Goal: Task Accomplishment & Management: Use online tool/utility

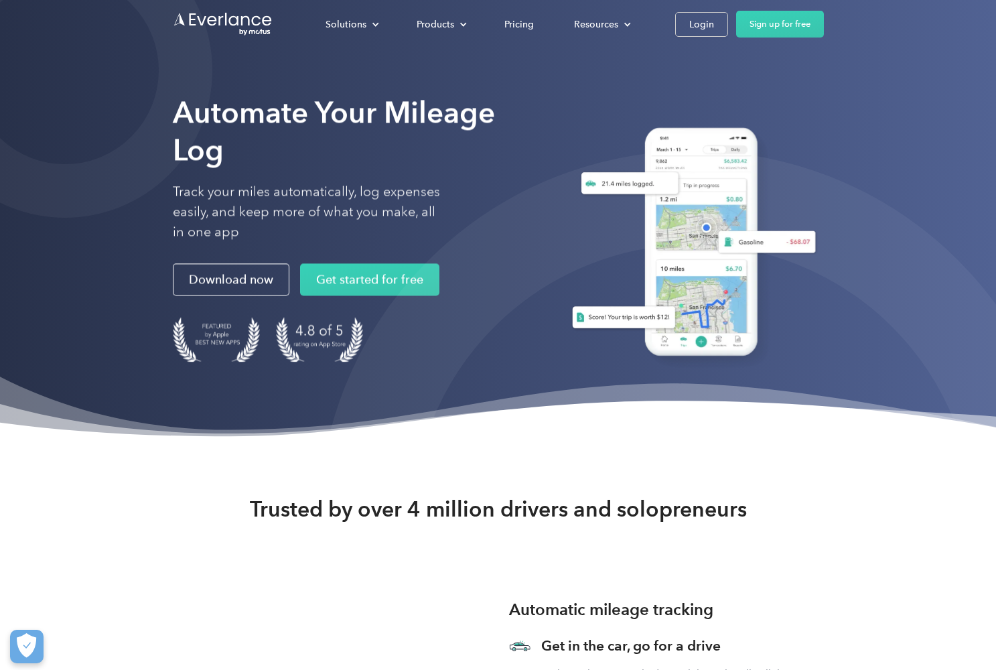
click at [701, 37] on div "Solutions For companies Easy vehicle reimbursements For self-employed Maximize …" at bounding box center [565, 24] width 519 height 27
click at [699, 33] on link "Login" at bounding box center [701, 24] width 53 height 25
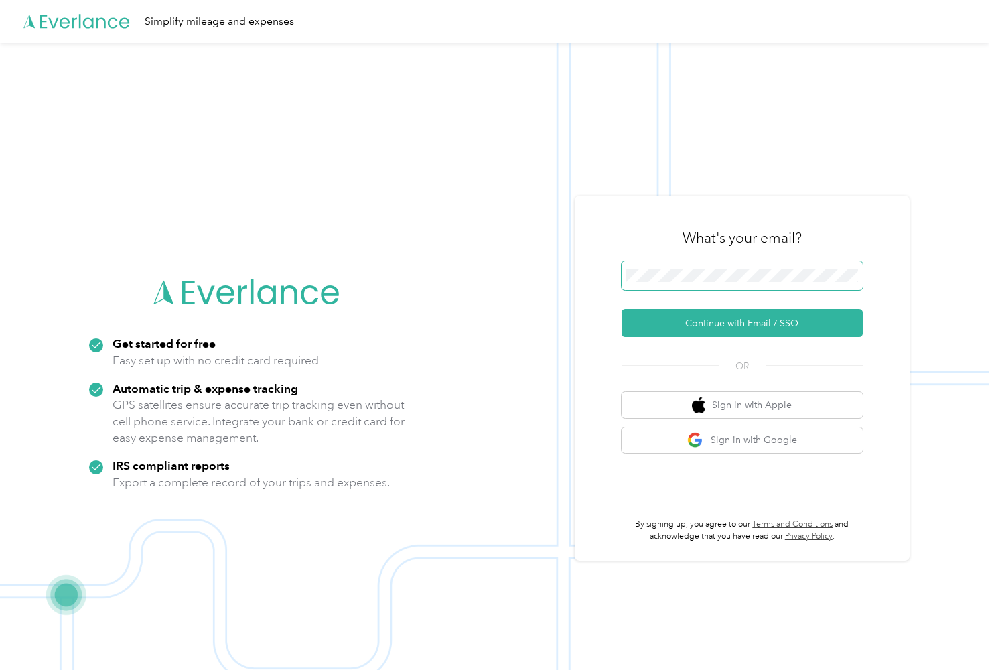
click at [671, 285] on span at bounding box center [742, 275] width 241 height 29
click at [691, 445] on button "Sign in with Google" at bounding box center [742, 440] width 241 height 26
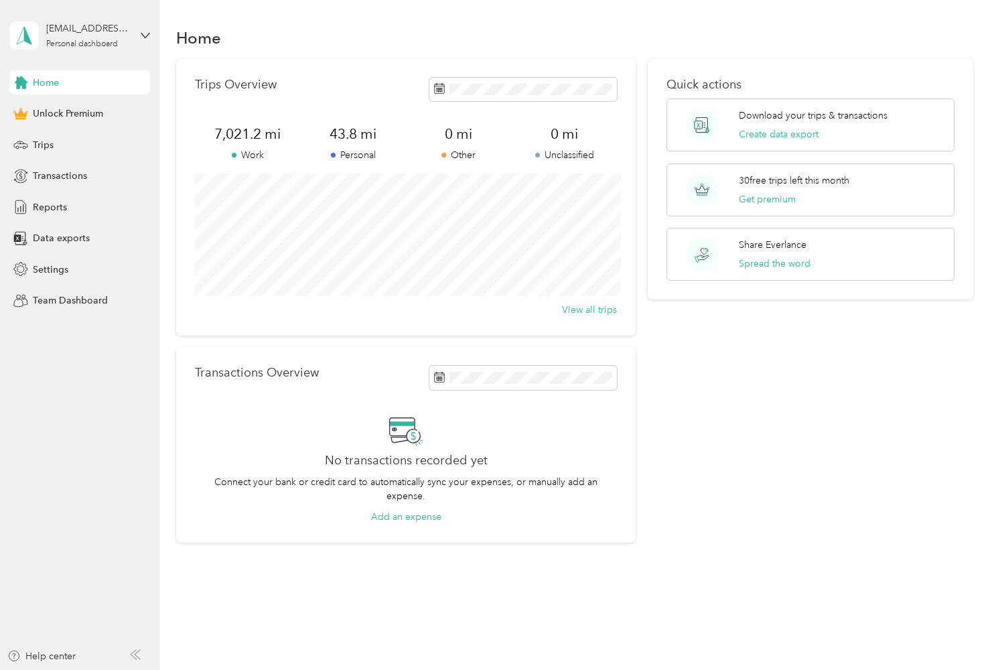
click at [401, 70] on div "Trips Overview 7,021.2 mi Work 43.8 mi Personal 0 mi Other 0 mi Unclassified Vi…" at bounding box center [406, 197] width 460 height 277
click at [50, 148] on span "Trips" at bounding box center [43, 145] width 21 height 14
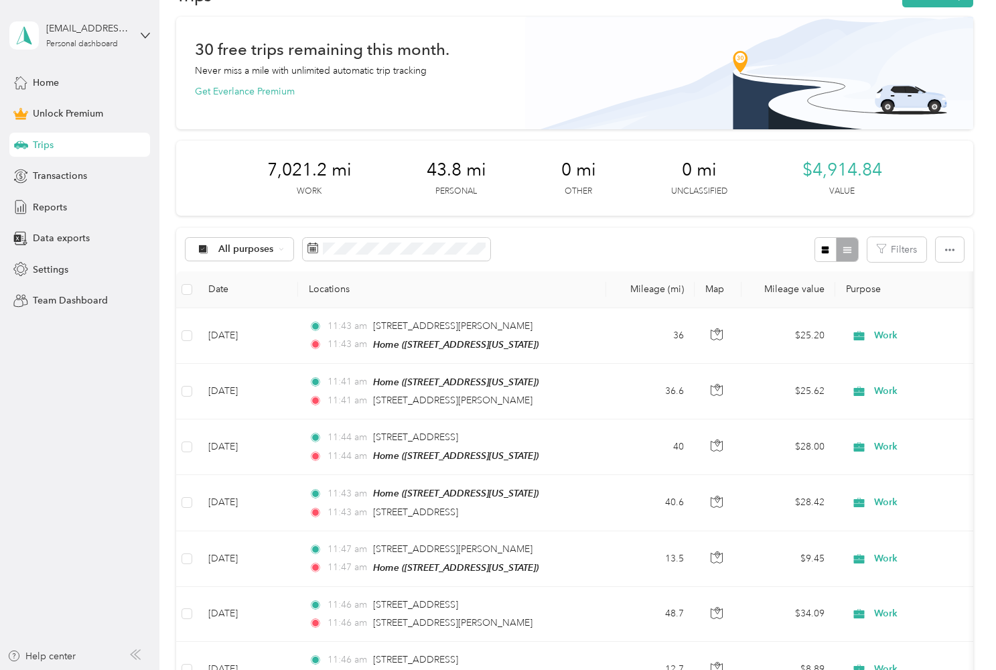
scroll to position [40, 0]
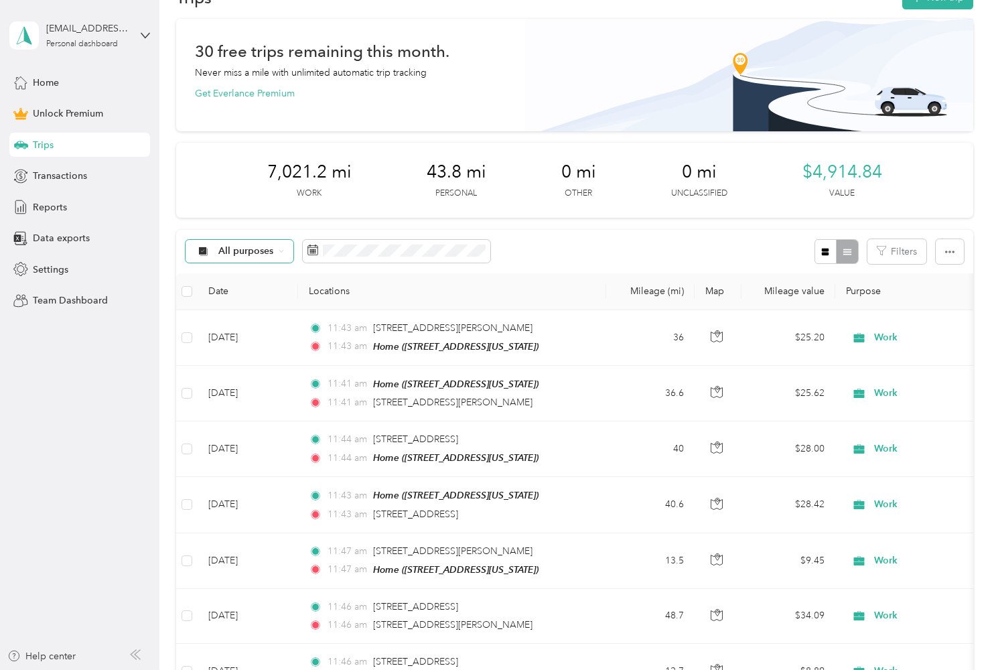
click at [271, 252] on span "All purposes" at bounding box center [246, 251] width 56 height 9
click at [526, 271] on div "All purposes Filters" at bounding box center [574, 252] width 797 height 44
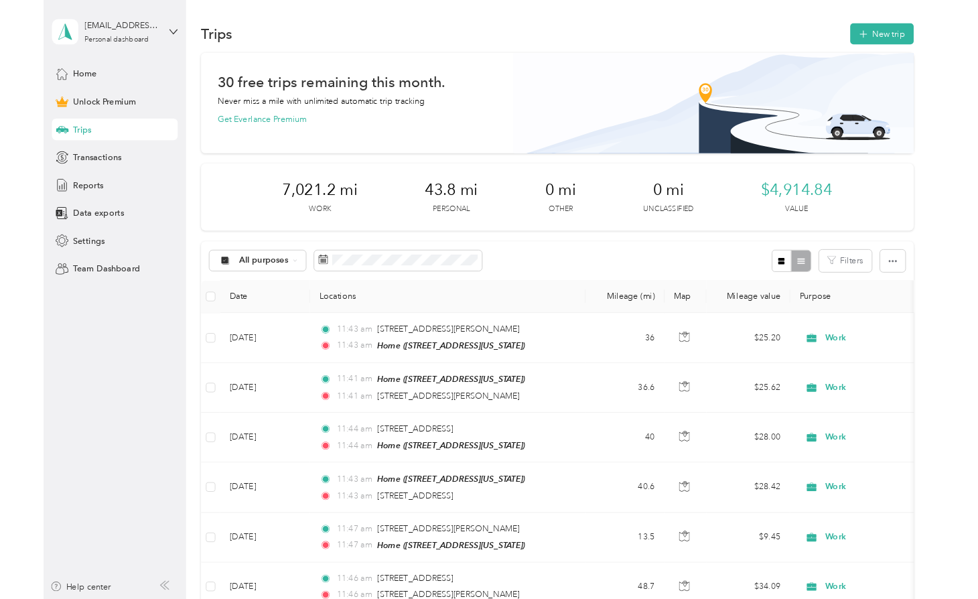
scroll to position [0, 0]
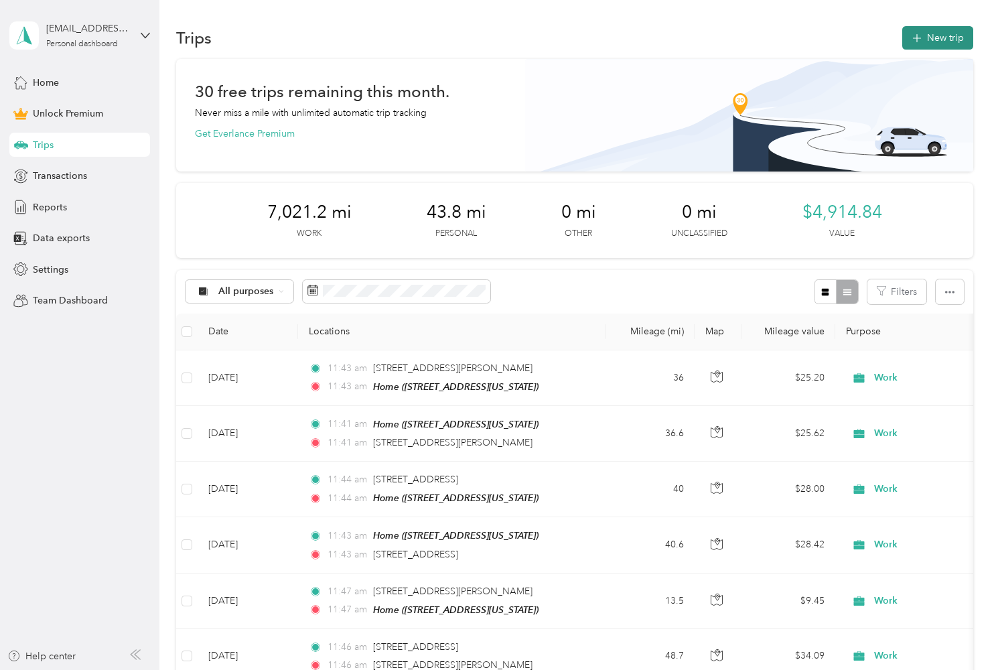
click at [957, 42] on button "New trip" at bounding box center [937, 37] width 71 height 23
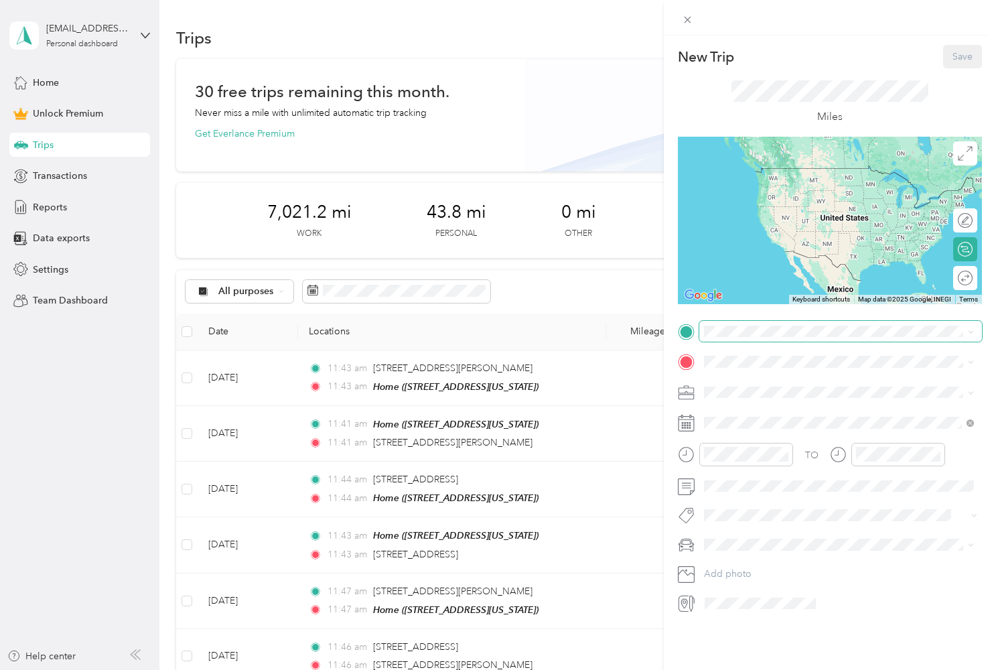
click at [740, 340] on span at bounding box center [840, 331] width 283 height 21
click at [716, 385] on icon at bounding box center [715, 391] width 13 height 13
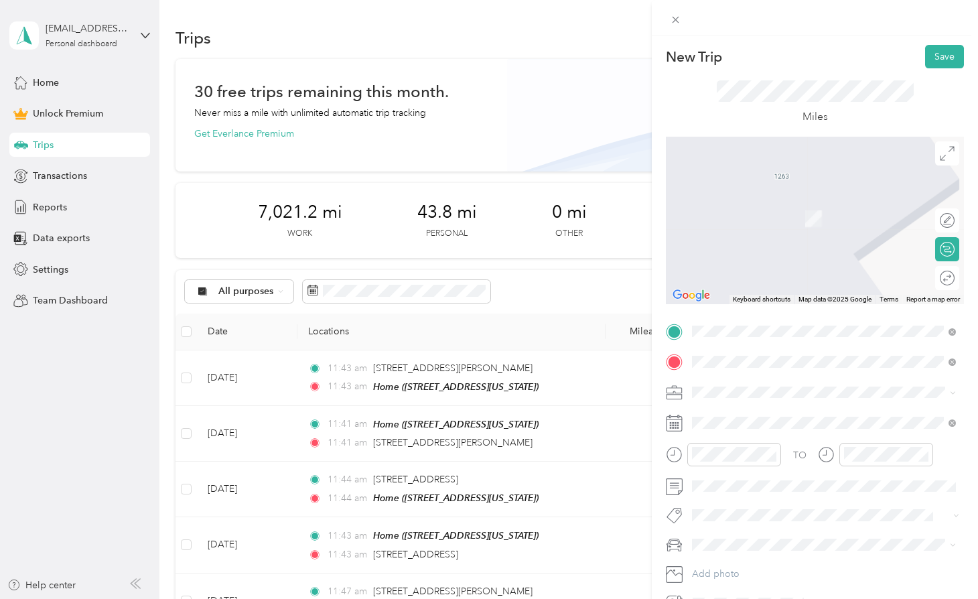
click at [801, 415] on span "[STREET_ADDRESS][US_STATE]" at bounding box center [785, 410] width 134 height 12
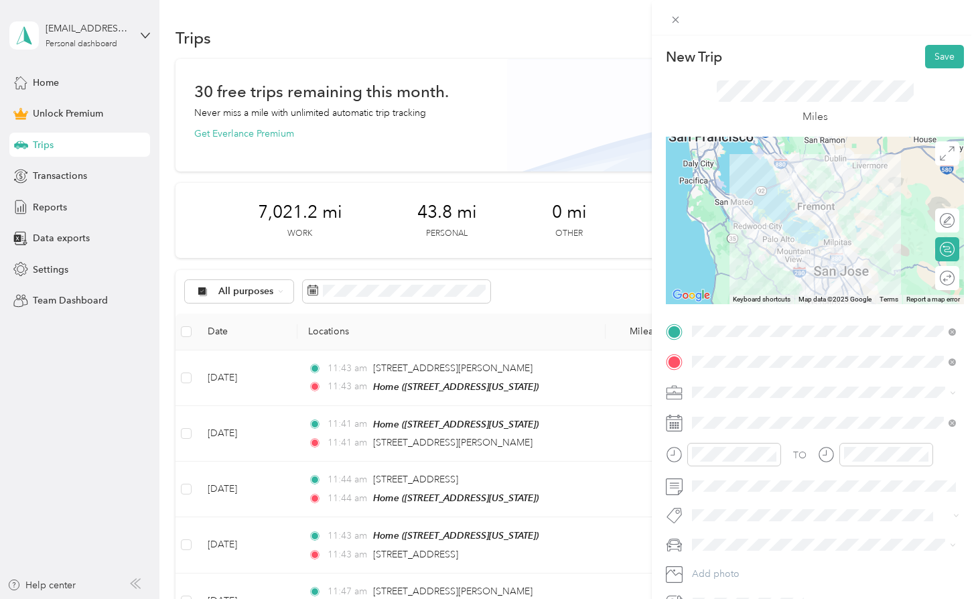
click at [747, 424] on ol "Work Personal Real Estate Photography Creative Other Charity Medical Moving Com…" at bounding box center [823, 494] width 273 height 188
click at [943, 62] on button "Save" at bounding box center [944, 56] width 39 height 23
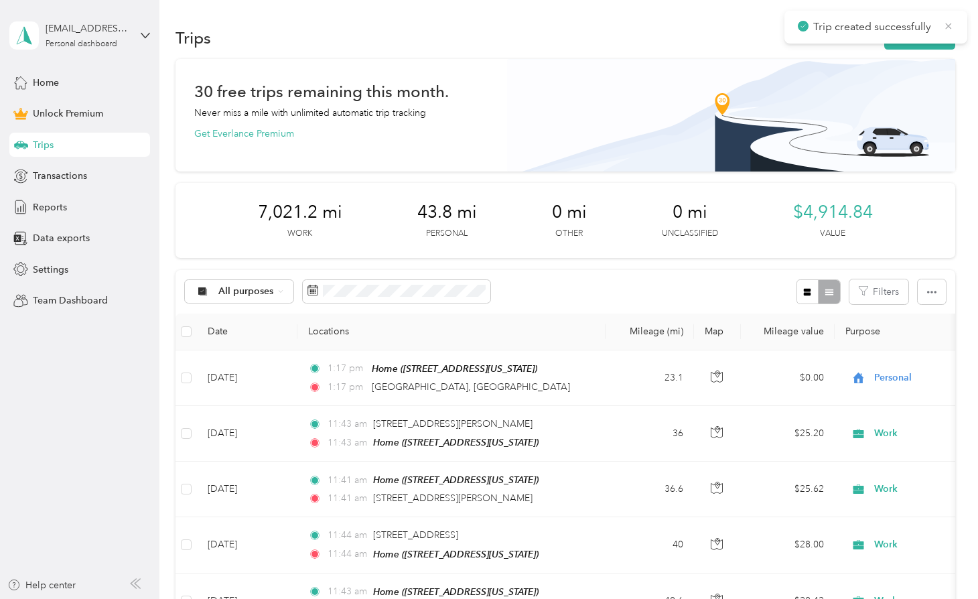
click at [949, 20] on icon at bounding box center [948, 26] width 11 height 12
click at [927, 33] on button "New trip" at bounding box center [919, 37] width 71 height 23
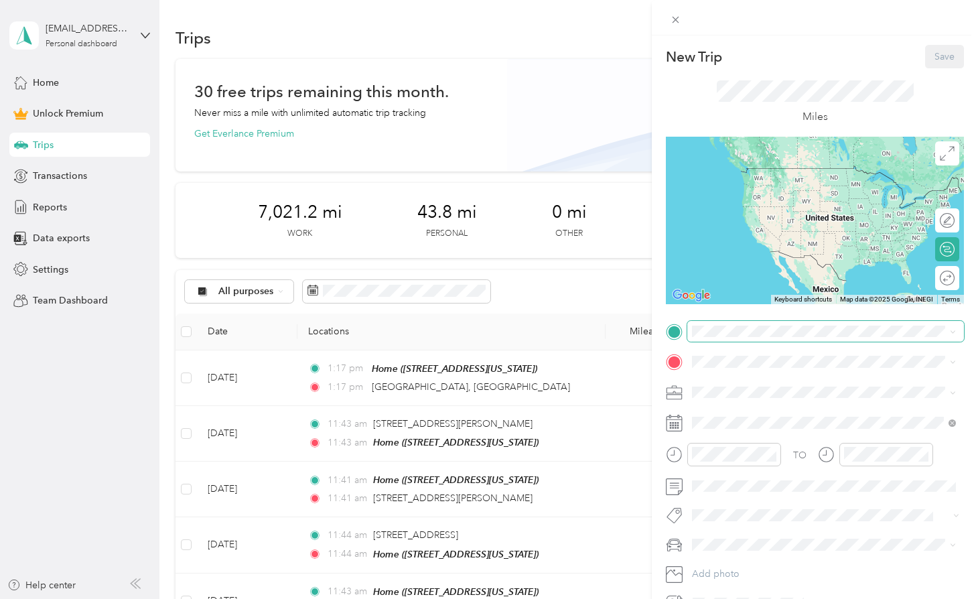
click at [716, 325] on span at bounding box center [825, 331] width 277 height 21
click at [729, 379] on span "[STREET_ADDRESS][US_STATE]" at bounding box center [785, 379] width 134 height 12
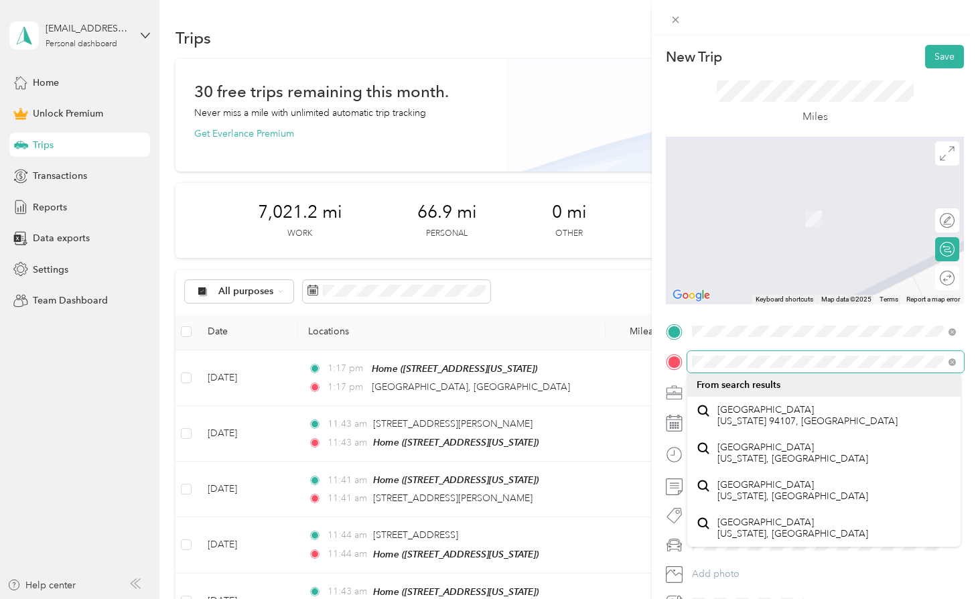
click at [971, 372] on html "[EMAIL_ADDRESS][DOMAIN_NAME] Personal dashboard Home Unlock Premium Trips Trans…" at bounding box center [485, 299] width 971 height 599
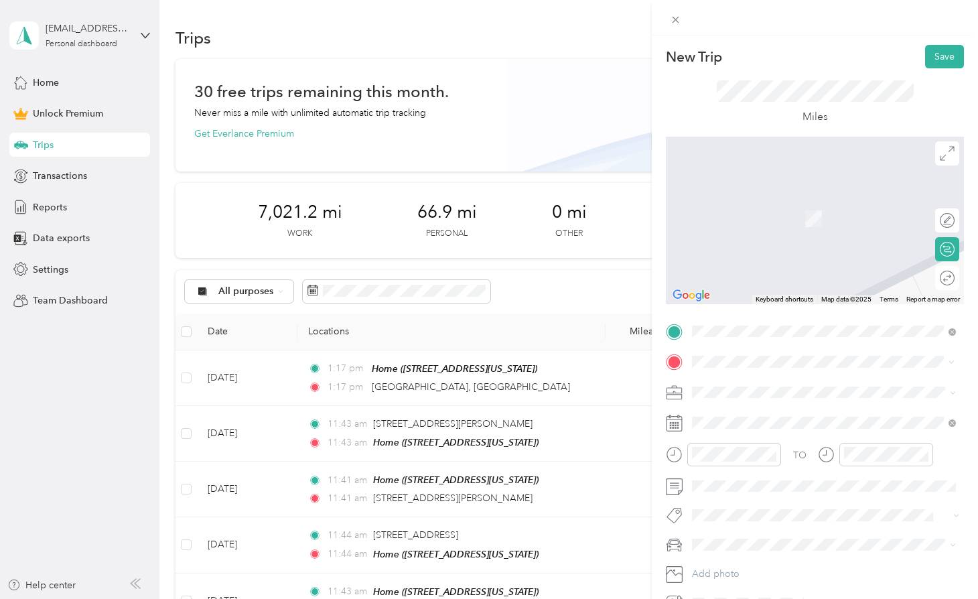
click at [807, 416] on span "[STREET_ADDRESS][US_STATE]" at bounding box center [785, 410] width 134 height 12
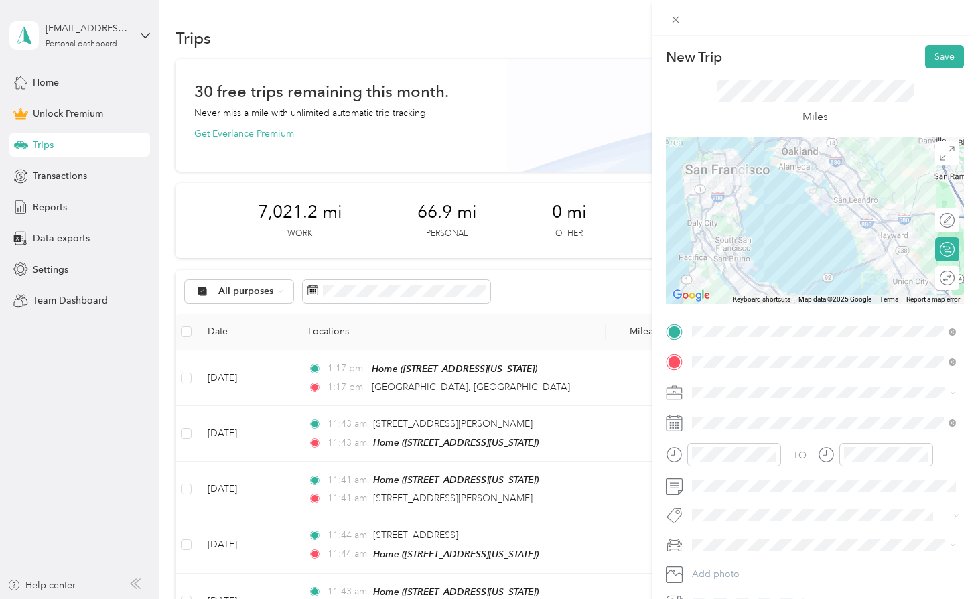
click at [728, 415] on div "Work" at bounding box center [824, 414] width 255 height 14
click at [731, 478] on span at bounding box center [825, 486] width 277 height 21
click at [748, 478] on span at bounding box center [825, 486] width 277 height 21
click at [594, 483] on div "New Trip Save This trip cannot be edited because it is either under review, app…" at bounding box center [489, 299] width 978 height 599
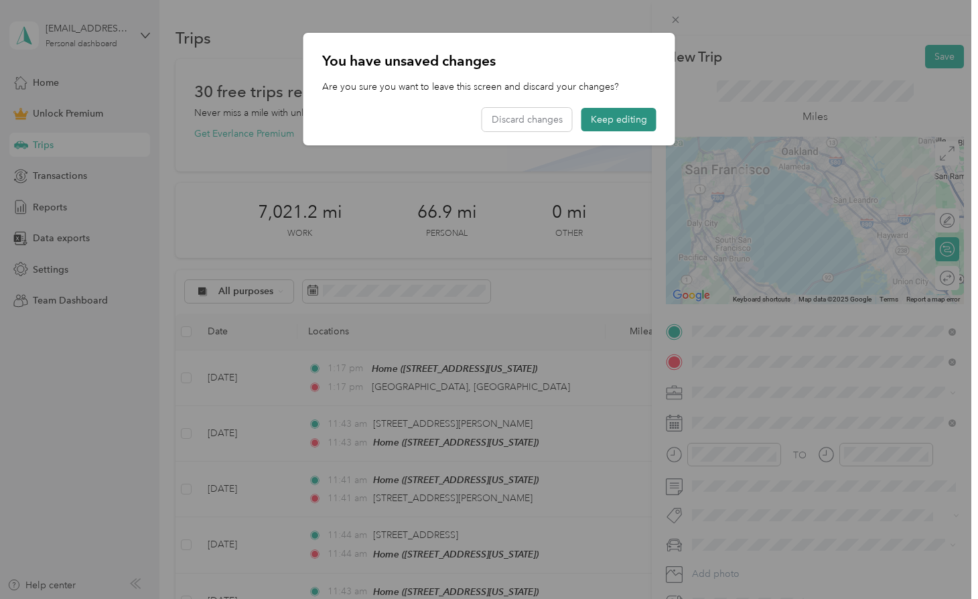
click at [620, 112] on button "Keep editing" at bounding box center [619, 119] width 75 height 23
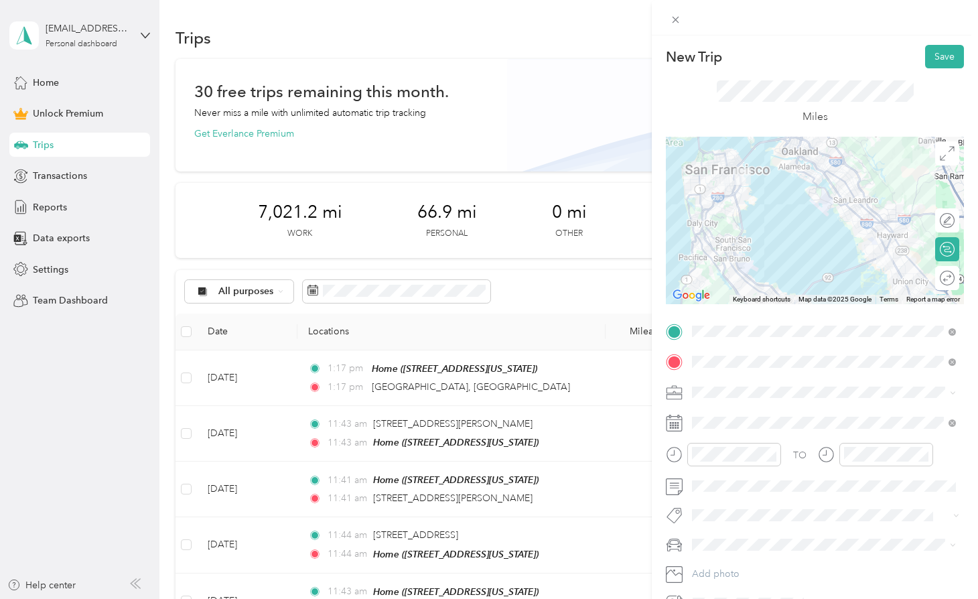
click at [878, 525] on div "TO Add photo" at bounding box center [815, 467] width 298 height 293
click at [953, 62] on button "Save" at bounding box center [944, 56] width 39 height 23
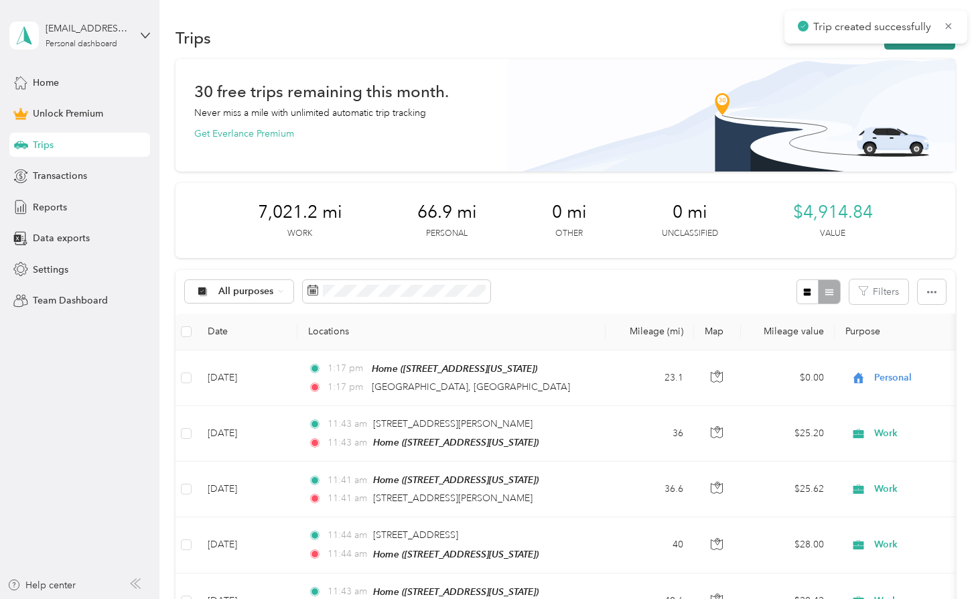
click at [932, 47] on button "New trip" at bounding box center [919, 37] width 71 height 23
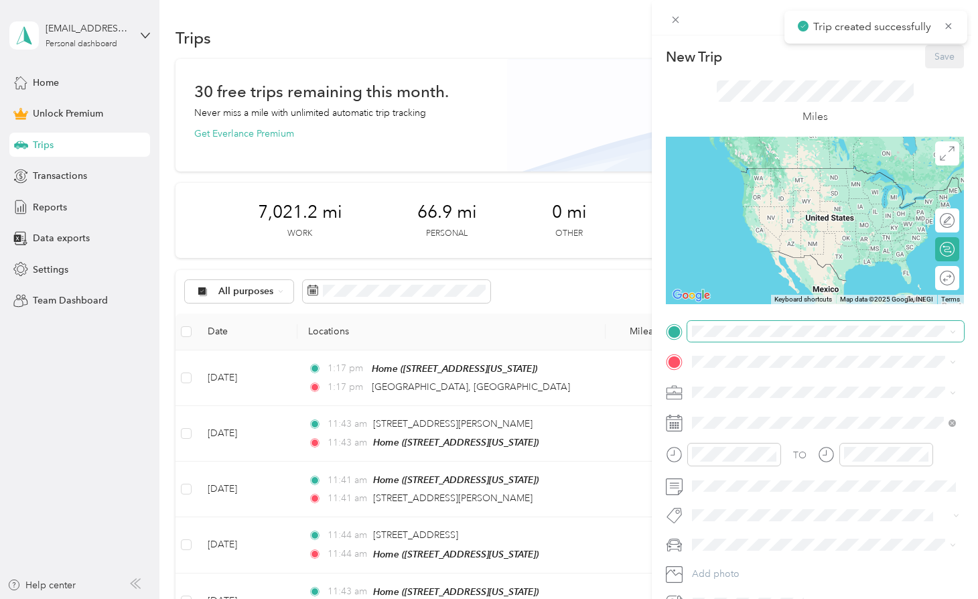
click at [734, 338] on span at bounding box center [825, 331] width 277 height 21
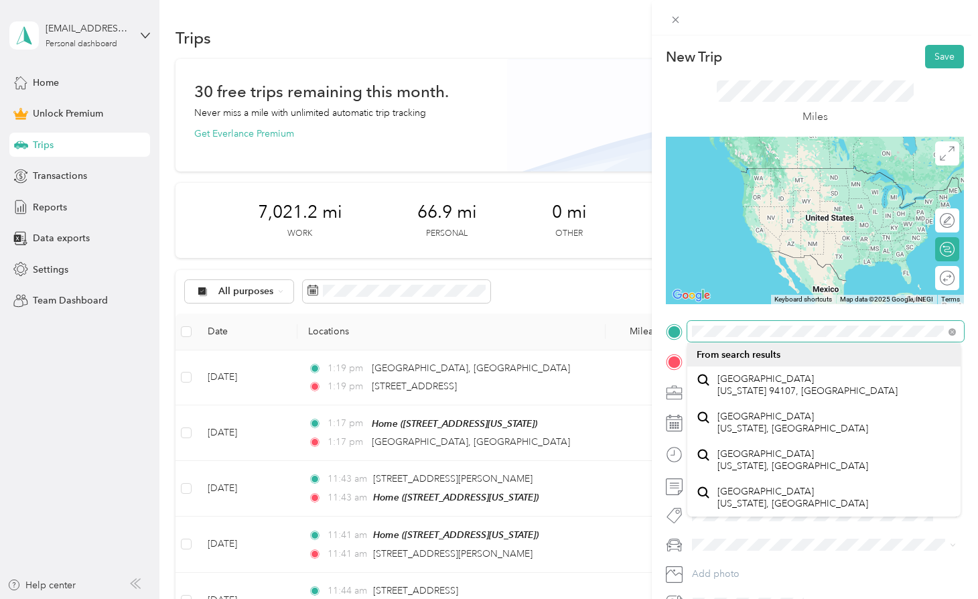
click at [971, 332] on html "[EMAIL_ADDRESS][DOMAIN_NAME] Personal dashboard Home Unlock Premium Trips Trans…" at bounding box center [485, 299] width 971 height 599
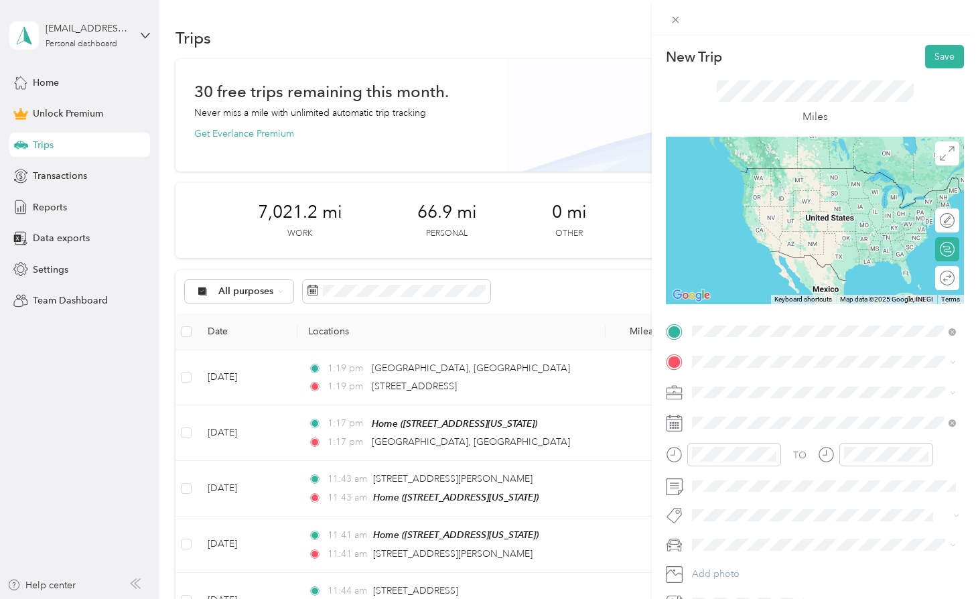
click at [809, 384] on span "[STREET_ADDRESS][US_STATE]" at bounding box center [785, 379] width 134 height 12
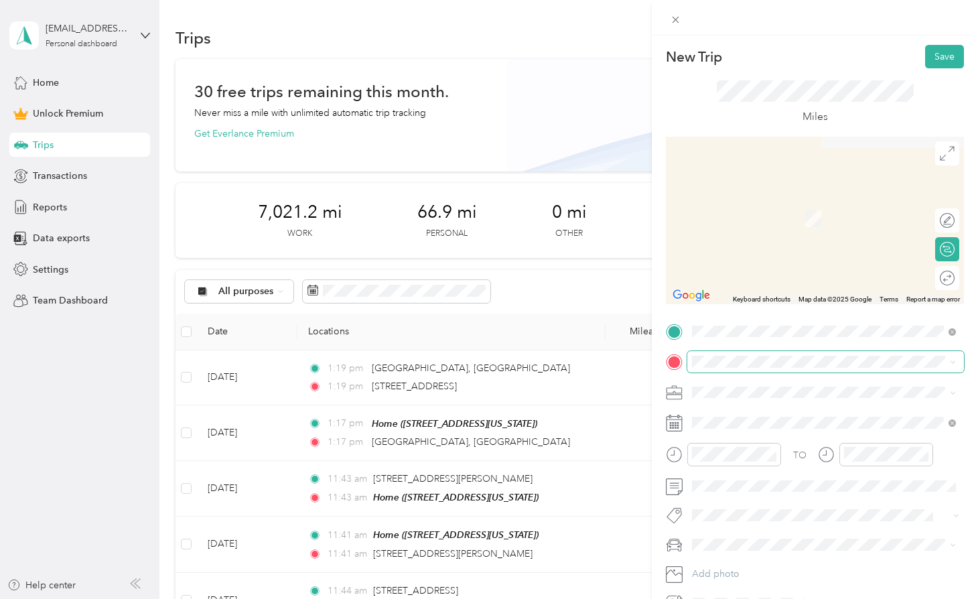
click at [797, 354] on span at bounding box center [825, 361] width 277 height 21
click at [754, 411] on div "Home" at bounding box center [785, 413] width 134 height 12
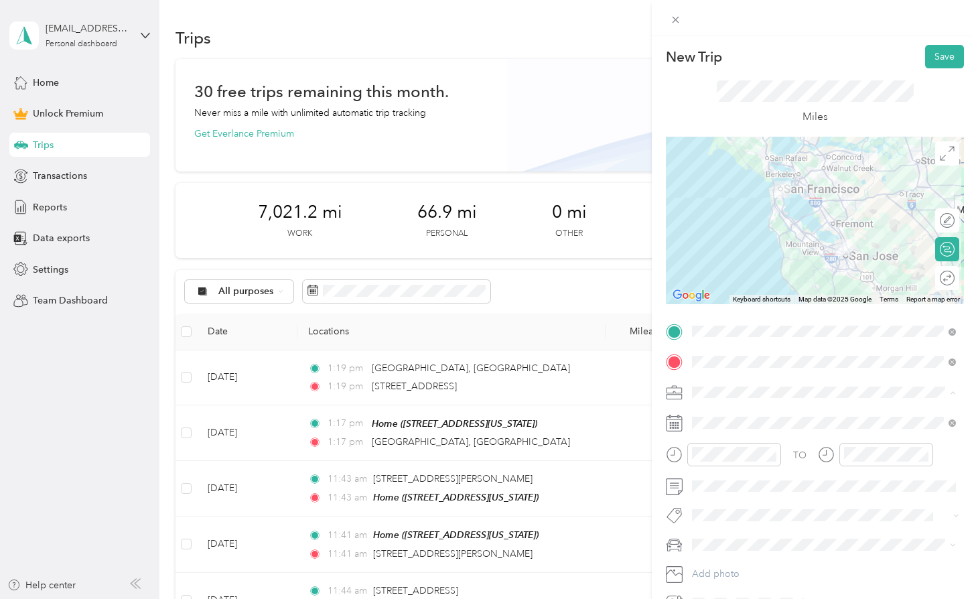
click at [740, 413] on div "Work" at bounding box center [824, 416] width 255 height 14
click at [675, 472] on div "TO Add photo" at bounding box center [815, 467] width 298 height 293
click at [939, 58] on button "Save" at bounding box center [944, 56] width 39 height 23
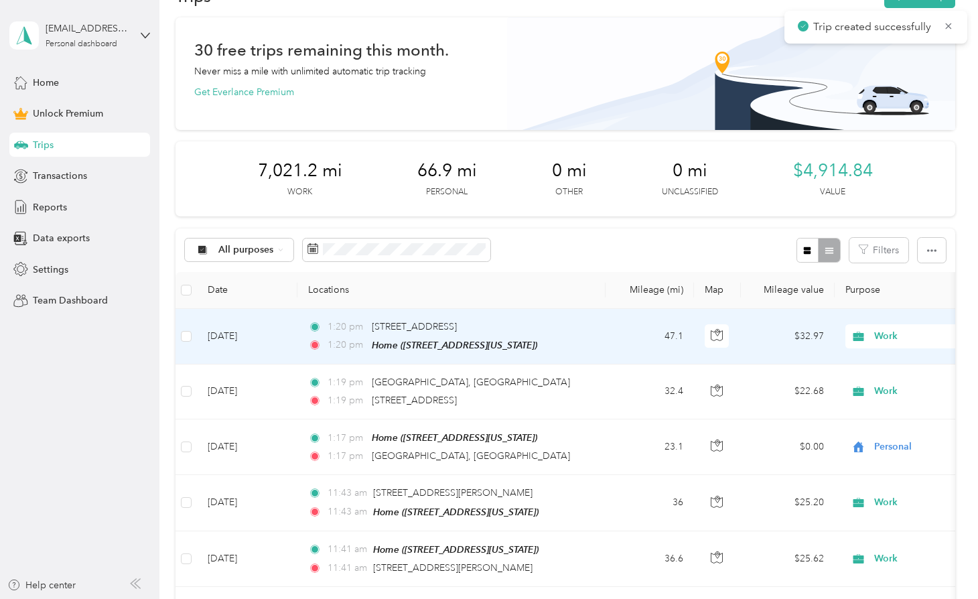
scroll to position [44, 0]
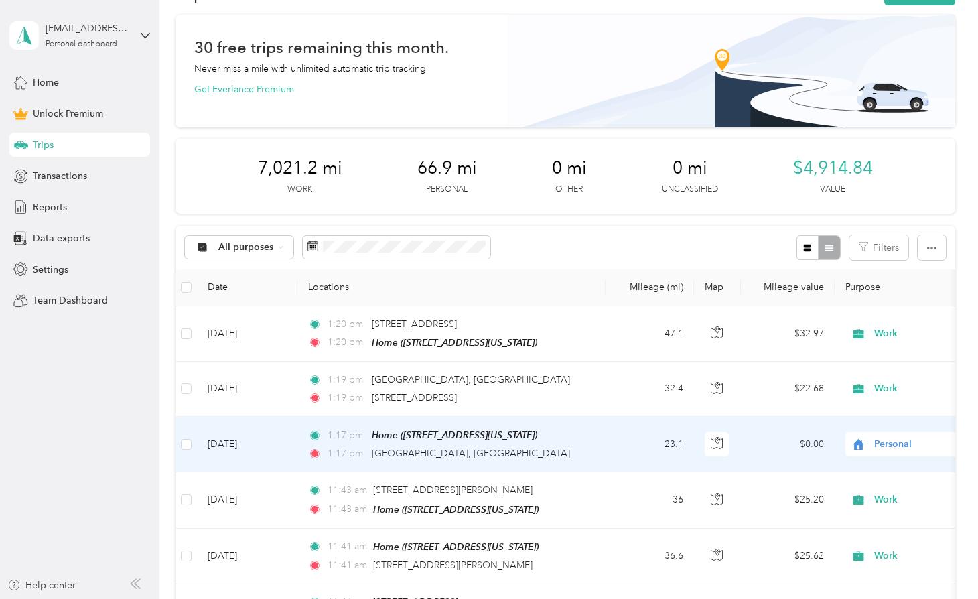
click at [886, 441] on span "Personal" at bounding box center [935, 444] width 123 height 15
click at [891, 260] on li "Work" at bounding box center [895, 253] width 166 height 23
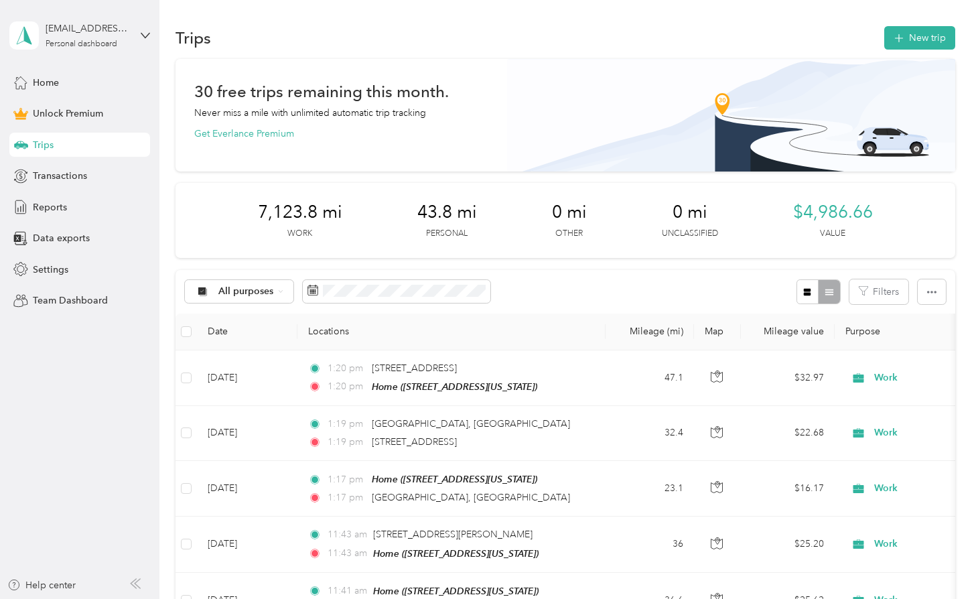
scroll to position [0, 0]
click at [922, 30] on button "New trip" at bounding box center [919, 37] width 71 height 23
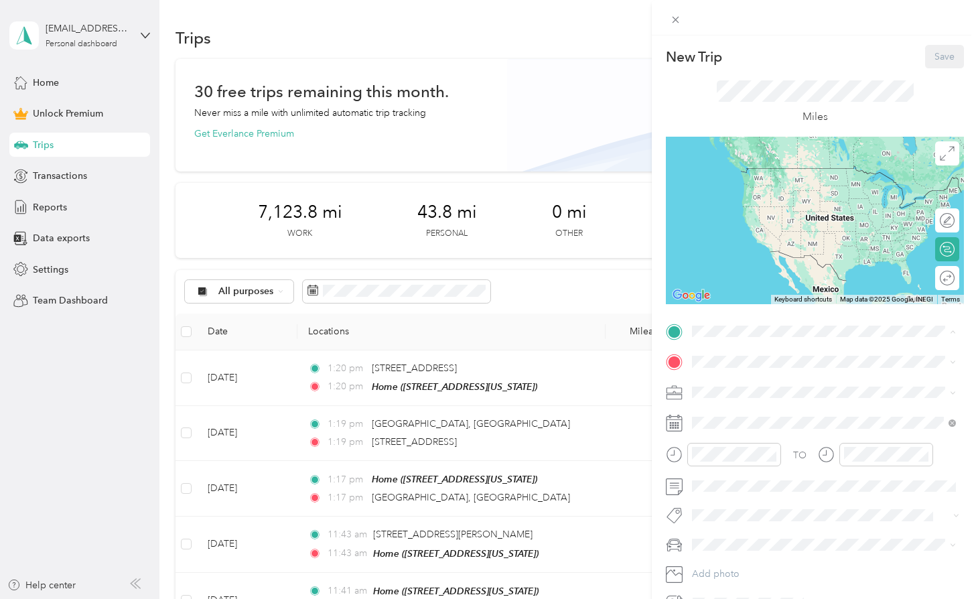
click at [748, 389] on div "Home [STREET_ADDRESS][US_STATE]" at bounding box center [785, 392] width 134 height 28
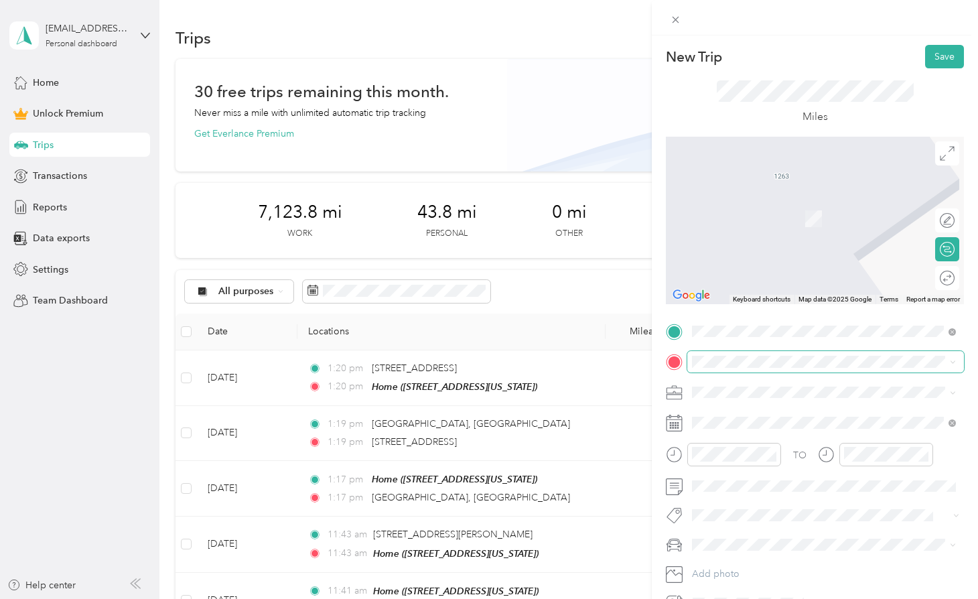
click at [738, 368] on span at bounding box center [825, 361] width 277 height 21
click at [772, 415] on span "[STREET_ADDRESS][PERSON_NAME][US_STATE]" at bounding box center [822, 410] width 208 height 12
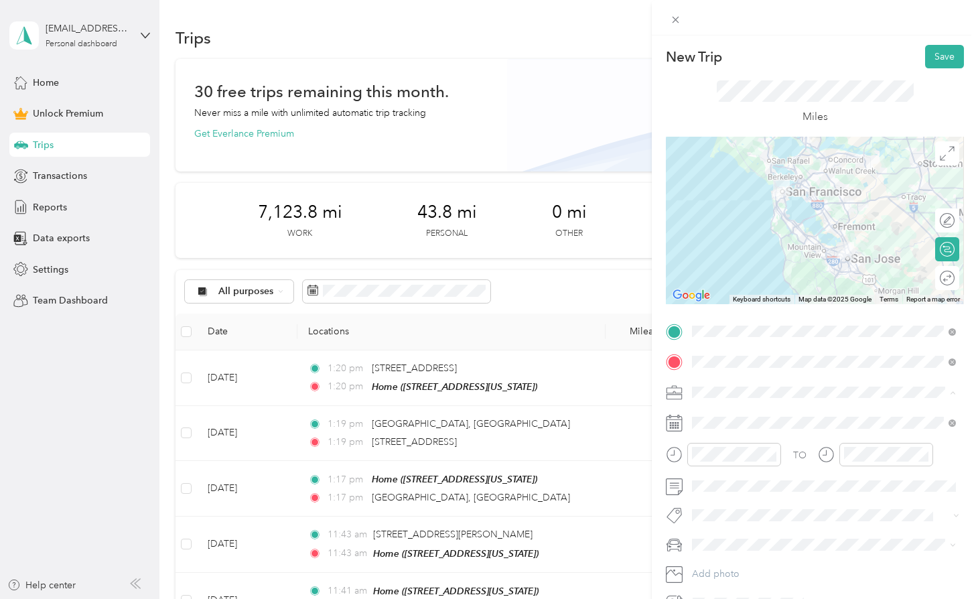
click at [735, 413] on div "Work" at bounding box center [824, 416] width 255 height 14
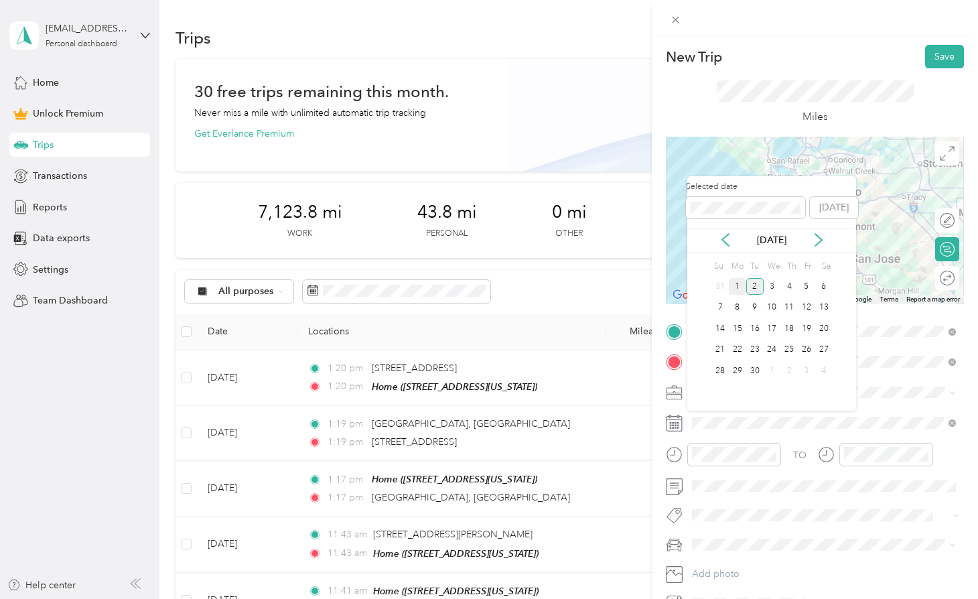
click at [742, 281] on div "1" at bounding box center [737, 286] width 17 height 17
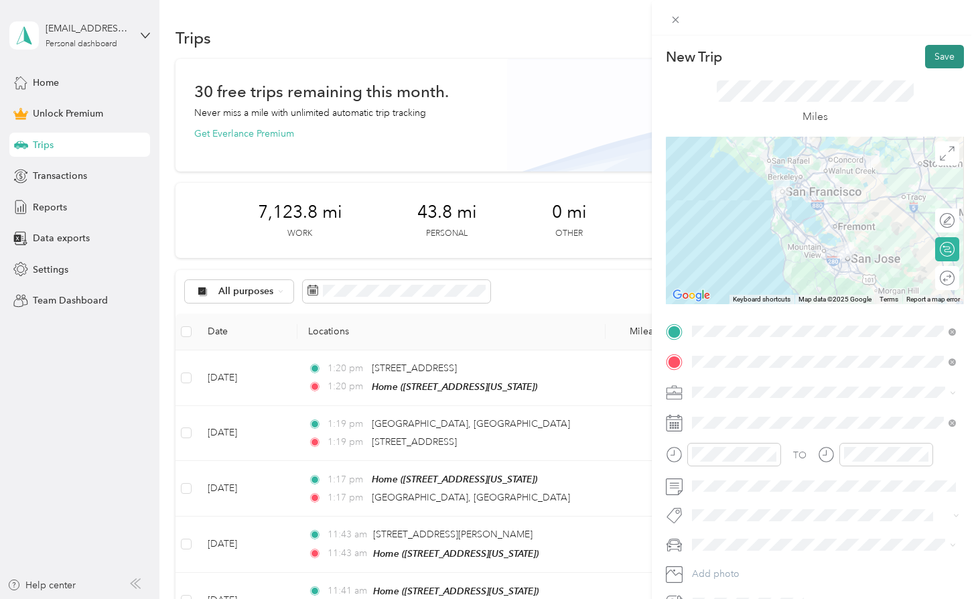
click at [943, 56] on button "Save" at bounding box center [944, 56] width 39 height 23
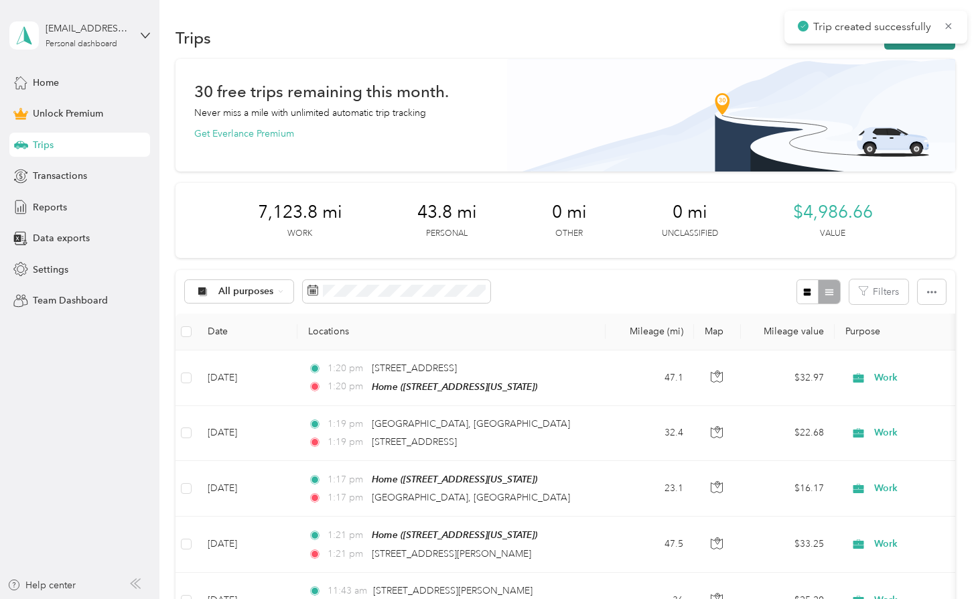
click at [906, 44] on button "New trip" at bounding box center [919, 37] width 71 height 23
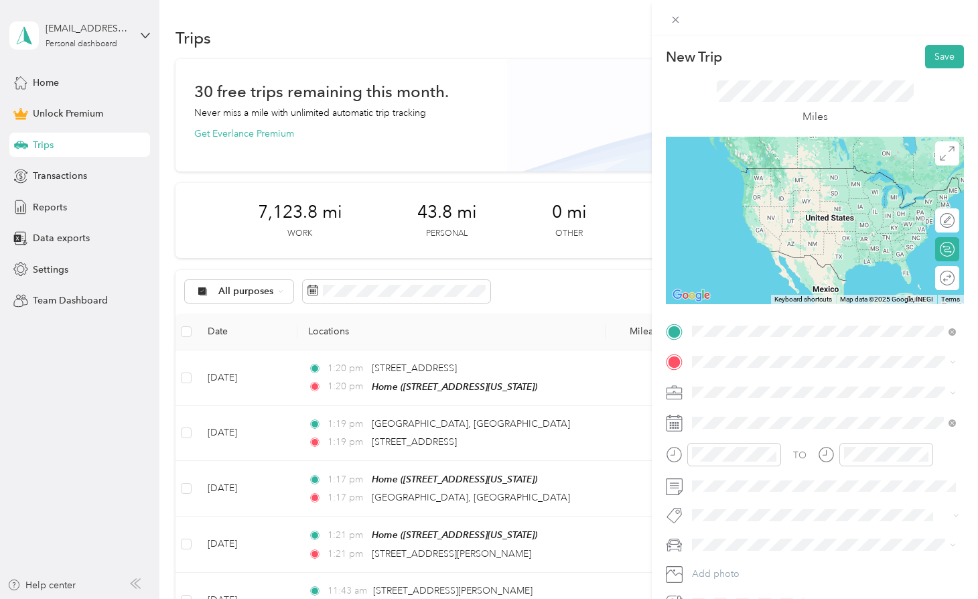
click at [761, 377] on span "[STREET_ADDRESS][PERSON_NAME][US_STATE]" at bounding box center [822, 379] width 208 height 12
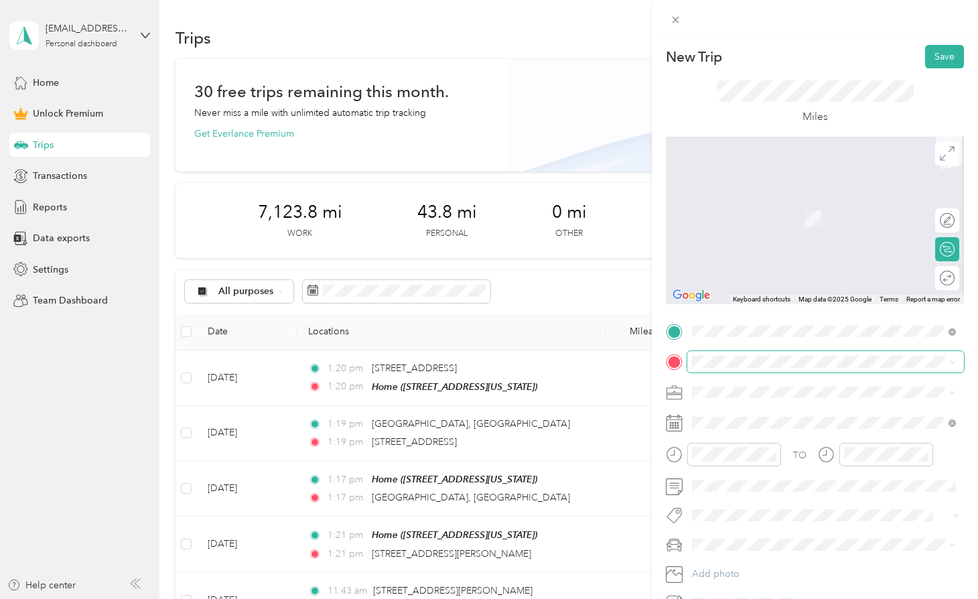
click at [751, 367] on span at bounding box center [825, 361] width 277 height 21
click at [747, 354] on span at bounding box center [825, 361] width 277 height 21
click at [730, 416] on strong "Home" at bounding box center [731, 415] width 26 height 12
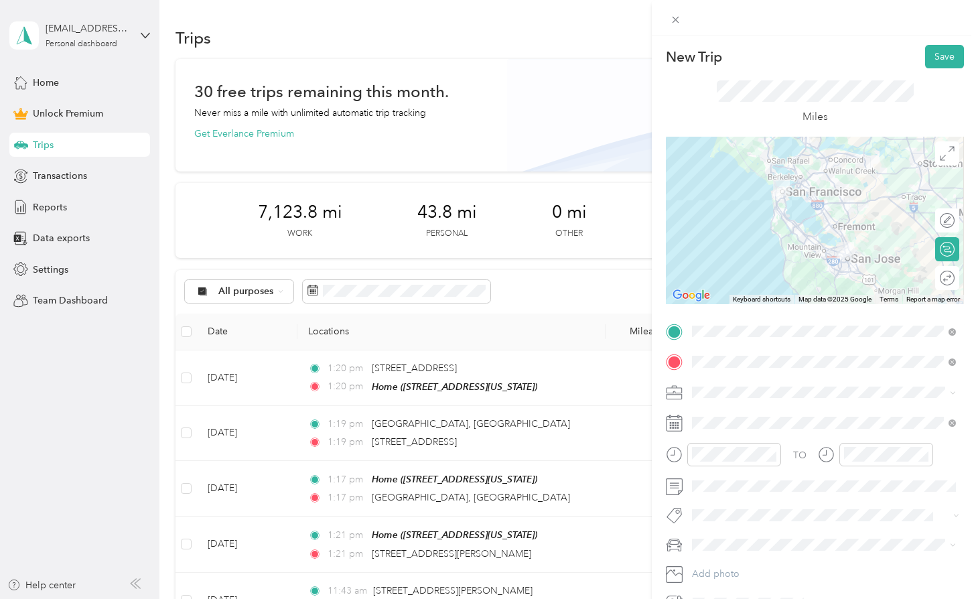
click at [726, 421] on li "Work" at bounding box center [823, 415] width 273 height 23
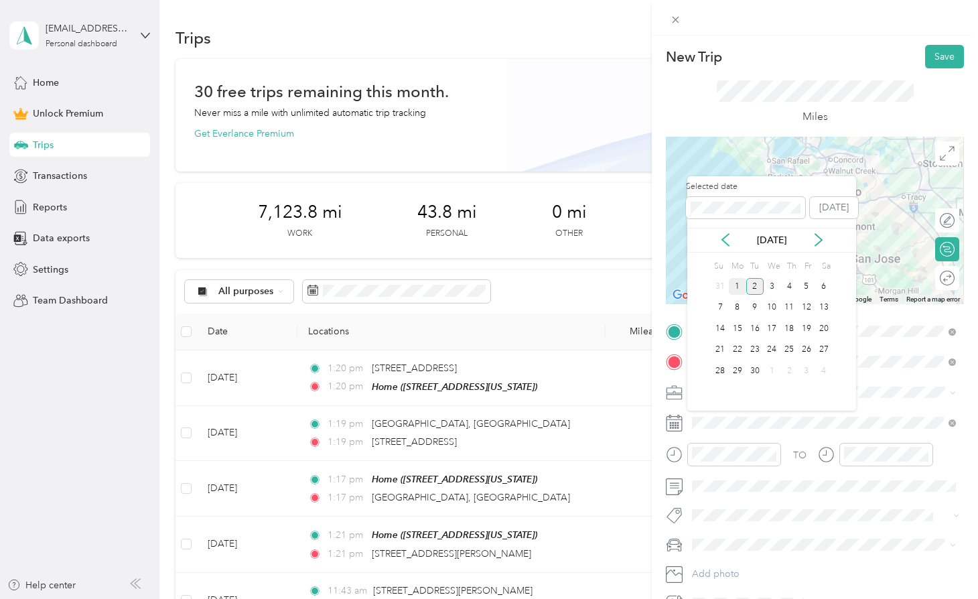
click at [734, 281] on div "1" at bounding box center [737, 286] width 17 height 17
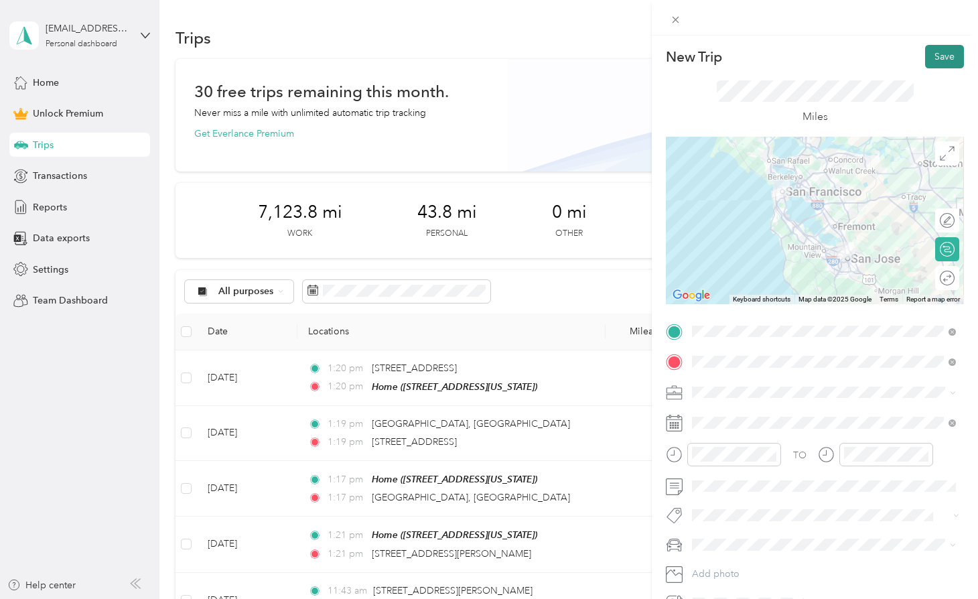
click at [935, 63] on button "Save" at bounding box center [944, 56] width 39 height 23
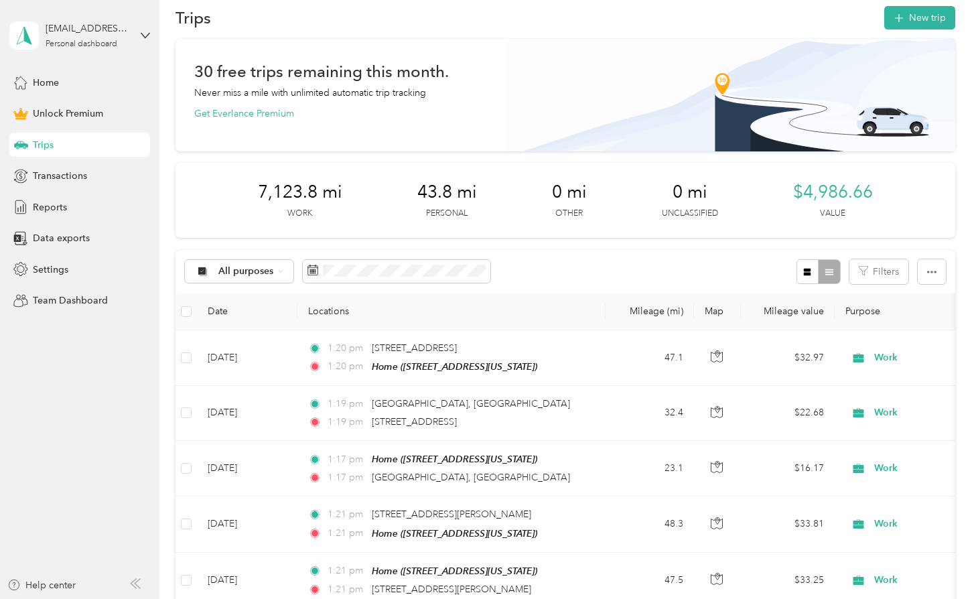
scroll to position [28, 0]
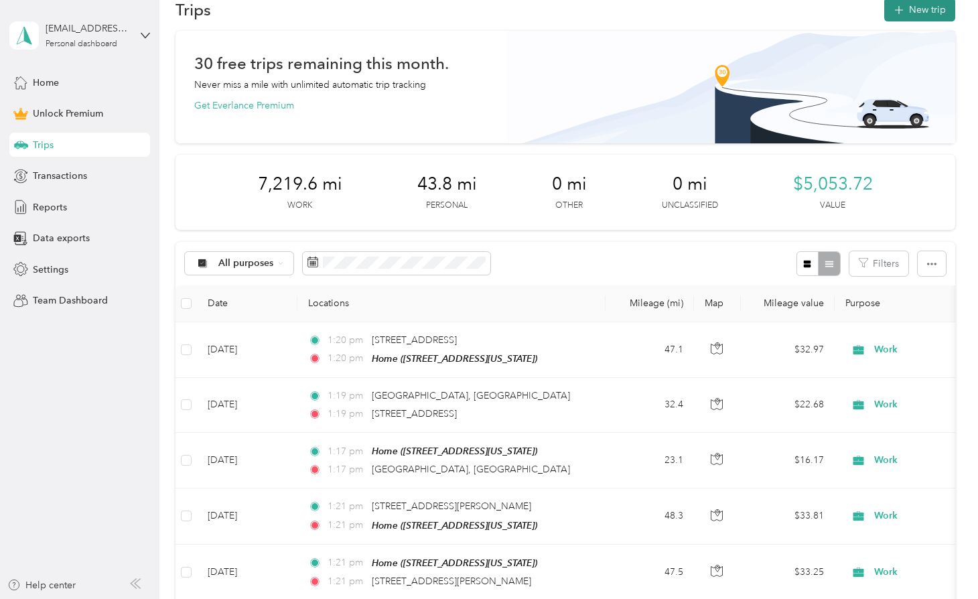
click at [915, 7] on button "New trip" at bounding box center [919, 9] width 71 height 23
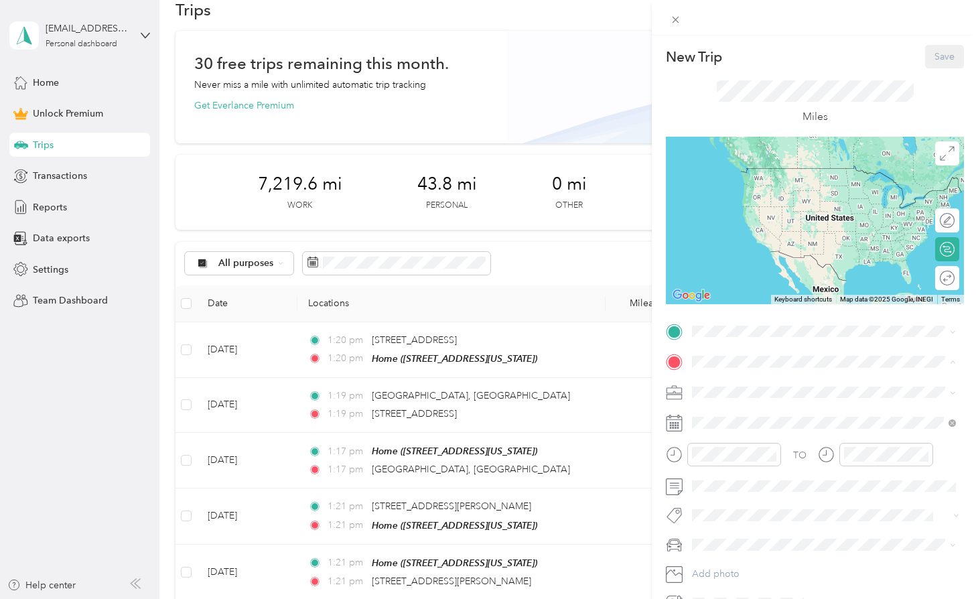
click at [746, 419] on div "Home" at bounding box center [785, 415] width 134 height 12
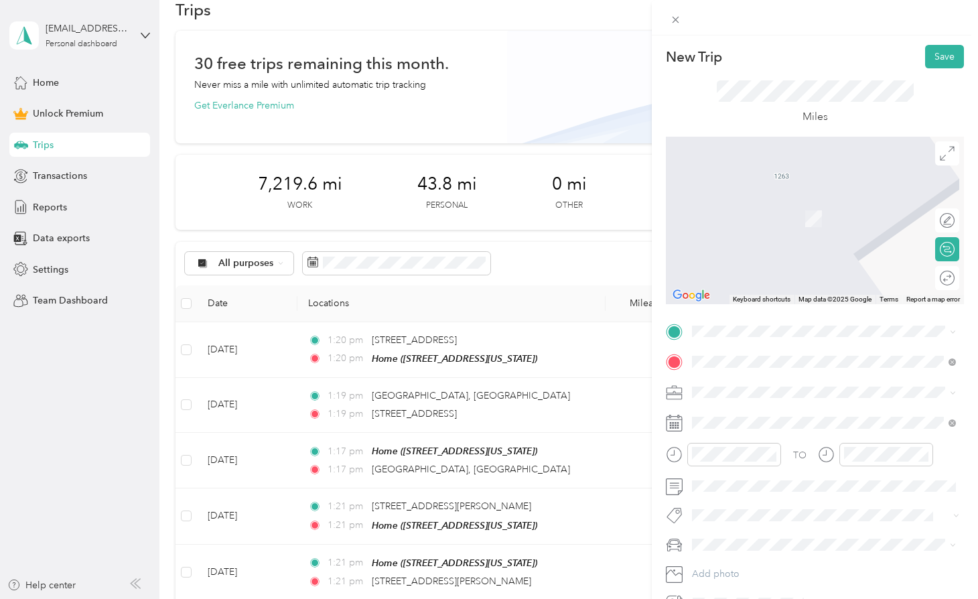
click at [747, 346] on div "TO Add photo" at bounding box center [815, 467] width 298 height 293
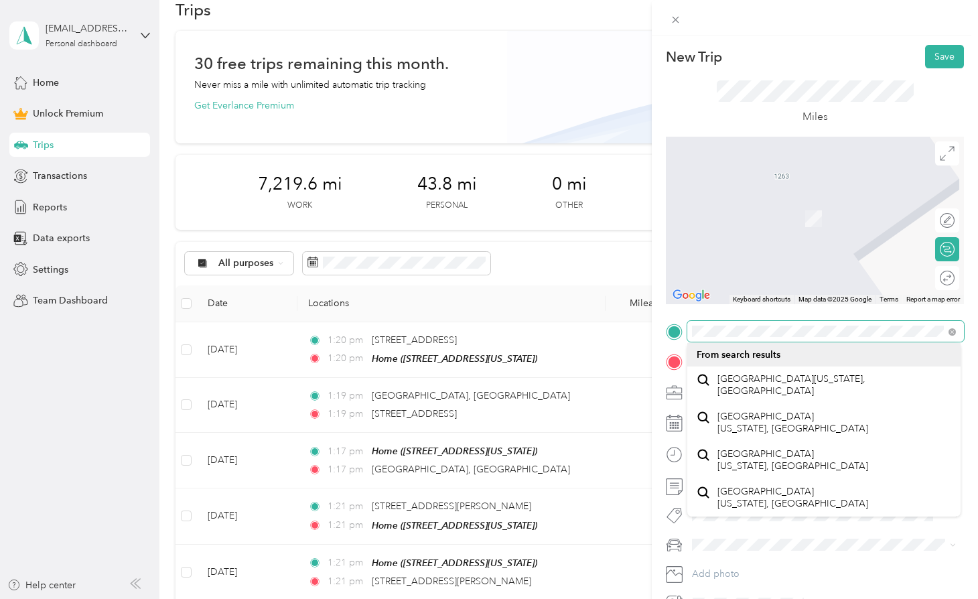
click at [971, 331] on html "[EMAIL_ADDRESS][DOMAIN_NAME] Personal dashboard Home Unlock Premium Trips Trans…" at bounding box center [485, 299] width 971 height 599
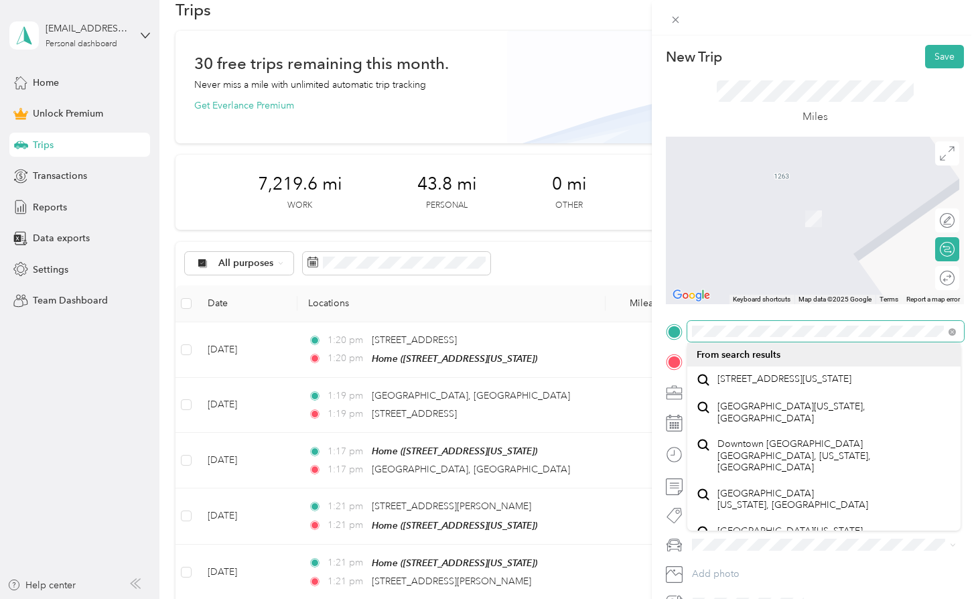
click at [638, 332] on div "New Trip Save This trip cannot be edited because it is either under review, app…" at bounding box center [489, 299] width 978 height 599
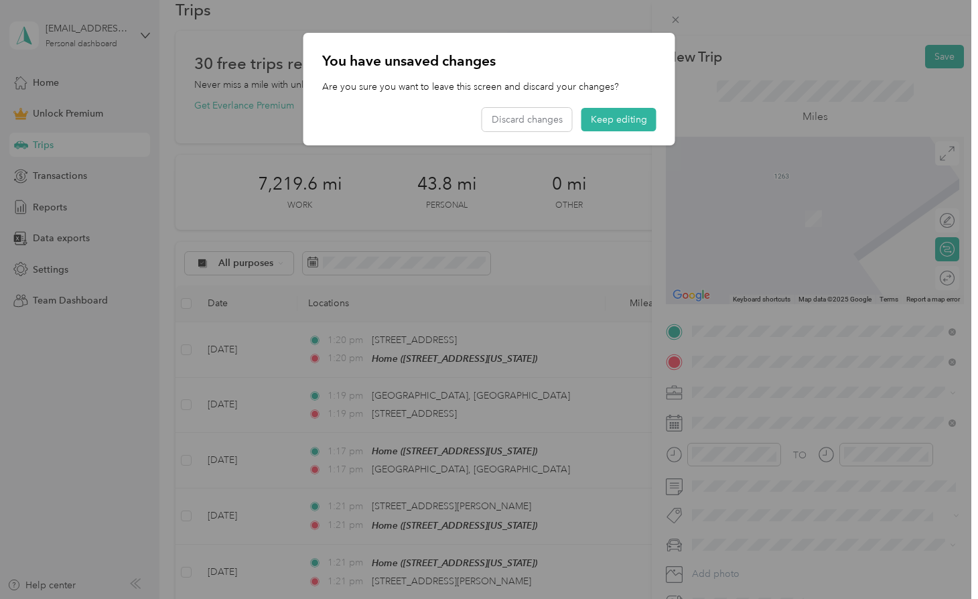
click at [786, 384] on span "[STREET_ADDRESS][US_STATE]" at bounding box center [785, 379] width 134 height 12
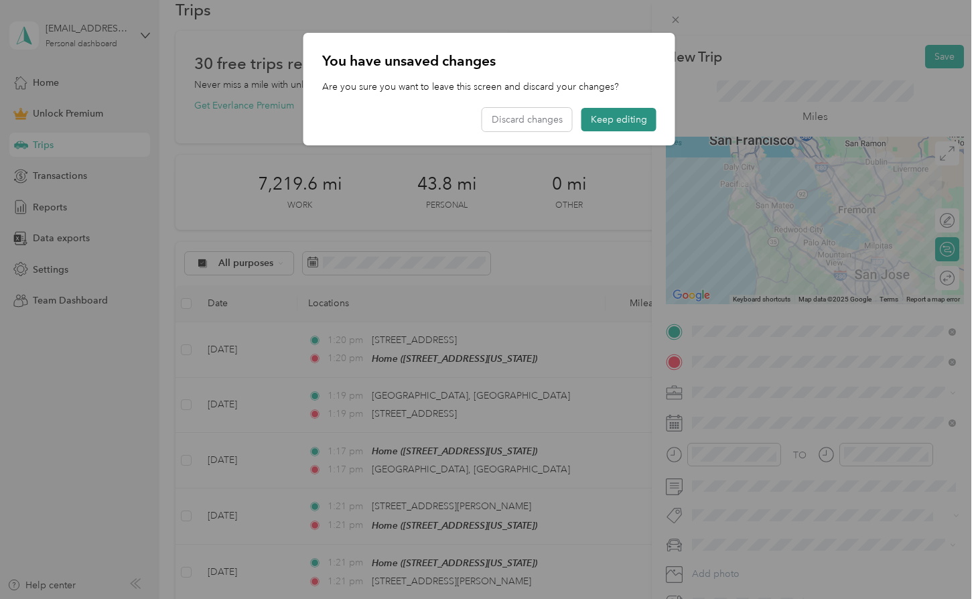
click at [633, 120] on button "Keep editing" at bounding box center [619, 119] width 75 height 23
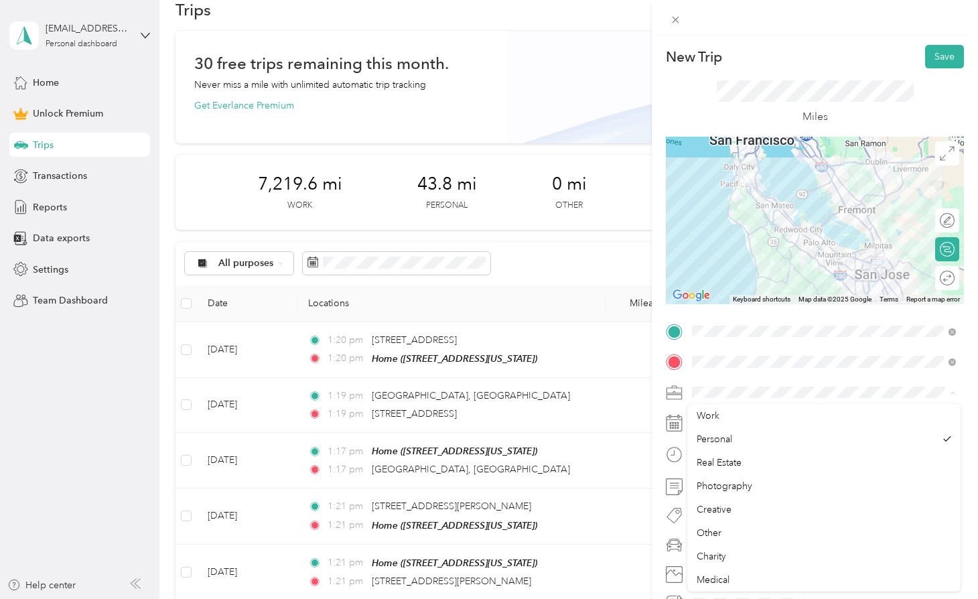
click at [732, 401] on span at bounding box center [825, 392] width 277 height 21
click at [726, 416] on div "Work" at bounding box center [824, 412] width 255 height 14
click at [717, 500] on div "TO Add photo" at bounding box center [815, 467] width 298 height 293
click at [719, 498] on div "TO Add photo" at bounding box center [815, 467] width 298 height 293
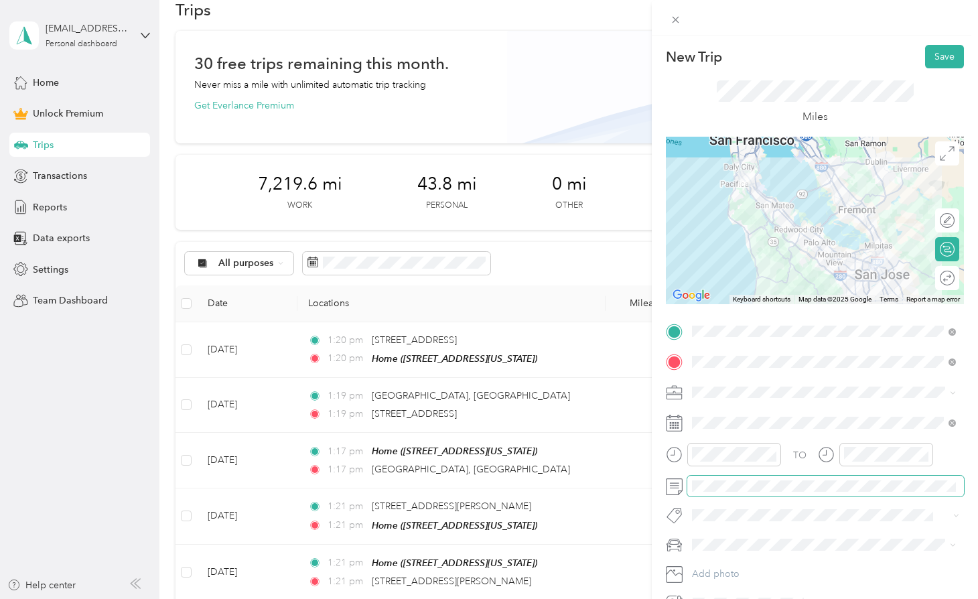
click at [723, 478] on span at bounding box center [825, 486] width 277 height 21
click at [941, 69] on div "Miles" at bounding box center [815, 102] width 298 height 68
click at [940, 58] on button "Save" at bounding box center [944, 56] width 39 height 23
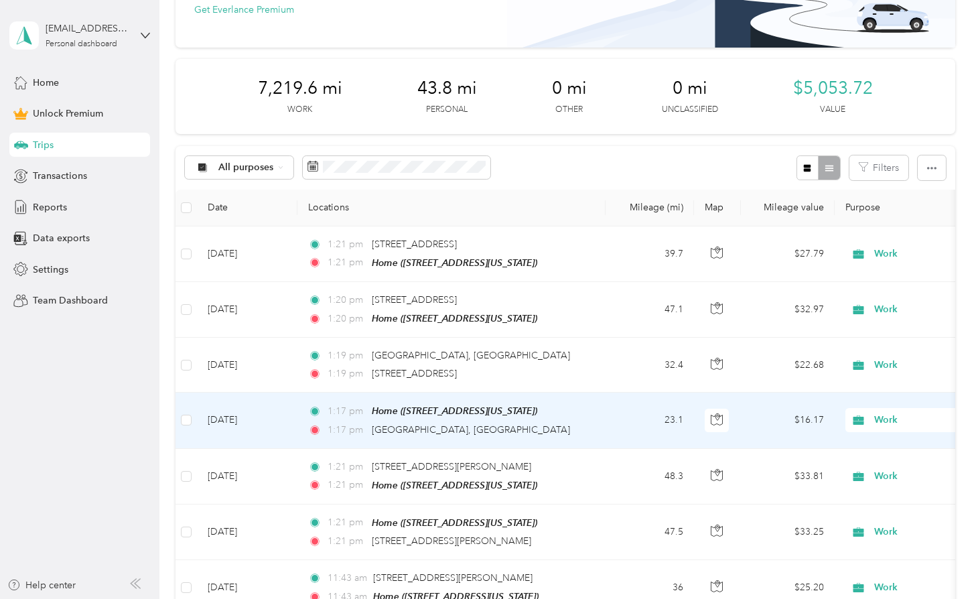
scroll to position [143, 0]
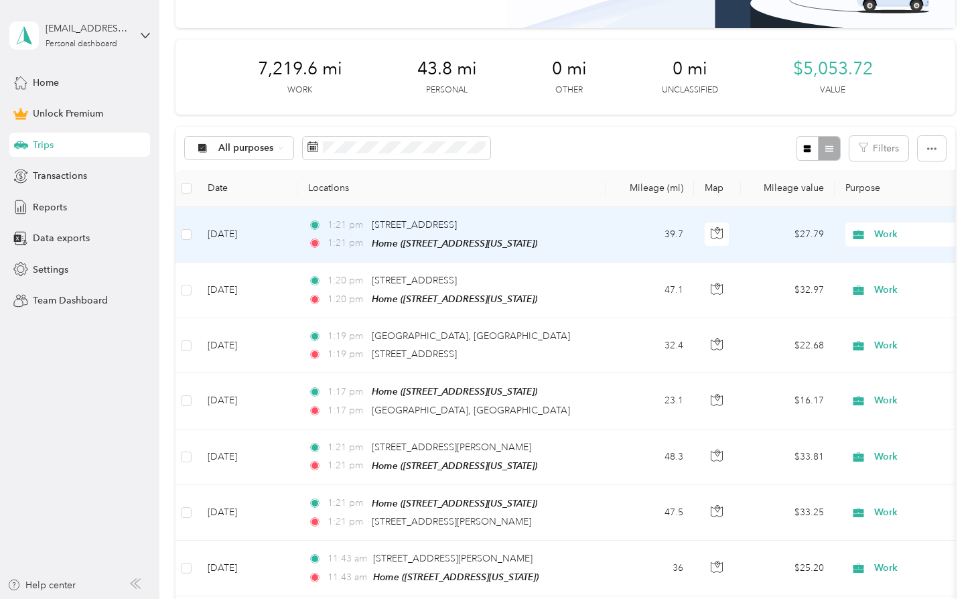
click at [624, 226] on td "39.7" at bounding box center [650, 235] width 88 height 56
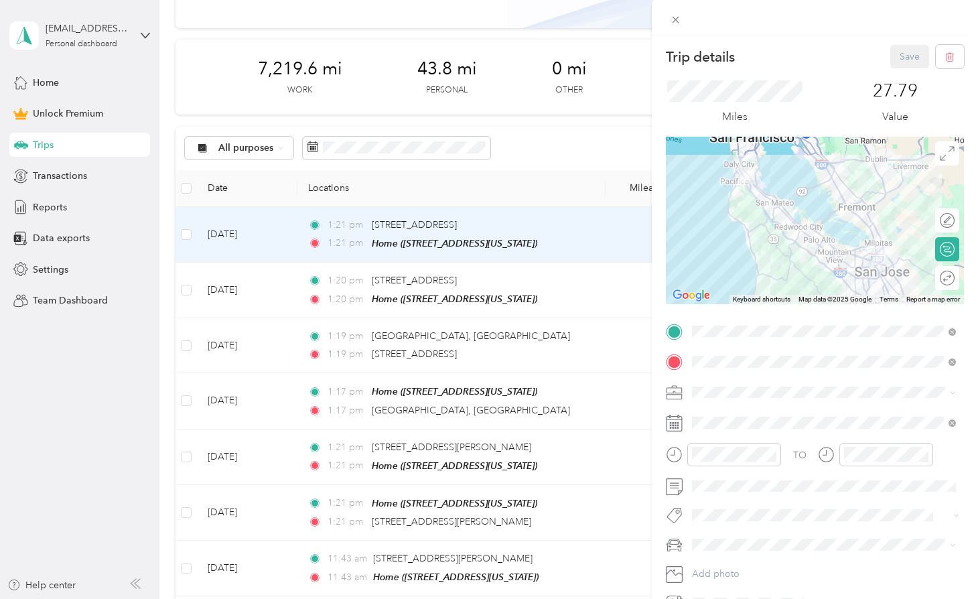
click at [796, 434] on div "TO Add photo" at bounding box center [815, 467] width 298 height 293
click at [795, 431] on span at bounding box center [825, 422] width 277 height 21
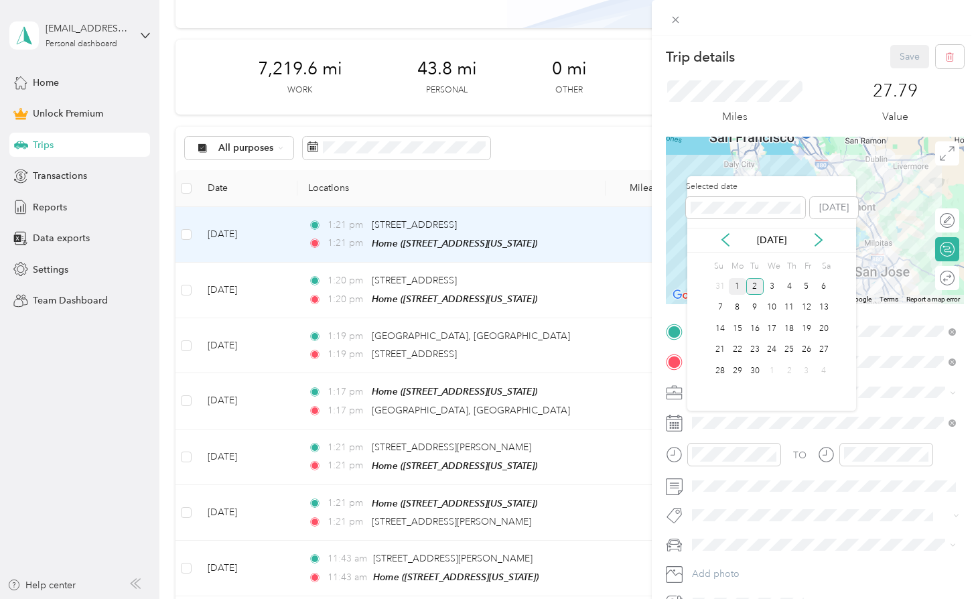
click at [745, 280] on div "1" at bounding box center [737, 286] width 17 height 17
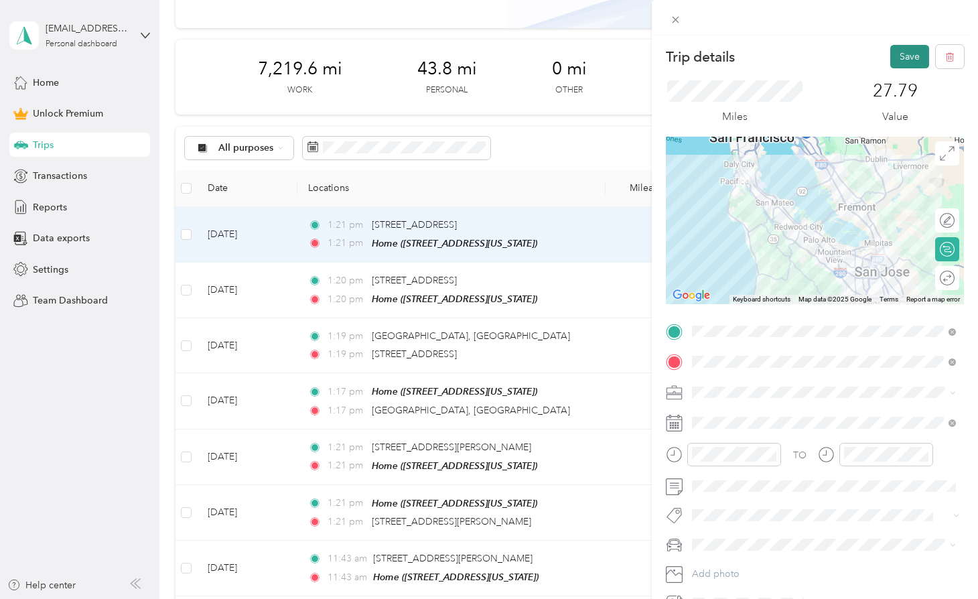
click at [894, 64] on button "Save" at bounding box center [909, 56] width 39 height 23
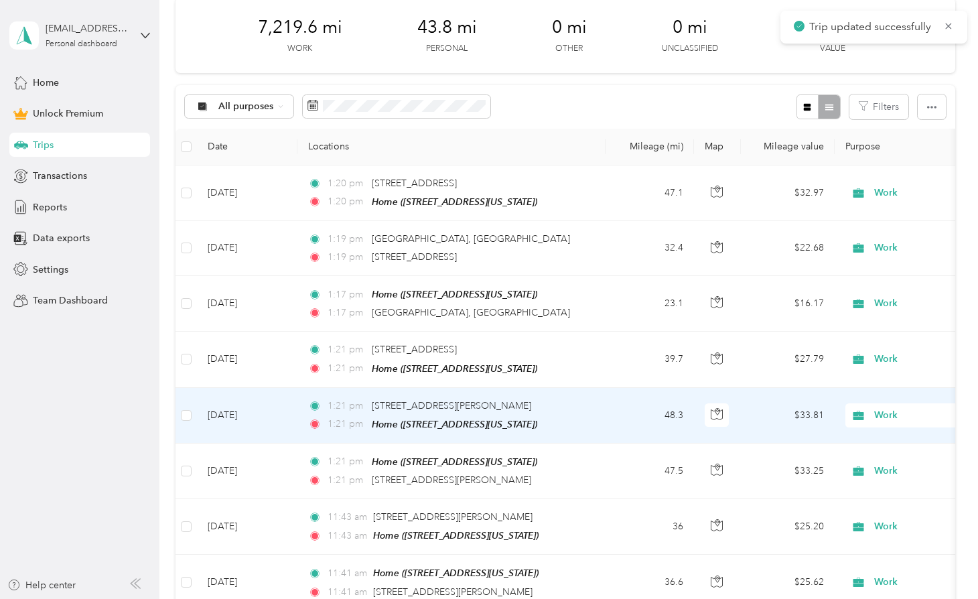
scroll to position [186, 0]
click at [567, 401] on div "1:21 pm [STREET_ADDRESS][PERSON_NAME]" at bounding box center [448, 404] width 281 height 15
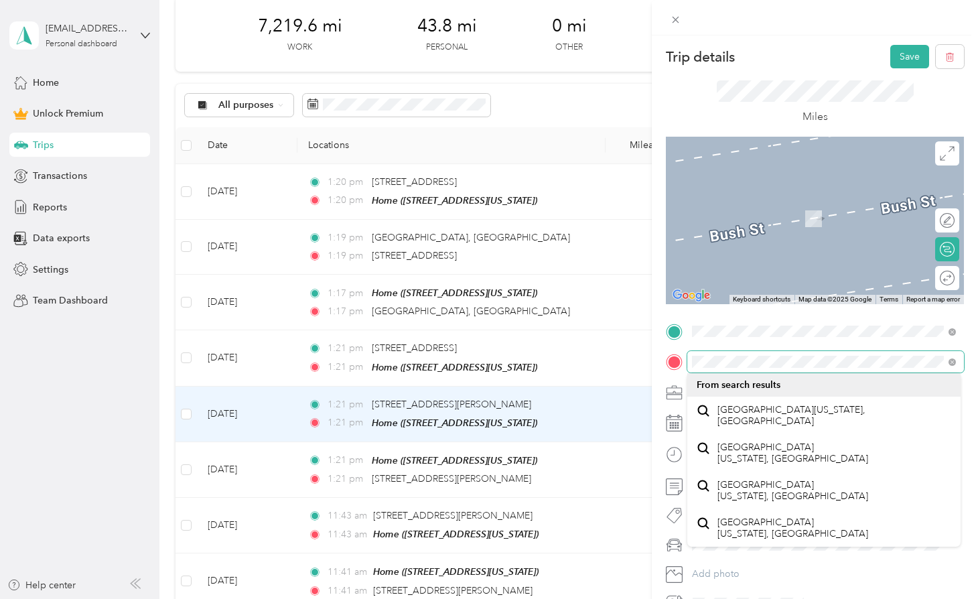
click at [975, 361] on div "Trip details Save This trip cannot be edited because it is either under review,…" at bounding box center [815, 335] width 326 height 599
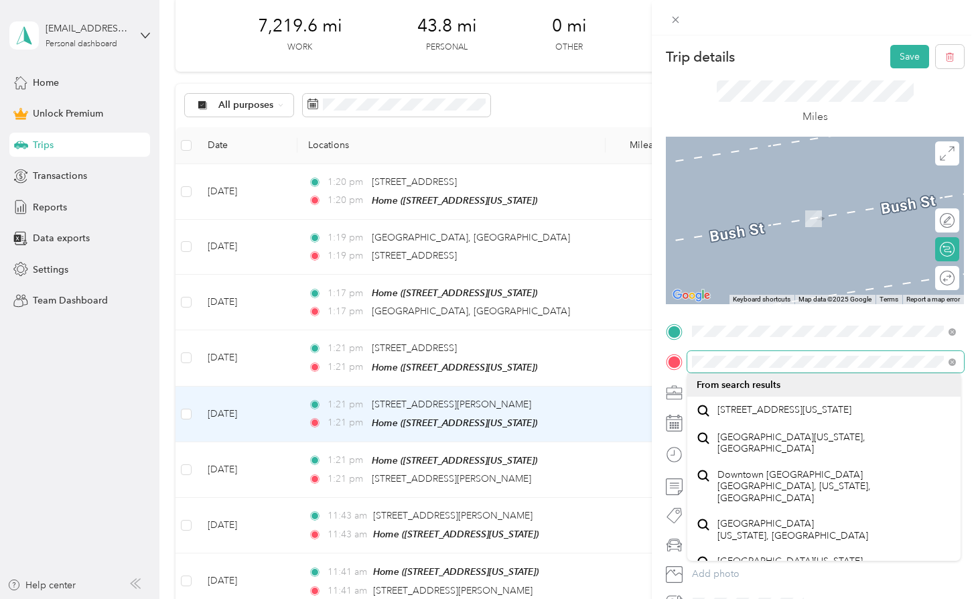
click at [645, 362] on div "Trip details Save This trip cannot be edited because it is either under review,…" at bounding box center [489, 299] width 978 height 599
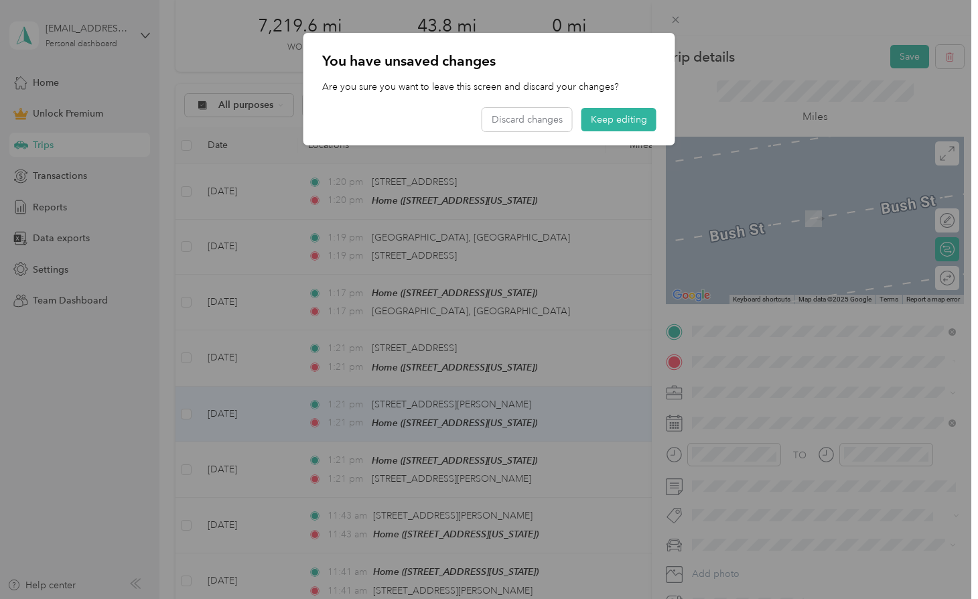
click at [754, 410] on span "[STREET_ADDRESS][US_STATE]" at bounding box center [785, 410] width 134 height 12
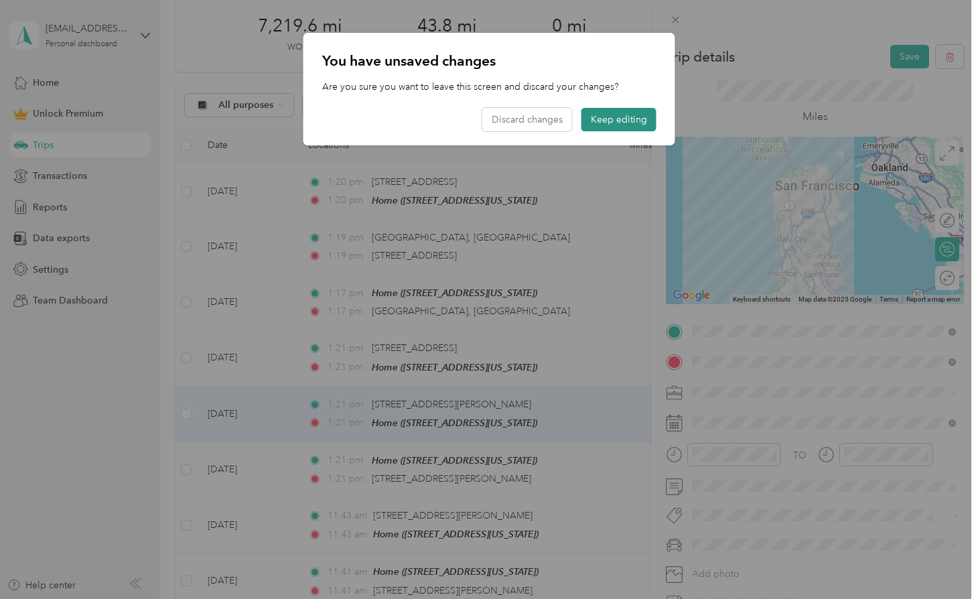
click at [624, 114] on button "Keep editing" at bounding box center [619, 119] width 75 height 23
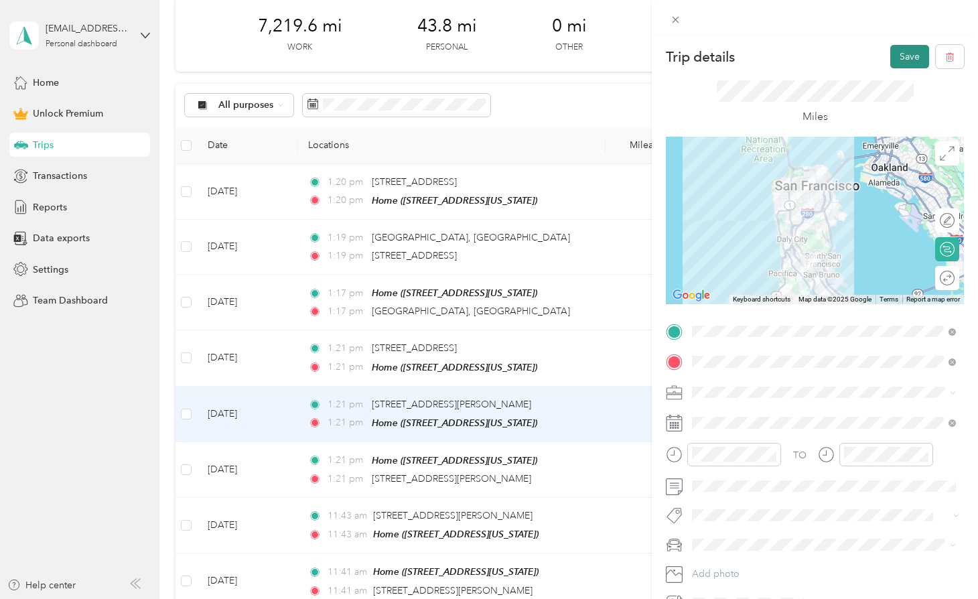
click at [906, 57] on button "Save" at bounding box center [909, 56] width 39 height 23
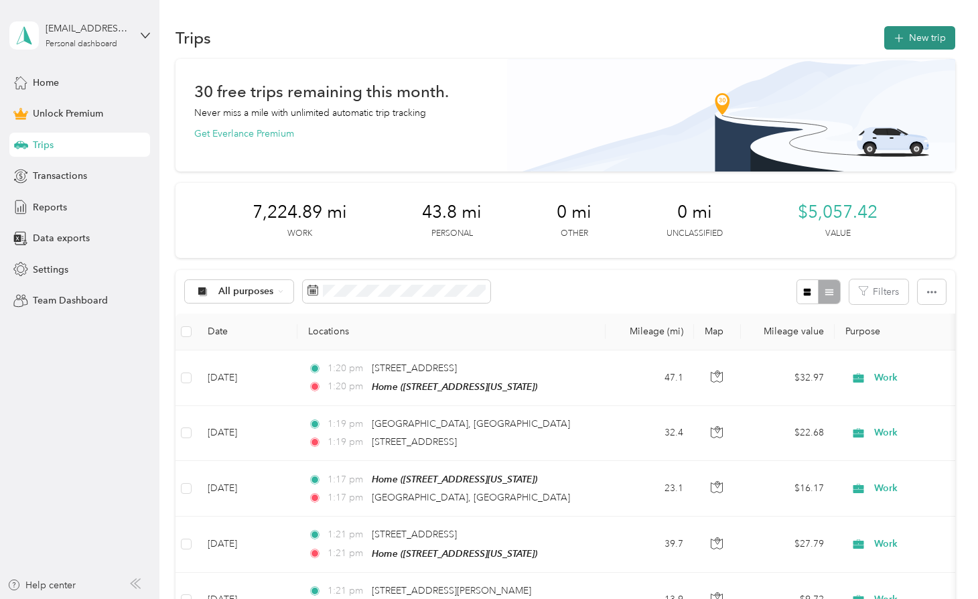
click at [921, 39] on button "New trip" at bounding box center [919, 37] width 71 height 23
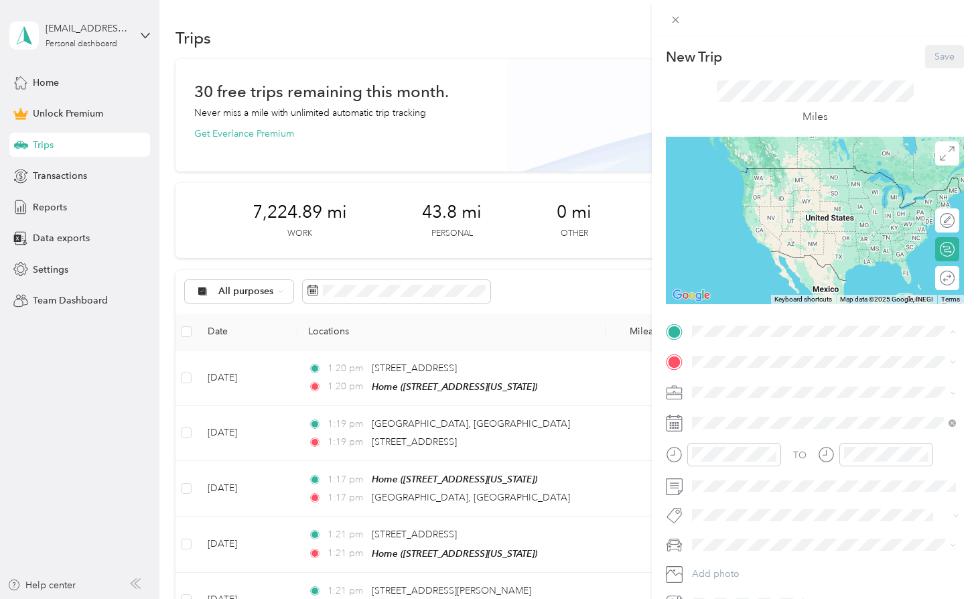
click at [742, 384] on strong "Home" at bounding box center [731, 384] width 26 height 12
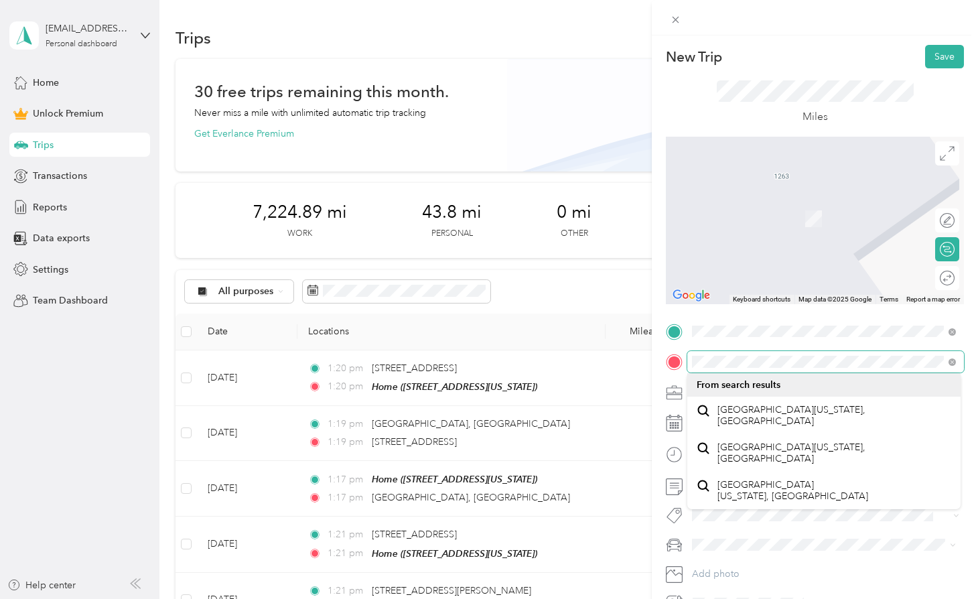
click at [971, 392] on html "[EMAIL_ADDRESS][DOMAIN_NAME] Personal dashboard Home Unlock Premium Trips Trans…" at bounding box center [485, 299] width 971 height 599
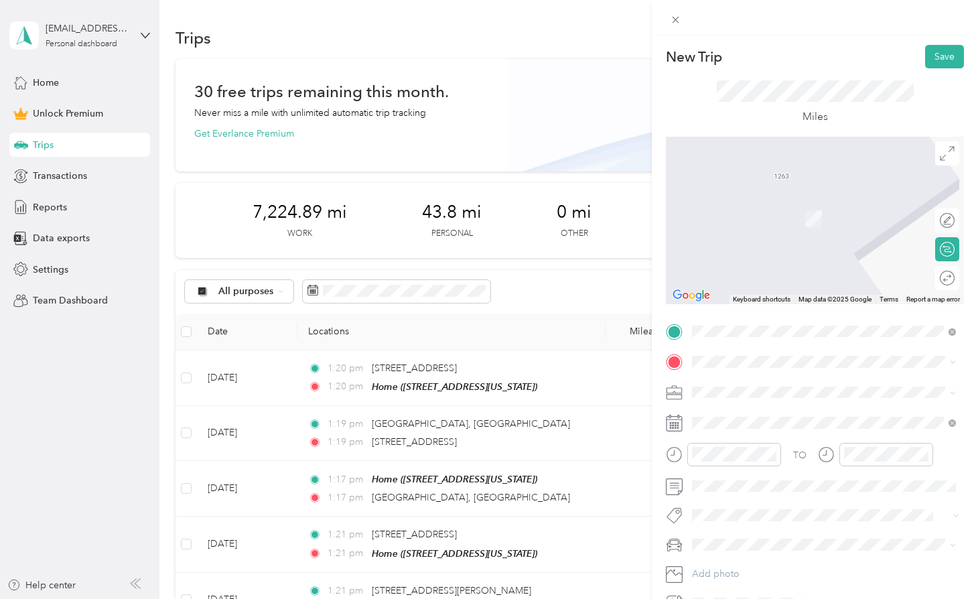
click at [736, 399] on span at bounding box center [825, 392] width 277 height 21
click at [707, 426] on ol "Work Personal Real Estate Photography Creative Other Charity Medical Moving Com…" at bounding box center [823, 498] width 273 height 188
click at [718, 403] on div "TO Add photo" at bounding box center [815, 467] width 298 height 293
click at [715, 409] on div "Work" at bounding box center [824, 416] width 255 height 14
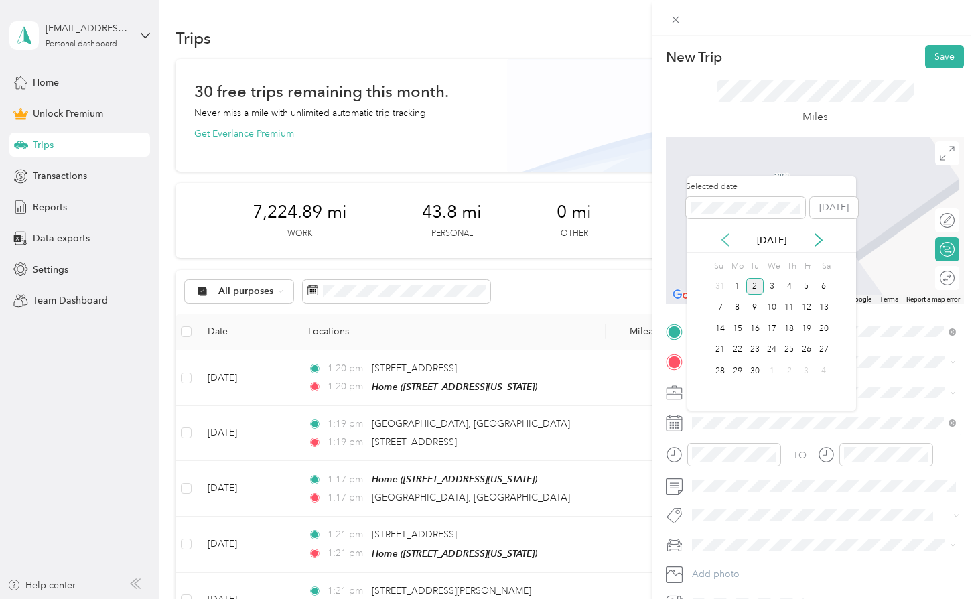
click at [726, 239] on icon at bounding box center [725, 239] width 13 height 13
click at [806, 368] on div "29" at bounding box center [806, 370] width 17 height 17
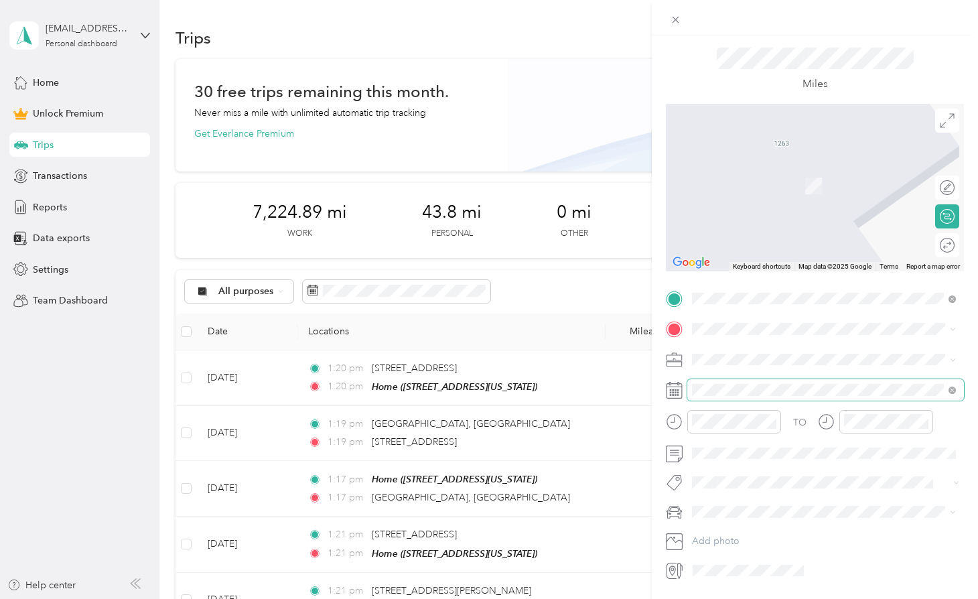
scroll to position [54, 0]
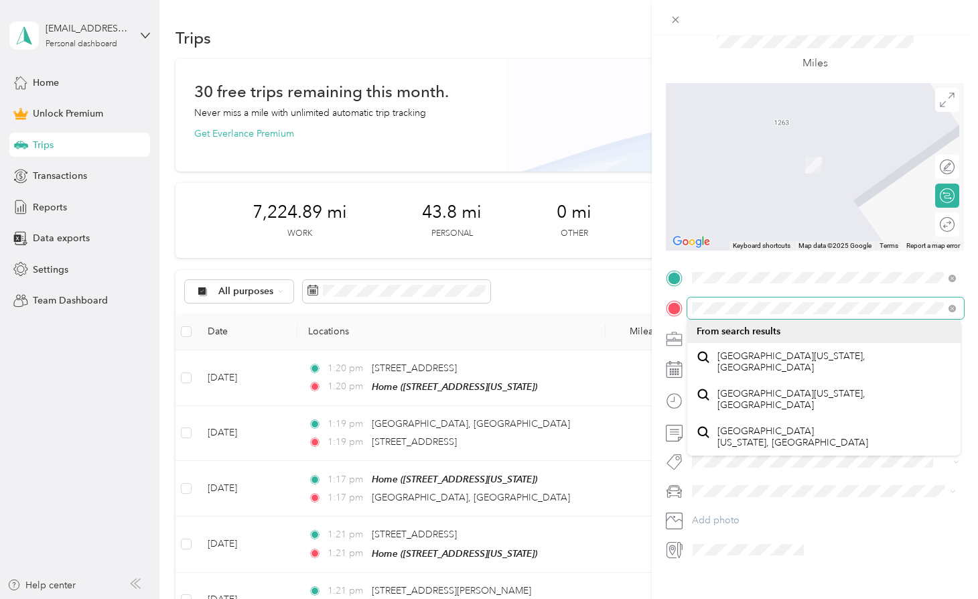
click at [971, 308] on html "[EMAIL_ADDRESS][DOMAIN_NAME] Personal dashboard Home Unlock Premium Trips Trans…" at bounding box center [485, 299] width 971 height 599
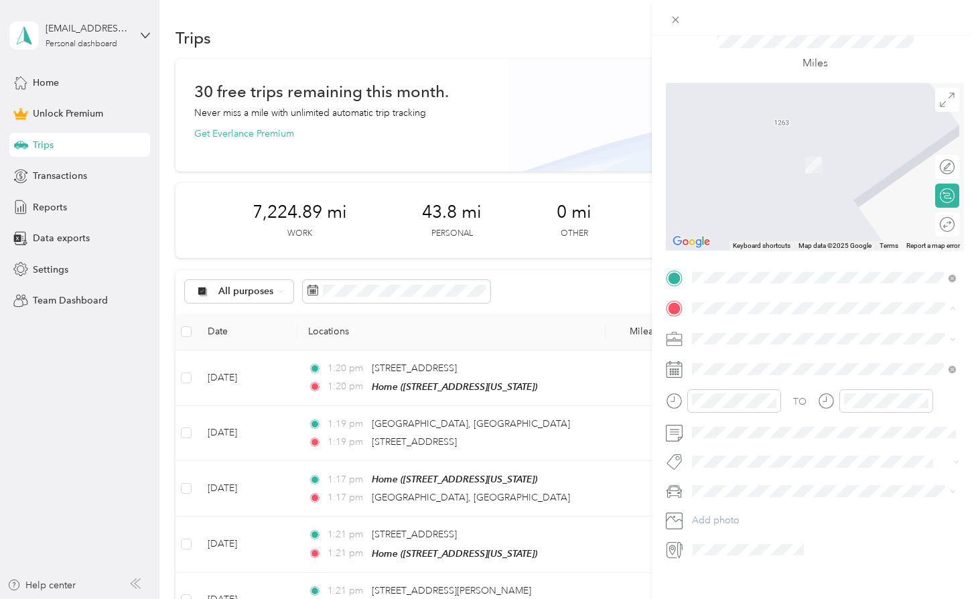
click at [838, 356] on span "[STREET_ADDRESS][PERSON_NAME][US_STATE]" at bounding box center [822, 356] width 208 height 12
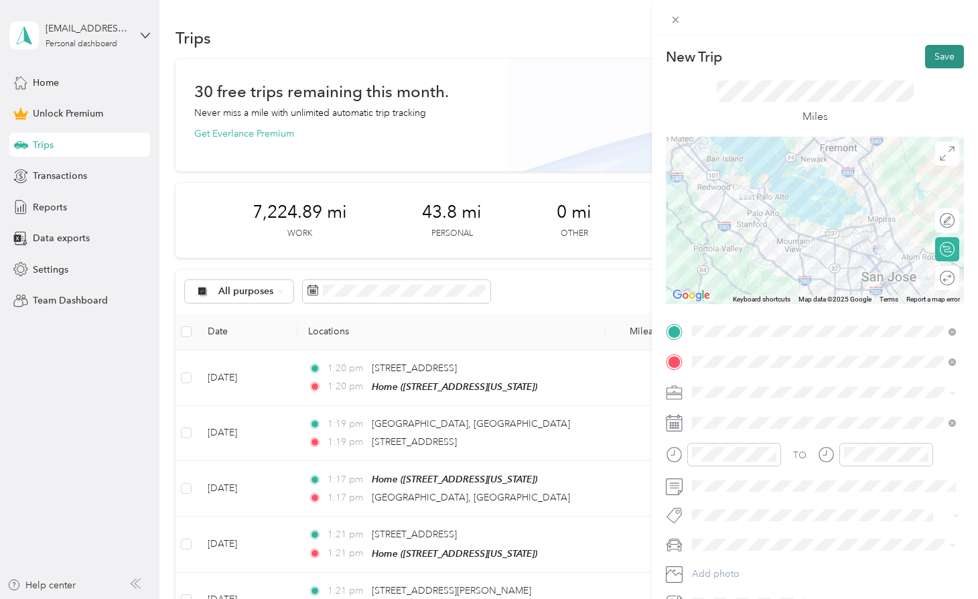
scroll to position [0, 0]
click at [940, 62] on button "Save" at bounding box center [944, 56] width 39 height 23
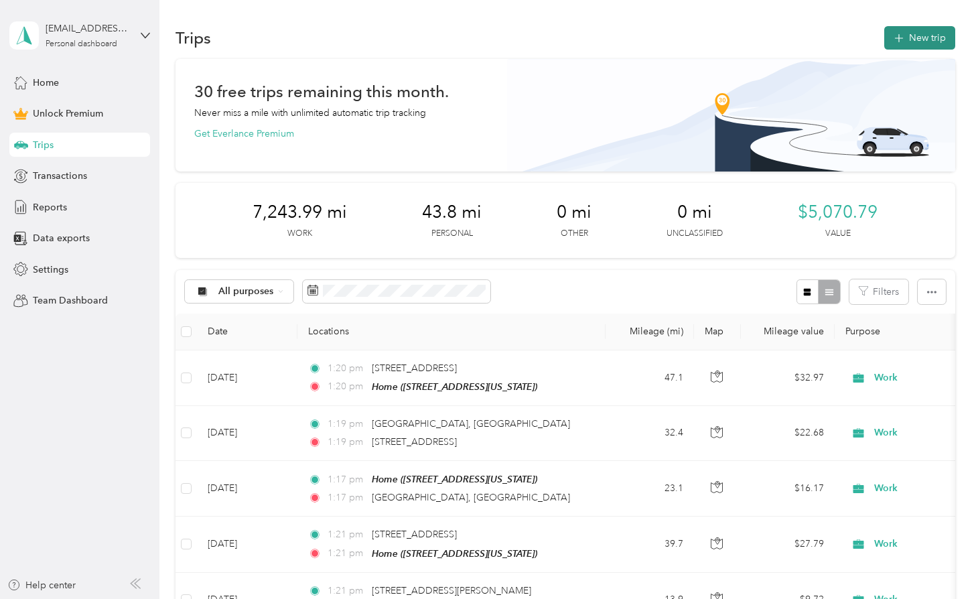
click at [911, 42] on button "New trip" at bounding box center [919, 37] width 71 height 23
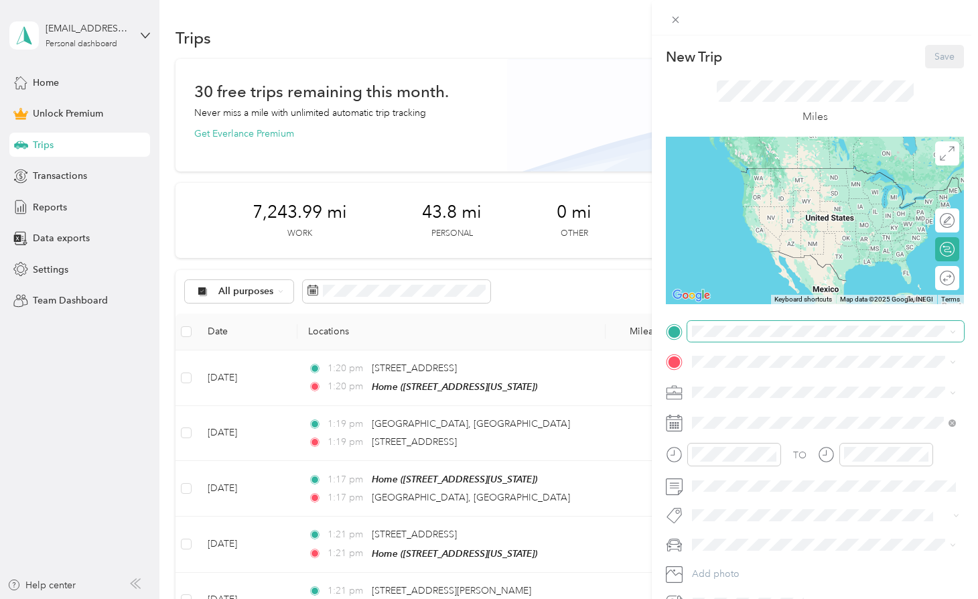
click at [736, 323] on span at bounding box center [825, 331] width 277 height 21
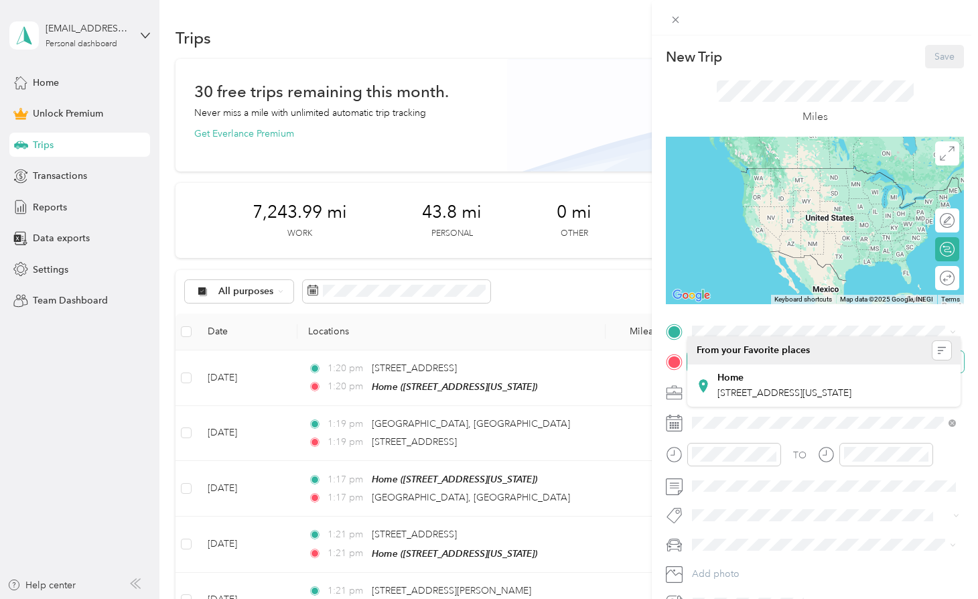
click at [730, 353] on span at bounding box center [825, 361] width 277 height 21
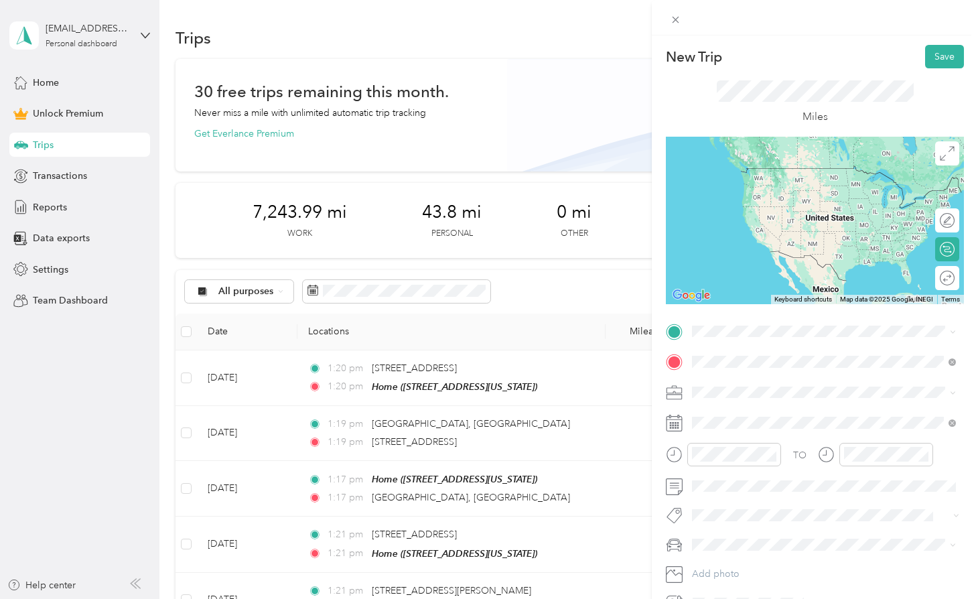
click at [746, 411] on span "[STREET_ADDRESS][US_STATE]" at bounding box center [785, 410] width 134 height 12
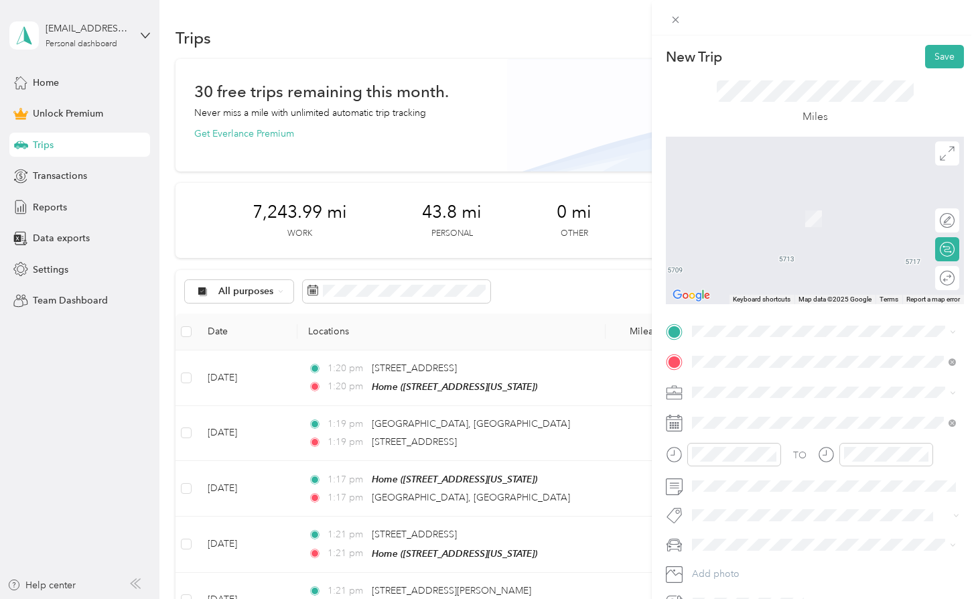
click at [707, 401] on span at bounding box center [825, 392] width 277 height 21
click at [720, 411] on div "Work" at bounding box center [824, 416] width 255 height 14
click at [744, 479] on span at bounding box center [825, 486] width 277 height 21
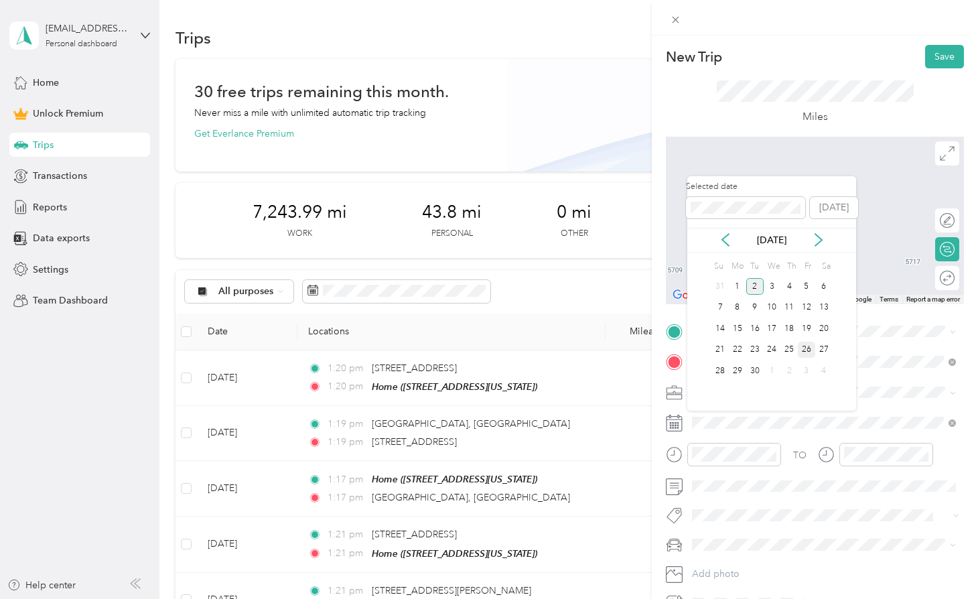
click at [803, 348] on div "26" at bounding box center [806, 350] width 17 height 17
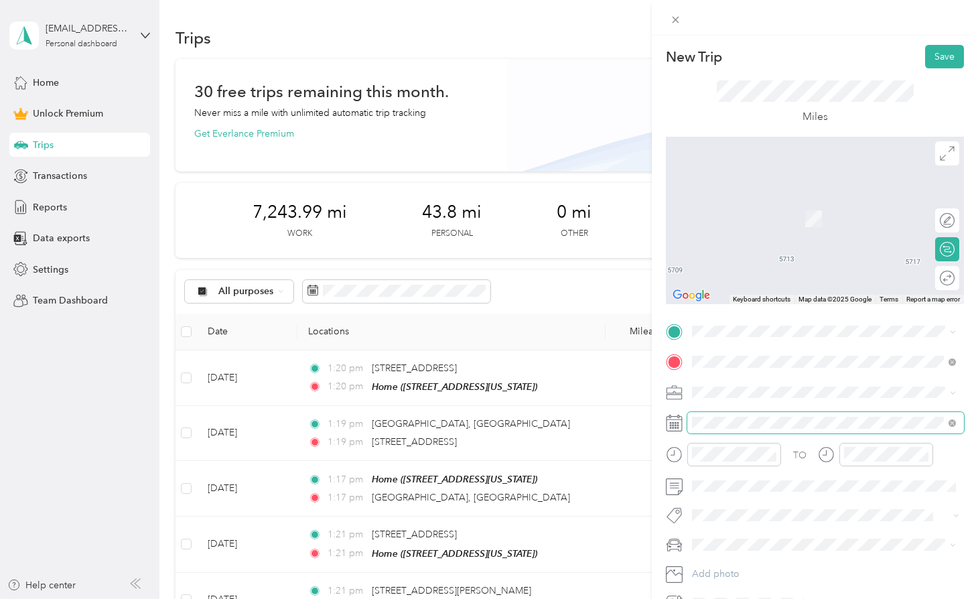
click at [748, 413] on span at bounding box center [825, 422] width 277 height 21
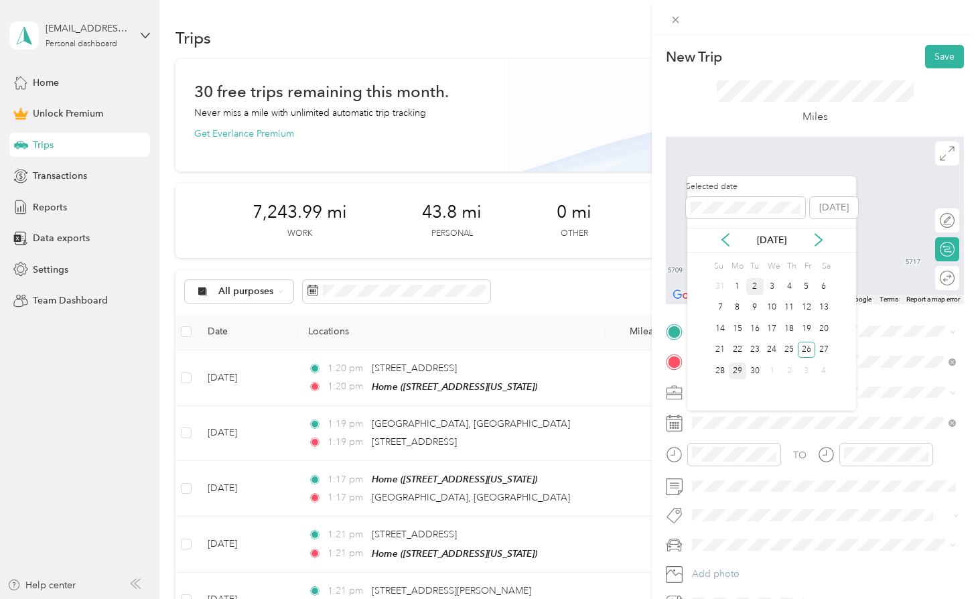
click at [737, 370] on div "29" at bounding box center [737, 370] width 17 height 17
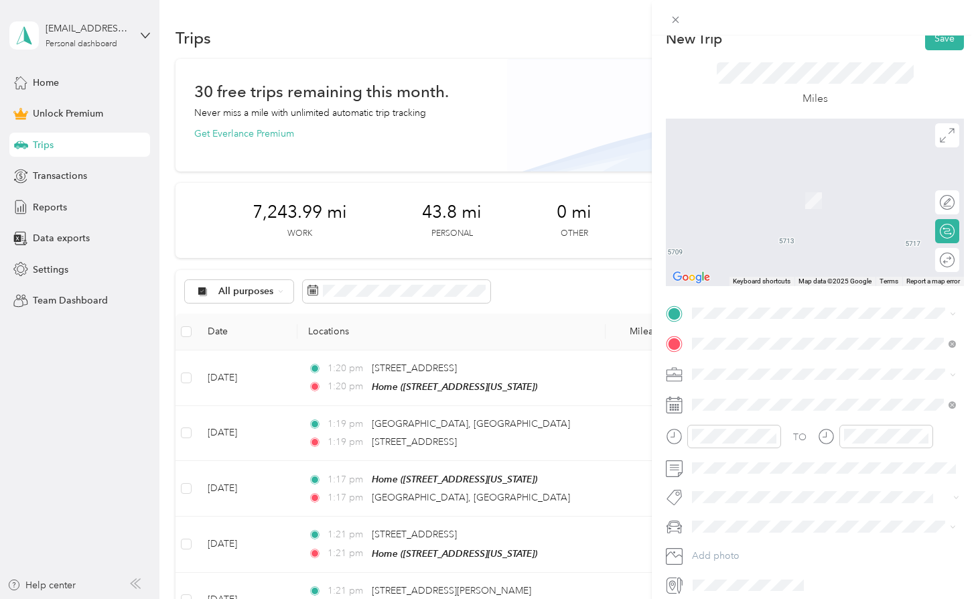
scroll to position [21, 0]
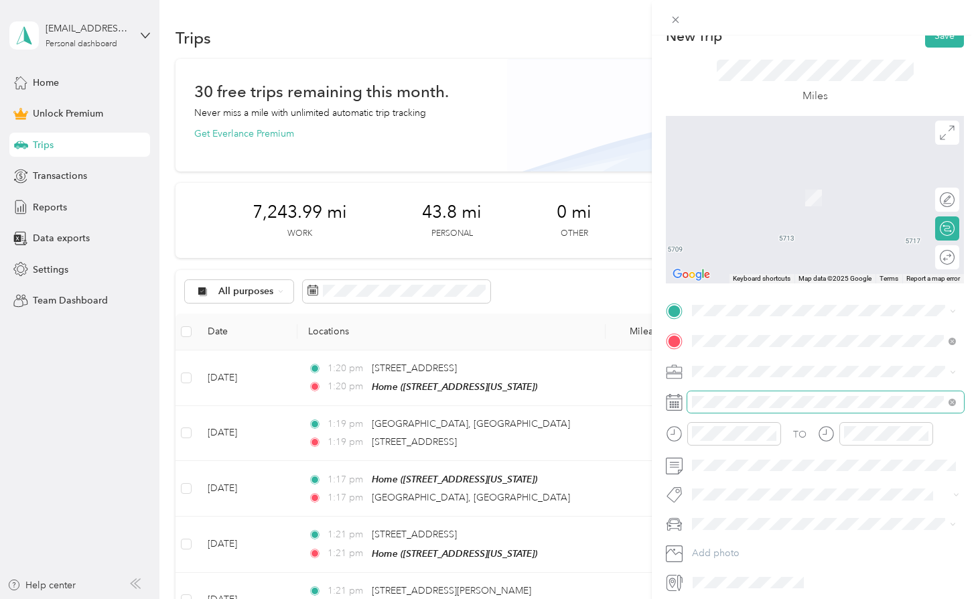
click at [731, 407] on span at bounding box center [825, 401] width 277 height 21
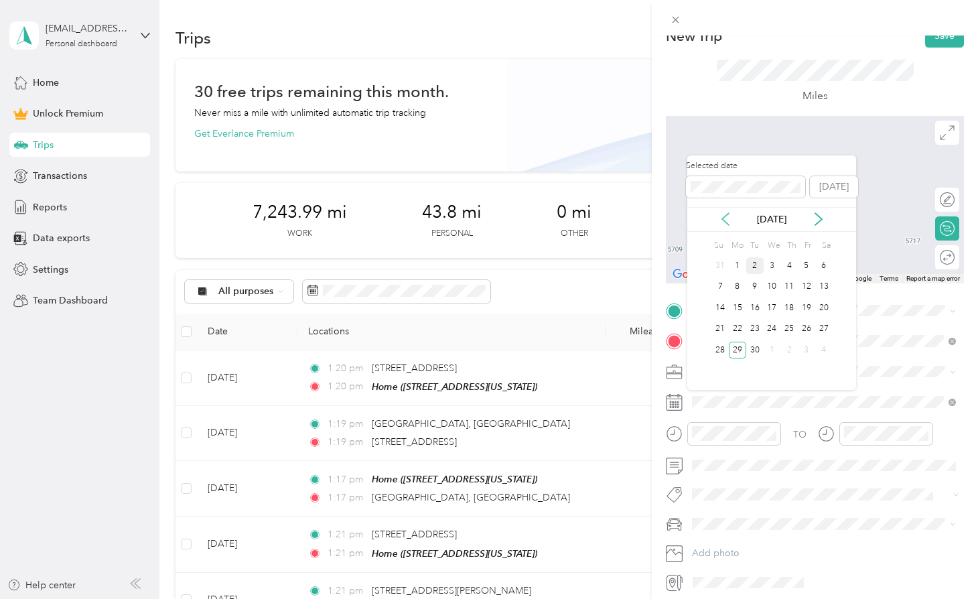
click at [729, 220] on icon at bounding box center [725, 218] width 13 height 13
click at [799, 351] on div "29" at bounding box center [806, 350] width 17 height 17
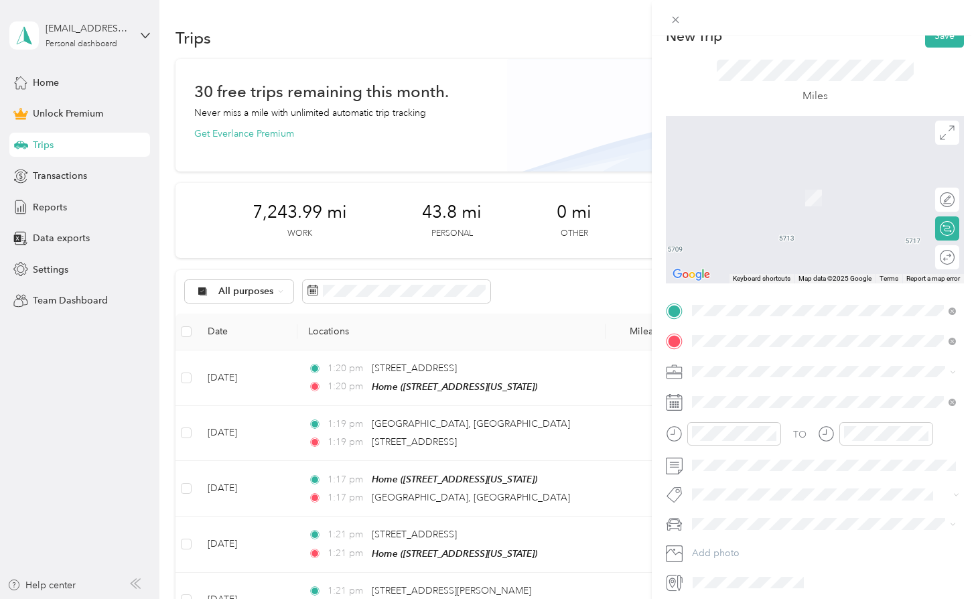
click at [767, 354] on span "[STREET_ADDRESS][PERSON_NAME][US_STATE]" at bounding box center [822, 358] width 208 height 12
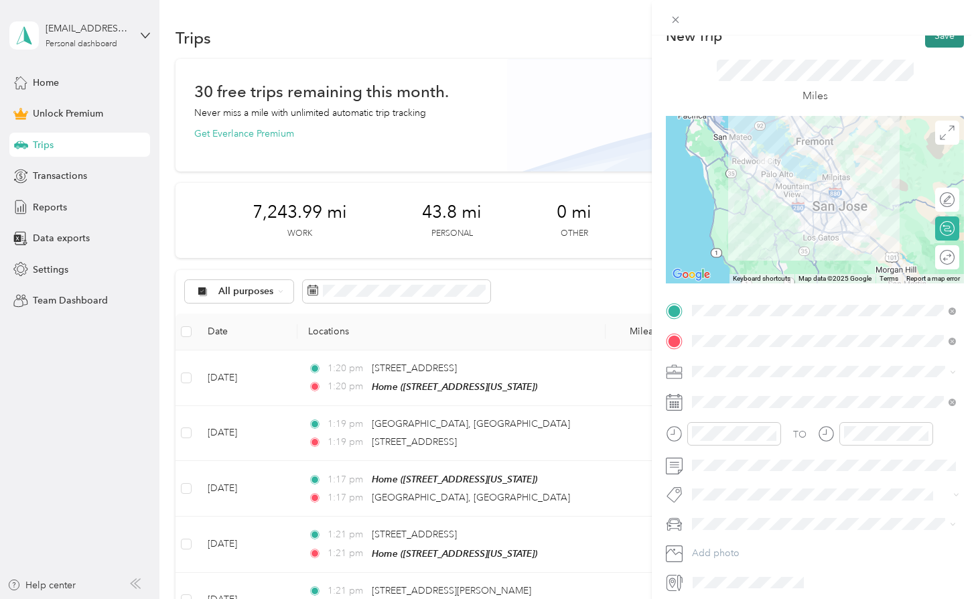
click at [944, 47] on button "Save" at bounding box center [944, 35] width 39 height 23
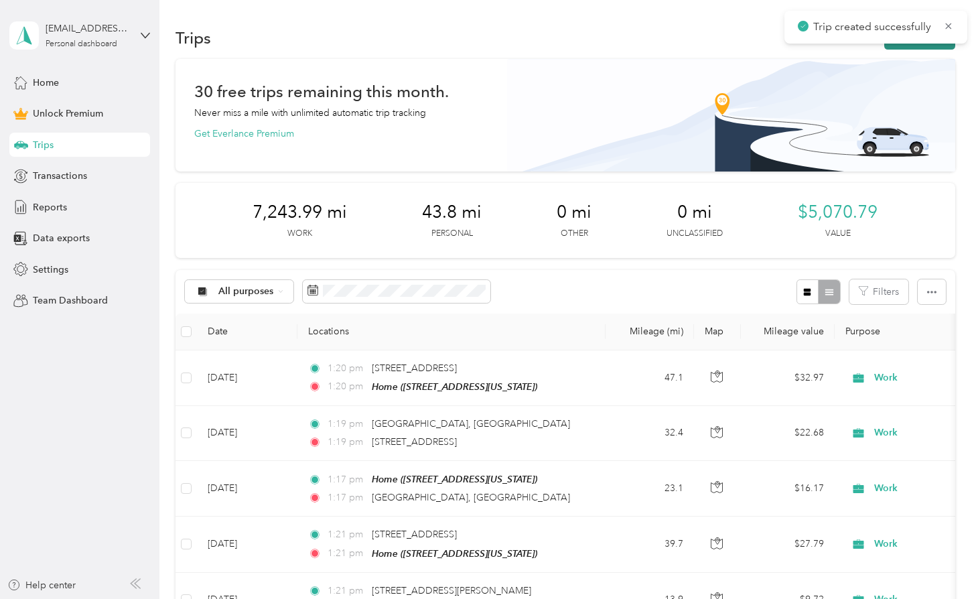
click at [906, 47] on button "New trip" at bounding box center [919, 37] width 71 height 23
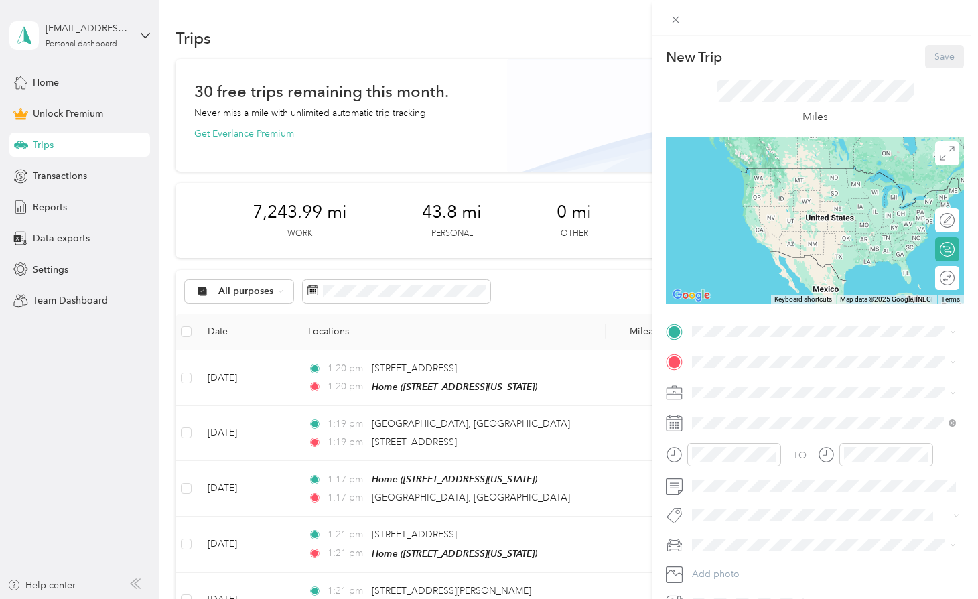
click at [729, 400] on span at bounding box center [825, 392] width 277 height 21
click at [717, 423] on li "Work" at bounding box center [823, 415] width 273 height 23
click at [717, 413] on span at bounding box center [825, 422] width 277 height 21
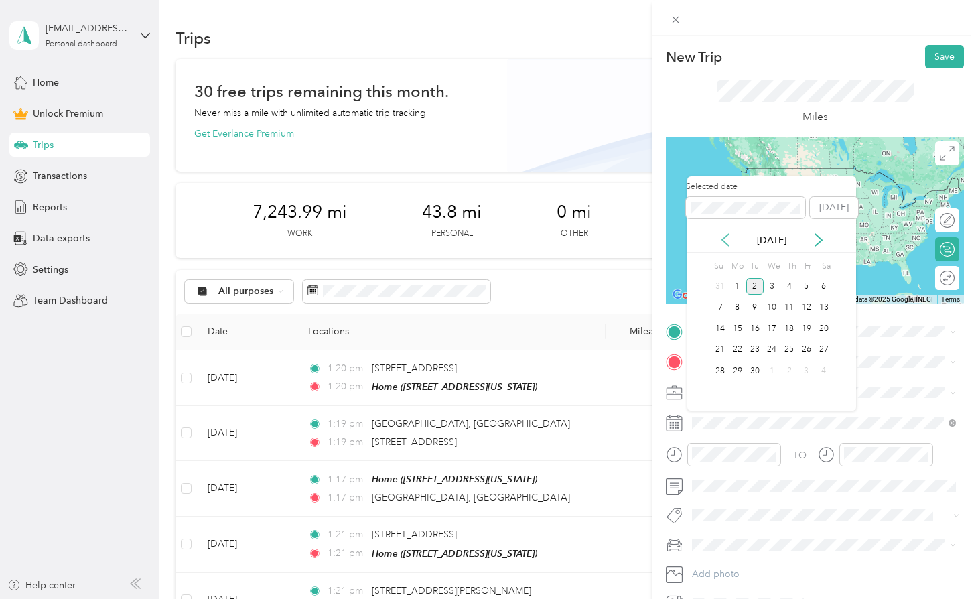
click at [729, 245] on icon at bounding box center [725, 239] width 13 height 13
click at [809, 372] on div "29" at bounding box center [806, 370] width 17 height 17
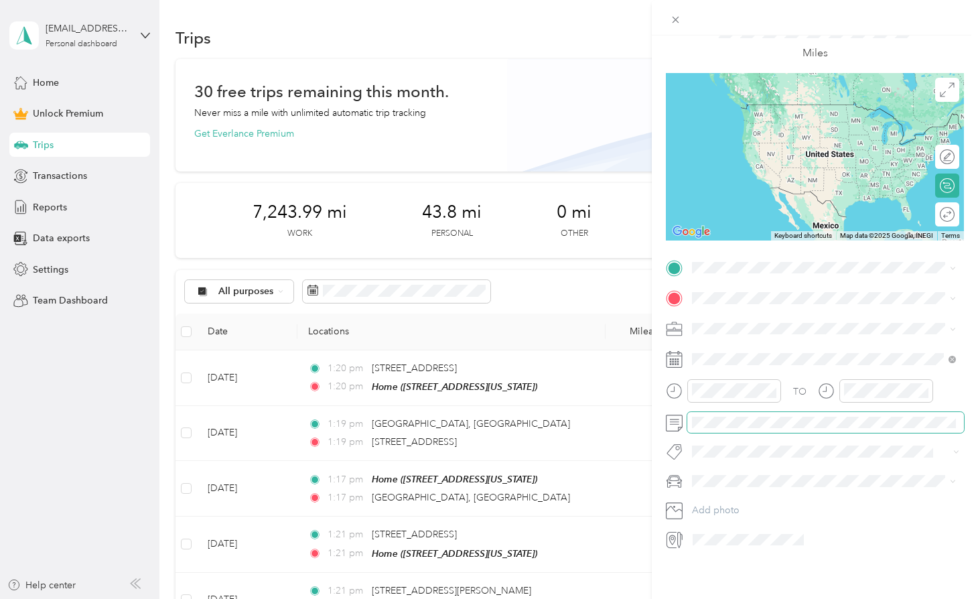
scroll to position [0, 0]
click at [581, 262] on div "New Trip Save This trip cannot be edited because it is either under review, app…" at bounding box center [489, 299] width 978 height 599
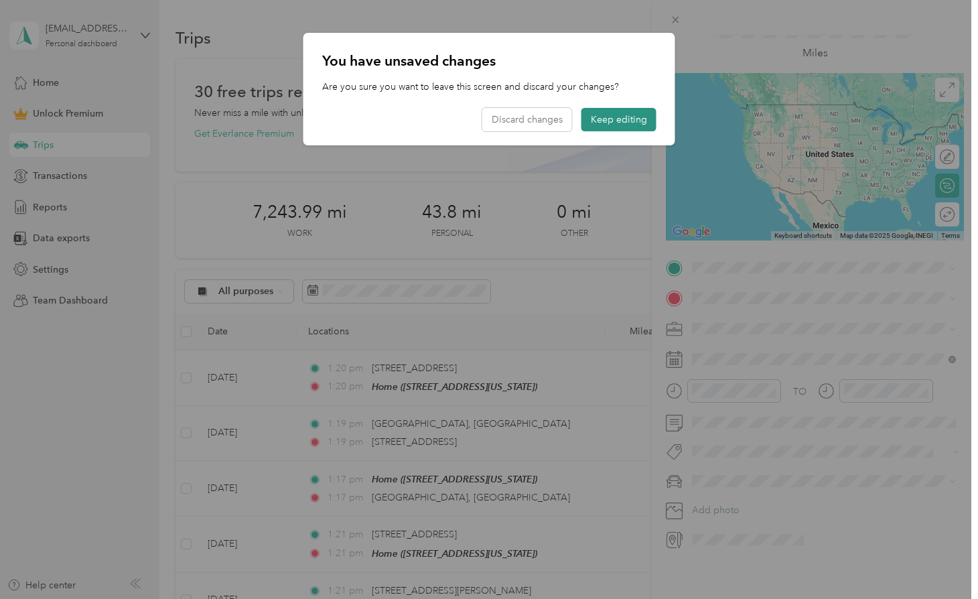
click at [602, 116] on button "Keep editing" at bounding box center [619, 119] width 75 height 23
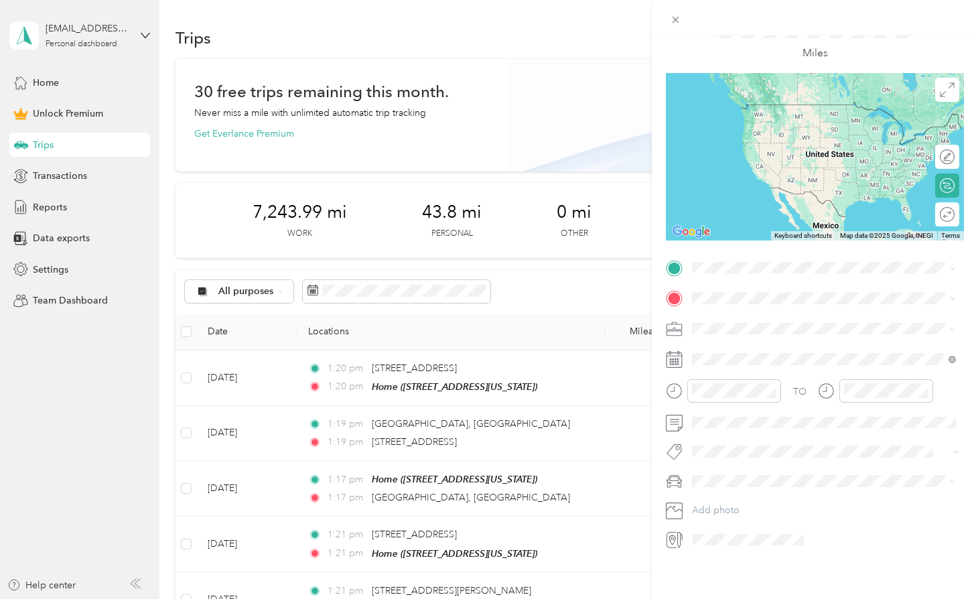
click at [688, 19] on div at bounding box center [815, 18] width 326 height 36
click at [681, 21] on icon at bounding box center [675, 19] width 11 height 11
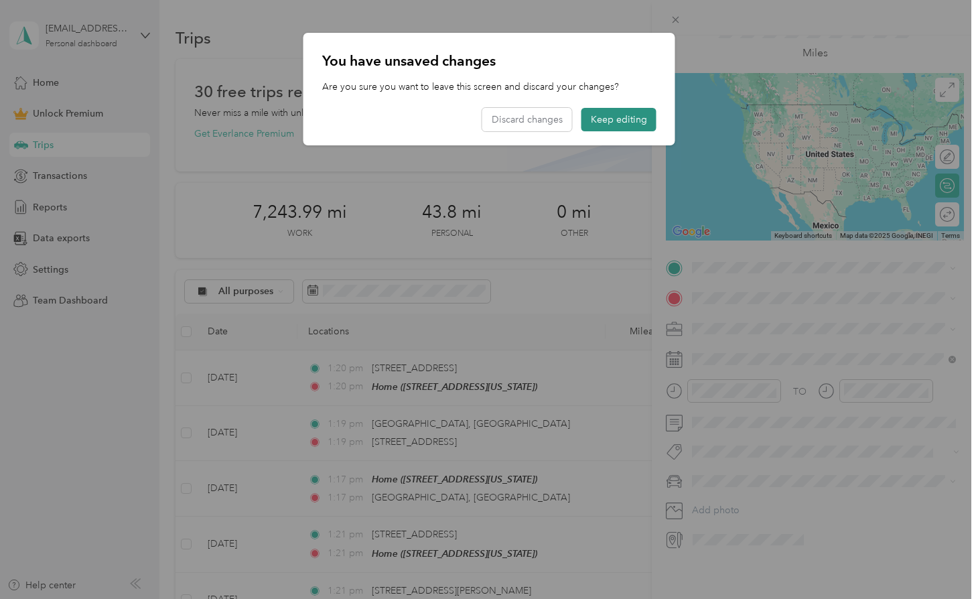
click at [637, 123] on button "Keep editing" at bounding box center [619, 119] width 75 height 23
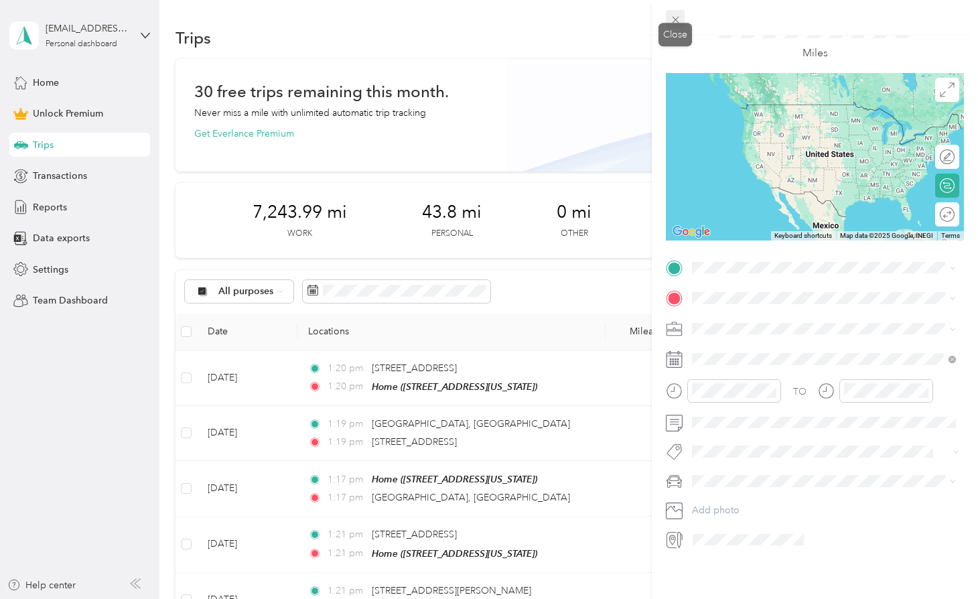
click at [679, 19] on icon at bounding box center [675, 19] width 11 height 11
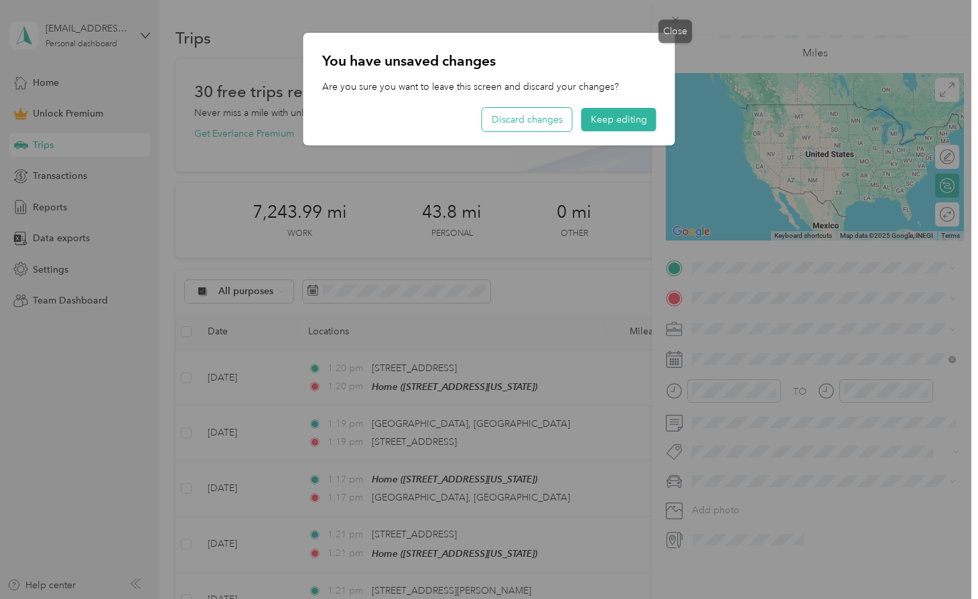
click at [567, 119] on button "Discard changes" at bounding box center [527, 119] width 90 height 23
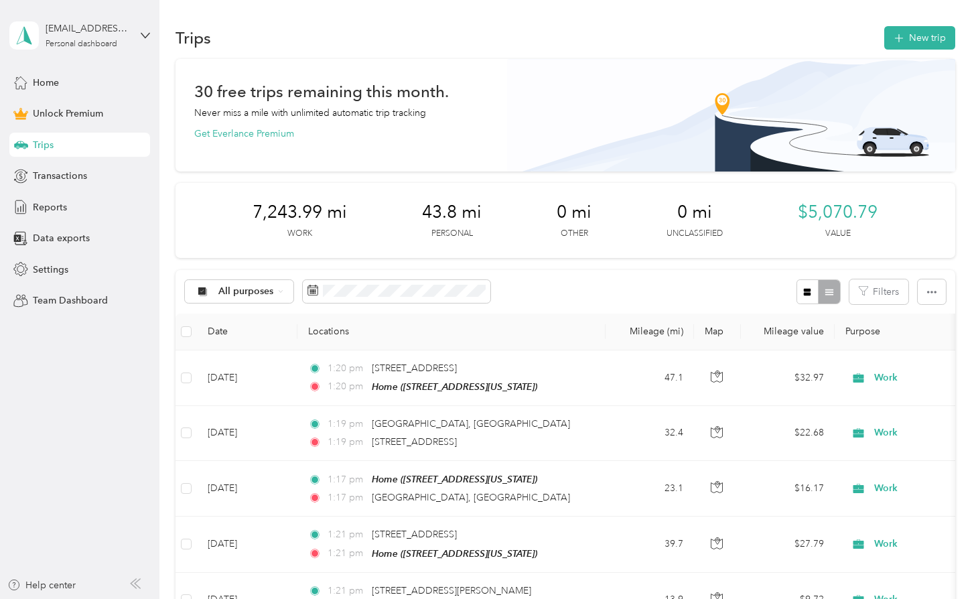
click at [918, 27] on button "New trip" at bounding box center [919, 37] width 71 height 23
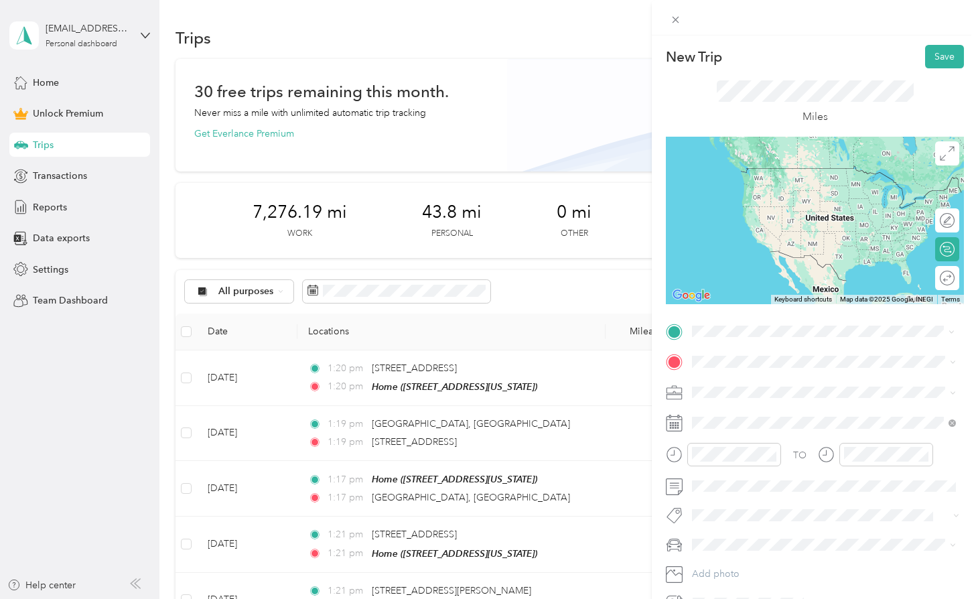
click at [739, 381] on span "[STREET_ADDRESS][US_STATE]" at bounding box center [785, 379] width 134 height 12
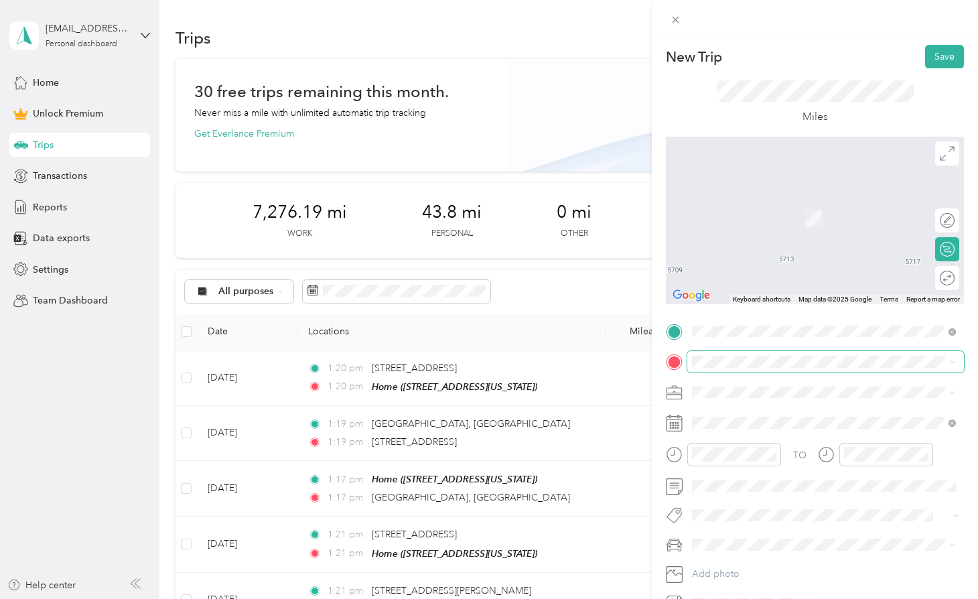
click at [737, 351] on span at bounding box center [825, 361] width 277 height 21
click at [726, 411] on strong "Home" at bounding box center [731, 415] width 26 height 12
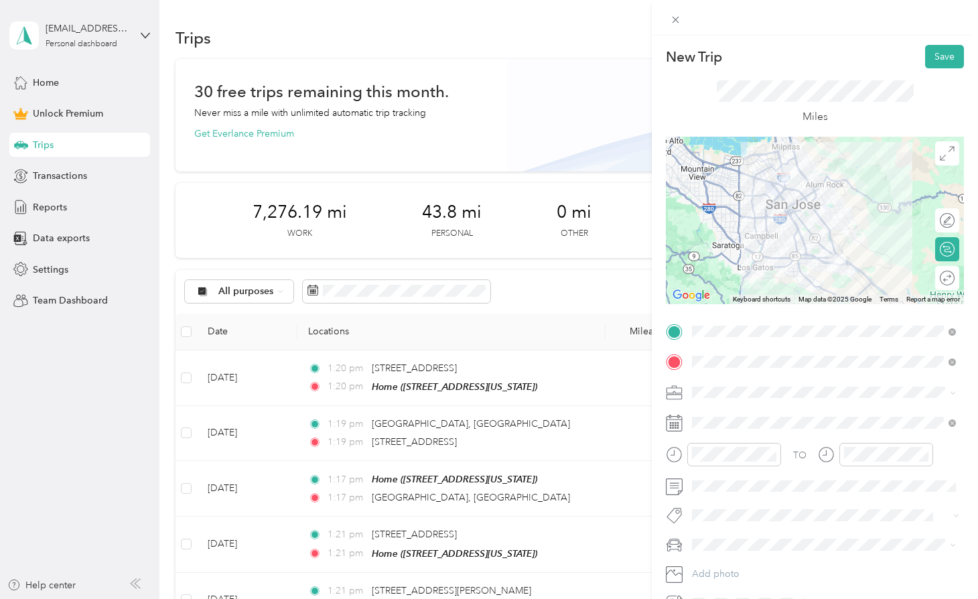
click at [734, 385] on span at bounding box center [825, 392] width 277 height 21
click at [722, 494] on span at bounding box center [825, 486] width 277 height 21
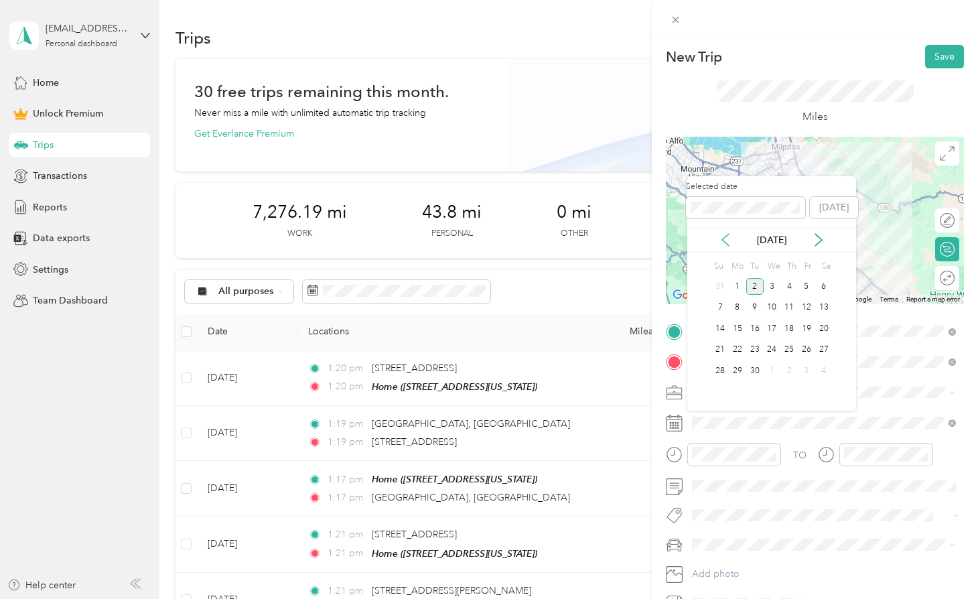
click at [726, 245] on icon at bounding box center [725, 239] width 13 height 13
click at [805, 369] on div "29" at bounding box center [806, 370] width 17 height 17
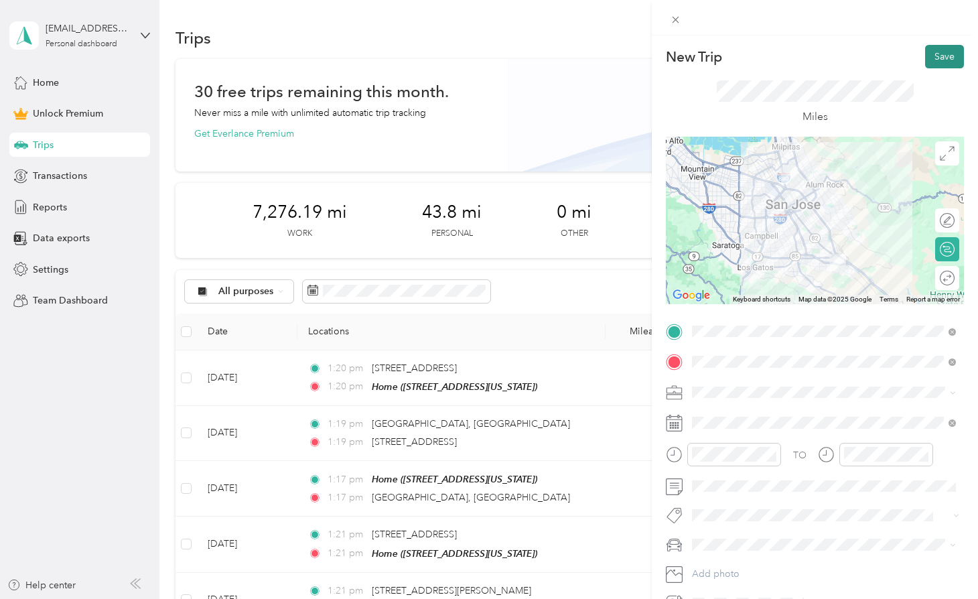
click at [932, 58] on button "Save" at bounding box center [944, 56] width 39 height 23
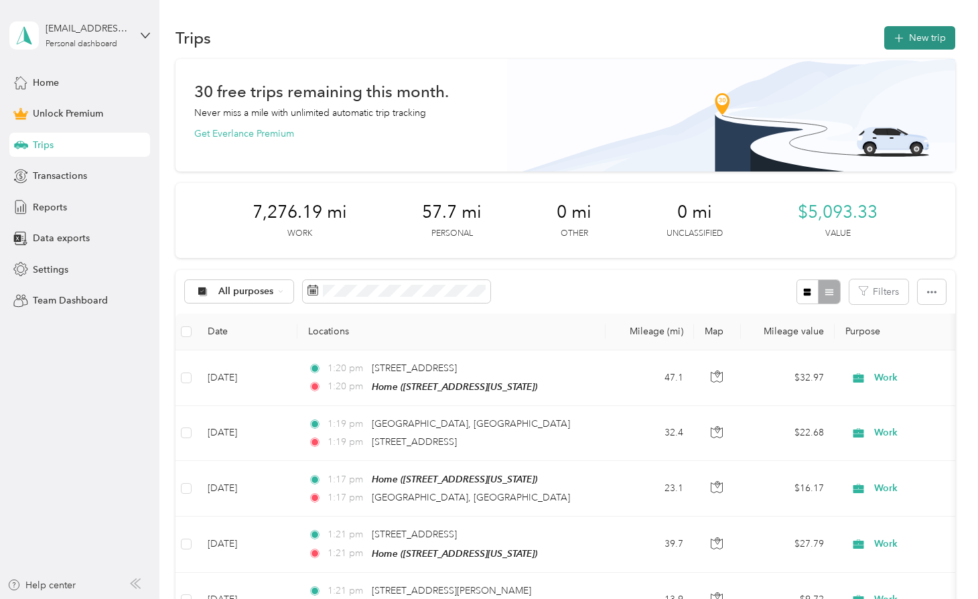
click at [916, 38] on button "New trip" at bounding box center [919, 37] width 71 height 23
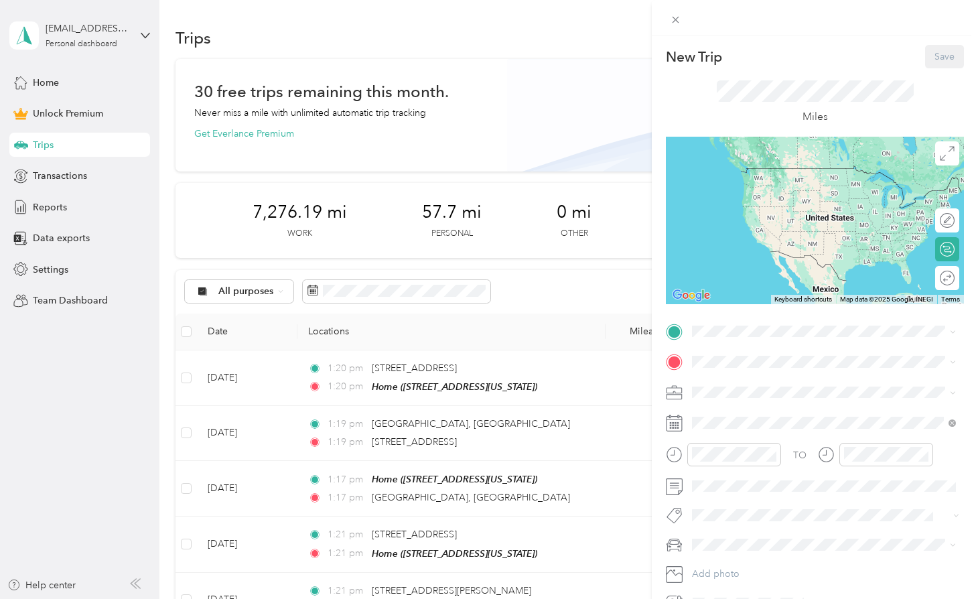
click at [746, 342] on div "TO Add photo" at bounding box center [815, 467] width 298 height 293
click at [727, 388] on strong "Home" at bounding box center [731, 384] width 26 height 12
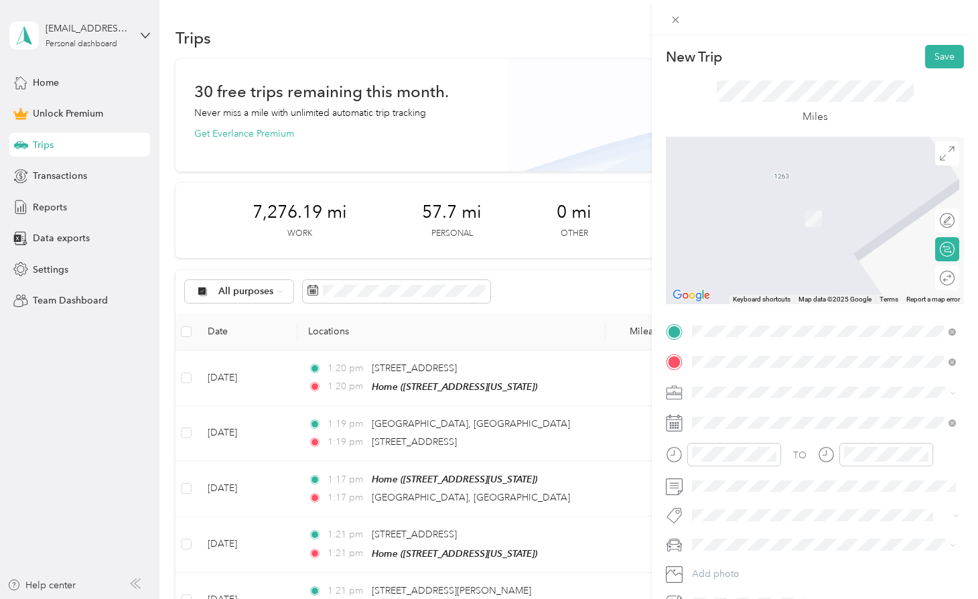
click at [757, 409] on span "[STREET_ADDRESS][US_STATE]" at bounding box center [785, 410] width 134 height 12
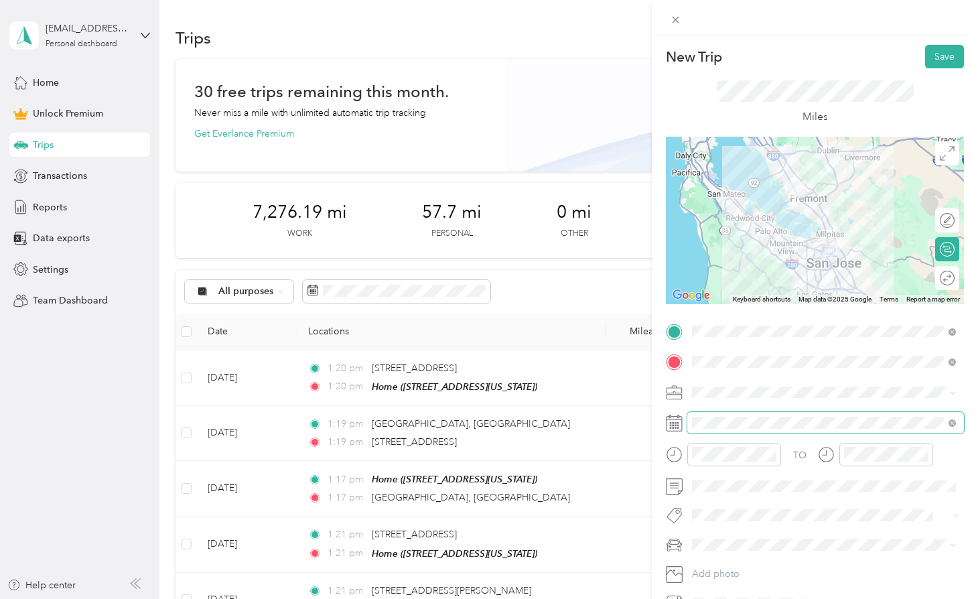
click at [741, 429] on span at bounding box center [825, 422] width 277 height 21
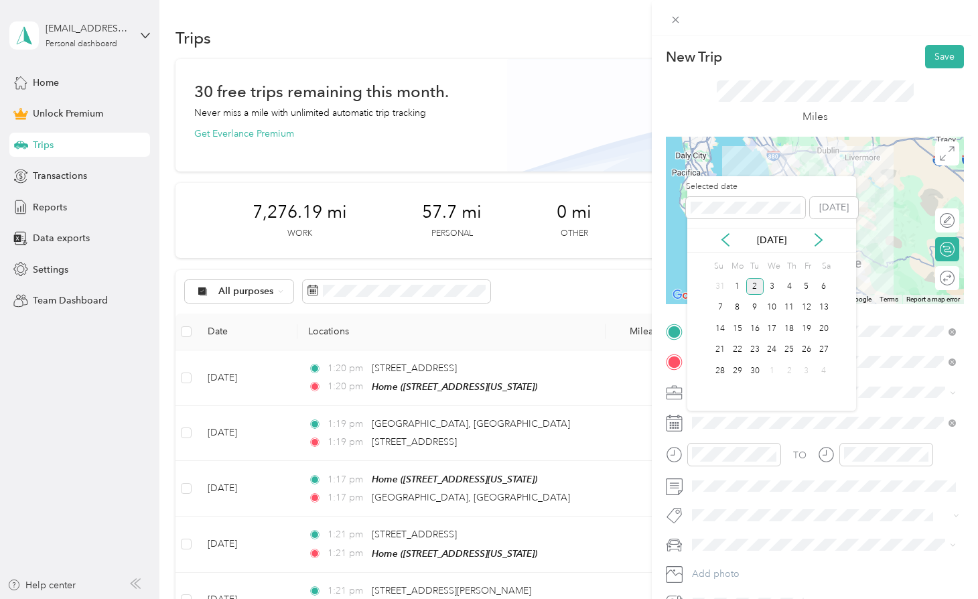
click at [736, 245] on div "[DATE]" at bounding box center [771, 240] width 169 height 14
click at [724, 239] on icon at bounding box center [725, 239] width 13 height 13
click at [792, 372] on div "28" at bounding box center [789, 370] width 17 height 17
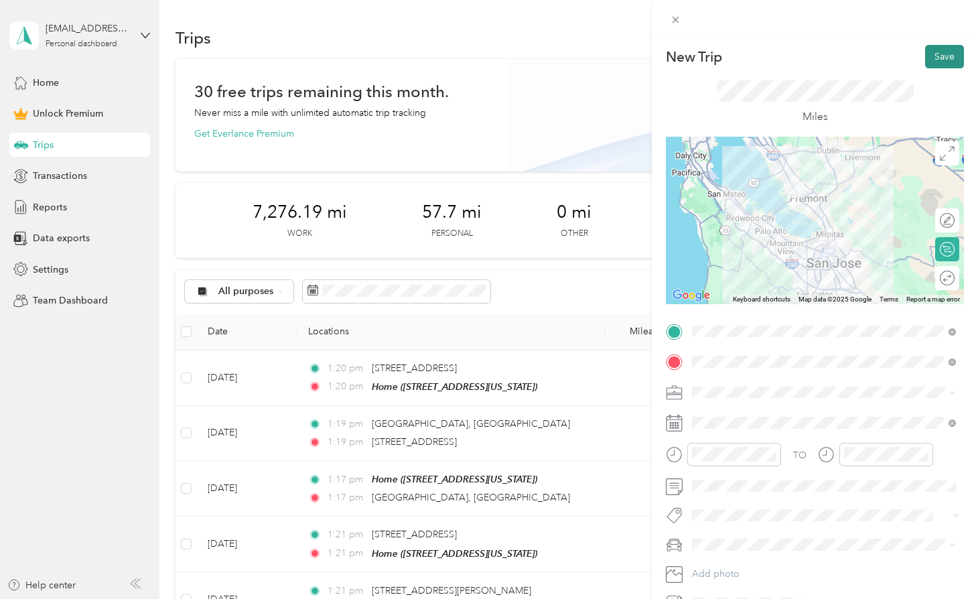
click at [931, 58] on button "Save" at bounding box center [944, 56] width 39 height 23
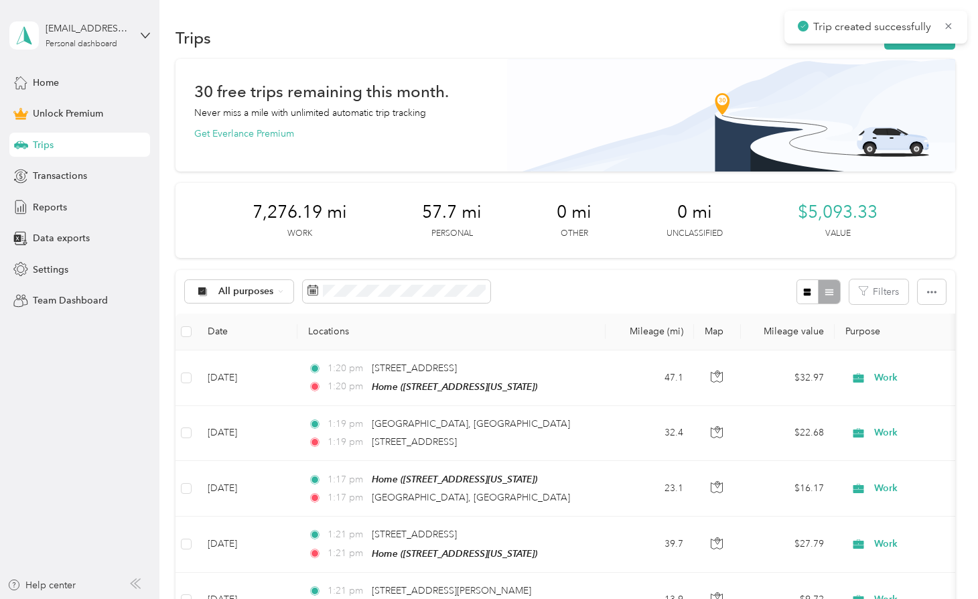
click at [922, 42] on div "Trip created successfully" at bounding box center [876, 27] width 183 height 33
click at [919, 44] on button "New trip" at bounding box center [919, 37] width 71 height 23
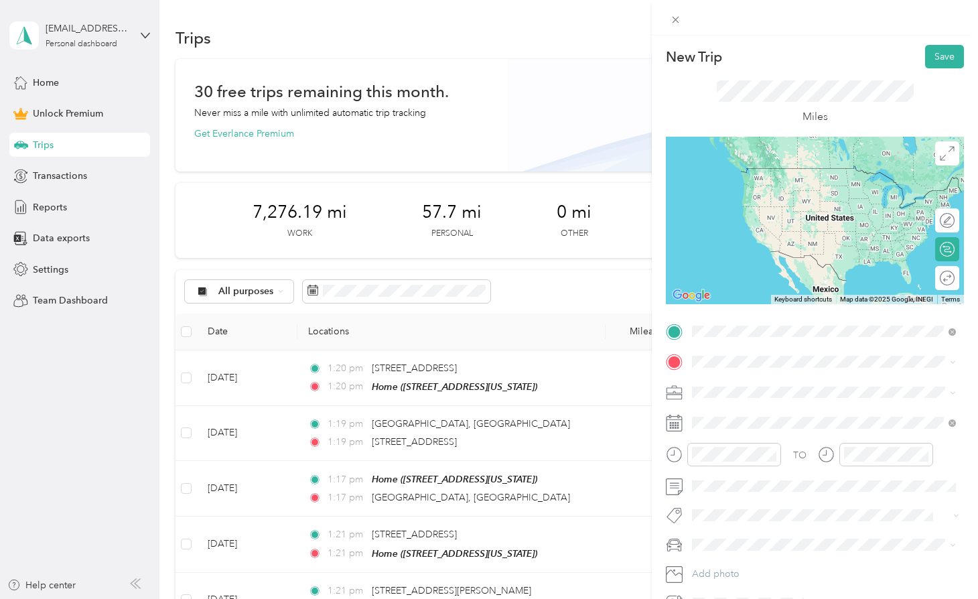
click at [750, 368] on li "[STREET_ADDRESS][US_STATE]" at bounding box center [823, 379] width 273 height 27
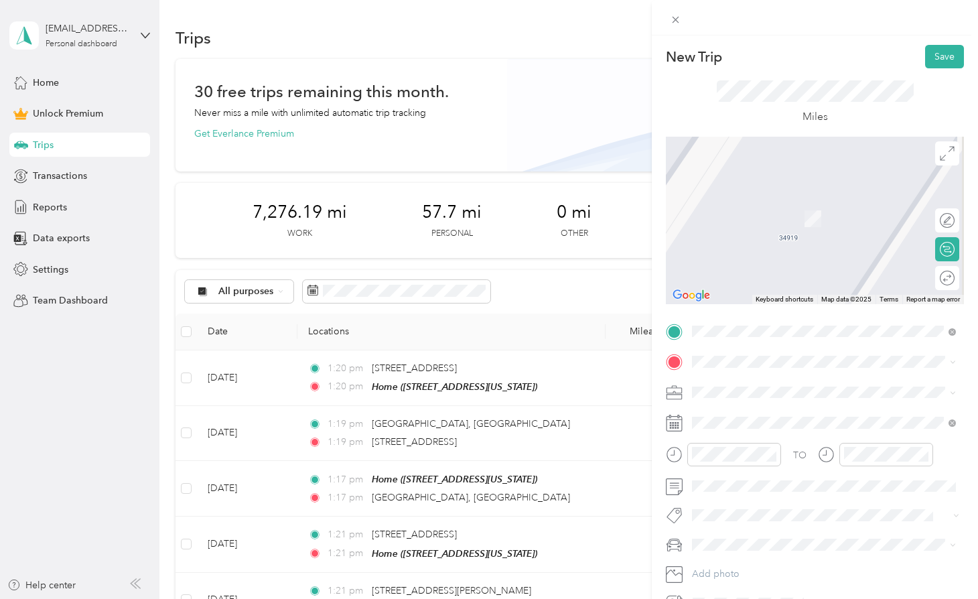
click at [742, 348] on div "TO Add photo" at bounding box center [815, 467] width 298 height 293
click at [739, 354] on span at bounding box center [825, 361] width 277 height 21
click at [736, 373] on div "TO Add photo" at bounding box center [815, 467] width 298 height 293
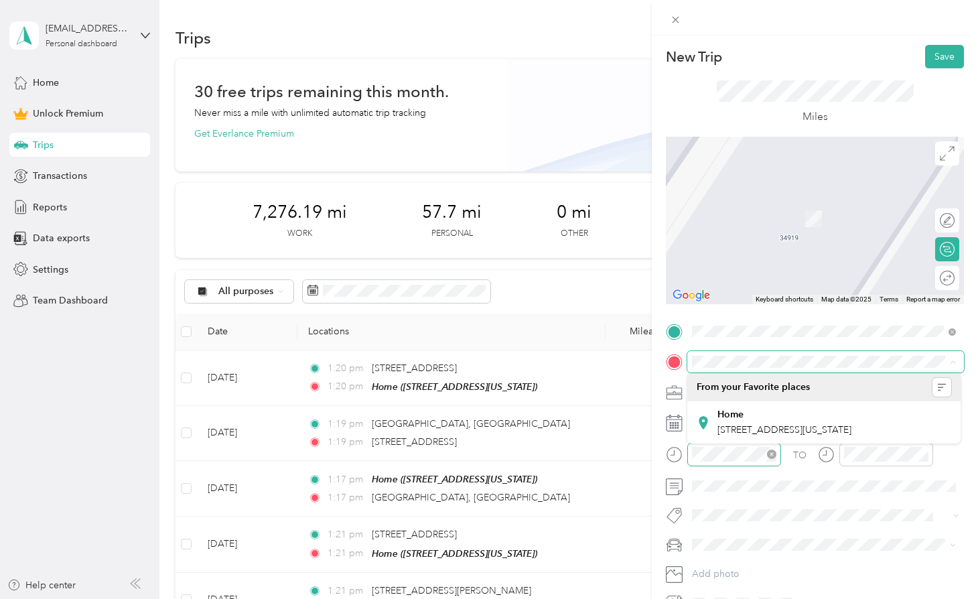
click at [736, 444] on div at bounding box center [734, 454] width 94 height 23
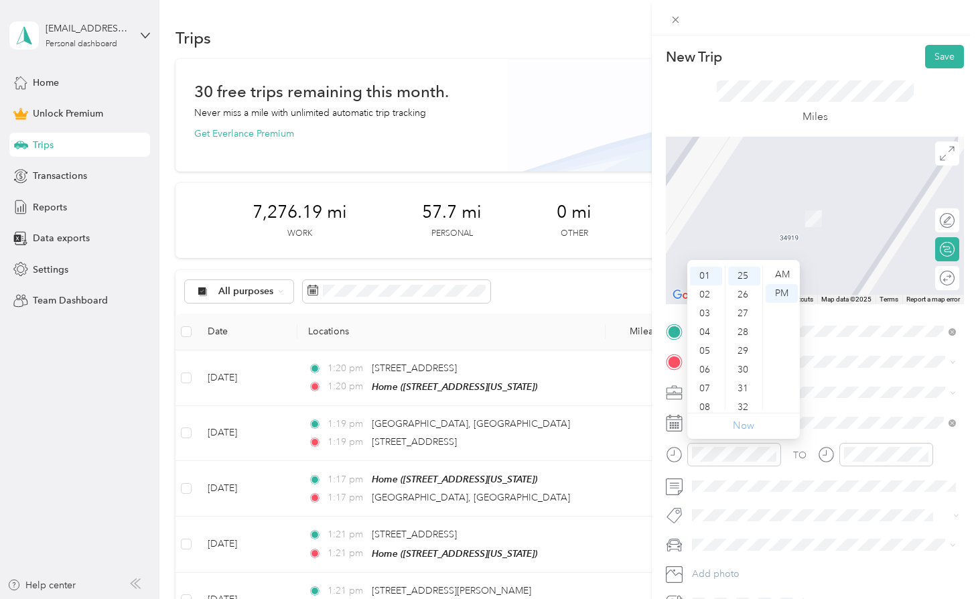
scroll to position [468, 0]
click at [739, 425] on link "Now" at bounding box center [743, 425] width 21 height 13
click at [803, 379] on div "TO Add photo" at bounding box center [815, 467] width 298 height 293
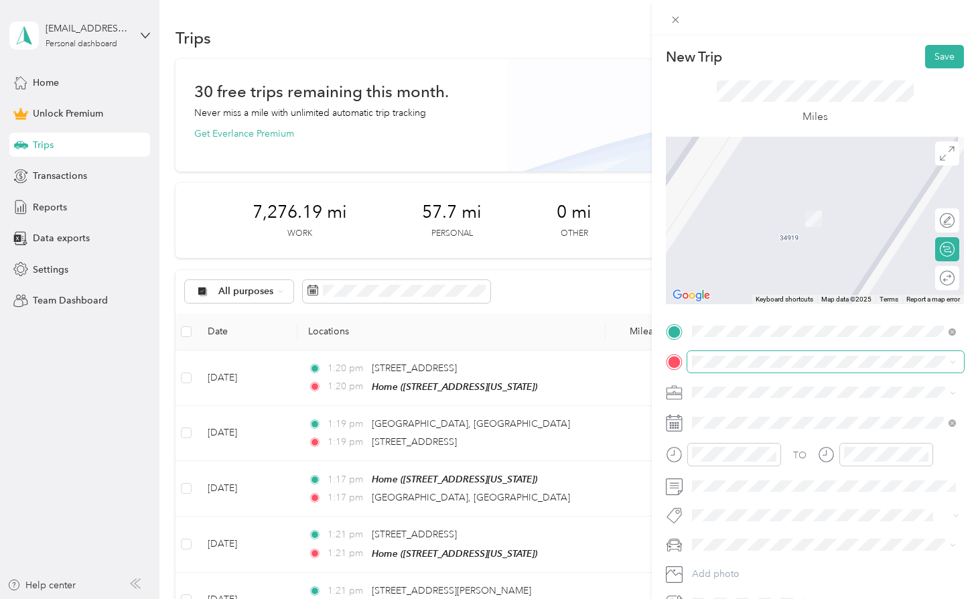
click at [772, 354] on span at bounding box center [825, 361] width 277 height 21
click at [760, 371] on span at bounding box center [825, 361] width 277 height 21
click at [757, 368] on span at bounding box center [825, 361] width 277 height 21
click at [744, 419] on div "Home [STREET_ADDRESS][US_STATE]" at bounding box center [785, 421] width 134 height 28
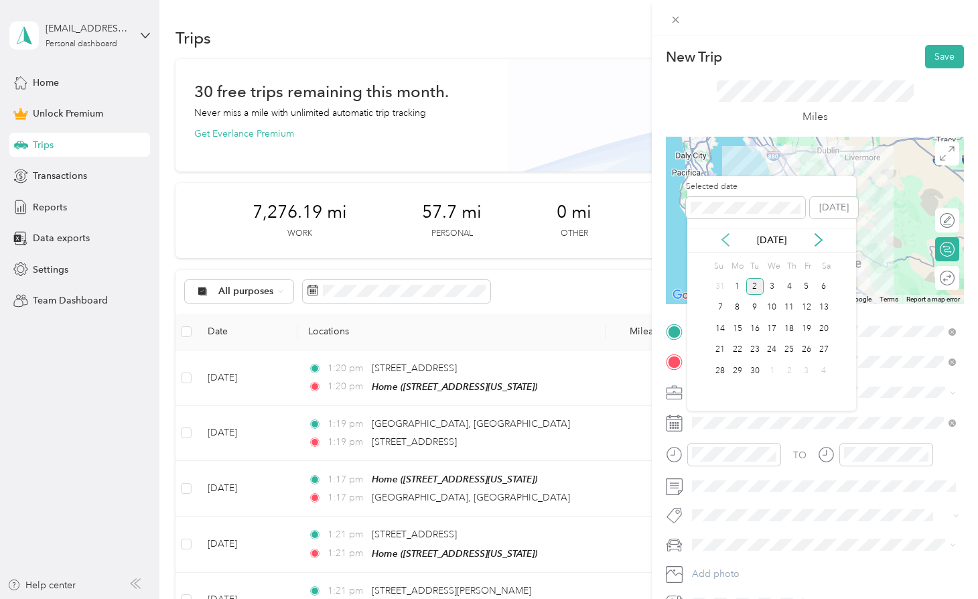
click at [727, 245] on icon at bounding box center [725, 239] width 13 height 13
click at [784, 370] on div "28" at bounding box center [789, 370] width 17 height 17
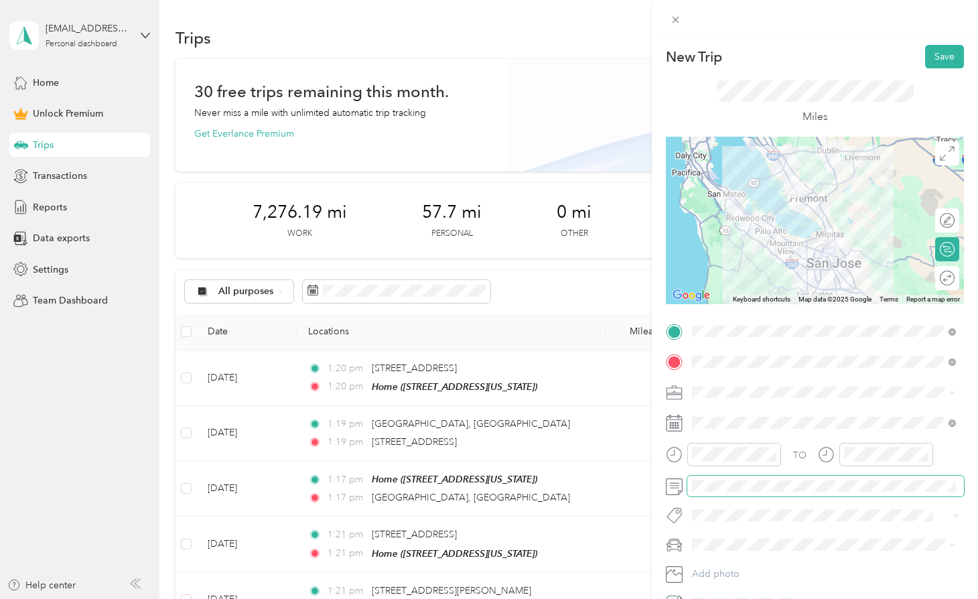
click at [740, 487] on div "New Trip Save This trip cannot be edited because it is either under review, app…" at bounding box center [815, 329] width 298 height 569
click at [937, 55] on button "Save" at bounding box center [944, 56] width 39 height 23
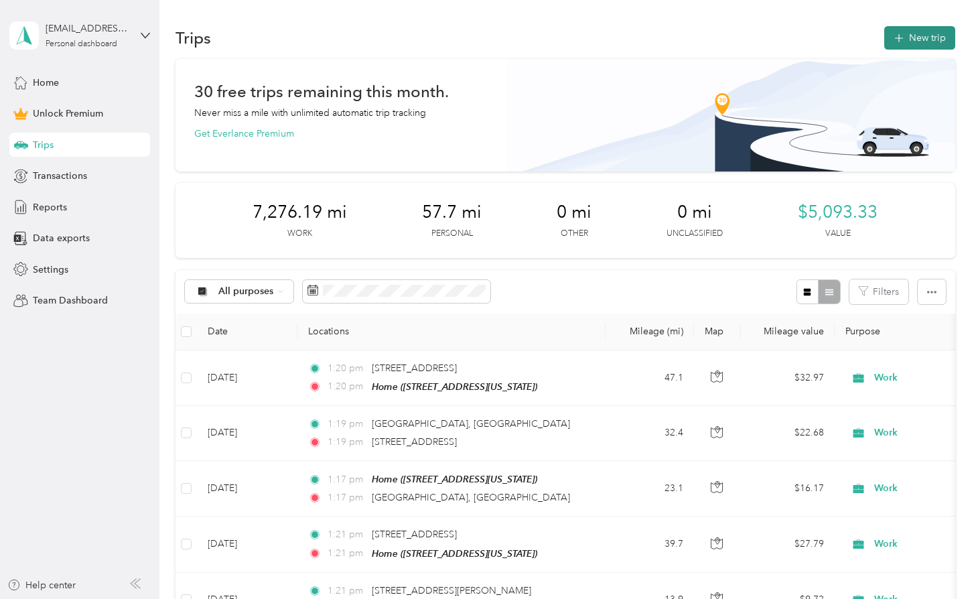
click at [916, 30] on button "New trip" at bounding box center [919, 37] width 71 height 23
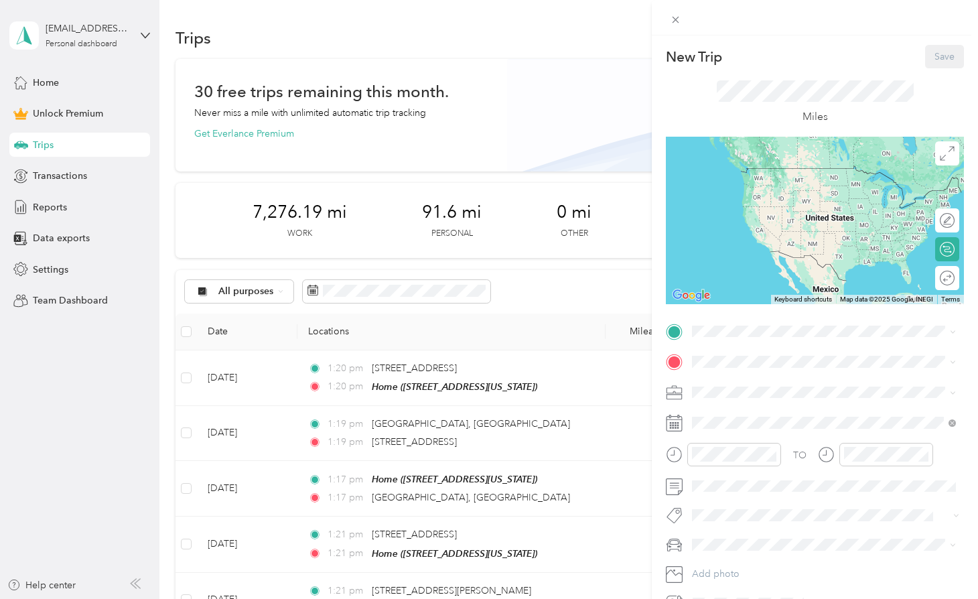
click at [739, 342] on div "TO Add photo" at bounding box center [815, 467] width 298 height 293
click at [736, 375] on div "Home [STREET_ADDRESS][US_STATE]" at bounding box center [824, 391] width 255 height 33
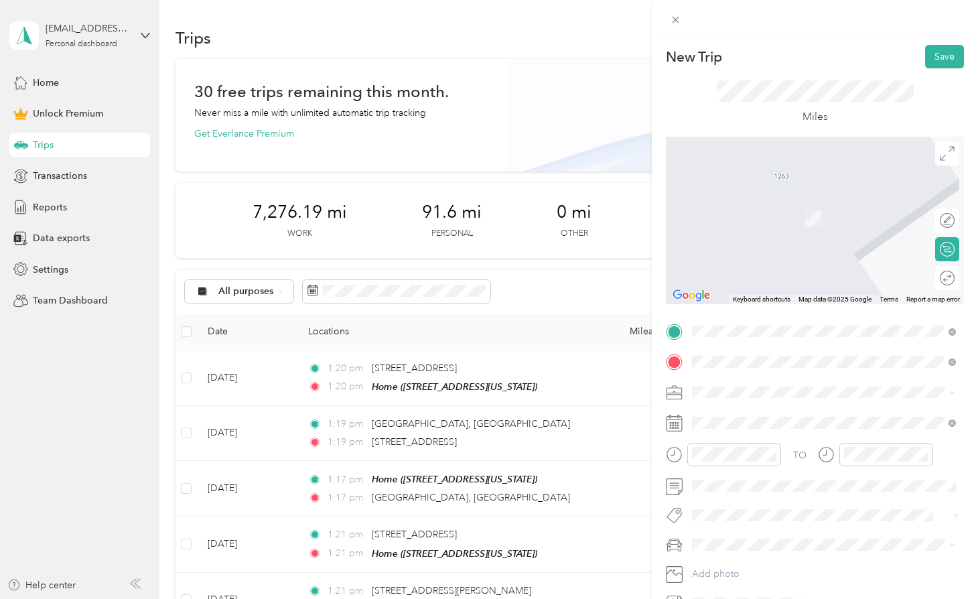
click at [756, 405] on span "[STREET_ADDRESS][PERSON_NAME][US_STATE]" at bounding box center [822, 410] width 208 height 12
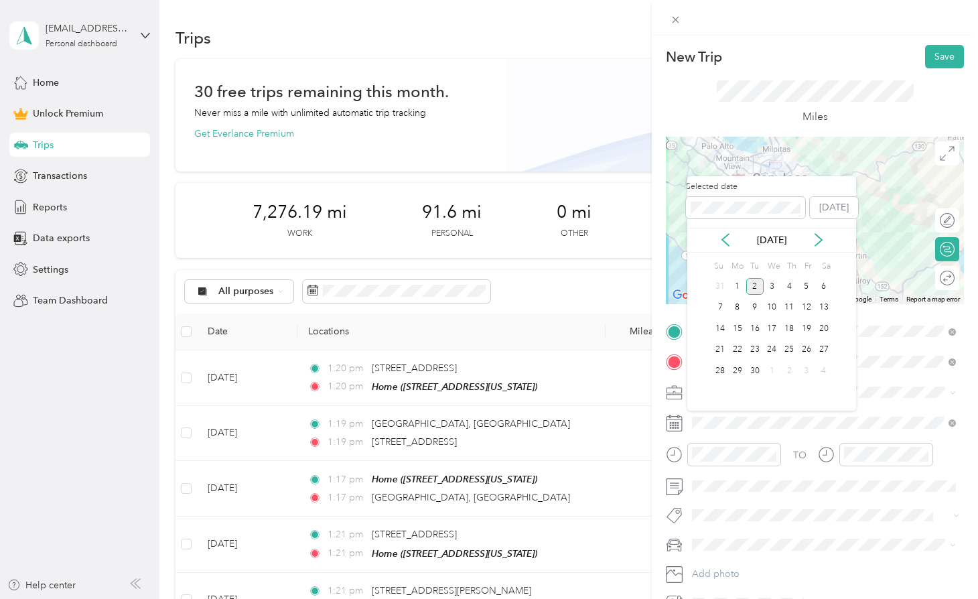
click at [725, 224] on div "Selected date [DATE]" at bounding box center [771, 204] width 169 height 47
click at [722, 260] on div "Su" at bounding box center [718, 266] width 13 height 19
click at [722, 243] on icon at bounding box center [725, 239] width 13 height 13
click at [774, 373] on div "27" at bounding box center [772, 370] width 17 height 17
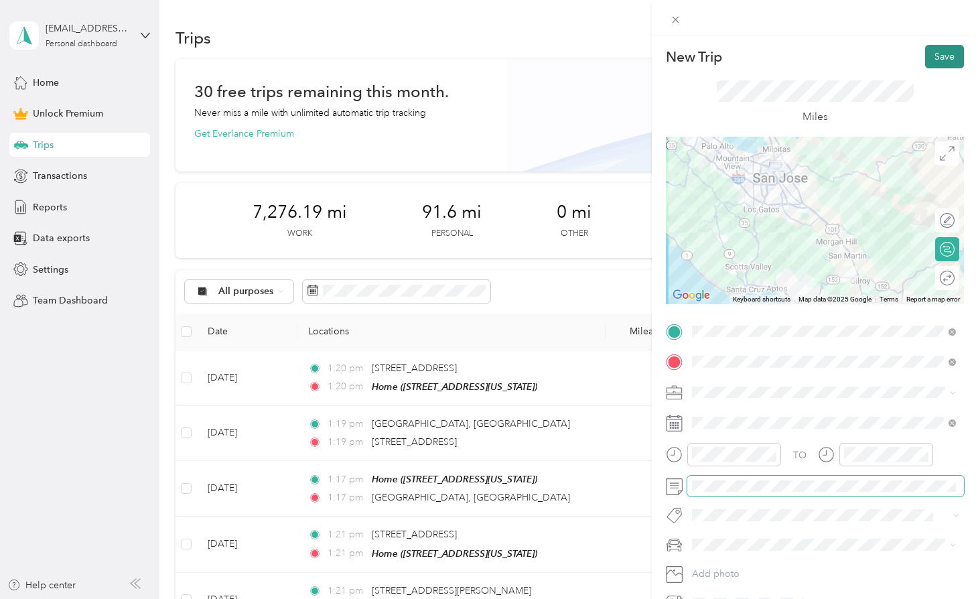
scroll to position [0, 0]
click at [931, 54] on button "Save" at bounding box center [944, 56] width 39 height 23
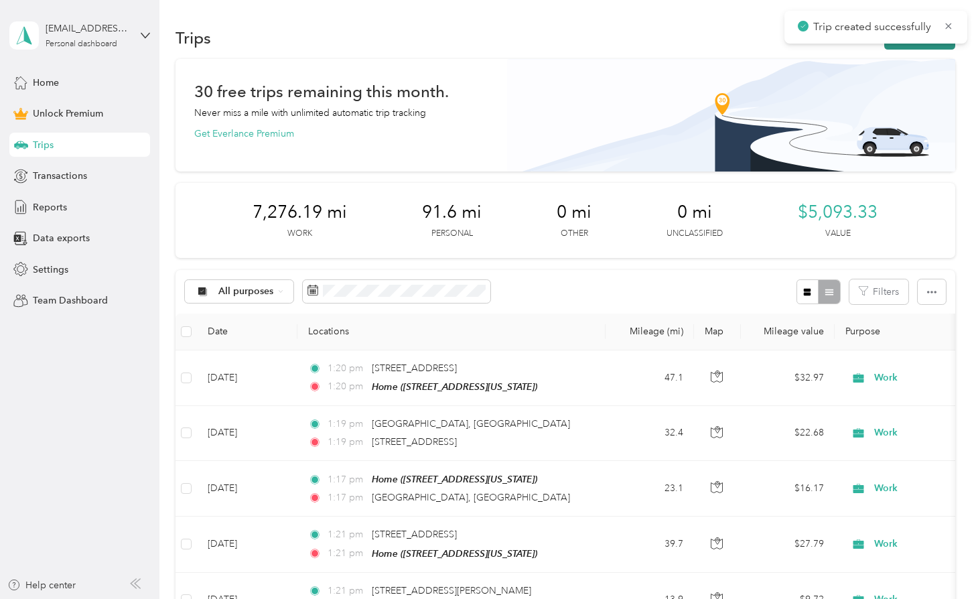
click at [922, 48] on button "New trip" at bounding box center [919, 37] width 71 height 23
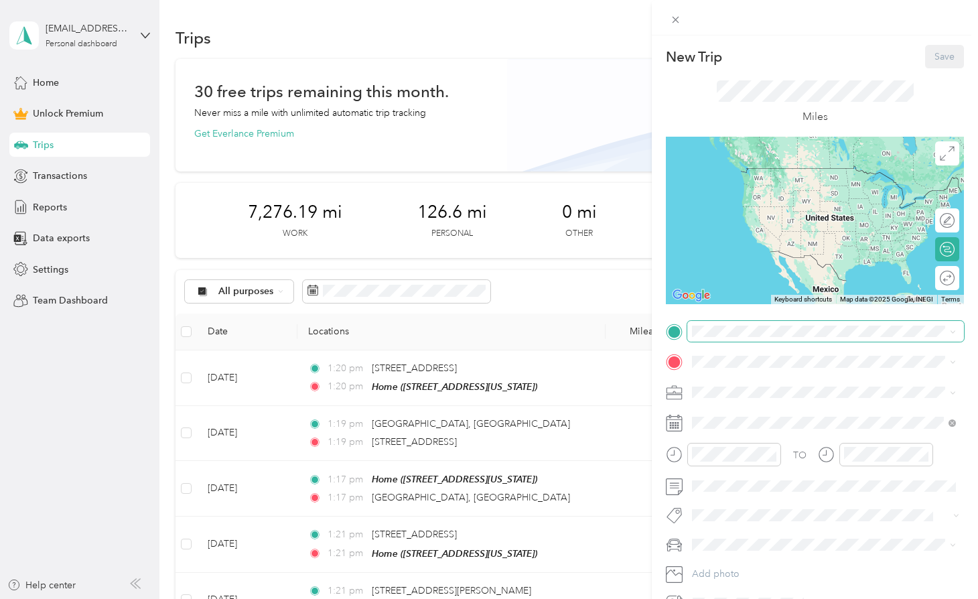
click at [747, 324] on span at bounding box center [825, 331] width 277 height 21
click at [738, 342] on div "TO Add photo" at bounding box center [815, 467] width 298 height 293
click at [739, 381] on strong "Home" at bounding box center [731, 384] width 26 height 12
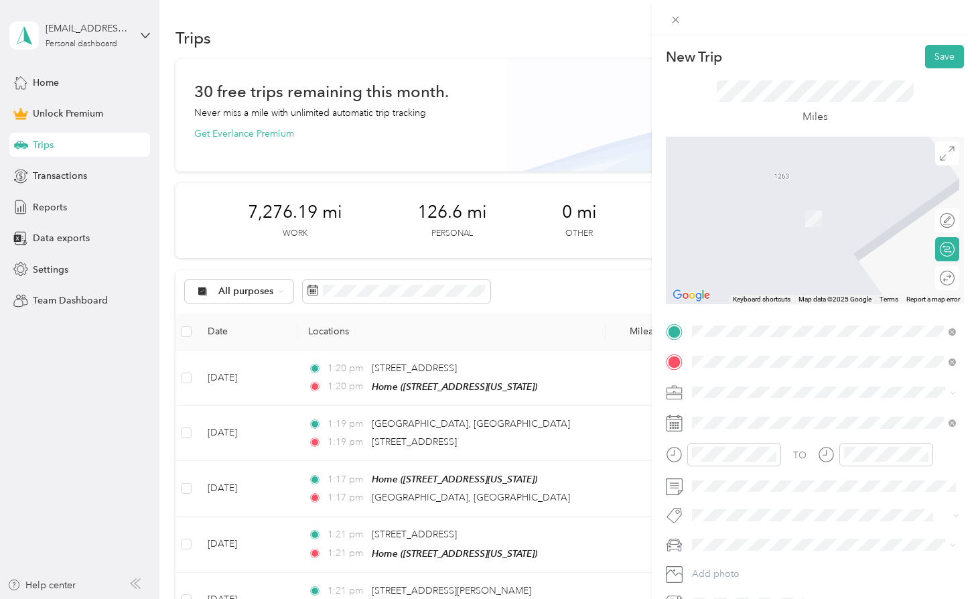
click at [746, 416] on span "[STREET_ADDRESS][US_STATE]" at bounding box center [785, 410] width 134 height 12
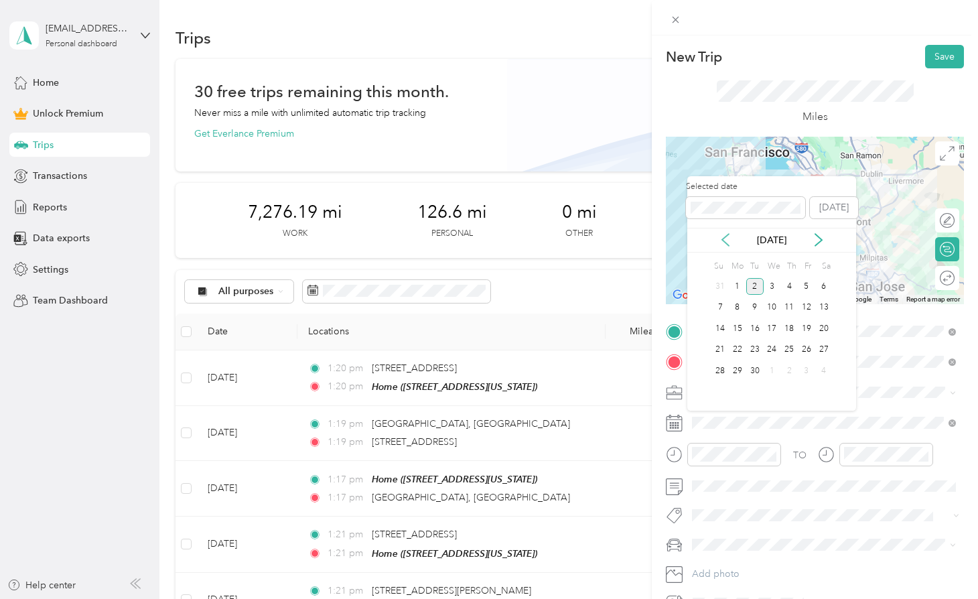
click at [727, 240] on icon at bounding box center [725, 239] width 13 height 13
click at [757, 365] on div "26" at bounding box center [754, 370] width 17 height 17
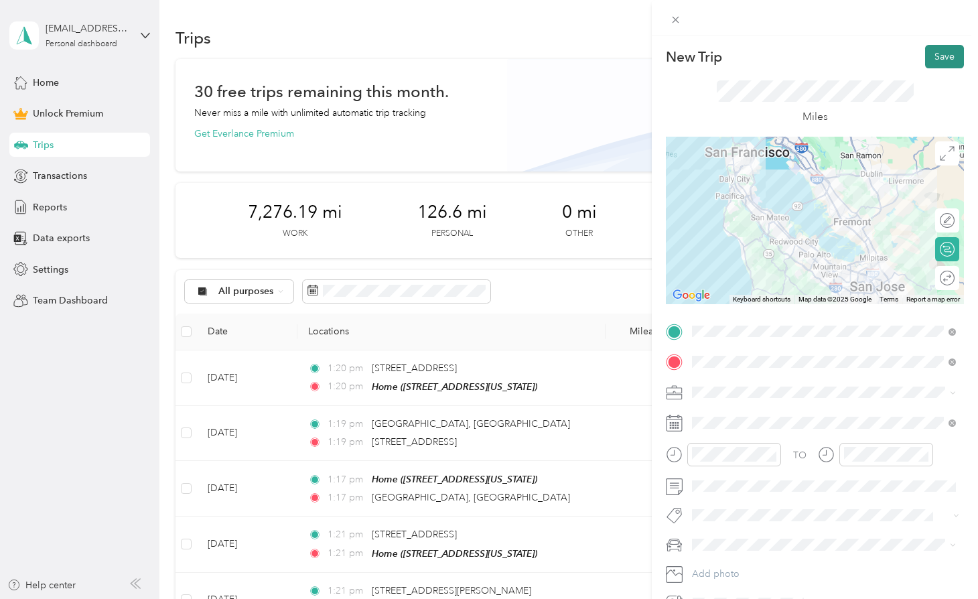
click at [925, 50] on button "Save" at bounding box center [944, 56] width 39 height 23
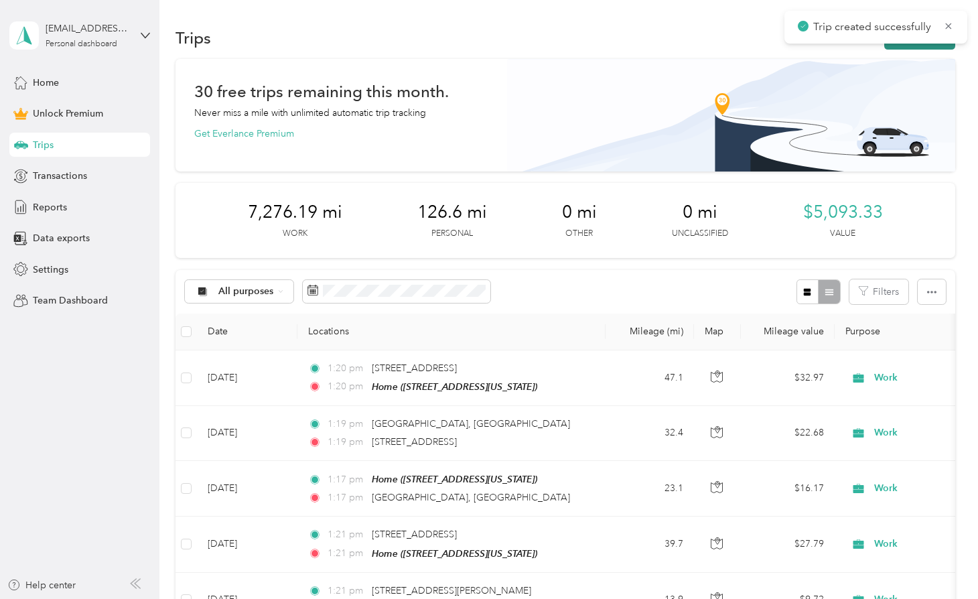
click at [904, 47] on button "New trip" at bounding box center [919, 37] width 71 height 23
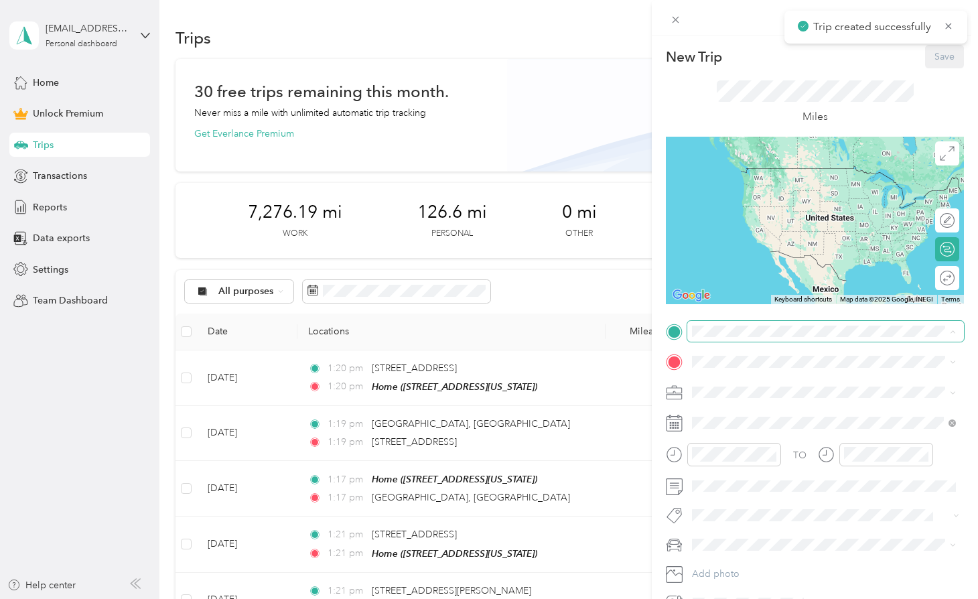
click at [741, 339] on span at bounding box center [825, 331] width 277 height 21
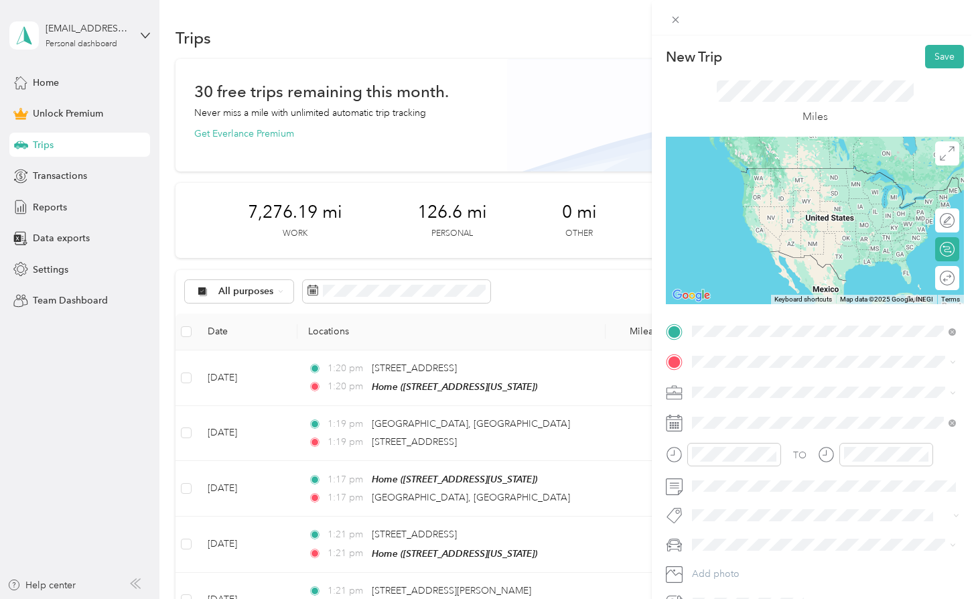
click at [728, 376] on span "[STREET_ADDRESS][US_STATE]" at bounding box center [785, 379] width 134 height 12
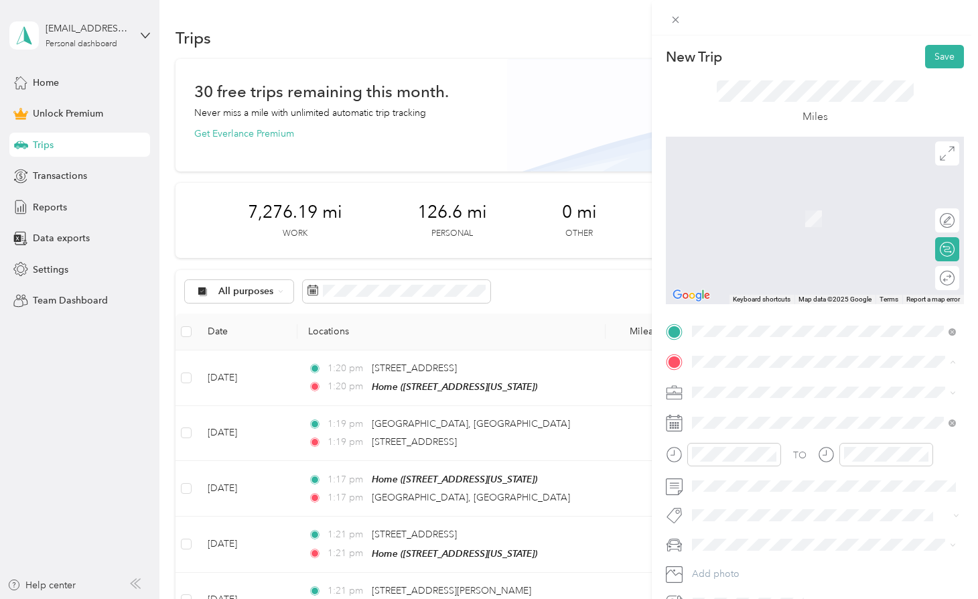
click at [725, 418] on strong "Home" at bounding box center [731, 415] width 26 height 12
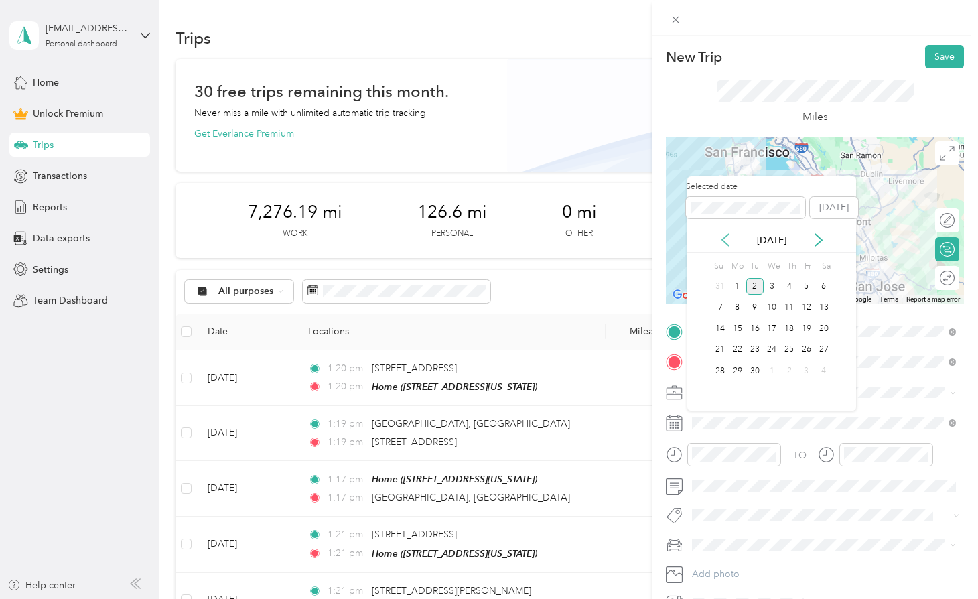
click at [730, 242] on icon at bounding box center [725, 239] width 13 height 13
click at [756, 372] on div "26" at bounding box center [754, 370] width 17 height 17
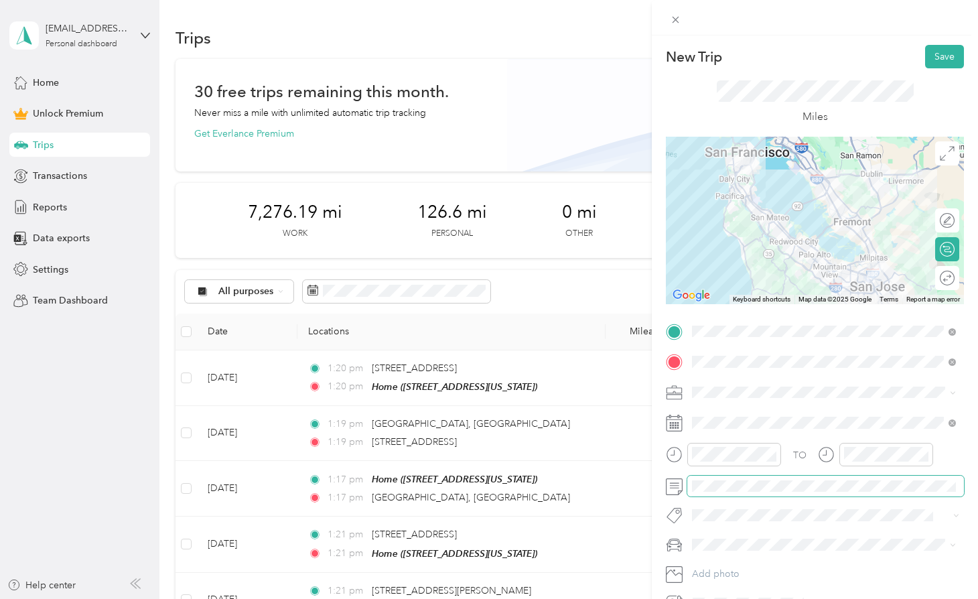
click at [754, 496] on div "TO Add photo" at bounding box center [815, 467] width 298 height 293
click at [933, 48] on button "Save" at bounding box center [944, 56] width 39 height 23
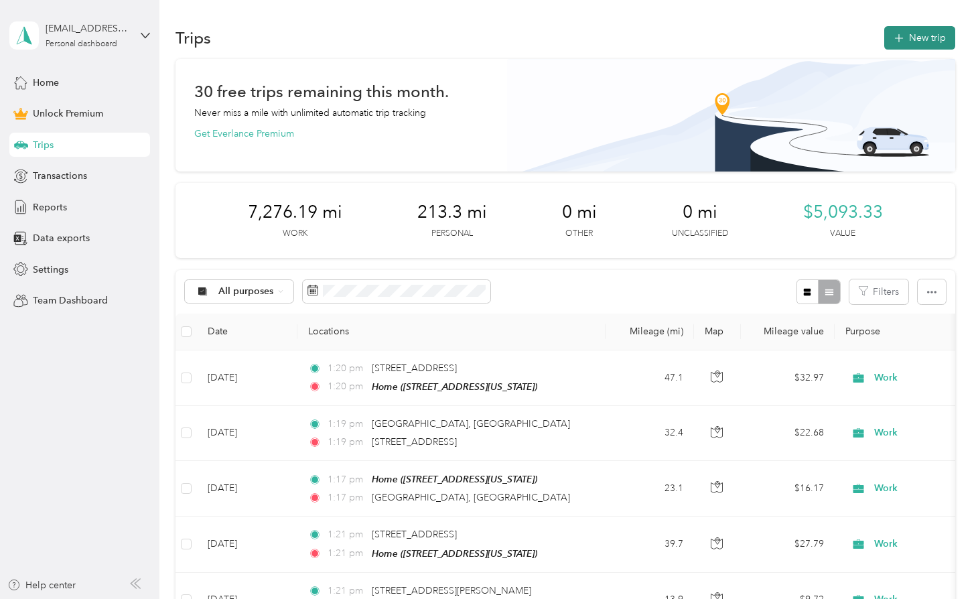
click at [904, 48] on button "New trip" at bounding box center [919, 37] width 71 height 23
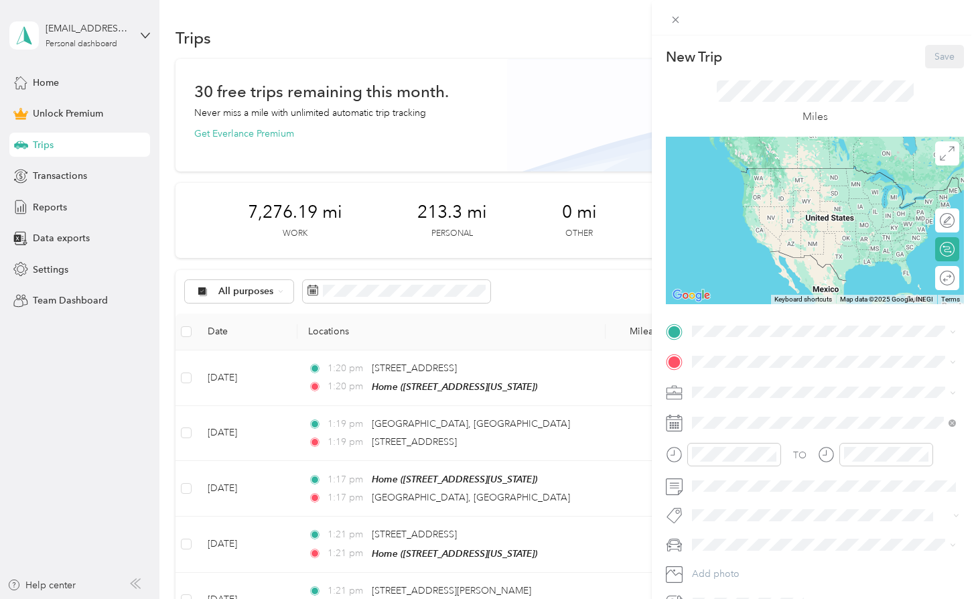
click at [749, 389] on div "Home [STREET_ADDRESS][US_STATE]" at bounding box center [785, 392] width 134 height 28
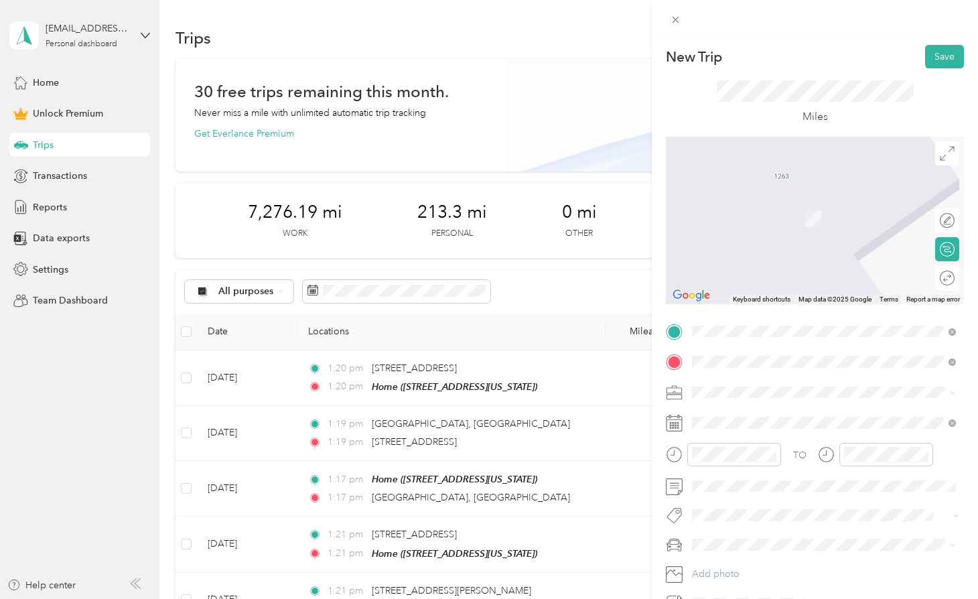
click at [752, 413] on span "[STREET_ADDRESS][US_STATE]" at bounding box center [785, 410] width 134 height 12
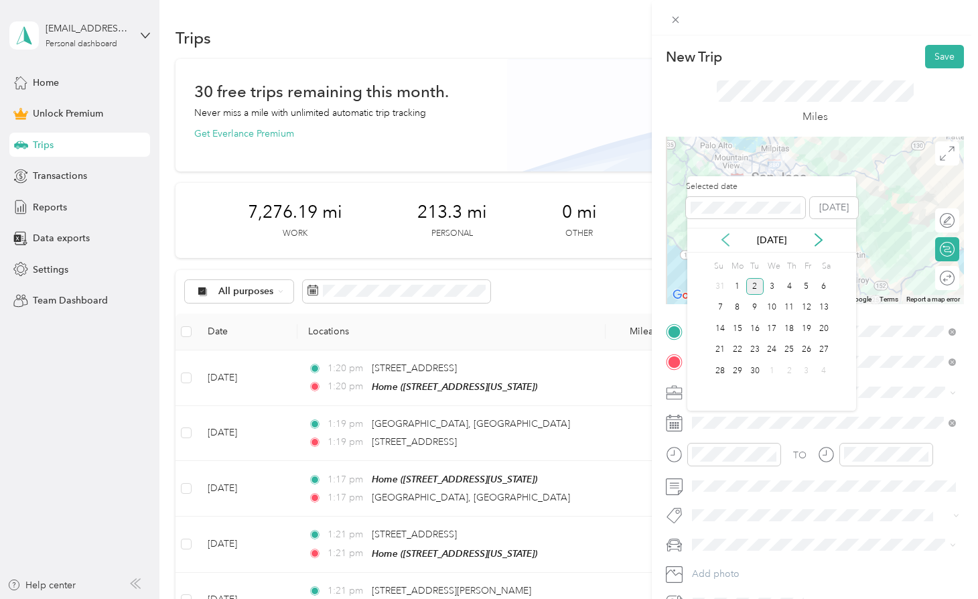
click at [730, 245] on icon at bounding box center [725, 239] width 13 height 13
click at [741, 372] on div "25" at bounding box center [737, 370] width 17 height 17
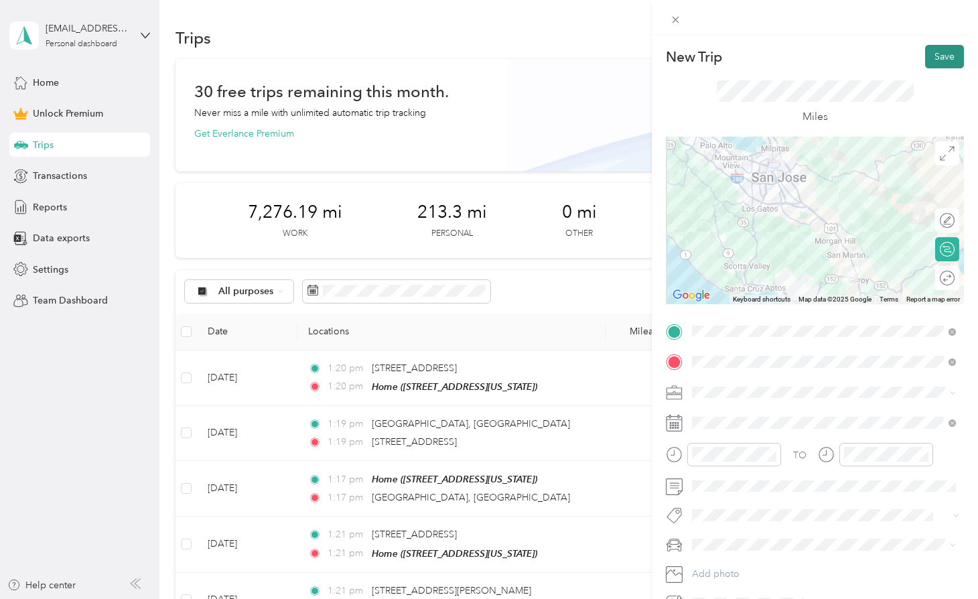
click at [939, 64] on button "Save" at bounding box center [944, 56] width 39 height 23
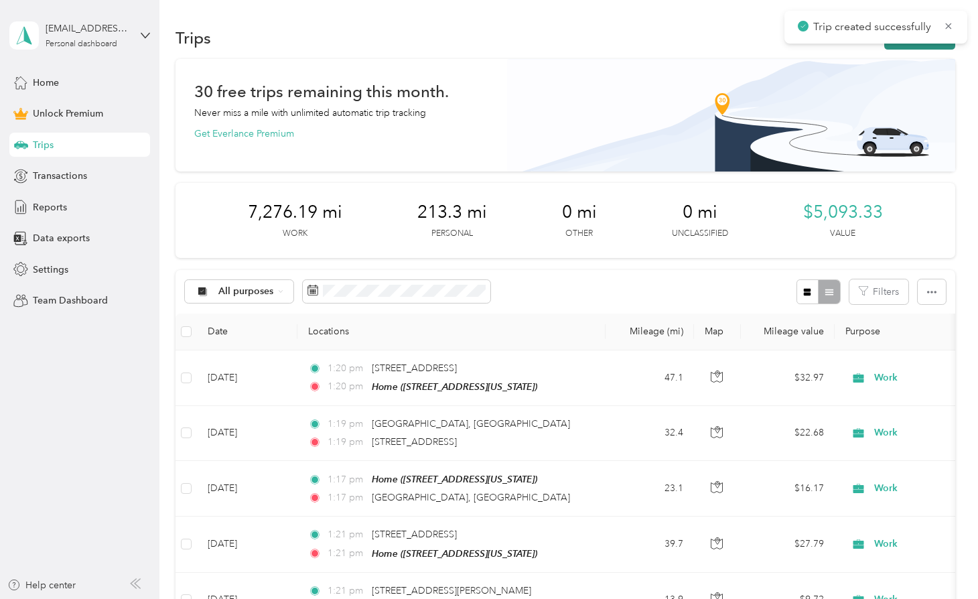
click at [902, 49] on button "New trip" at bounding box center [919, 37] width 71 height 23
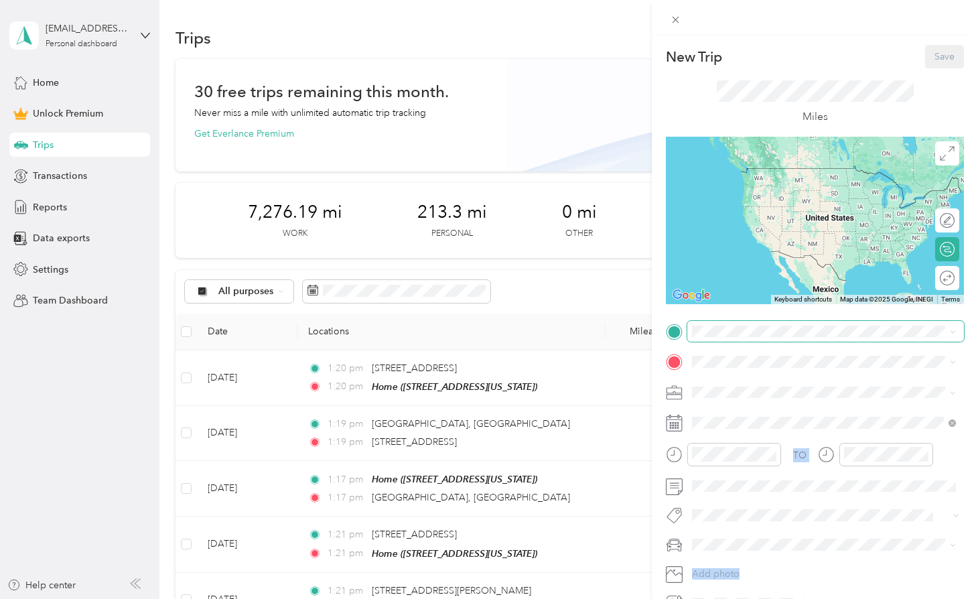
drag, startPoint x: 745, startPoint y: 404, endPoint x: 757, endPoint y: 323, distance: 82.0
click at [757, 323] on span at bounding box center [825, 331] width 277 height 21
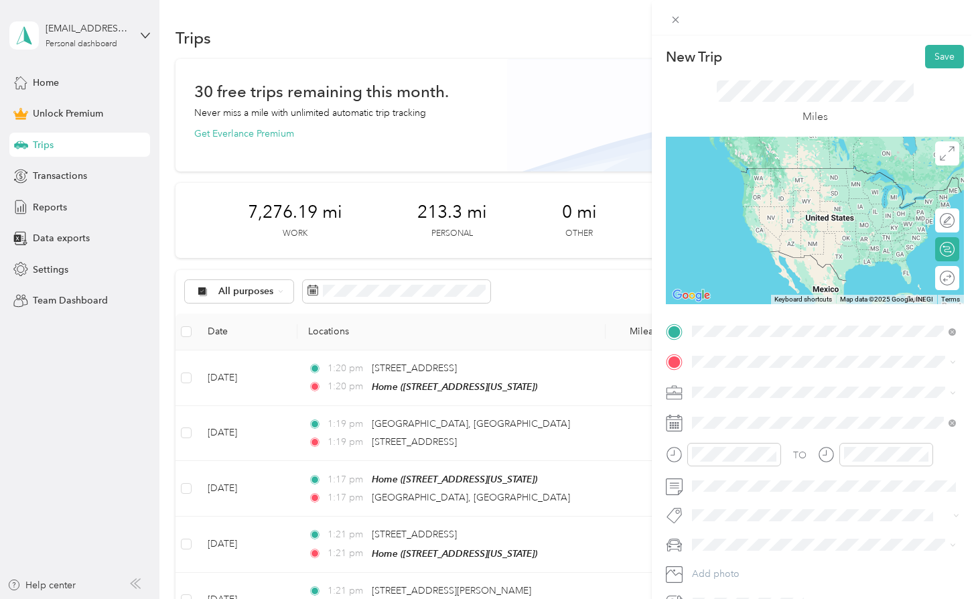
click at [749, 373] on div "[STREET_ADDRESS][US_STATE]" at bounding box center [824, 380] width 255 height 18
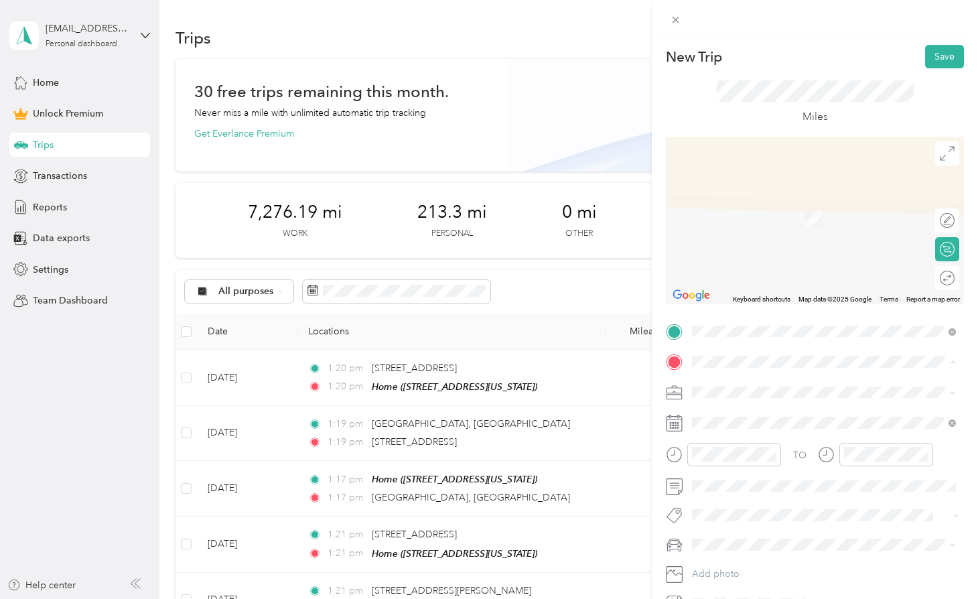
click at [749, 408] on div "Home [STREET_ADDRESS][US_STATE]" at bounding box center [824, 422] width 255 height 33
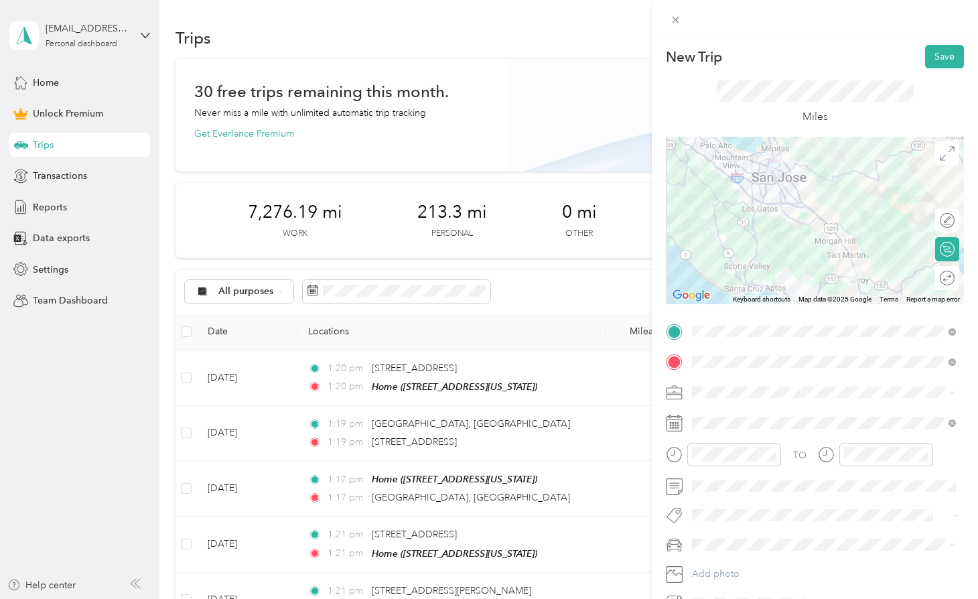
click at [730, 401] on span at bounding box center [825, 392] width 277 height 21
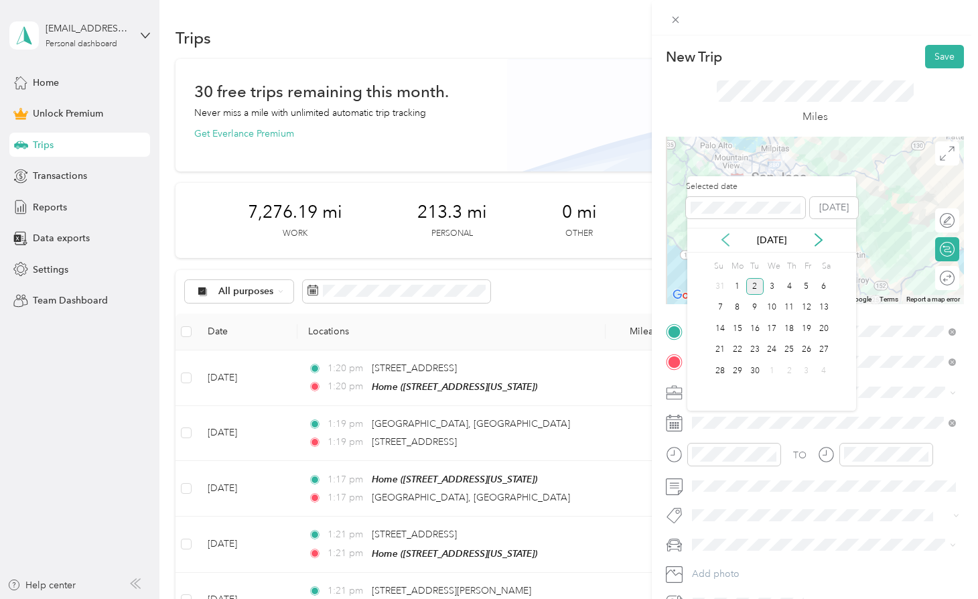
click at [730, 237] on icon at bounding box center [725, 239] width 13 height 13
click at [733, 366] on div "25" at bounding box center [737, 370] width 17 height 17
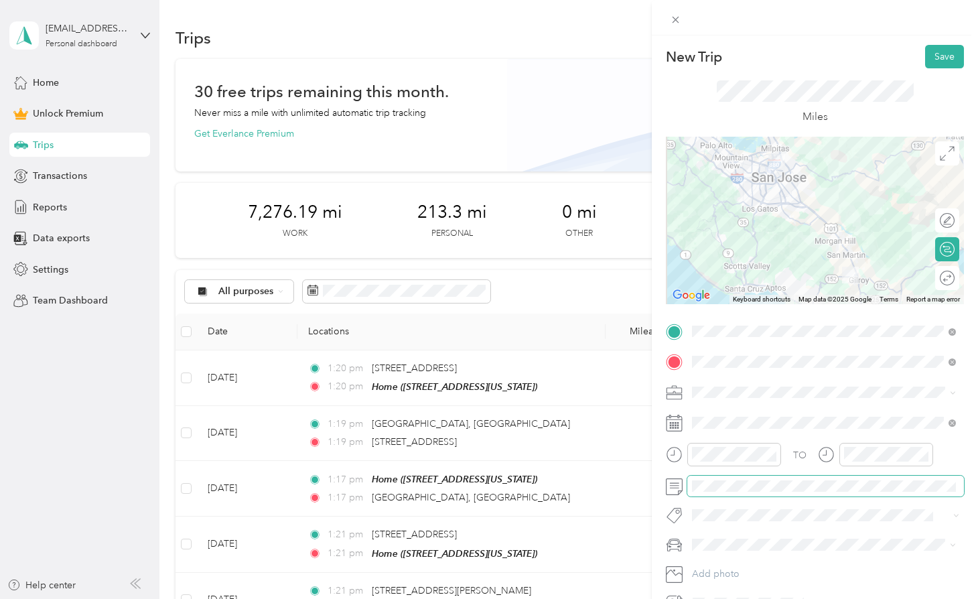
click at [729, 494] on span at bounding box center [825, 486] width 277 height 21
click at [733, 474] on div at bounding box center [723, 459] width 115 height 33
click at [935, 54] on button "Save" at bounding box center [944, 56] width 39 height 23
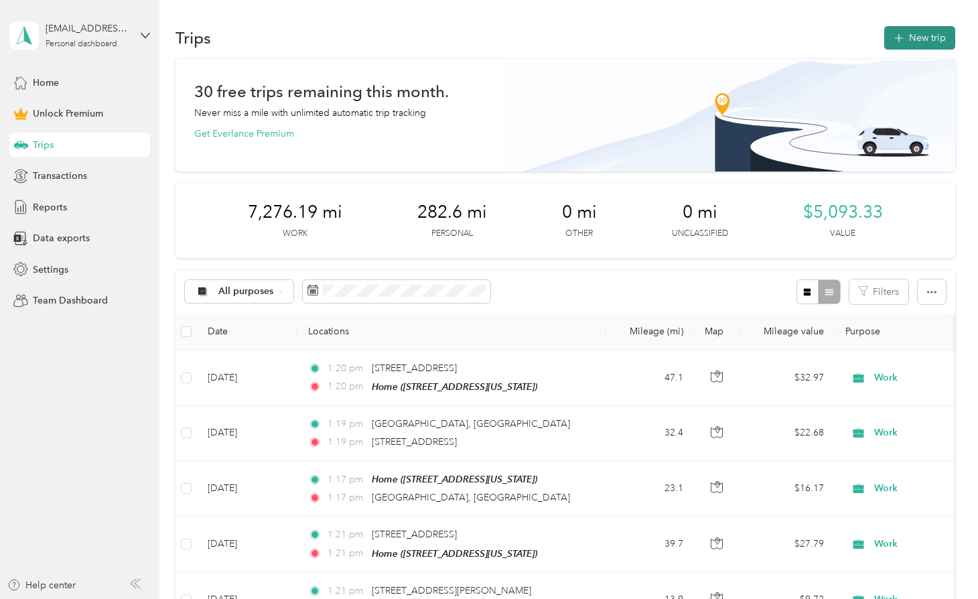
click at [904, 32] on span "button" at bounding box center [899, 37] width 11 height 11
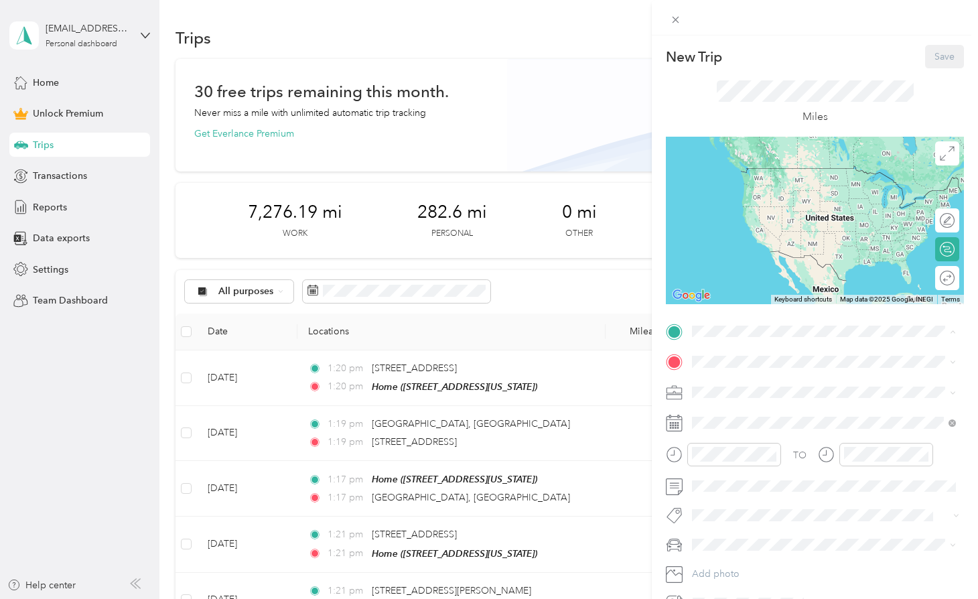
click at [734, 399] on span "[STREET_ADDRESS][US_STATE]" at bounding box center [785, 398] width 134 height 11
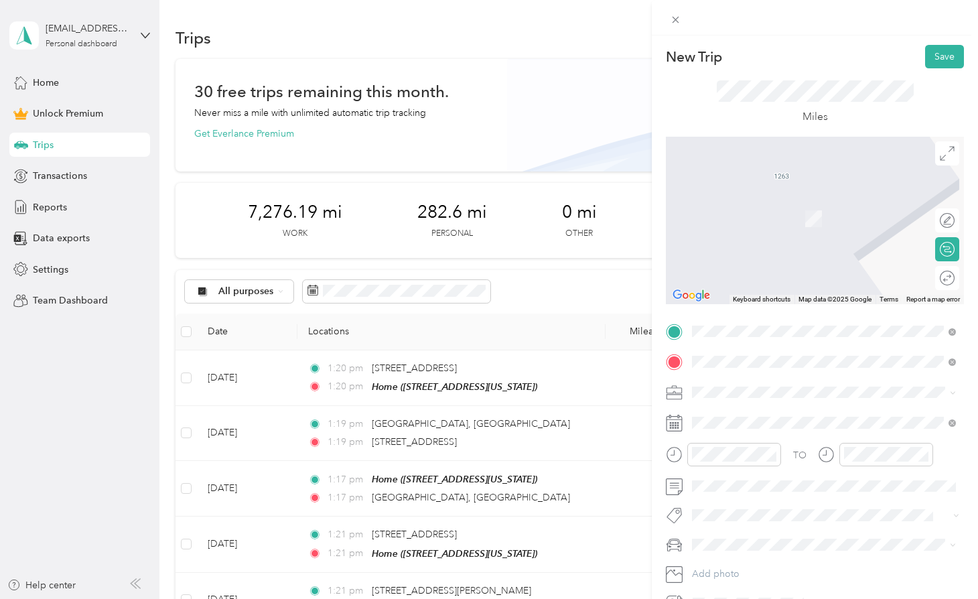
click at [779, 416] on span "[STREET_ADDRESS][US_STATE][US_STATE]" at bounding box center [809, 410] width 183 height 12
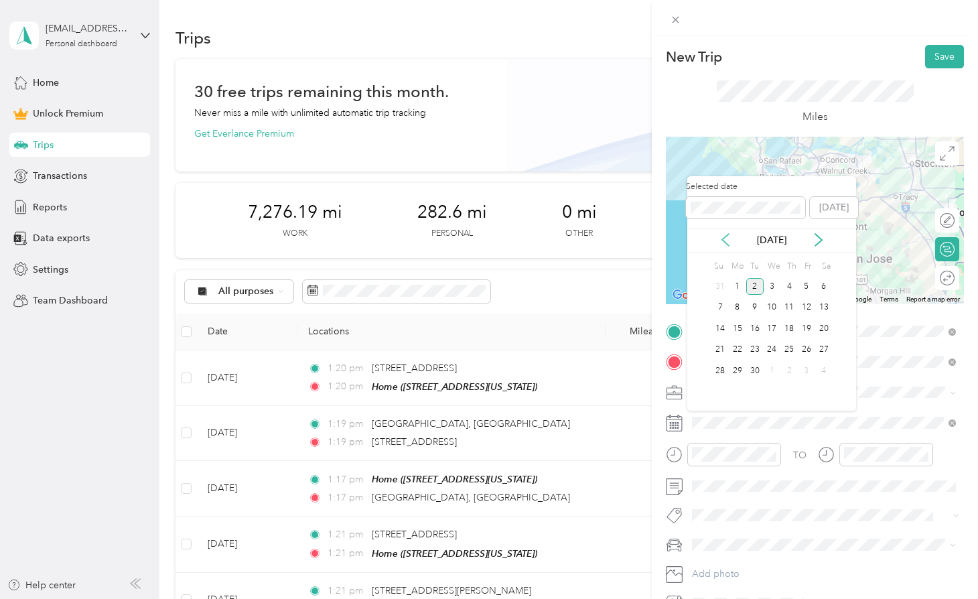
click at [724, 243] on icon at bounding box center [725, 239] width 13 height 13
click at [807, 346] on div "22" at bounding box center [806, 350] width 17 height 17
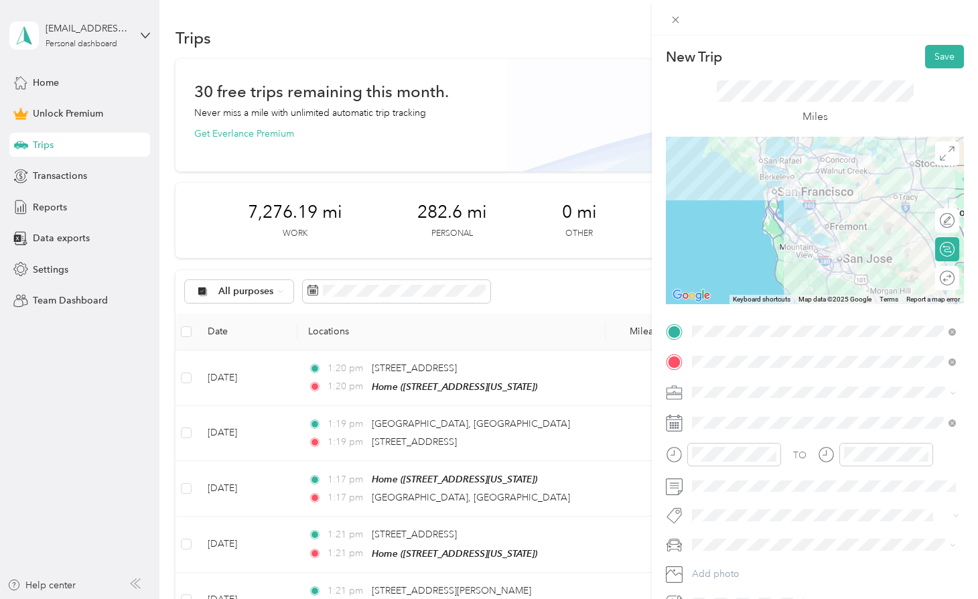
click at [755, 496] on div "TO Add photo" at bounding box center [815, 467] width 298 height 293
click at [755, 494] on span at bounding box center [825, 486] width 277 height 21
click at [933, 50] on button "Save" at bounding box center [944, 56] width 39 height 23
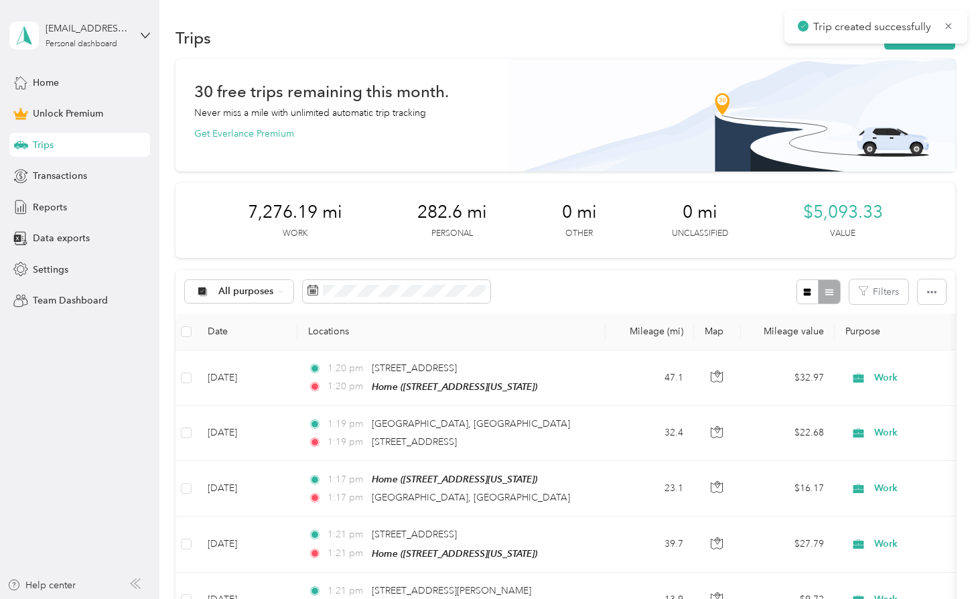
click at [916, 40] on div "Trip created successfully" at bounding box center [876, 27] width 183 height 33
click at [915, 41] on div "Trip created successfully" at bounding box center [876, 27] width 183 height 33
click at [909, 45] on button "New trip" at bounding box center [919, 37] width 71 height 23
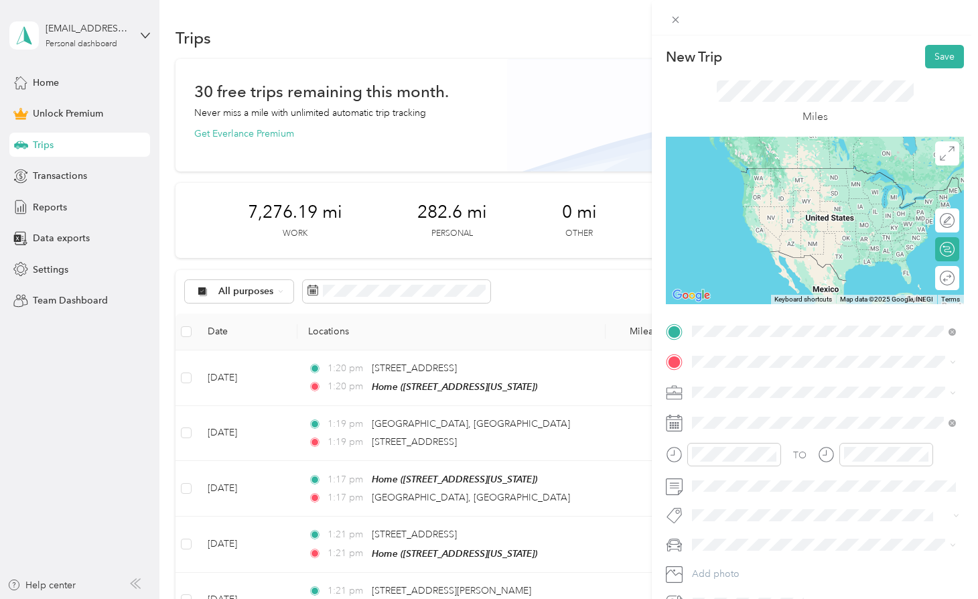
click at [738, 385] on span "[STREET_ADDRESS][US_STATE][US_STATE]" at bounding box center [809, 379] width 183 height 12
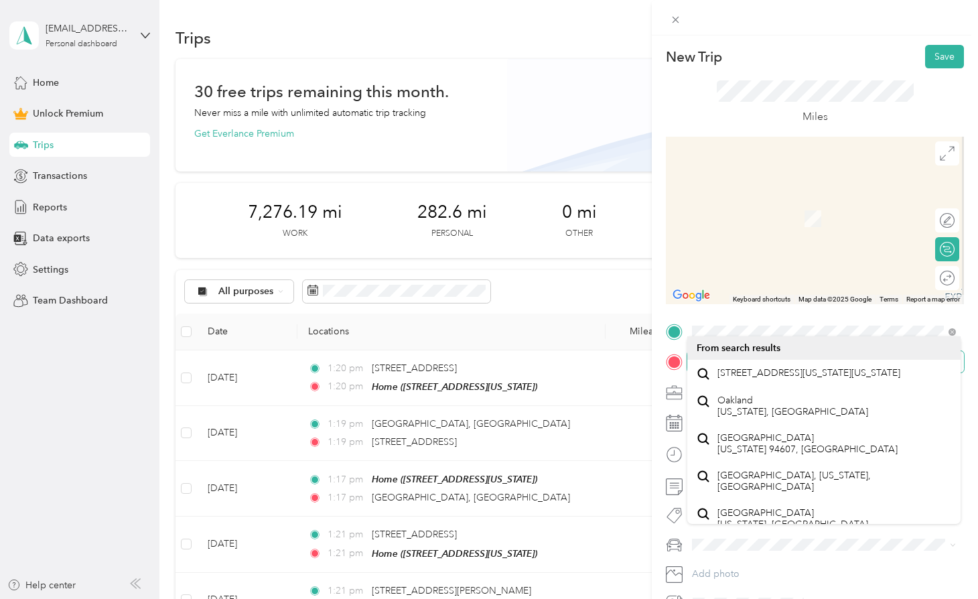
click at [728, 352] on span at bounding box center [825, 361] width 277 height 21
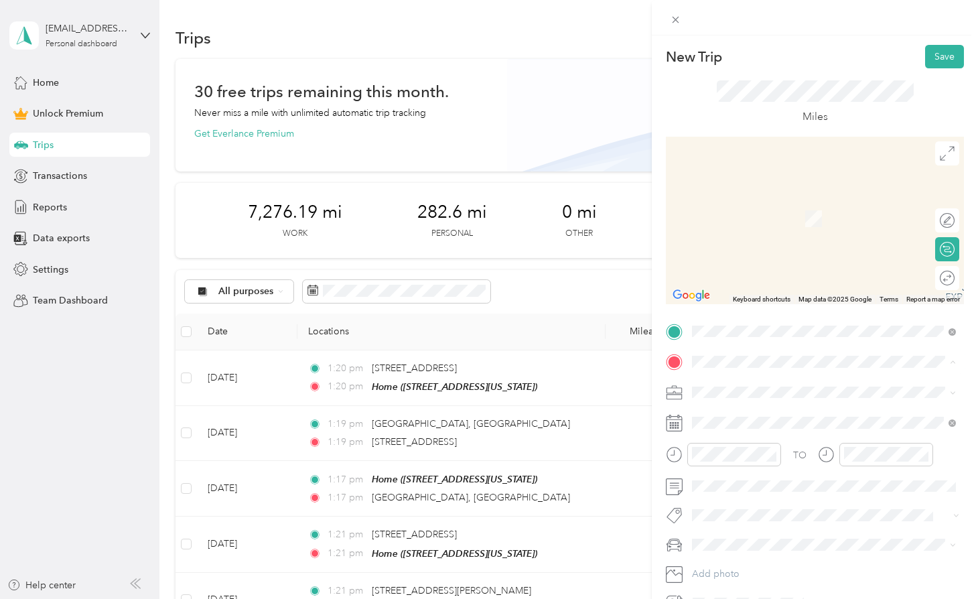
click at [726, 410] on strong "Home" at bounding box center [731, 415] width 26 height 12
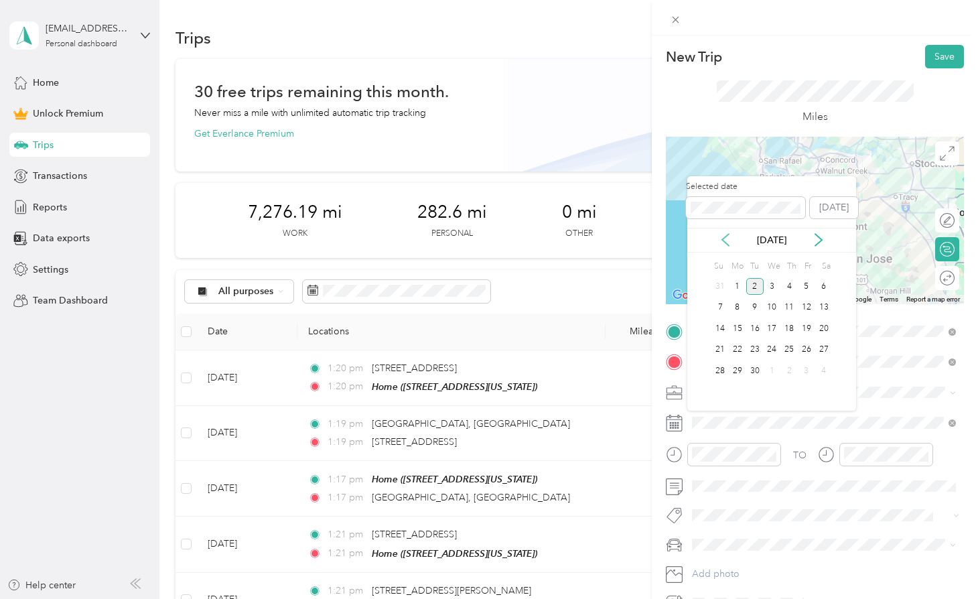
click at [729, 240] on icon at bounding box center [725, 239] width 13 height 13
click at [805, 351] on div "22" at bounding box center [806, 350] width 17 height 17
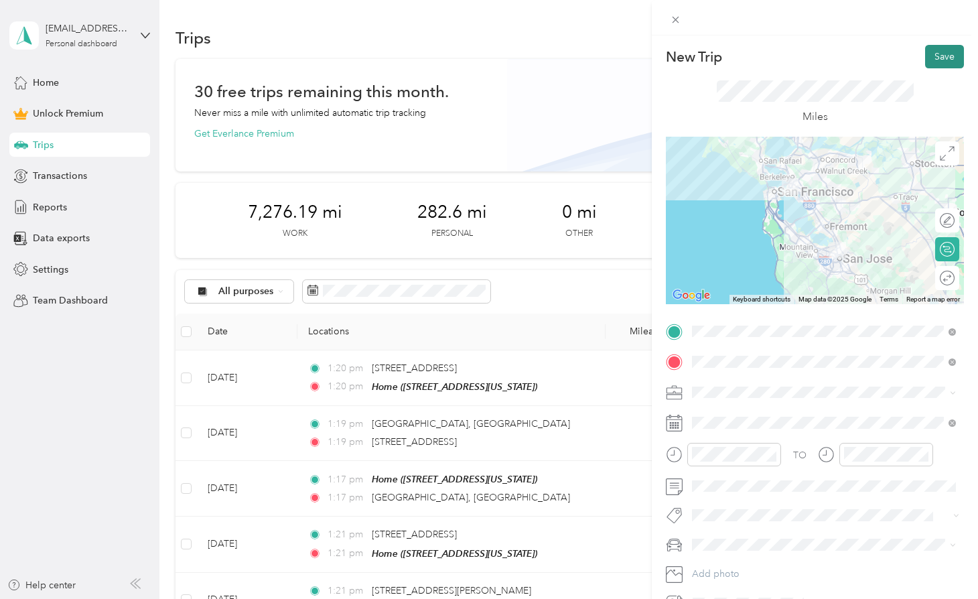
click at [941, 52] on button "Save" at bounding box center [944, 56] width 39 height 23
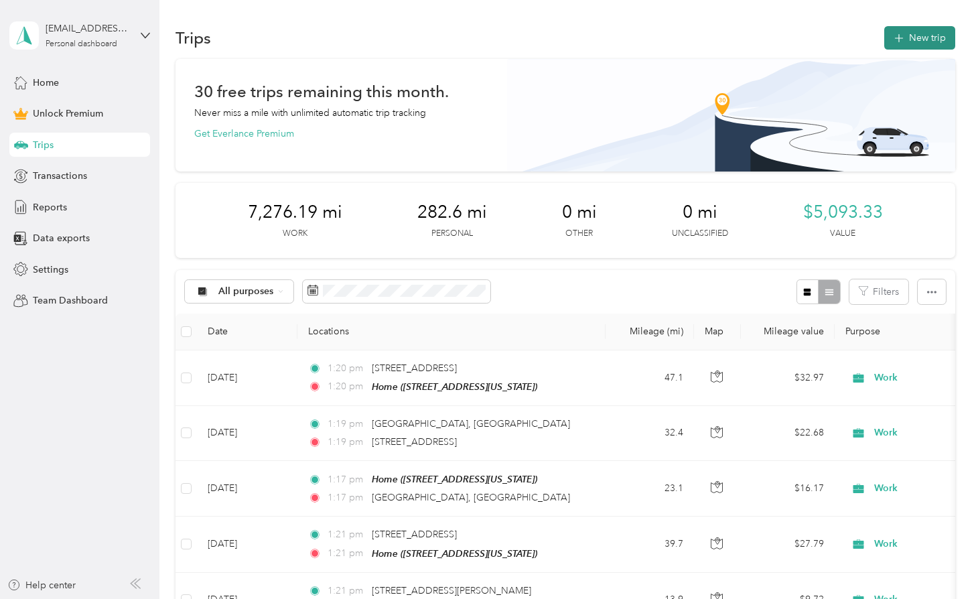
click at [908, 35] on button "New trip" at bounding box center [919, 37] width 71 height 23
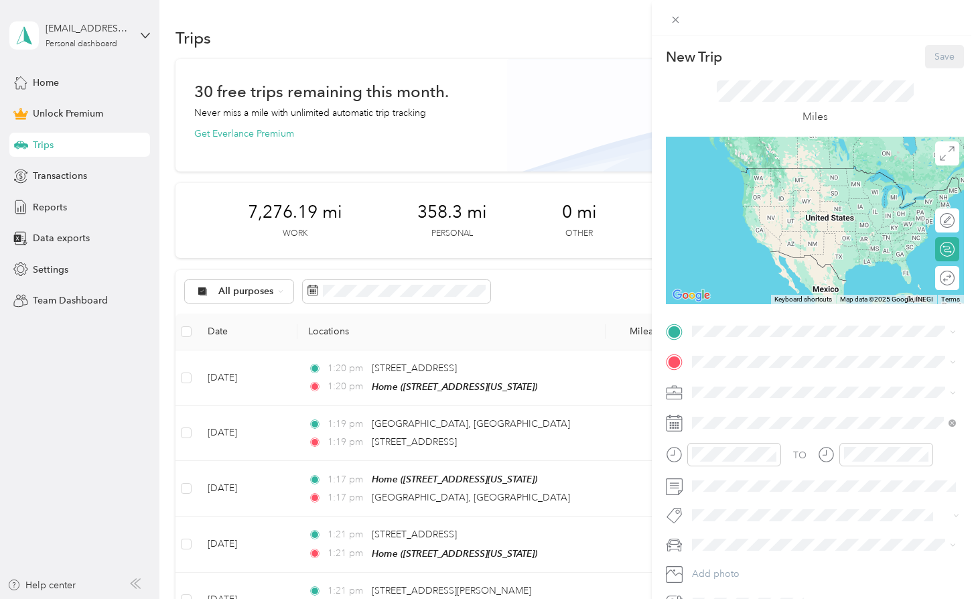
click at [751, 344] on div "TO Add photo" at bounding box center [815, 467] width 298 height 293
click at [751, 340] on span at bounding box center [825, 331] width 277 height 21
click at [735, 376] on div "Home [STREET_ADDRESS][US_STATE]" at bounding box center [824, 392] width 255 height 33
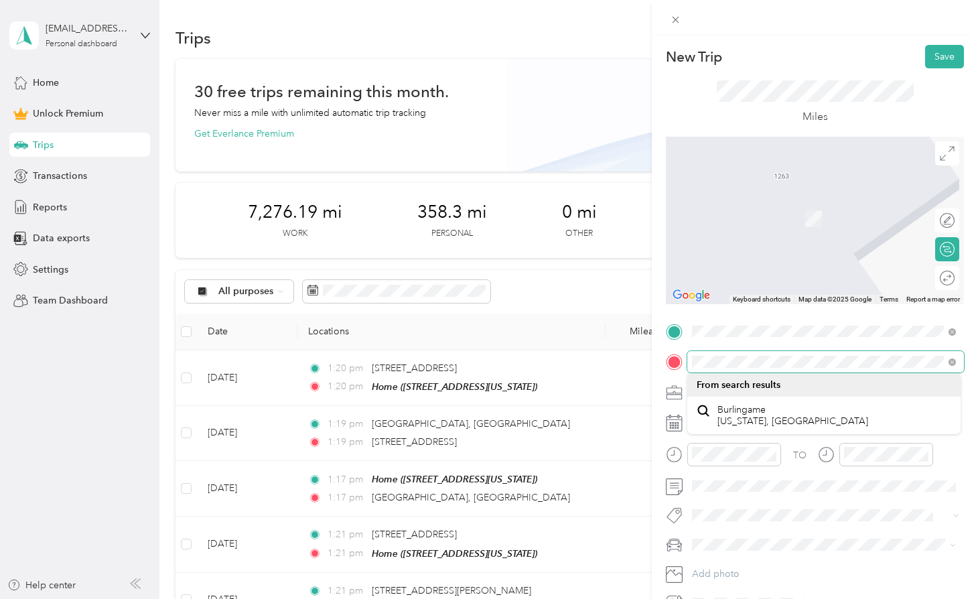
click at [971, 359] on html "[EMAIL_ADDRESS][DOMAIN_NAME] Personal dashboard Home Unlock Premium Trips Trans…" at bounding box center [485, 299] width 971 height 599
click at [671, 368] on div at bounding box center [815, 361] width 298 height 21
click at [628, 375] on div "New Trip Save This trip cannot be edited because it is either under review, app…" at bounding box center [489, 299] width 978 height 599
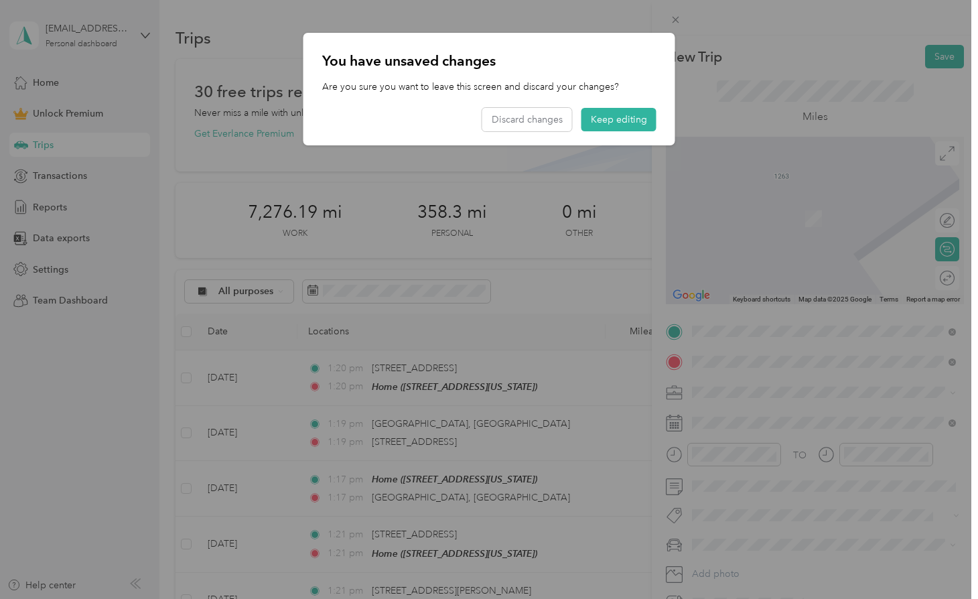
click at [768, 361] on div at bounding box center [489, 299] width 978 height 599
click at [624, 131] on button "Keep editing" at bounding box center [619, 119] width 75 height 23
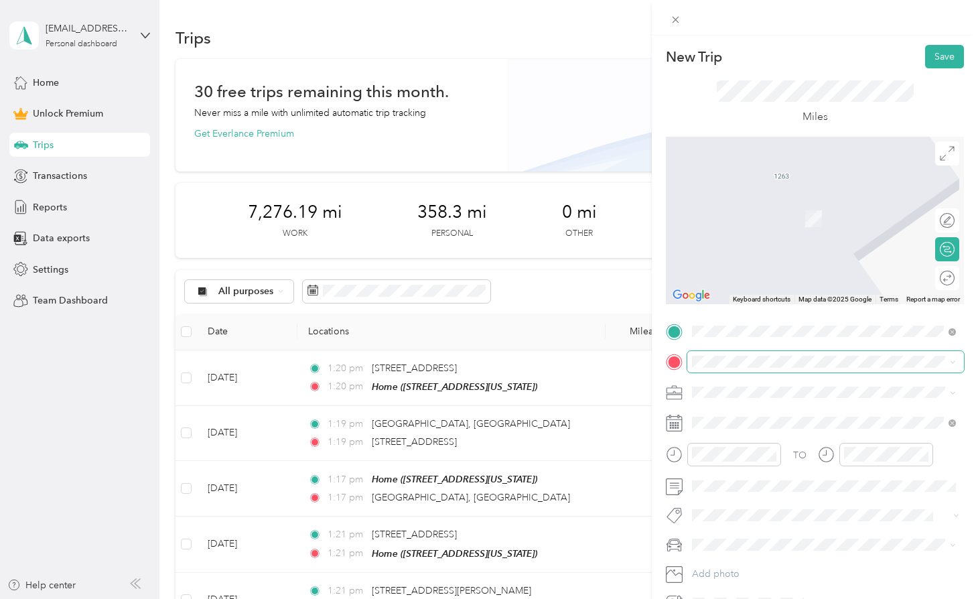
click at [775, 369] on span at bounding box center [825, 361] width 277 height 21
click at [632, 357] on div "New Trip Save This trip cannot be edited because it is either under review, app…" at bounding box center [489, 299] width 978 height 599
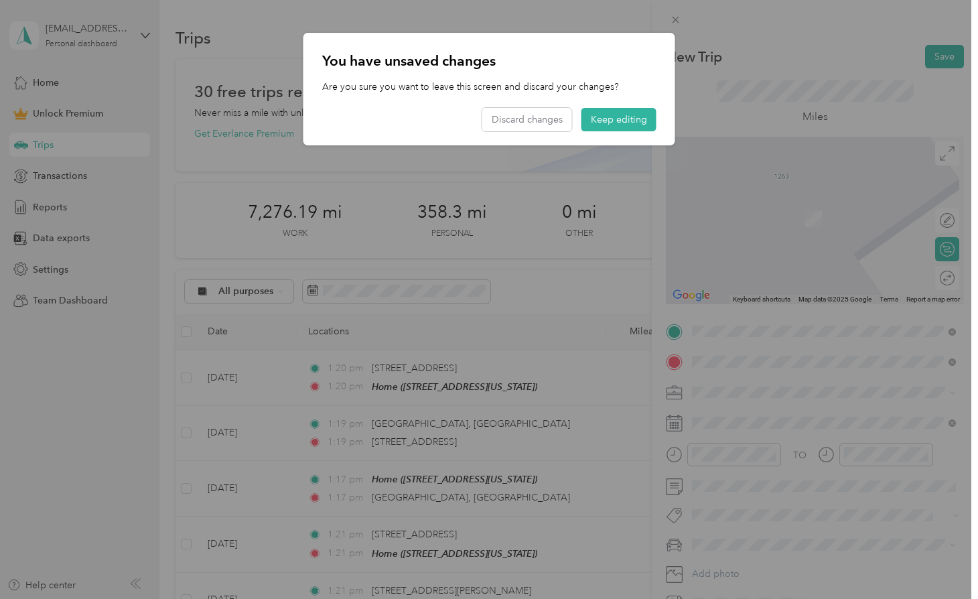
click at [820, 356] on div at bounding box center [489, 299] width 978 height 599
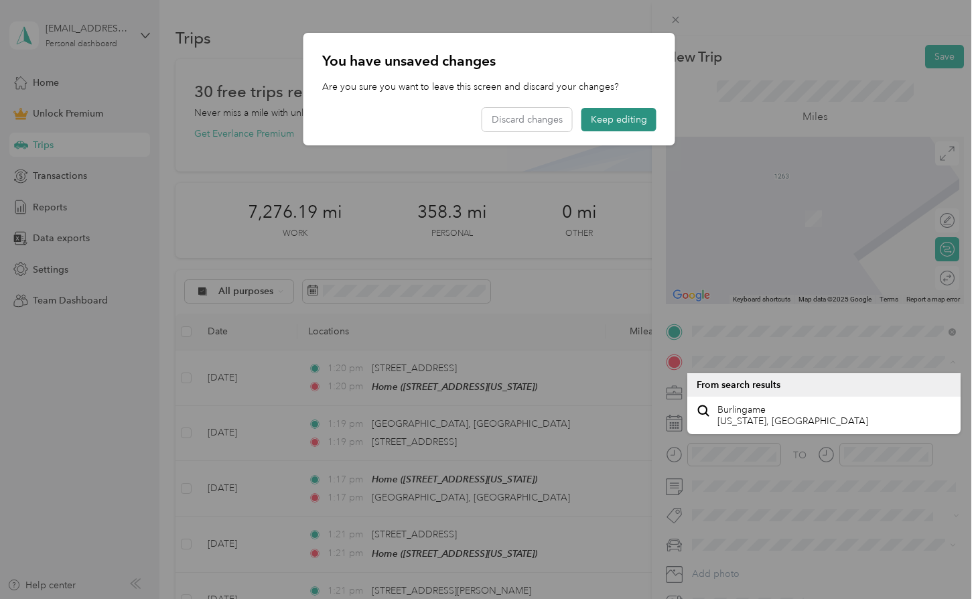
click at [626, 110] on button "Keep editing" at bounding box center [619, 119] width 75 height 23
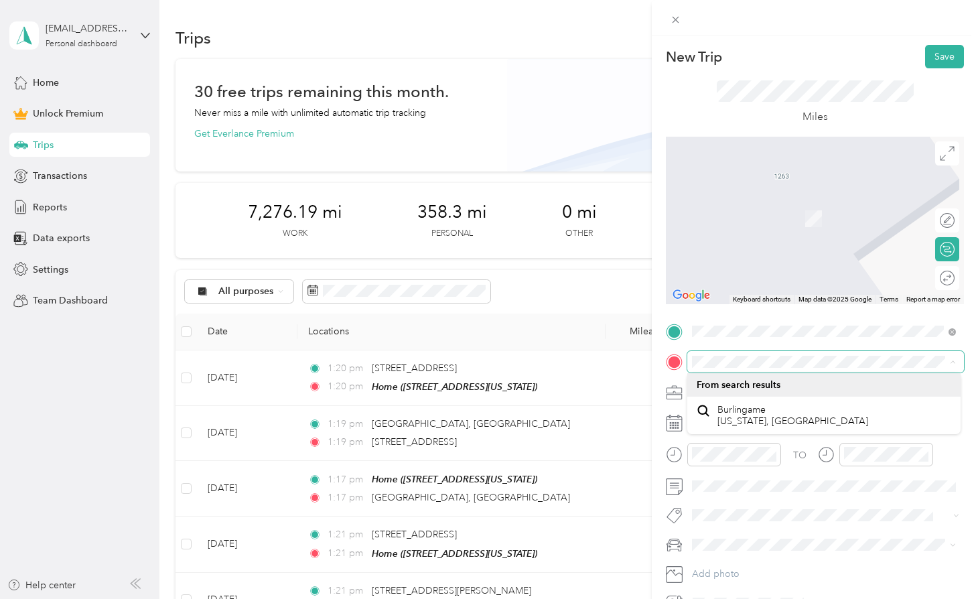
click at [802, 367] on span at bounding box center [825, 361] width 277 height 21
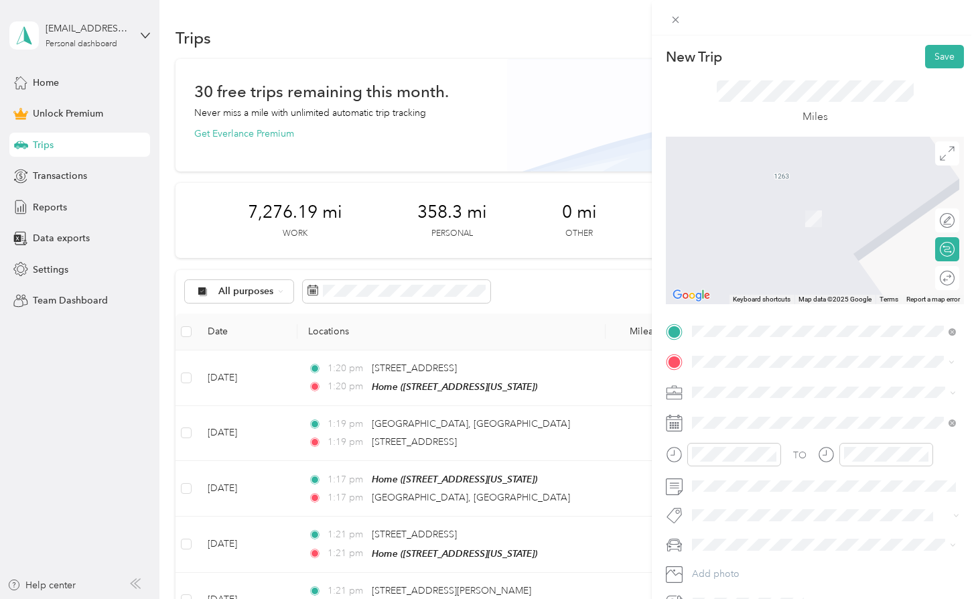
click at [835, 410] on span "[STREET_ADDRESS][PERSON_NAME][US_STATE]" at bounding box center [822, 410] width 208 height 12
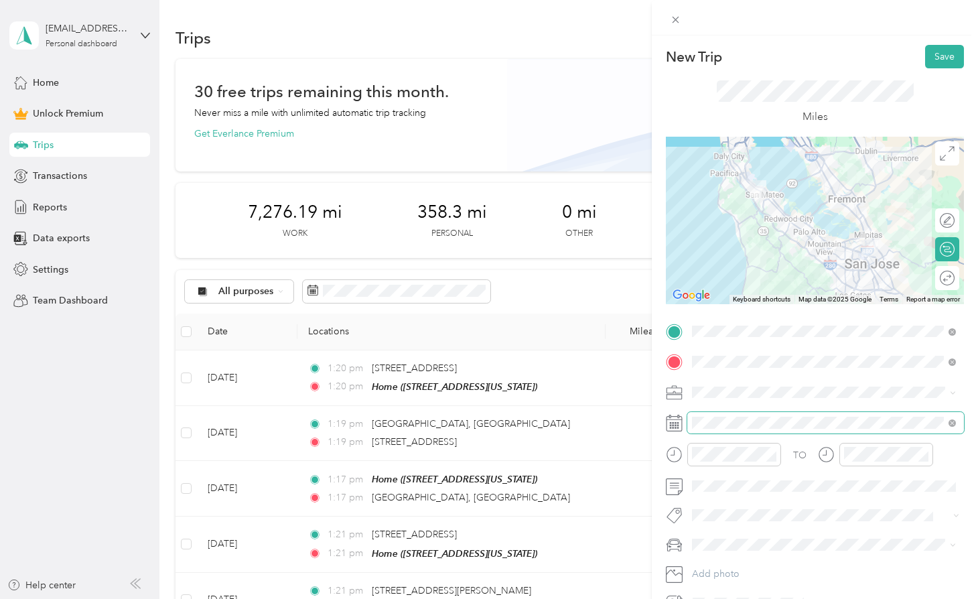
click at [736, 415] on span at bounding box center [825, 422] width 277 height 21
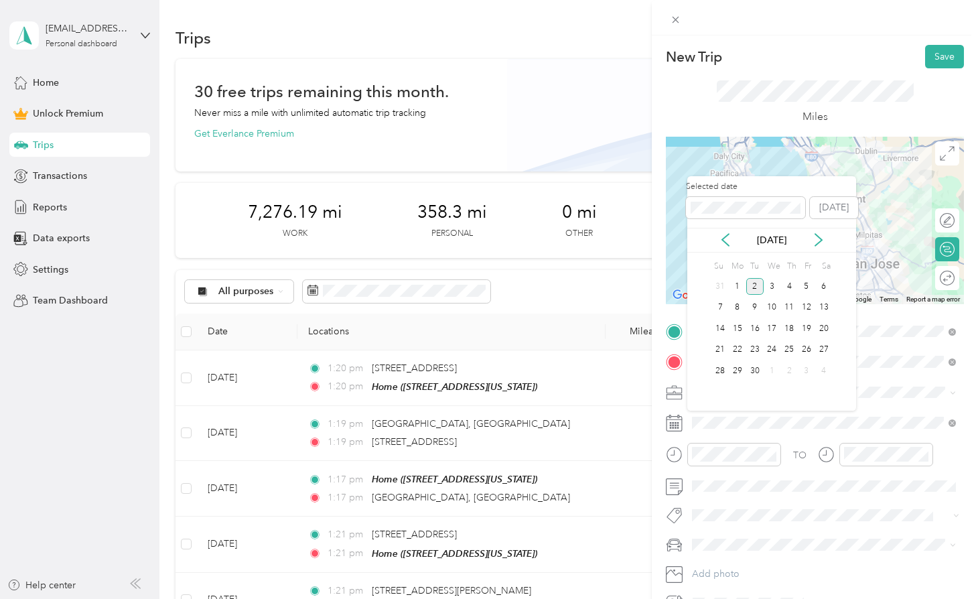
click at [732, 233] on div "[DATE]" at bounding box center [771, 240] width 169 height 14
click at [728, 248] on div "[DATE]" at bounding box center [771, 240] width 169 height 25
click at [728, 243] on icon at bounding box center [725, 239] width 13 height 13
click at [794, 353] on div "21" at bounding box center [789, 350] width 17 height 17
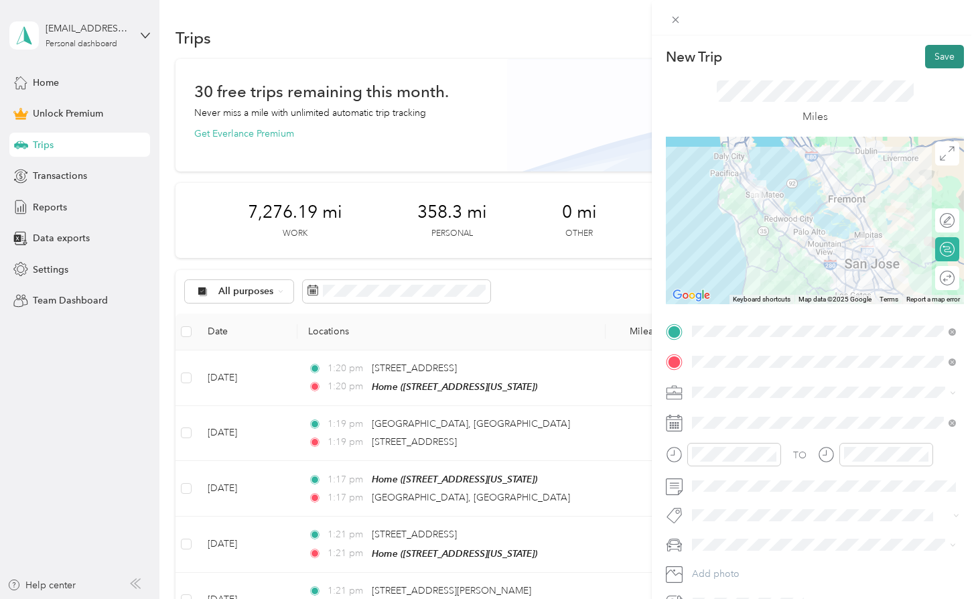
click at [951, 57] on button "Save" at bounding box center [944, 56] width 39 height 23
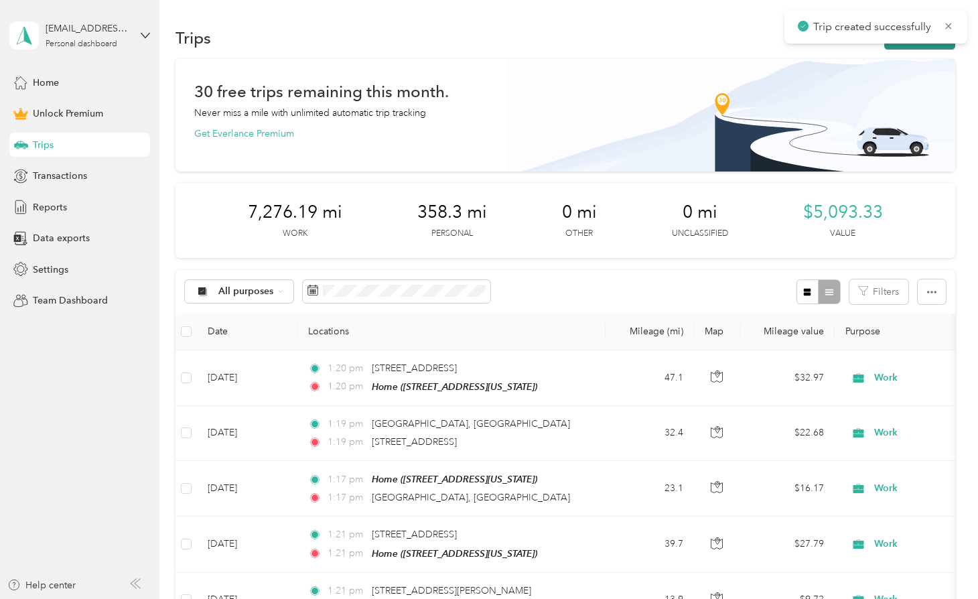
click at [934, 46] on button "New trip" at bounding box center [919, 37] width 71 height 23
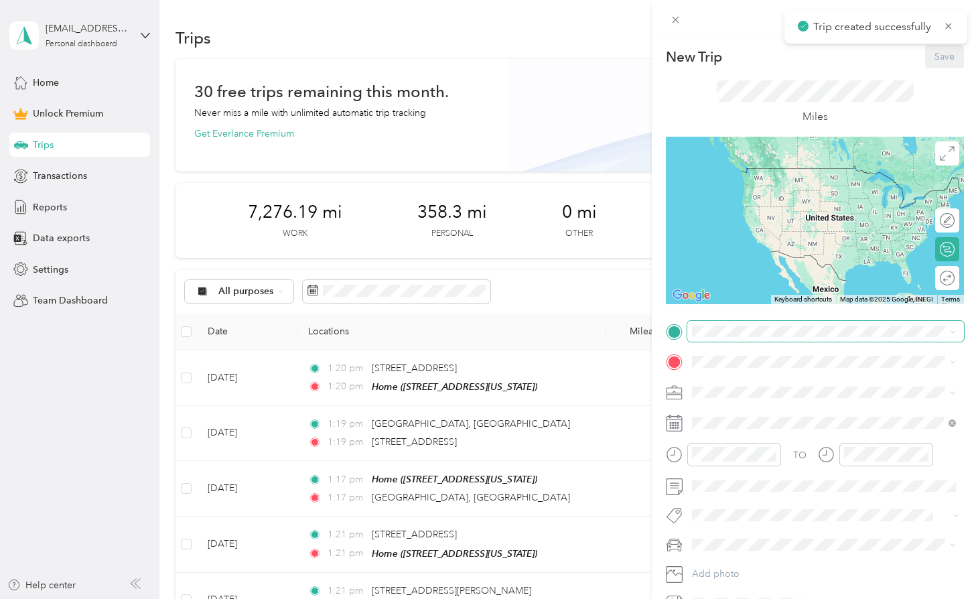
click at [728, 338] on span at bounding box center [825, 331] width 277 height 21
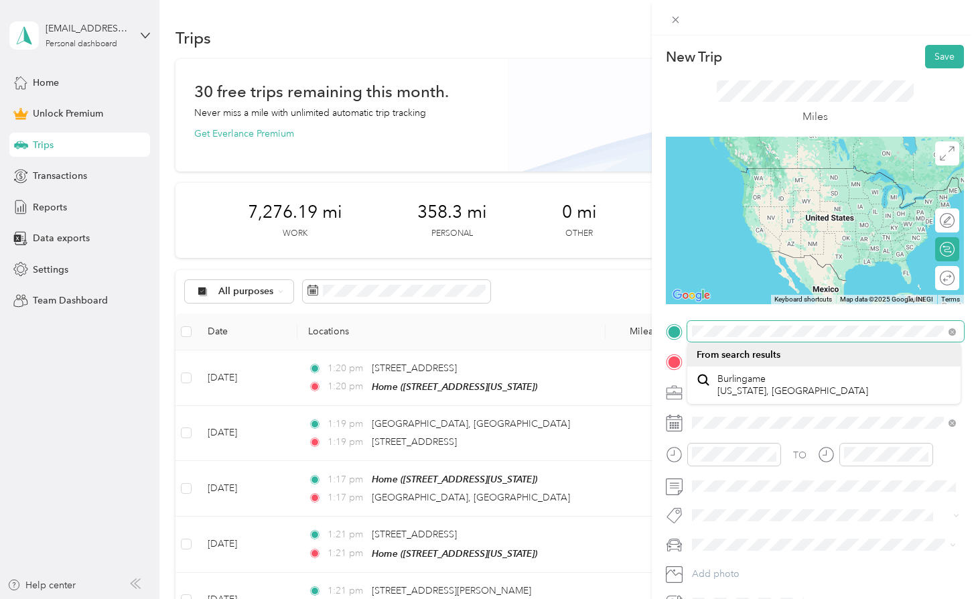
click at [971, 322] on html "[EMAIL_ADDRESS][DOMAIN_NAME] Personal dashboard Home Unlock Premium Trips Trans…" at bounding box center [485, 299] width 971 height 599
click at [653, 325] on form "New Trip Save This trip cannot be edited because it is either under review, app…" at bounding box center [815, 329] width 326 height 569
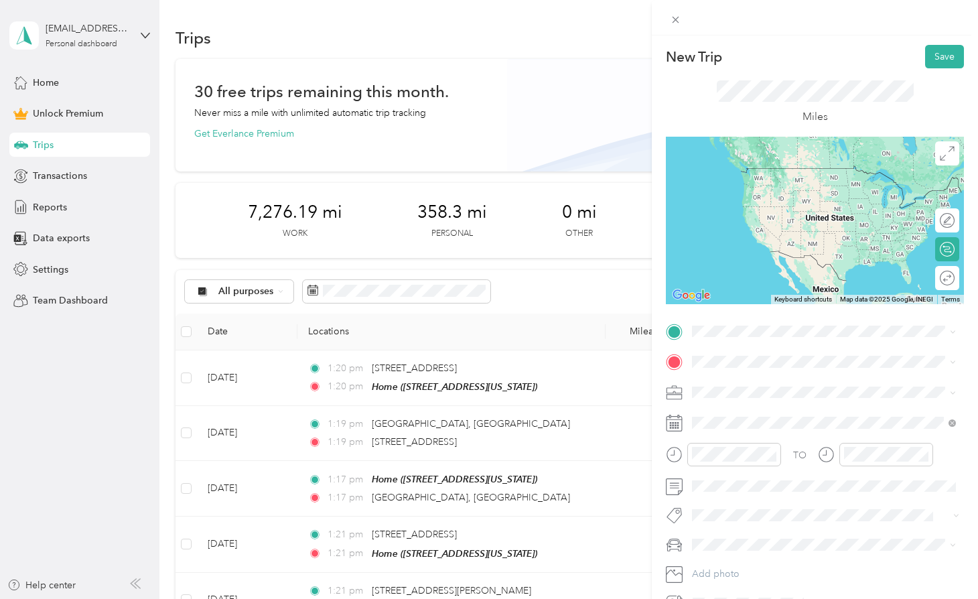
click at [781, 375] on div "TO Add photo" at bounding box center [815, 467] width 298 height 293
click at [768, 338] on span at bounding box center [825, 331] width 277 height 21
click at [764, 385] on span "[STREET_ADDRESS][PERSON_NAME][US_STATE]" at bounding box center [822, 379] width 208 height 12
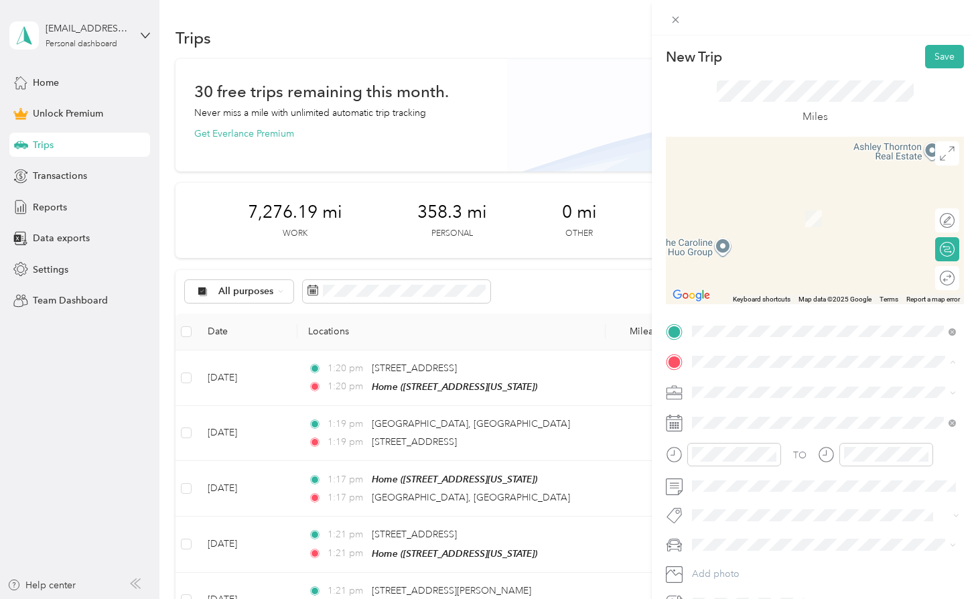
click at [776, 418] on div "Home [STREET_ADDRESS][US_STATE]" at bounding box center [785, 423] width 134 height 28
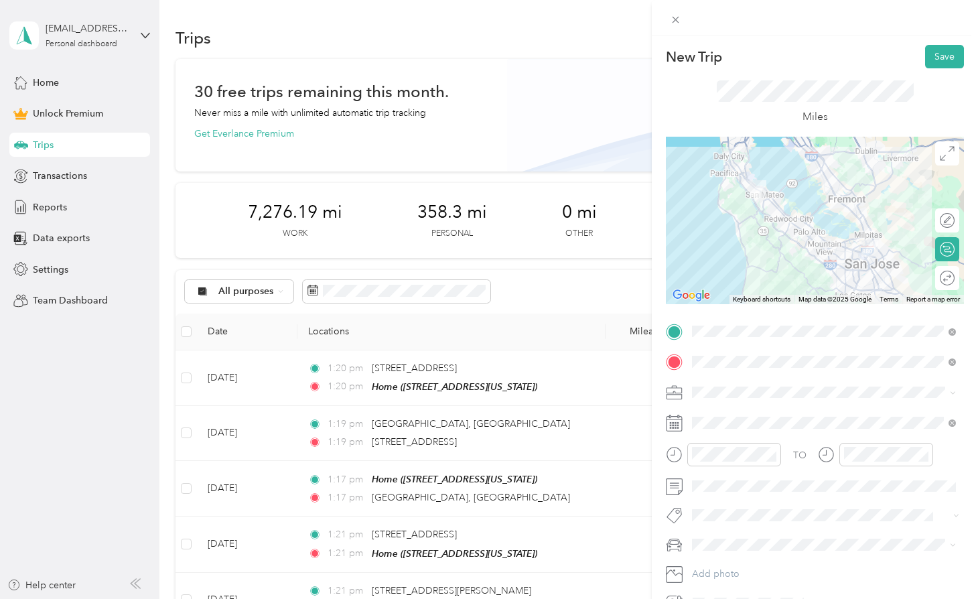
click at [750, 403] on div "TO Add photo" at bounding box center [815, 467] width 298 height 293
click at [728, 431] on span at bounding box center [825, 422] width 277 height 21
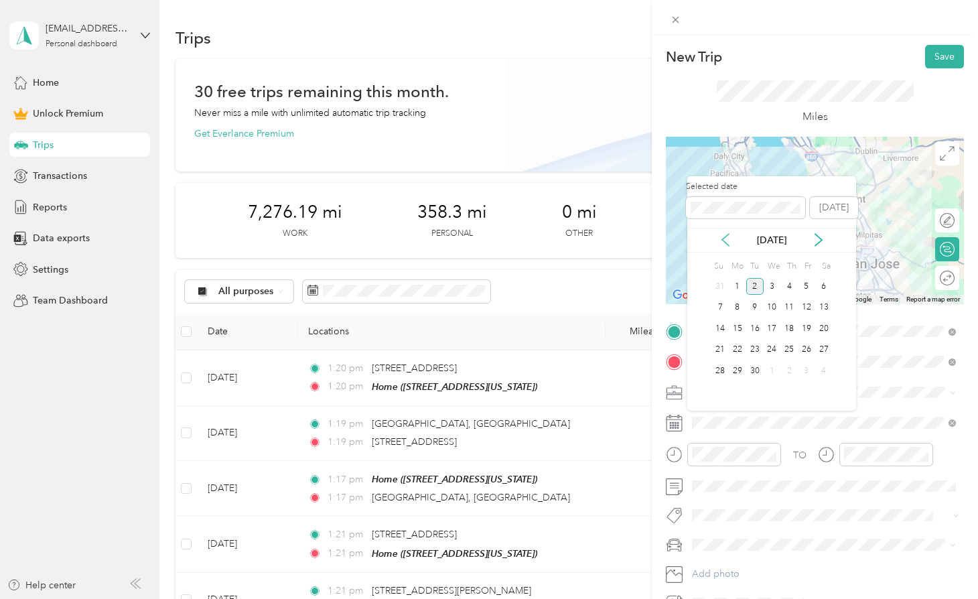
click at [726, 239] on icon at bounding box center [725, 239] width 13 height 13
click at [793, 348] on div "21" at bounding box center [789, 350] width 17 height 17
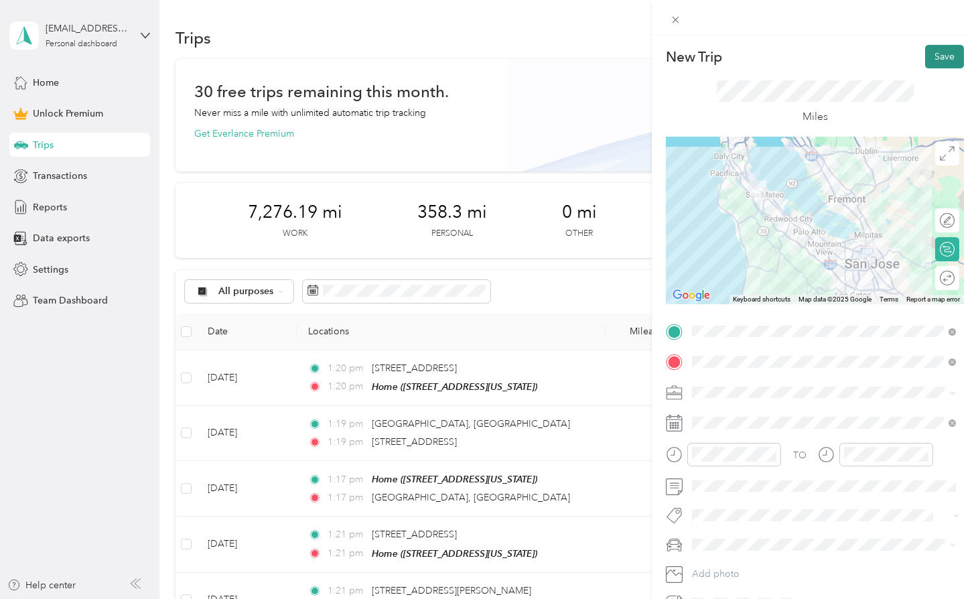
click at [937, 53] on button "Save" at bounding box center [944, 56] width 39 height 23
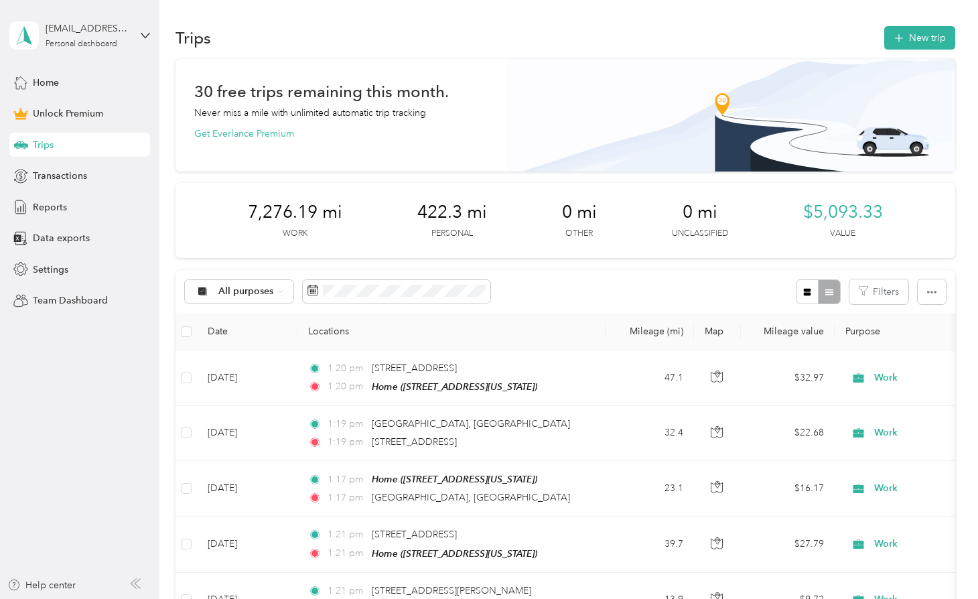
click at [913, 39] on button "New trip" at bounding box center [919, 37] width 71 height 23
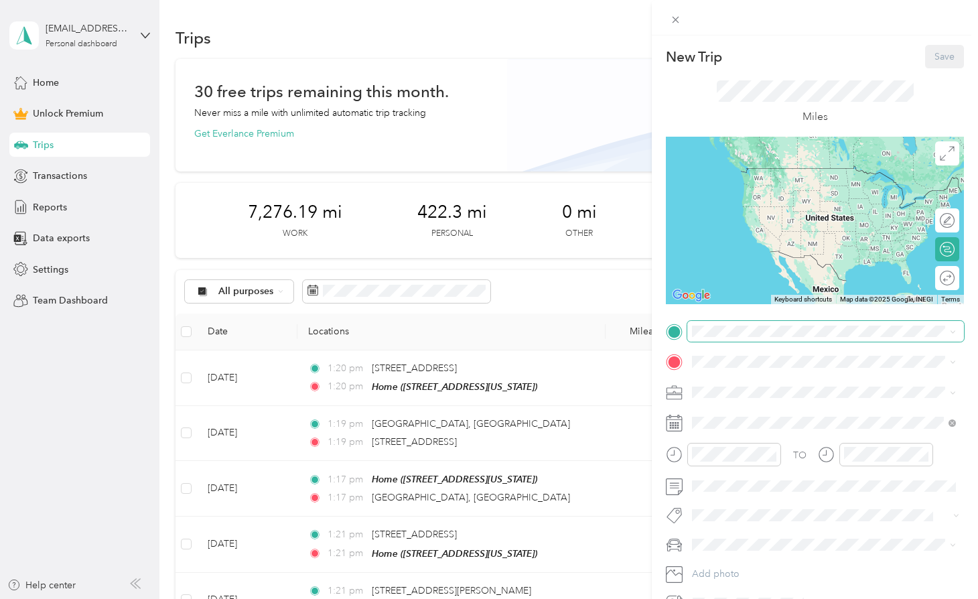
click at [711, 338] on span at bounding box center [825, 331] width 277 height 21
click at [718, 376] on div "Home [STREET_ADDRESS][US_STATE]" at bounding box center [824, 392] width 255 height 33
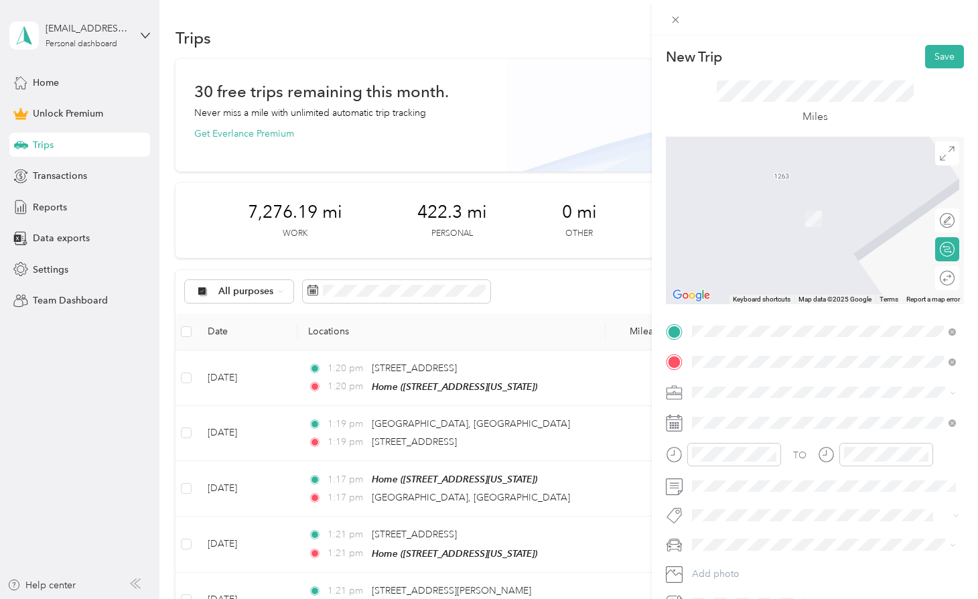
click at [747, 403] on div "[STREET_ADDRESS][PERSON_NAME][US_STATE]" at bounding box center [824, 410] width 255 height 18
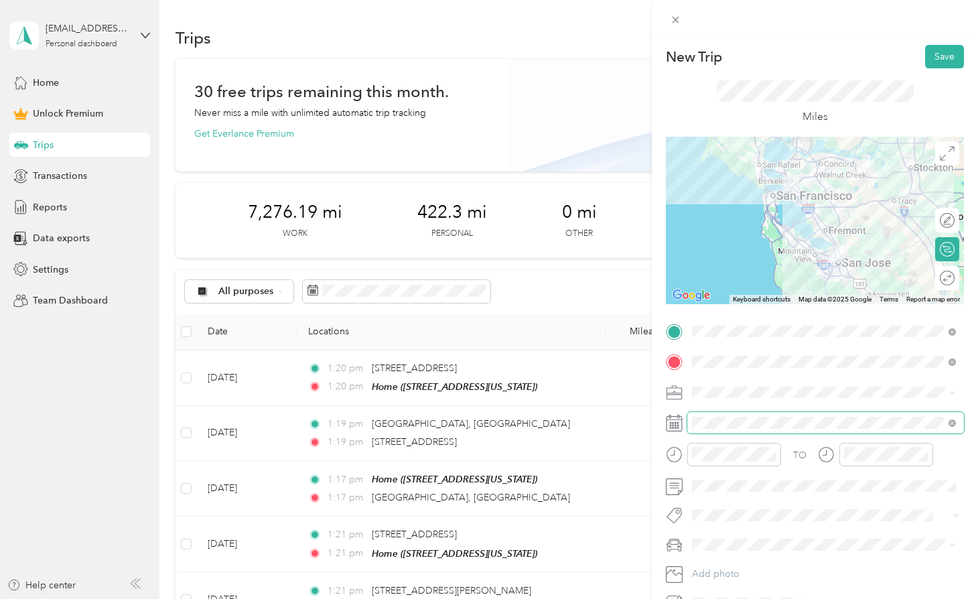
click at [746, 429] on span at bounding box center [825, 422] width 277 height 21
click at [707, 412] on span at bounding box center [825, 422] width 277 height 21
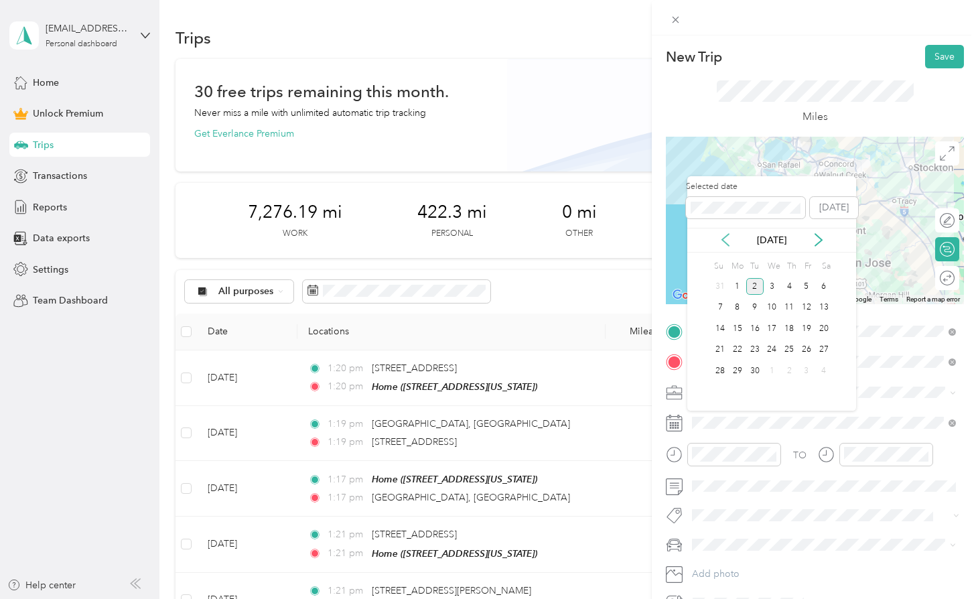
click at [724, 234] on icon at bounding box center [725, 239] width 13 height 13
click at [755, 352] on div "19" at bounding box center [754, 350] width 17 height 17
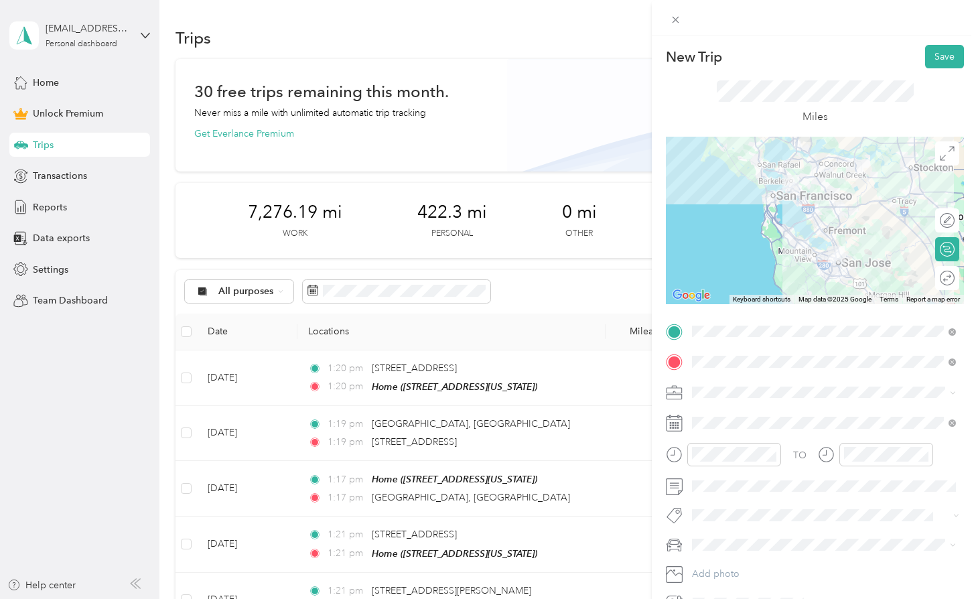
click at [733, 498] on div "TO Add photo" at bounding box center [815, 467] width 298 height 293
click at [941, 50] on button "Save" at bounding box center [944, 56] width 39 height 23
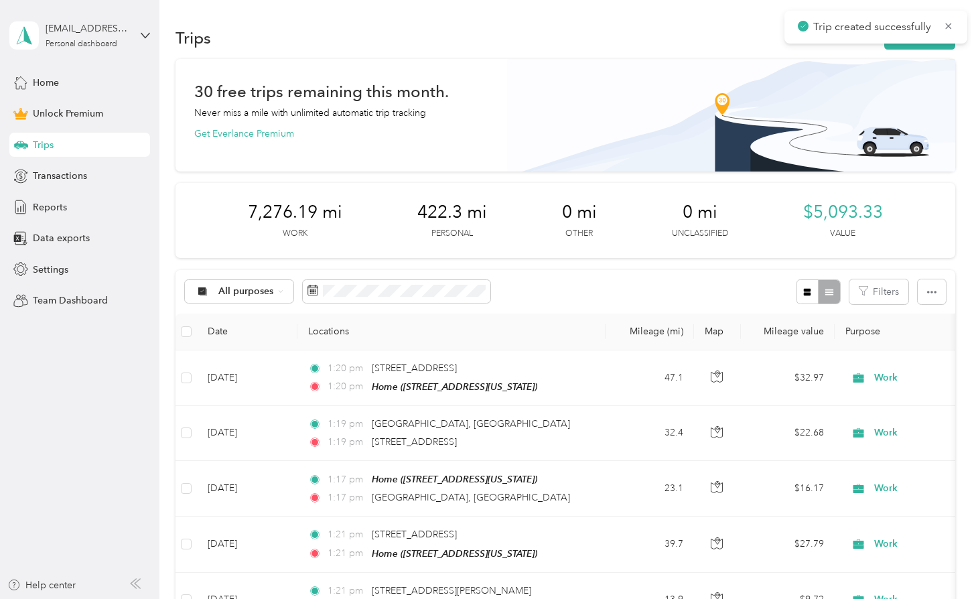
click at [915, 42] on div "Trip created successfully" at bounding box center [876, 27] width 183 height 33
click at [915, 43] on button "New trip" at bounding box center [919, 37] width 71 height 23
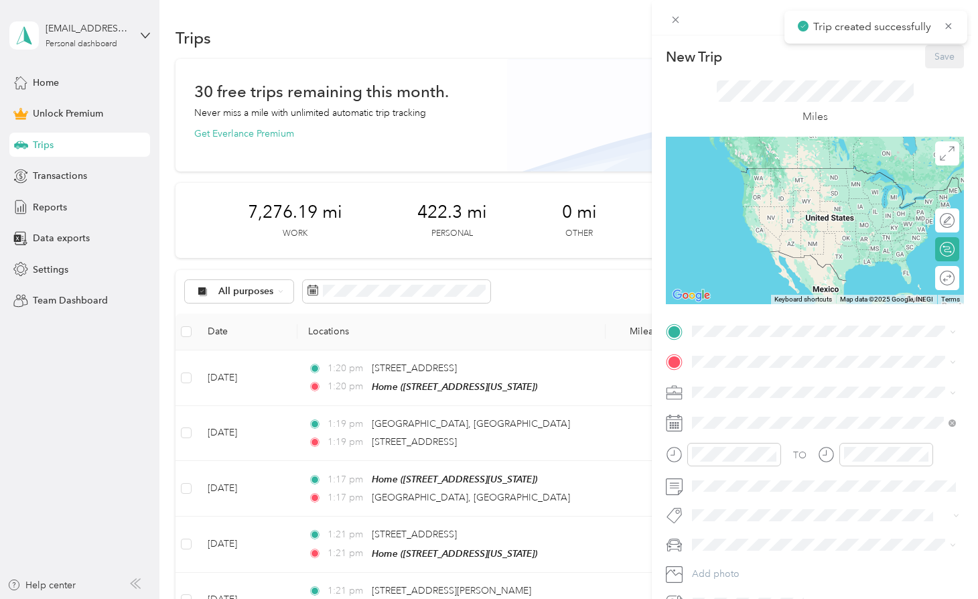
click at [727, 321] on span at bounding box center [825, 331] width 277 height 21
click at [722, 338] on span at bounding box center [825, 331] width 277 height 21
click at [721, 324] on span at bounding box center [825, 331] width 277 height 21
click at [734, 377] on span "[STREET_ADDRESS][PERSON_NAME][US_STATE]" at bounding box center [822, 379] width 208 height 12
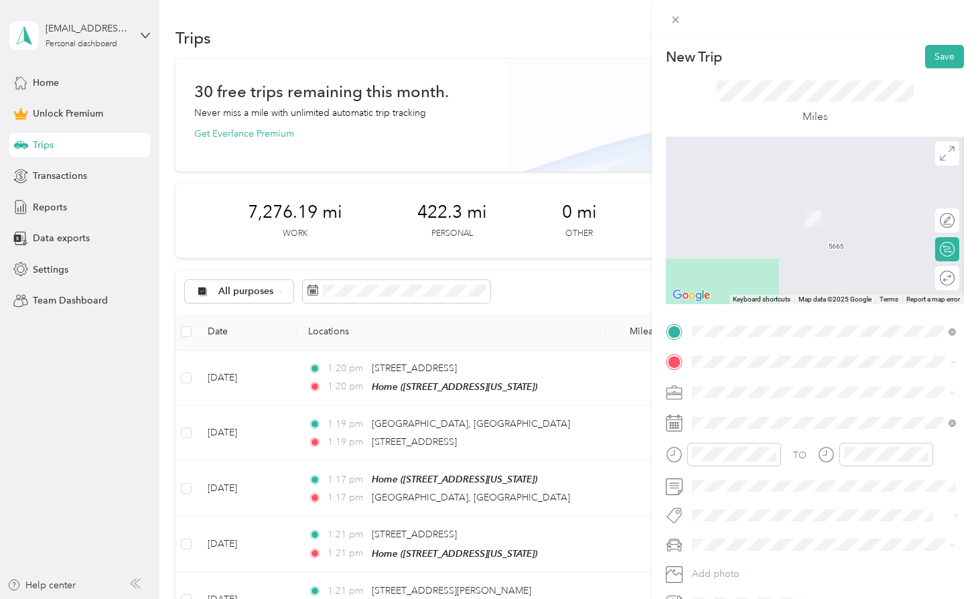
click at [740, 436] on li "Home [STREET_ADDRESS][US_STATE]" at bounding box center [823, 422] width 273 height 42
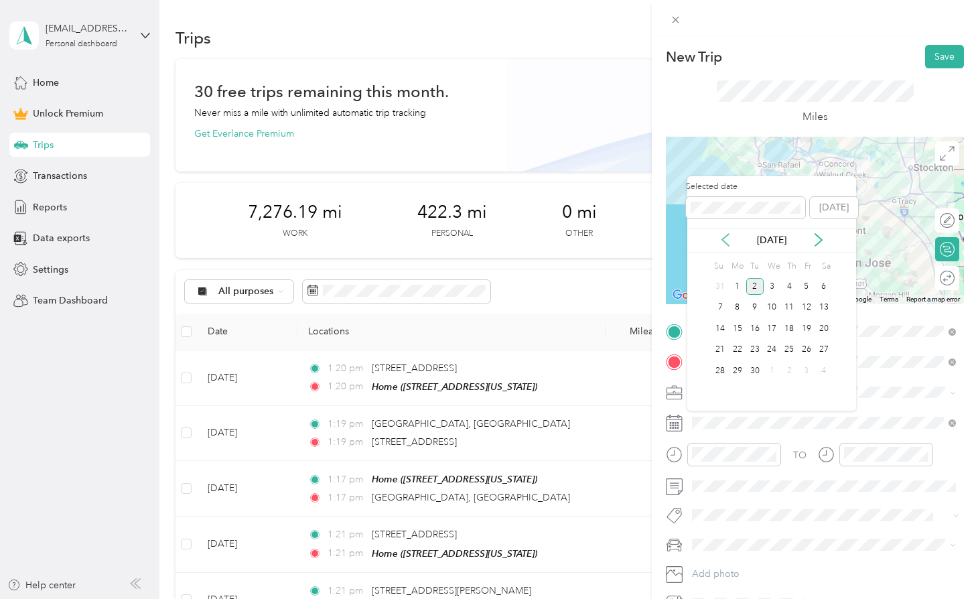
click at [725, 238] on icon at bounding box center [725, 239] width 13 height 13
click at [754, 346] on div "19" at bounding box center [754, 350] width 17 height 17
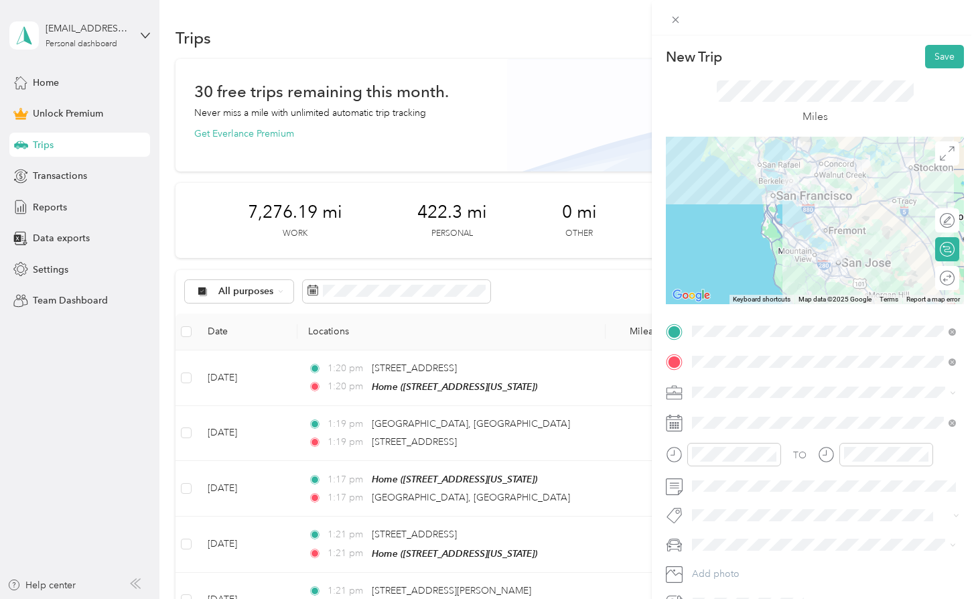
click at [934, 32] on div at bounding box center [815, 18] width 326 height 36
click at [931, 60] on button "Save" at bounding box center [944, 56] width 39 height 23
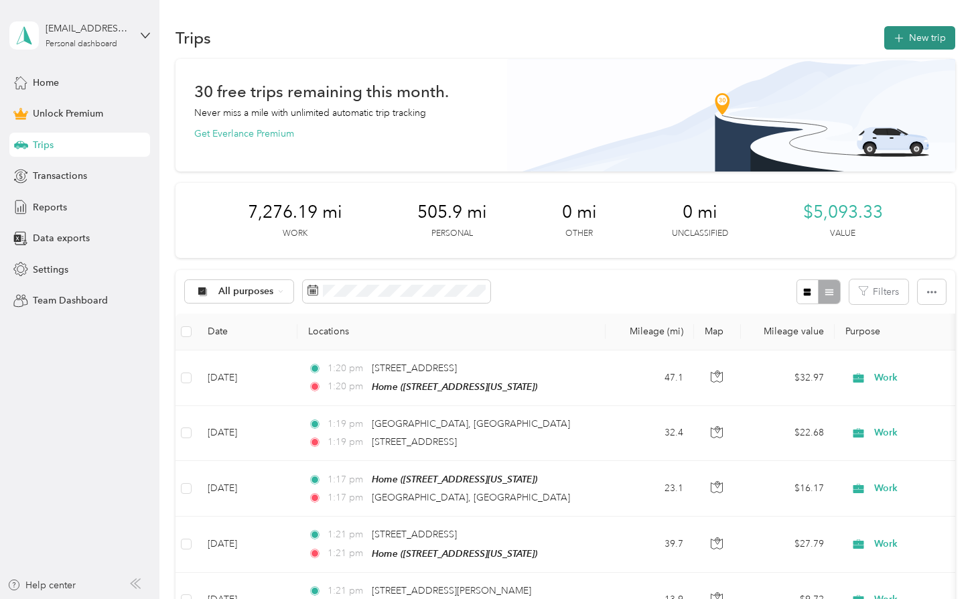
click at [910, 42] on button "New trip" at bounding box center [919, 37] width 71 height 23
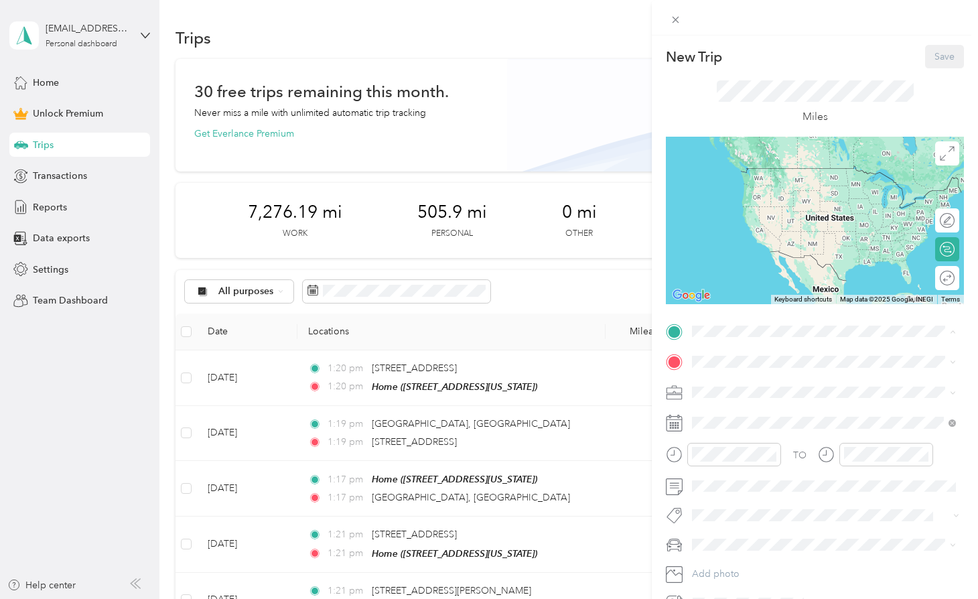
click at [724, 365] on li "From your Favorite places" at bounding box center [823, 357] width 273 height 28
click at [728, 383] on strong "Home" at bounding box center [731, 384] width 26 height 12
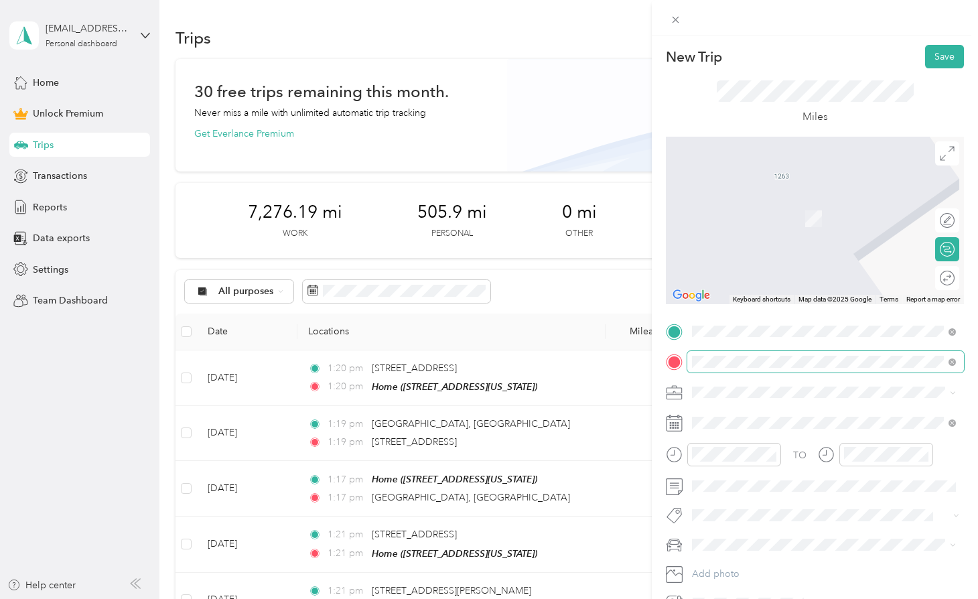
click at [767, 369] on span at bounding box center [825, 361] width 277 height 21
click at [718, 416] on span "[STREET_ADDRESS][US_STATE]" at bounding box center [785, 410] width 134 height 12
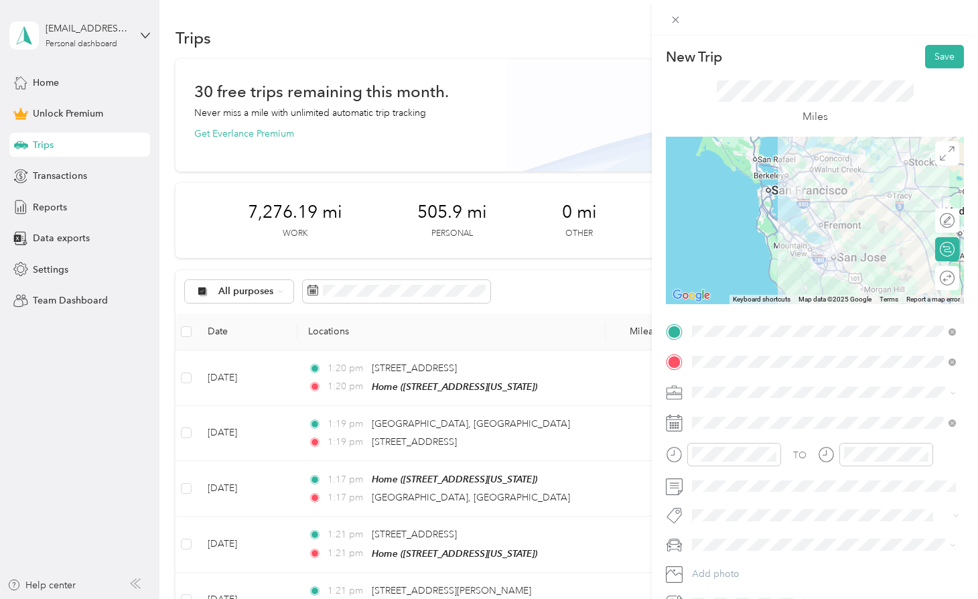
click at [730, 409] on div "TO Add photo" at bounding box center [815, 467] width 298 height 293
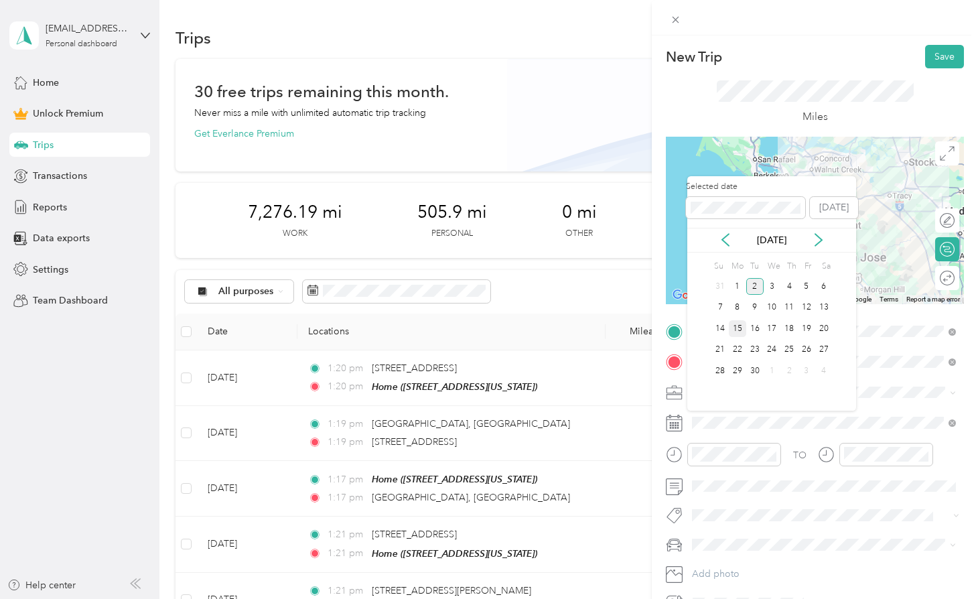
click at [740, 326] on div "15" at bounding box center [737, 328] width 17 height 17
click at [722, 246] on icon at bounding box center [725, 239] width 13 height 13
click at [803, 331] on div "15" at bounding box center [806, 328] width 17 height 17
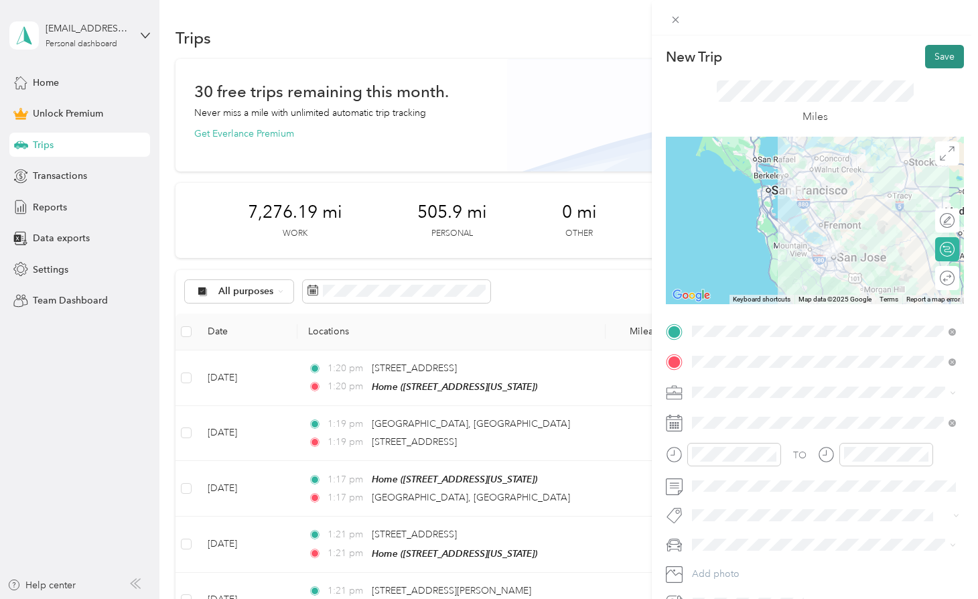
click at [938, 50] on button "Save" at bounding box center [944, 56] width 39 height 23
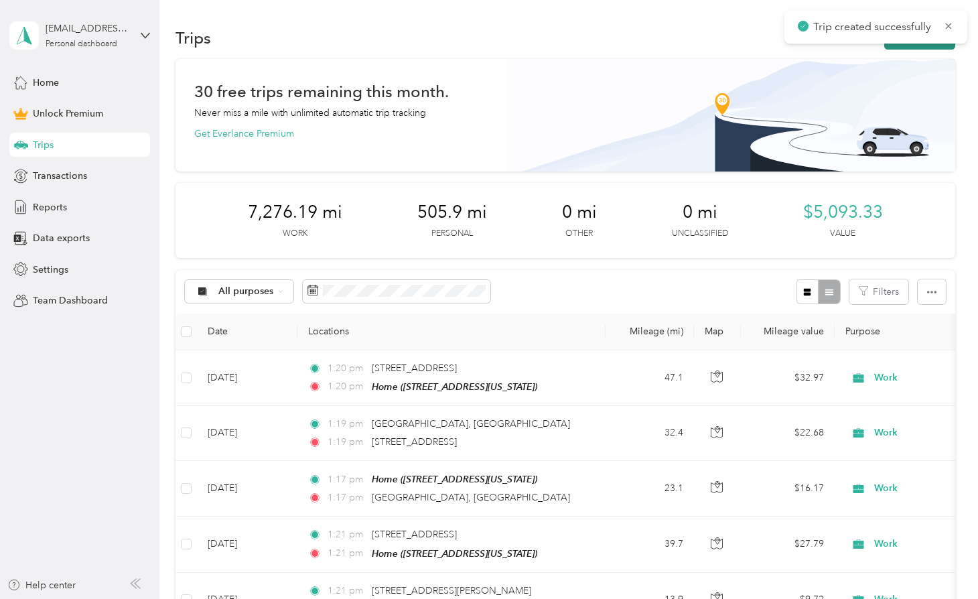
click at [928, 46] on button "New trip" at bounding box center [919, 37] width 71 height 23
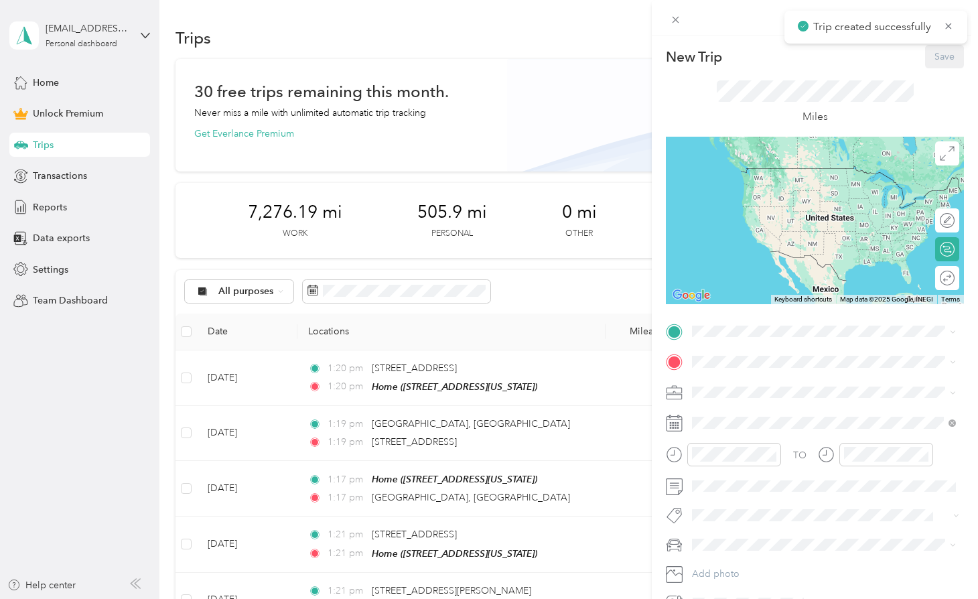
click at [740, 320] on div "New Trip Save This trip cannot be edited because it is either under review, app…" at bounding box center [815, 329] width 298 height 569
click at [724, 390] on div "Home [STREET_ADDRESS][US_STATE]" at bounding box center [785, 392] width 134 height 28
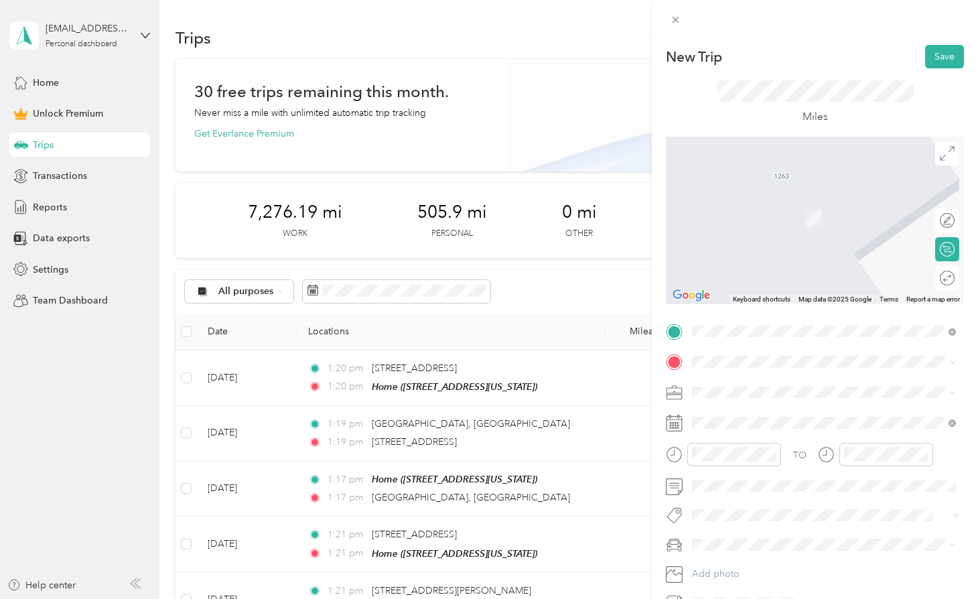
click at [719, 342] on div "TO Add photo" at bounding box center [815, 467] width 298 height 293
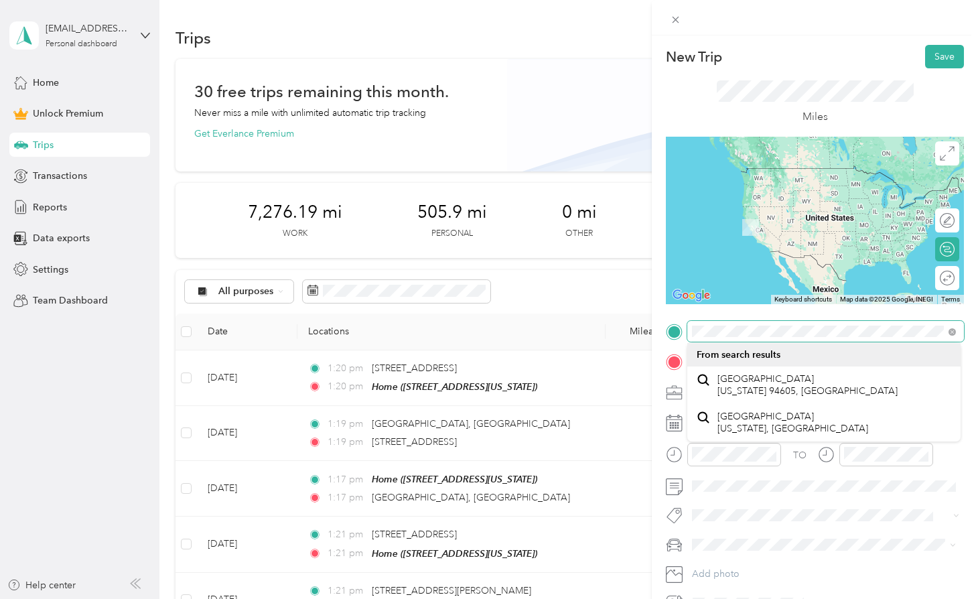
drag, startPoint x: 951, startPoint y: 332, endPoint x: 990, endPoint y: 332, distance: 39.5
click at [971, 332] on html "[EMAIL_ADDRESS][DOMAIN_NAME] Personal dashboard Home Unlock Premium Trips Trans…" at bounding box center [485, 299] width 971 height 599
click at [663, 327] on form "New Trip Save This trip cannot be edited because it is either under review, app…" at bounding box center [815, 329] width 326 height 569
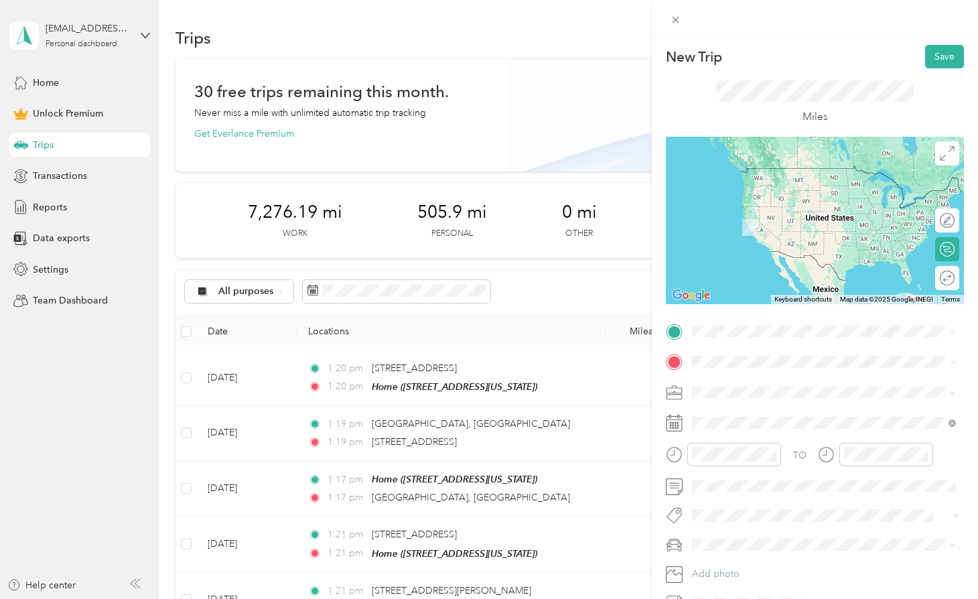
click at [752, 414] on div "Home" at bounding box center [785, 415] width 134 height 12
click at [754, 338] on span at bounding box center [825, 331] width 277 height 21
click at [762, 385] on span "[STREET_ADDRESS][US_STATE]" at bounding box center [785, 379] width 134 height 12
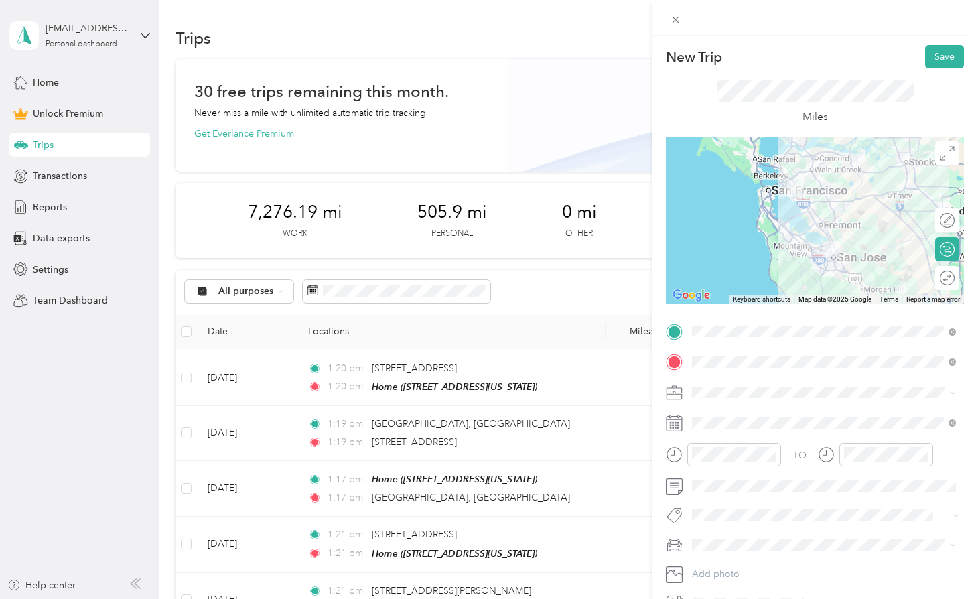
click at [738, 399] on span at bounding box center [825, 392] width 277 height 21
click at [726, 412] on span at bounding box center [825, 422] width 277 height 21
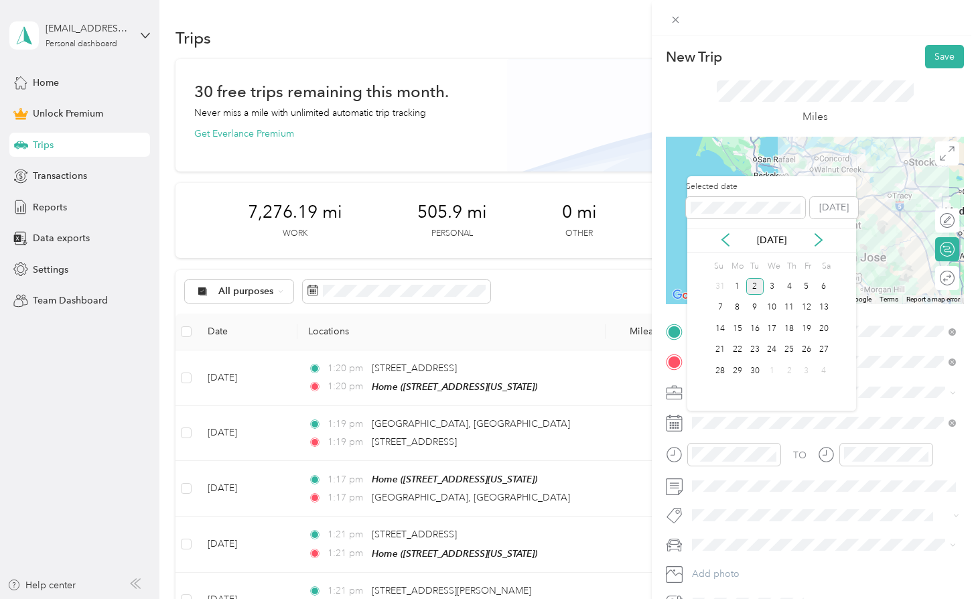
click at [724, 223] on div "Selected date [DATE]" at bounding box center [771, 204] width 169 height 47
click at [724, 234] on icon at bounding box center [725, 239] width 13 height 13
click at [801, 332] on div "15" at bounding box center [806, 328] width 17 height 17
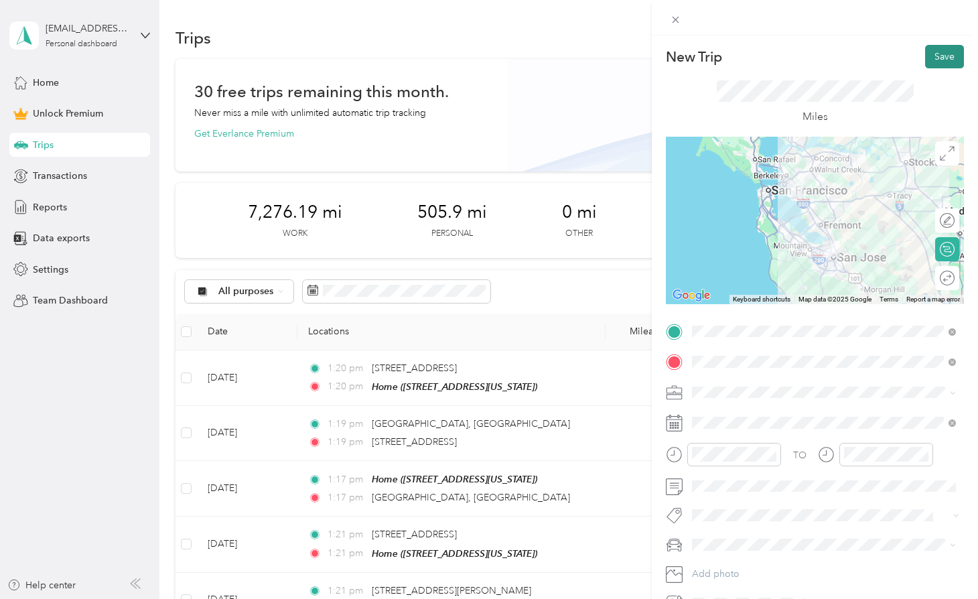
click at [927, 50] on button "Save" at bounding box center [944, 56] width 39 height 23
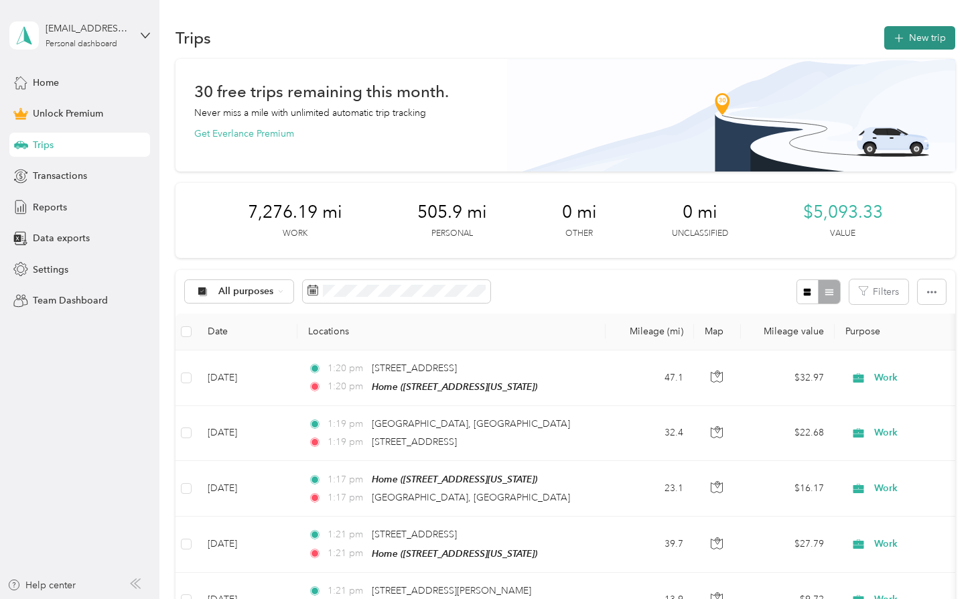
click at [914, 40] on button "New trip" at bounding box center [919, 37] width 71 height 23
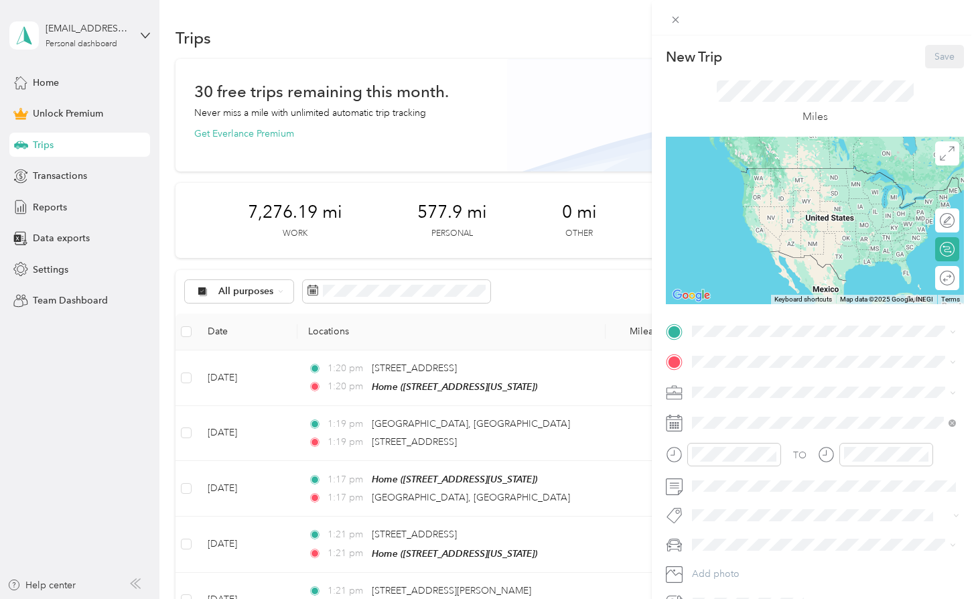
click at [736, 377] on div "Home [STREET_ADDRESS][US_STATE]" at bounding box center [824, 392] width 255 height 33
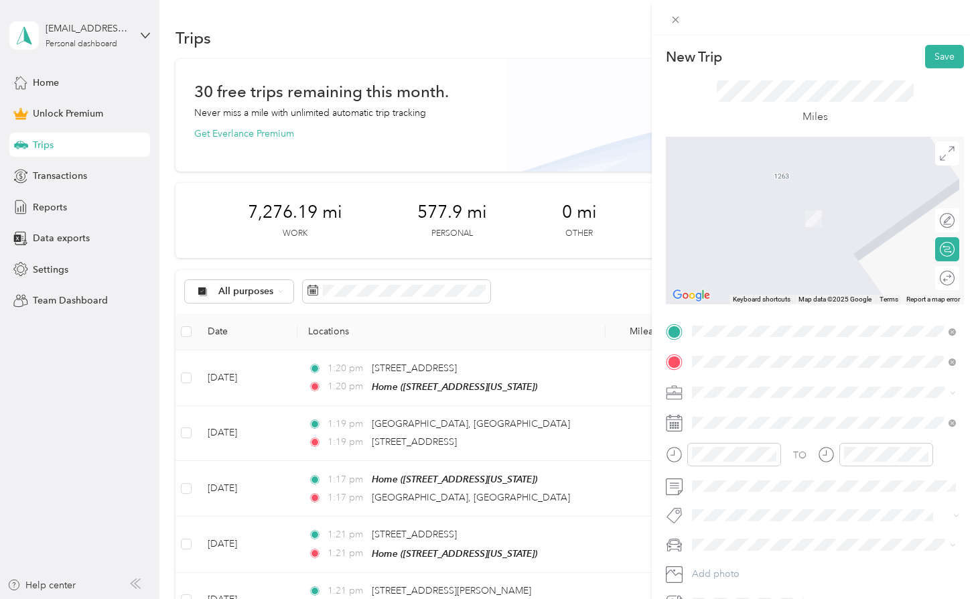
click at [779, 413] on span "[STREET_ADDRESS][PERSON_NAME][US_STATE]" at bounding box center [822, 410] width 208 height 12
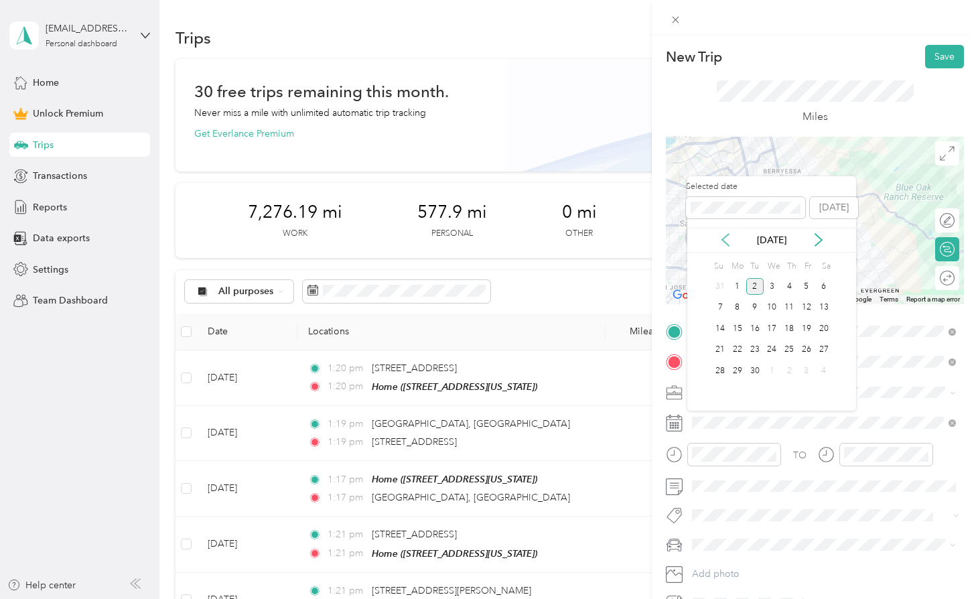
click at [727, 238] on icon at bounding box center [725, 239] width 13 height 13
click at [788, 328] on div "14" at bounding box center [789, 328] width 17 height 17
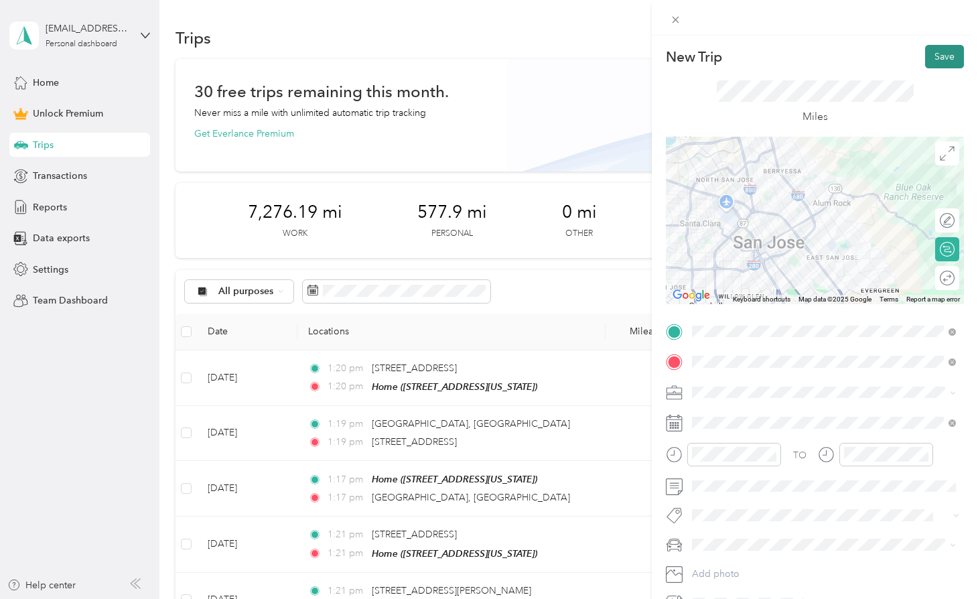
click at [953, 58] on button "Save" at bounding box center [944, 56] width 39 height 23
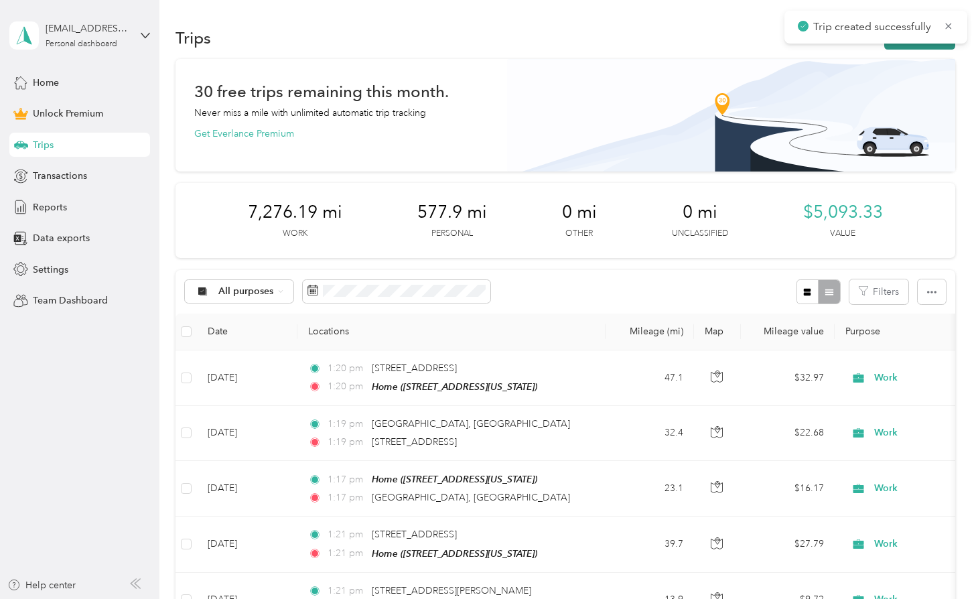
click at [947, 44] on button "New trip" at bounding box center [919, 37] width 71 height 23
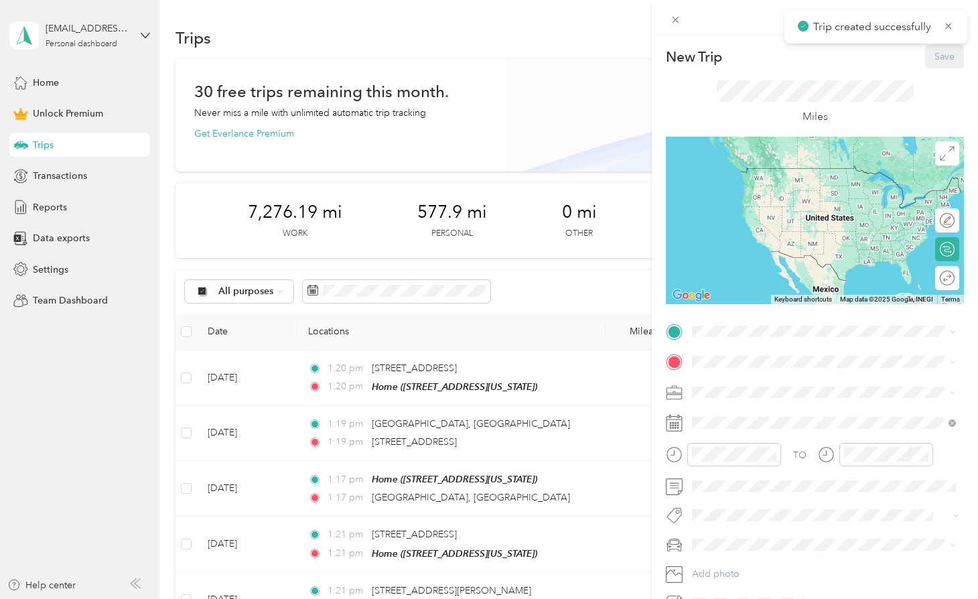
click at [733, 381] on strong "Home" at bounding box center [731, 384] width 26 height 12
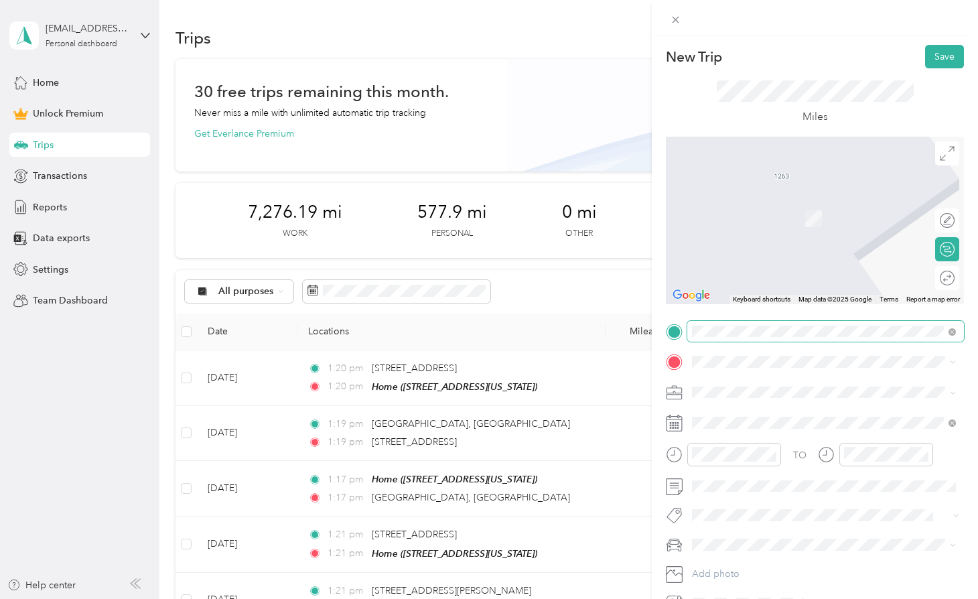
click at [945, 324] on span at bounding box center [825, 331] width 277 height 21
click at [948, 329] on span at bounding box center [950, 331] width 12 height 9
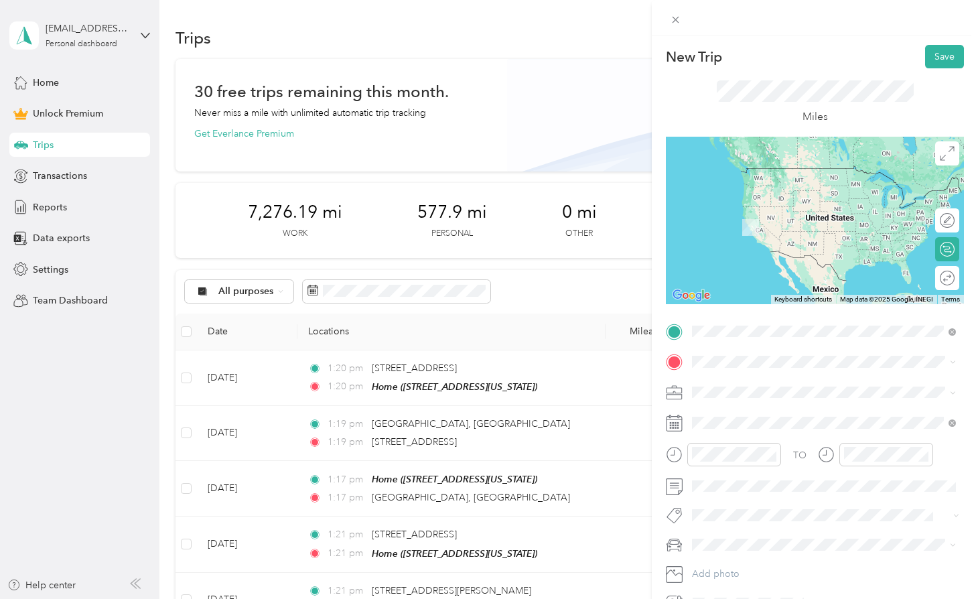
click at [788, 379] on span "[STREET_ADDRESS][PERSON_NAME][US_STATE]" at bounding box center [822, 379] width 208 height 12
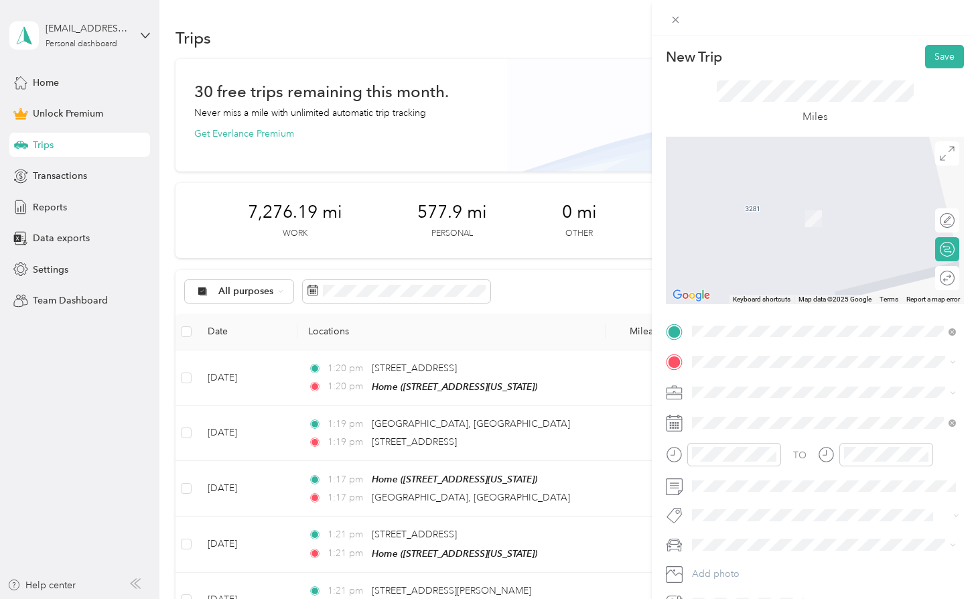
click at [766, 409] on div "Home" at bounding box center [785, 414] width 134 height 12
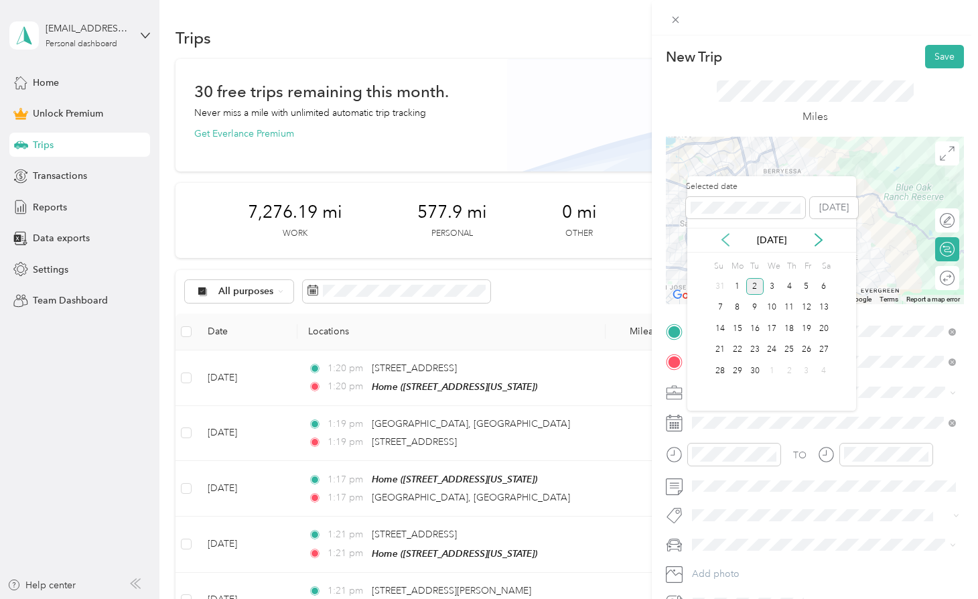
click at [726, 244] on icon at bounding box center [725, 239] width 13 height 13
click at [790, 331] on div "14" at bounding box center [789, 328] width 17 height 17
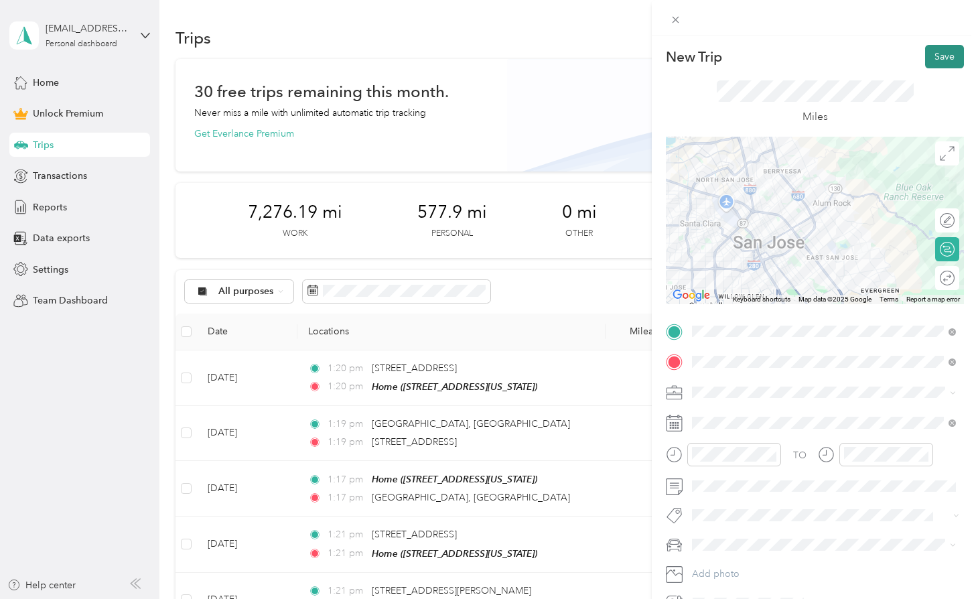
click at [940, 56] on button "Save" at bounding box center [944, 56] width 39 height 23
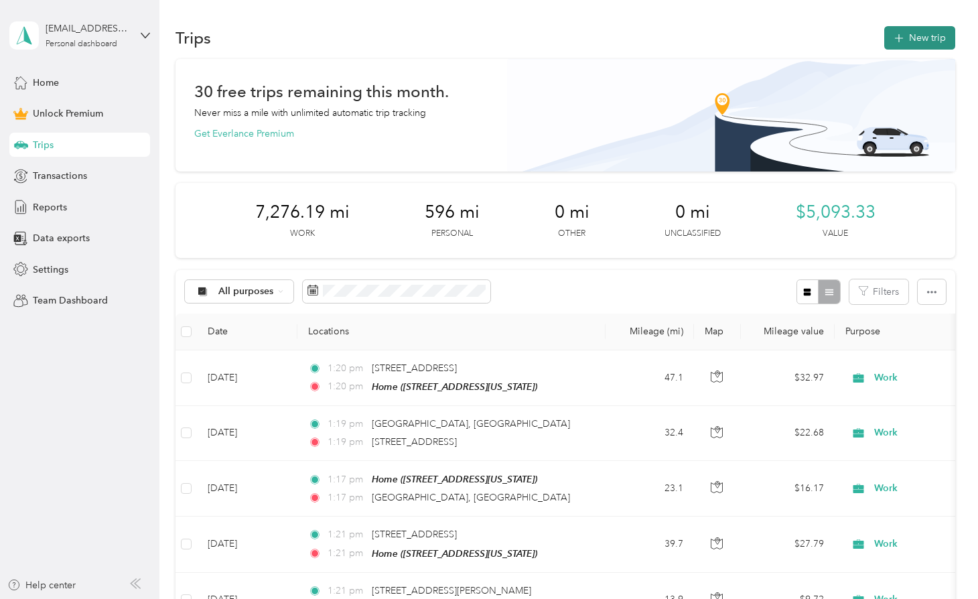
click at [913, 35] on button "New trip" at bounding box center [919, 37] width 71 height 23
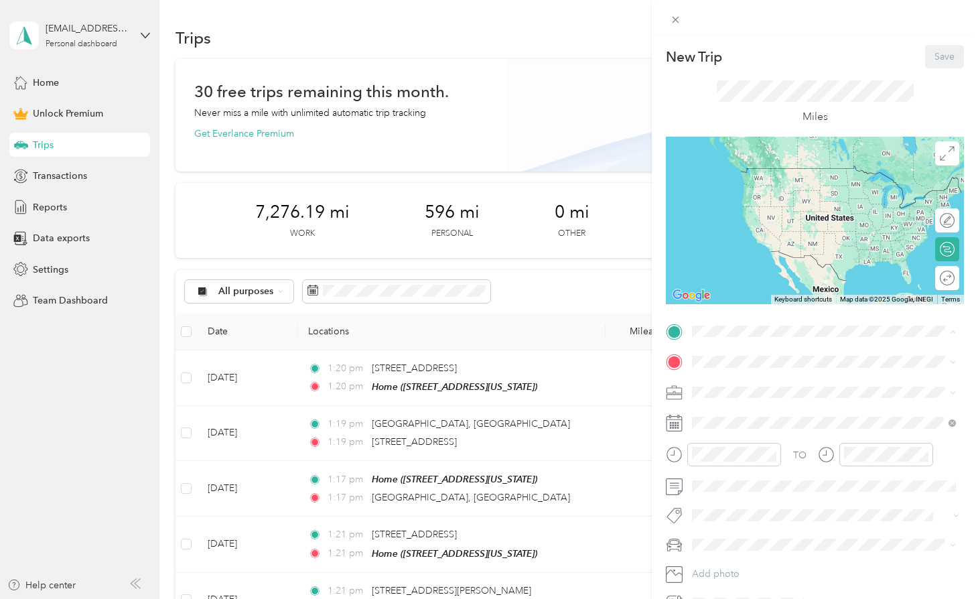
click at [758, 376] on div "Home [STREET_ADDRESS][US_STATE]" at bounding box center [824, 392] width 255 height 33
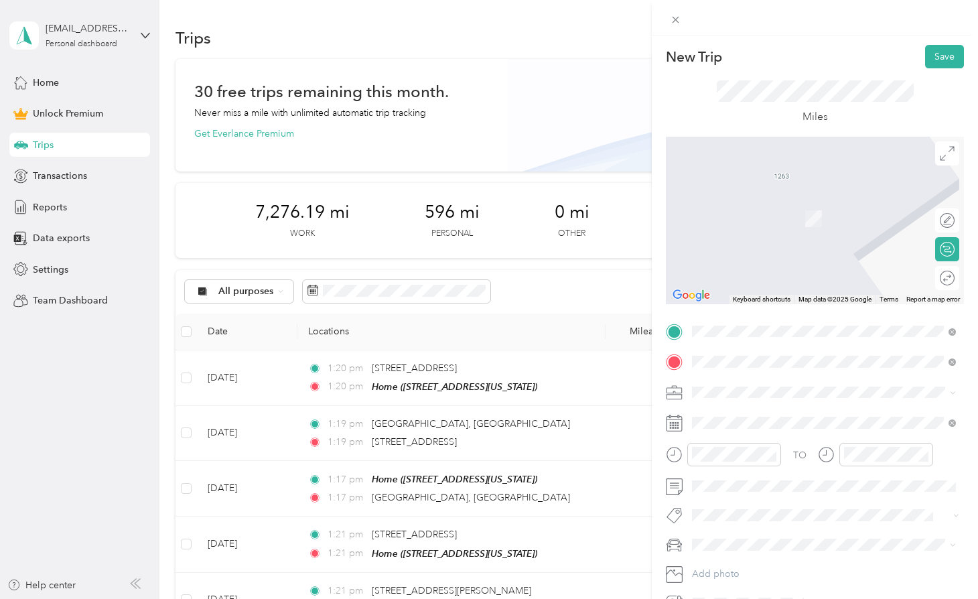
click at [793, 411] on span "[STREET_ADDRESS][PERSON_NAME][US_STATE]" at bounding box center [822, 410] width 208 height 12
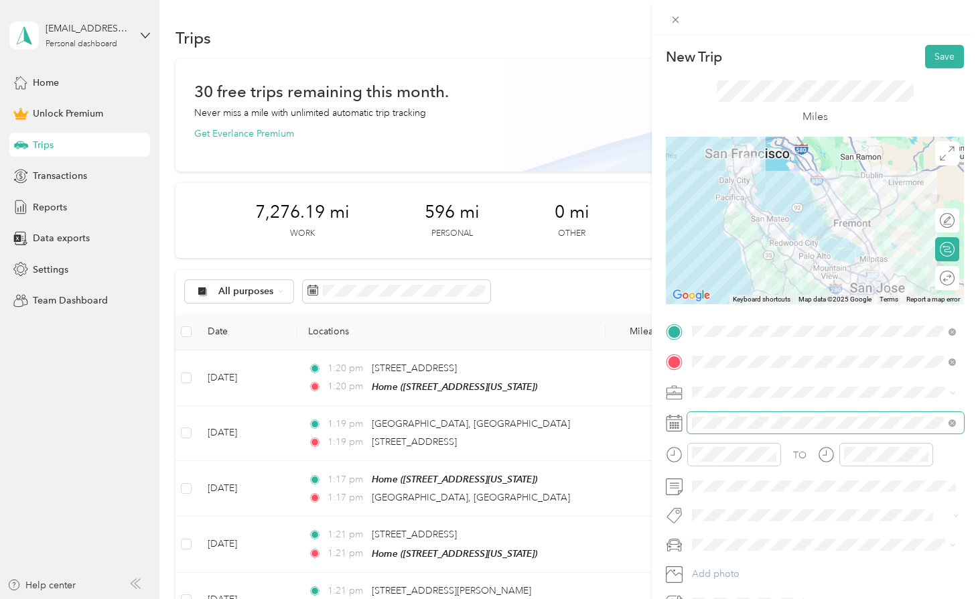
click at [748, 430] on span at bounding box center [825, 422] width 277 height 21
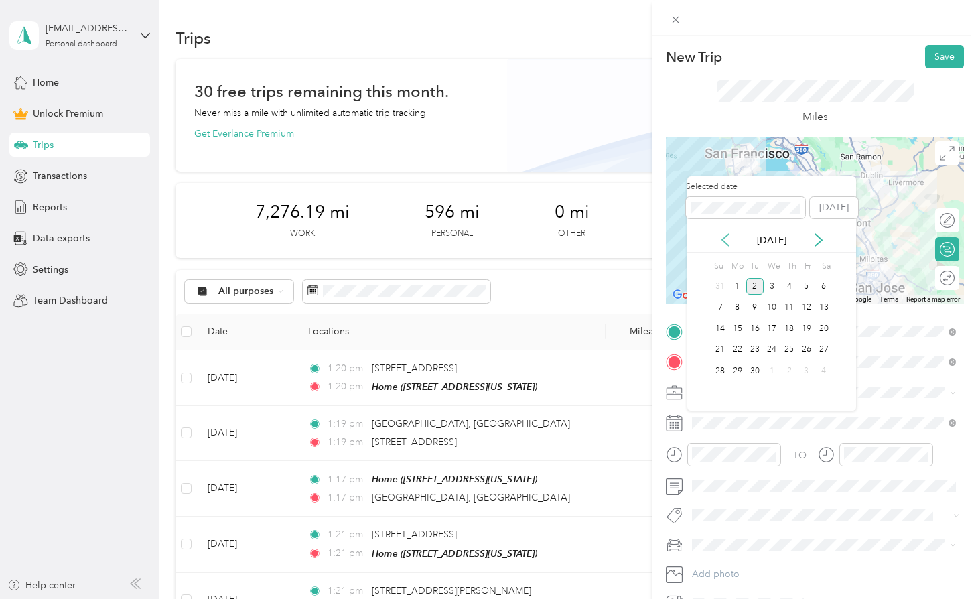
click at [719, 237] on icon at bounding box center [725, 239] width 13 height 13
click at [814, 242] on icon at bounding box center [818, 239] width 13 height 13
click at [775, 327] on div "13" at bounding box center [772, 328] width 17 height 17
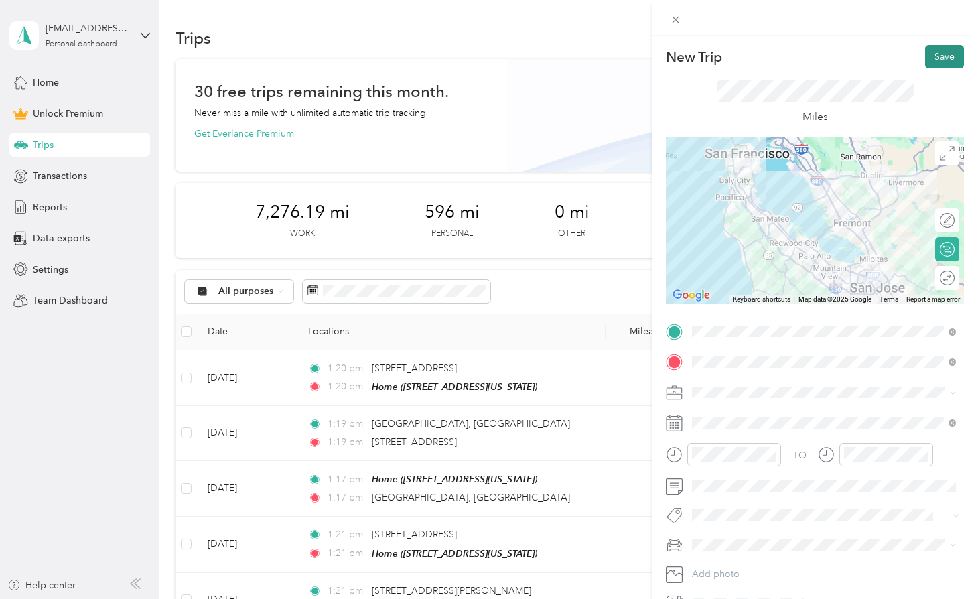
click at [938, 54] on button "Save" at bounding box center [944, 56] width 39 height 23
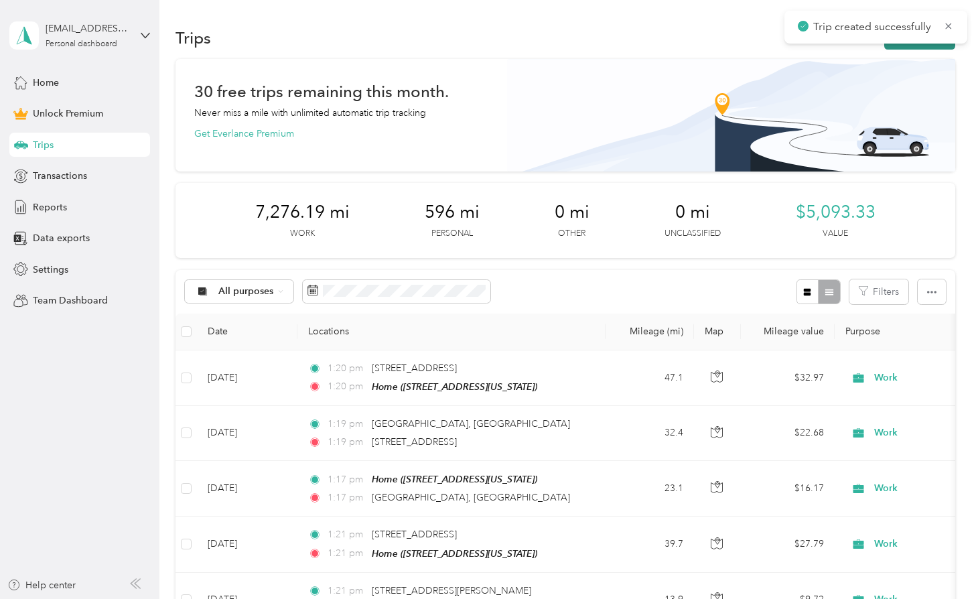
click at [918, 49] on button "New trip" at bounding box center [919, 37] width 71 height 23
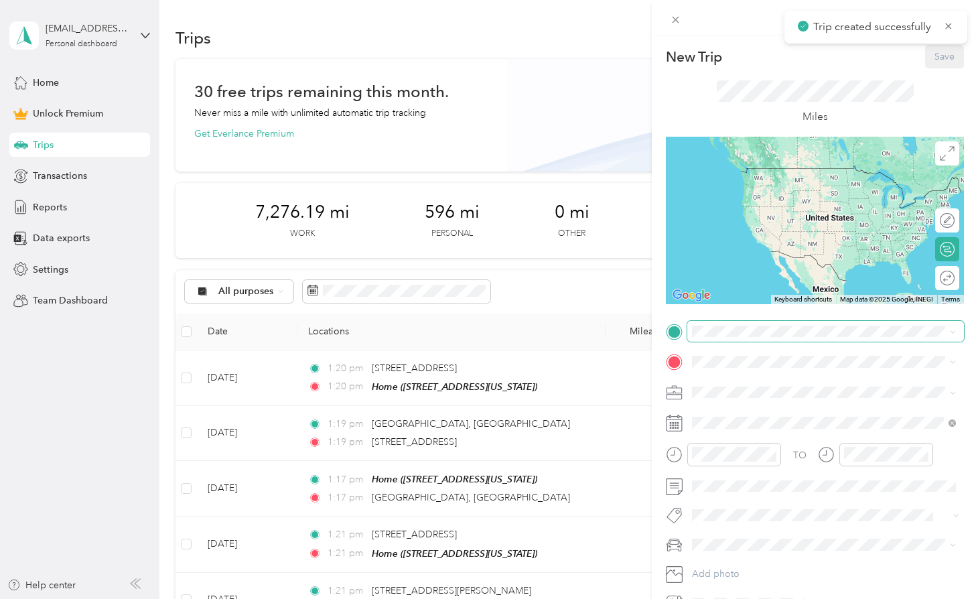
click at [768, 323] on span at bounding box center [825, 331] width 277 height 21
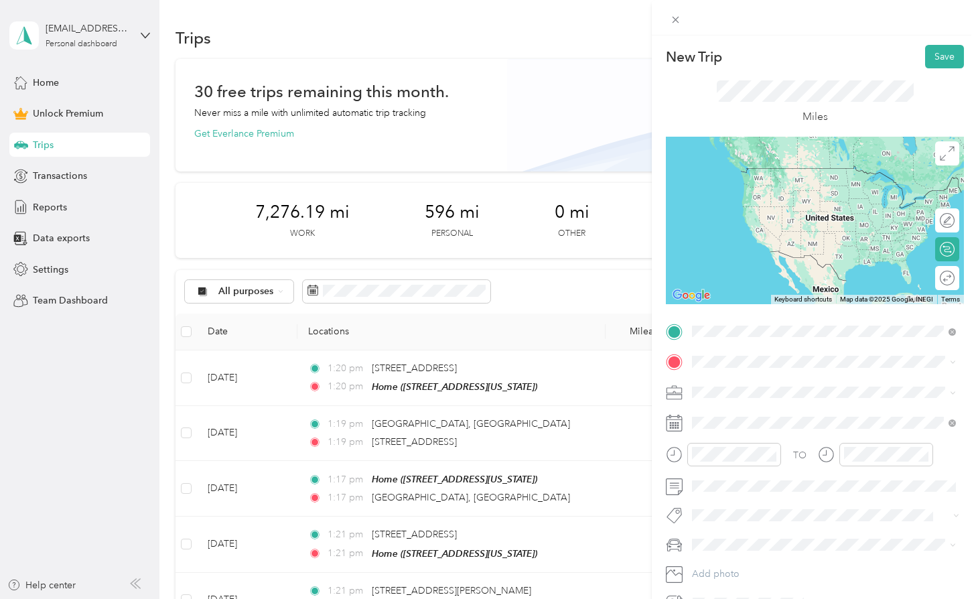
click at [740, 381] on span "[STREET_ADDRESS][PERSON_NAME][US_STATE]" at bounding box center [822, 379] width 208 height 12
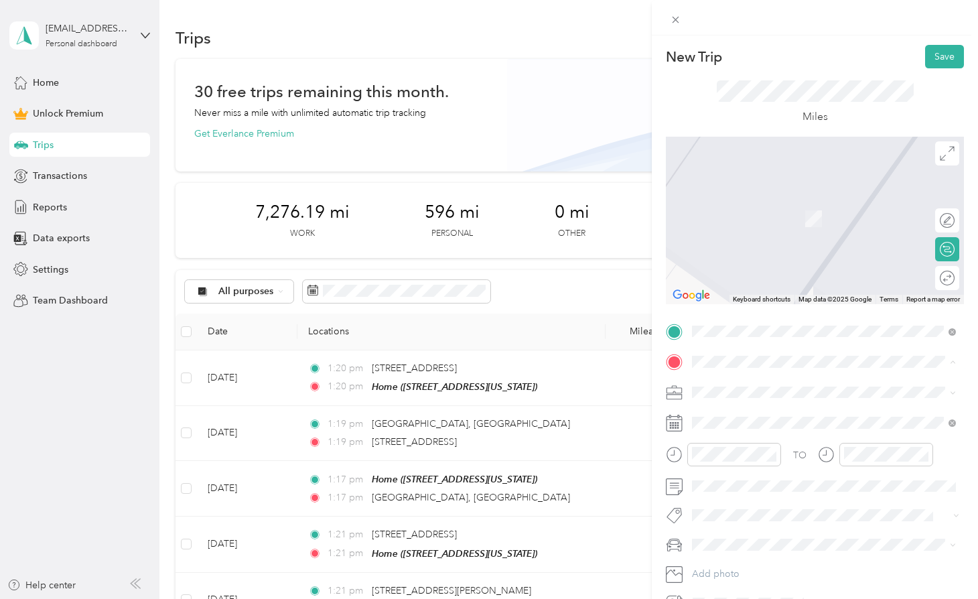
click at [726, 402] on li "Home [STREET_ADDRESS][US_STATE]" at bounding box center [823, 422] width 273 height 42
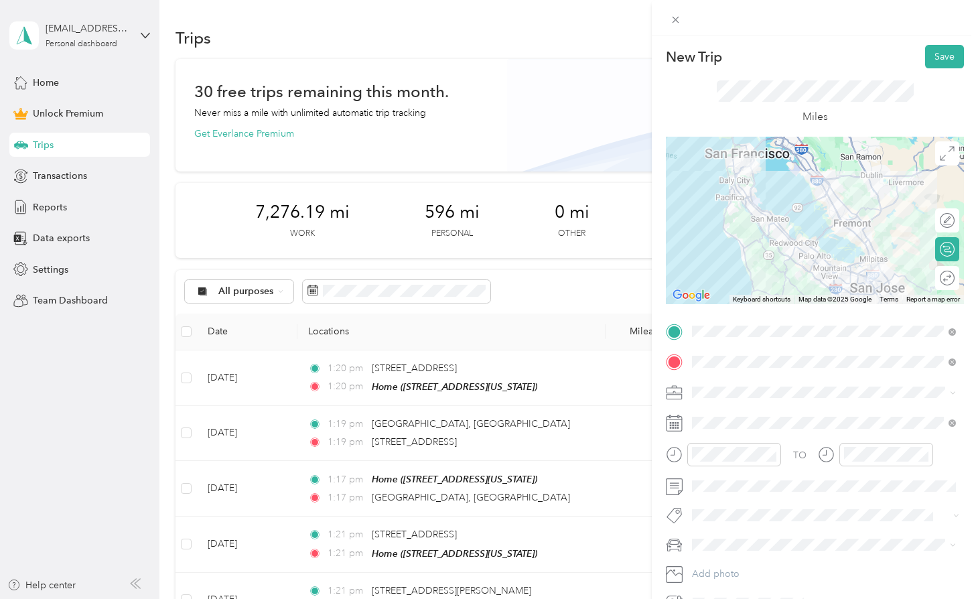
click at [726, 424] on ol "Work Personal Real Estate Photography Creative Other Charity Medical Moving Com…" at bounding box center [823, 492] width 273 height 188
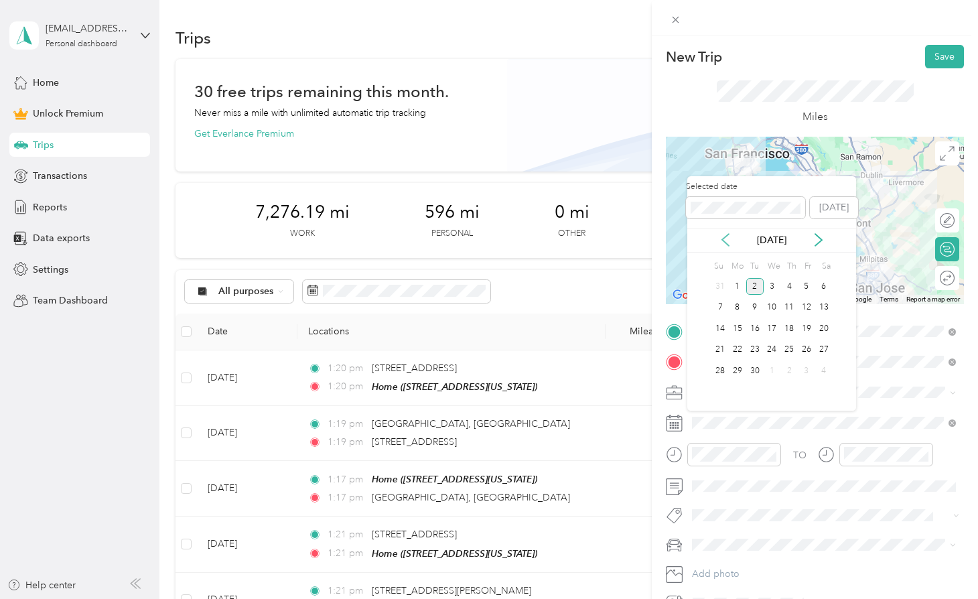
click at [728, 241] on icon at bounding box center [725, 239] width 13 height 13
click at [773, 328] on div "13" at bounding box center [772, 328] width 17 height 17
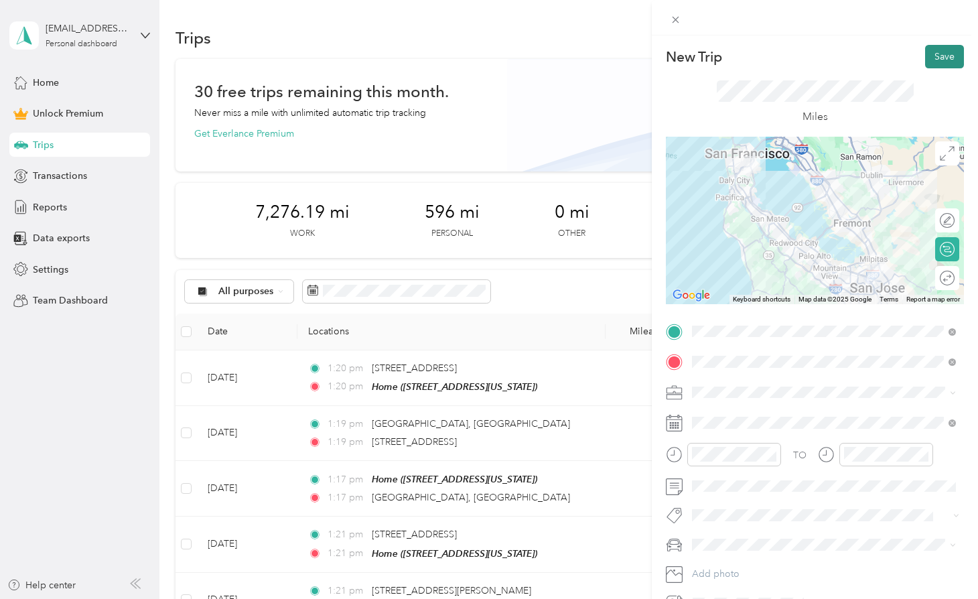
click at [943, 48] on button "Save" at bounding box center [944, 56] width 39 height 23
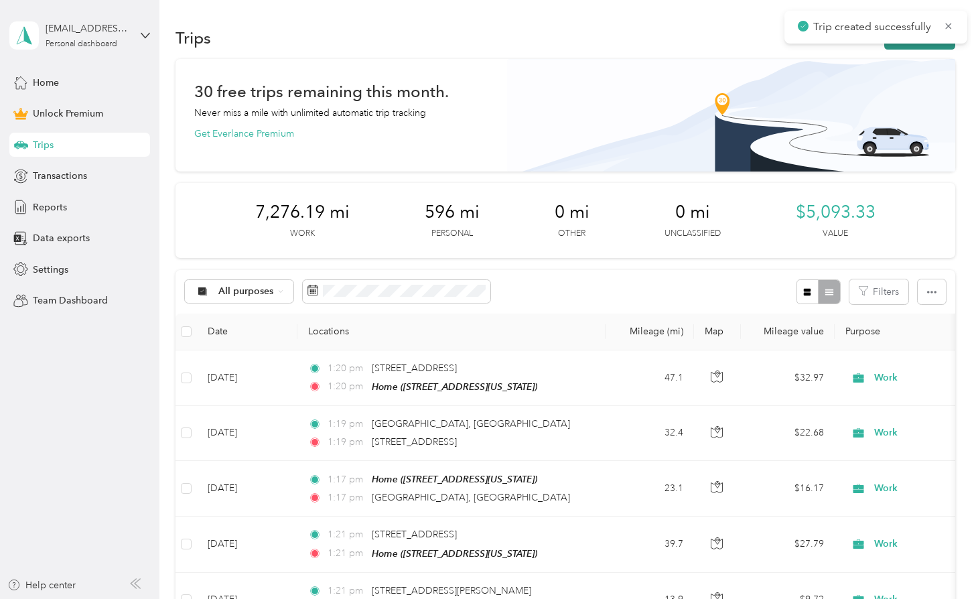
click at [929, 48] on button "New trip" at bounding box center [919, 37] width 71 height 23
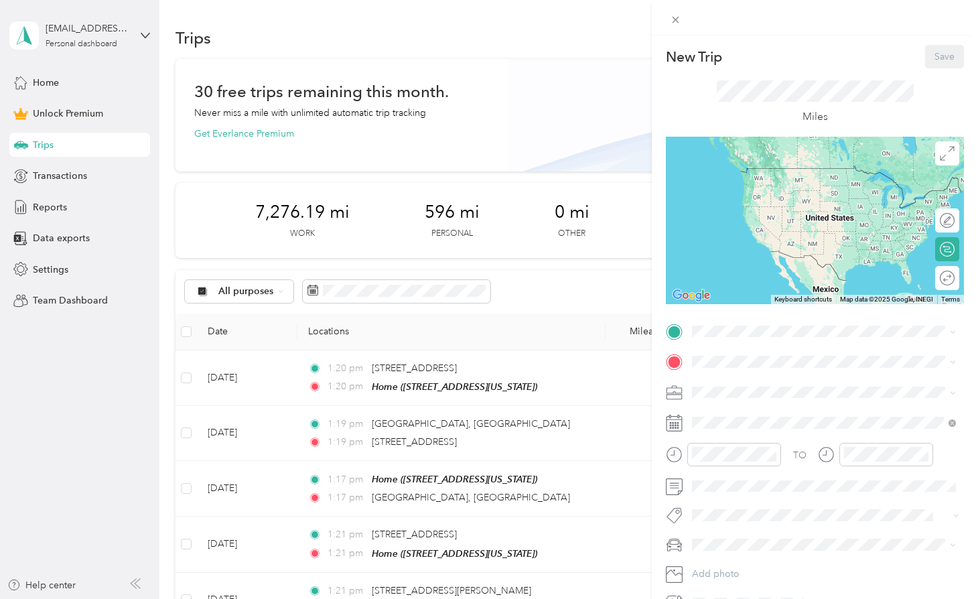
click at [781, 385] on div "Home" at bounding box center [785, 382] width 134 height 12
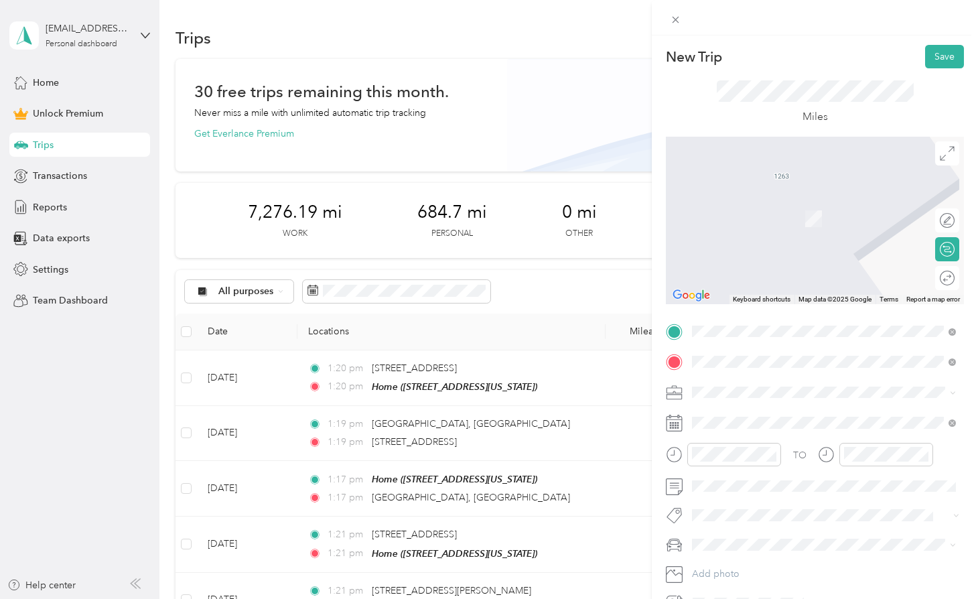
click at [791, 405] on span "[STREET_ADDRESS][PERSON_NAME][US_STATE]" at bounding box center [822, 410] width 208 height 12
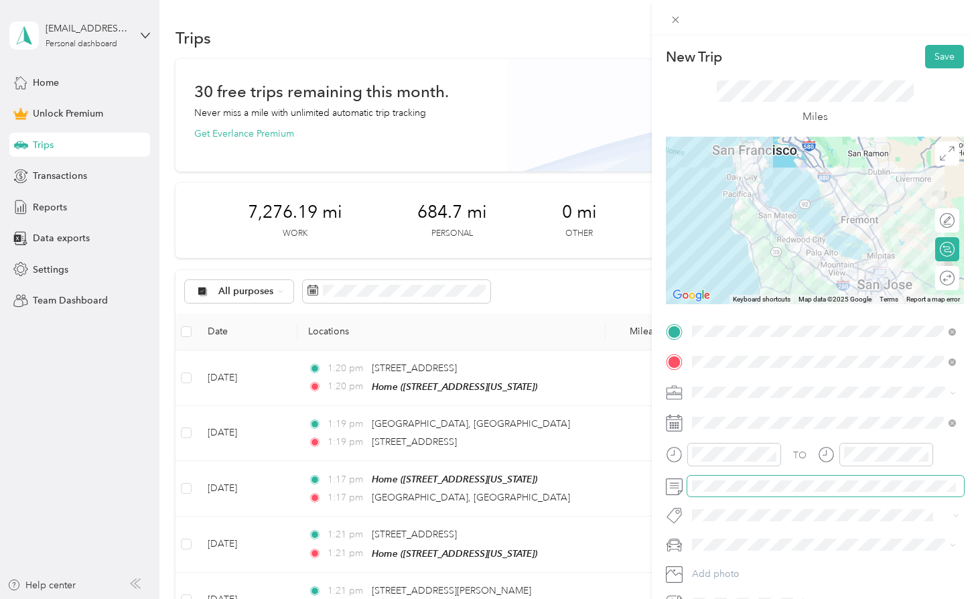
click at [728, 476] on span at bounding box center [825, 486] width 277 height 21
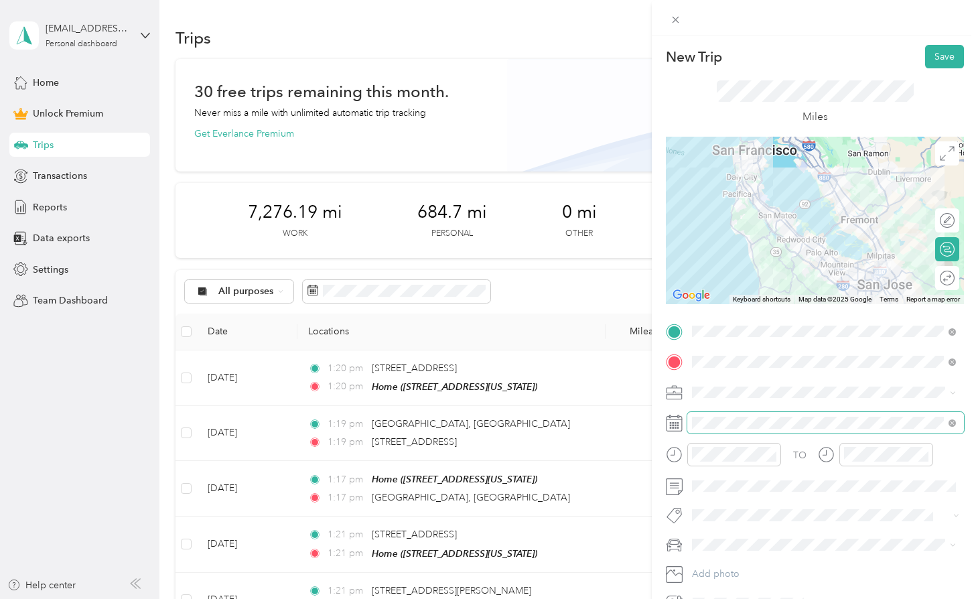
click at [740, 428] on span at bounding box center [825, 422] width 277 height 21
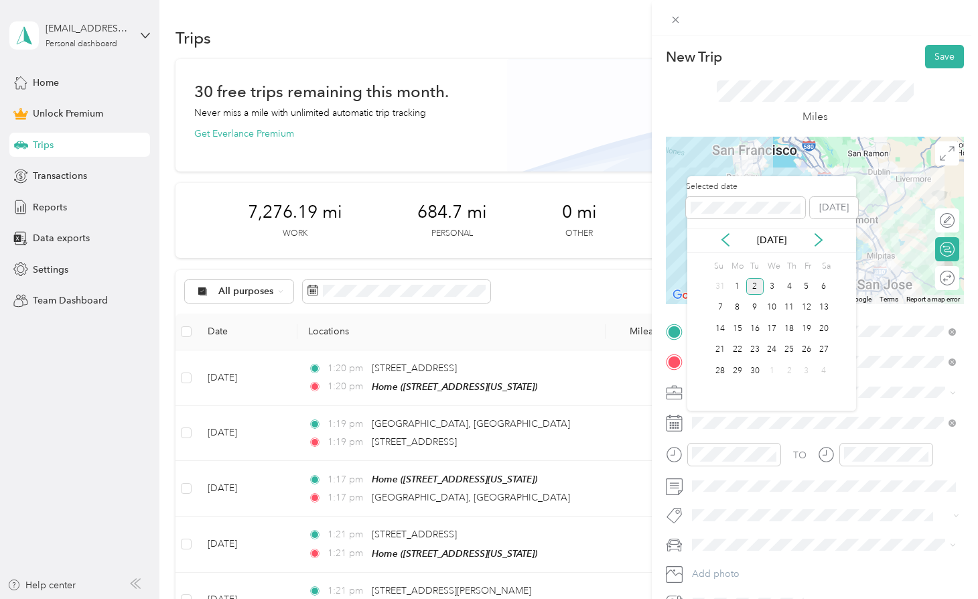
click at [728, 230] on div "[DATE]" at bounding box center [771, 240] width 169 height 25
click at [726, 238] on icon at bounding box center [725, 239] width 13 height 13
click at [750, 324] on div "12" at bounding box center [754, 328] width 17 height 17
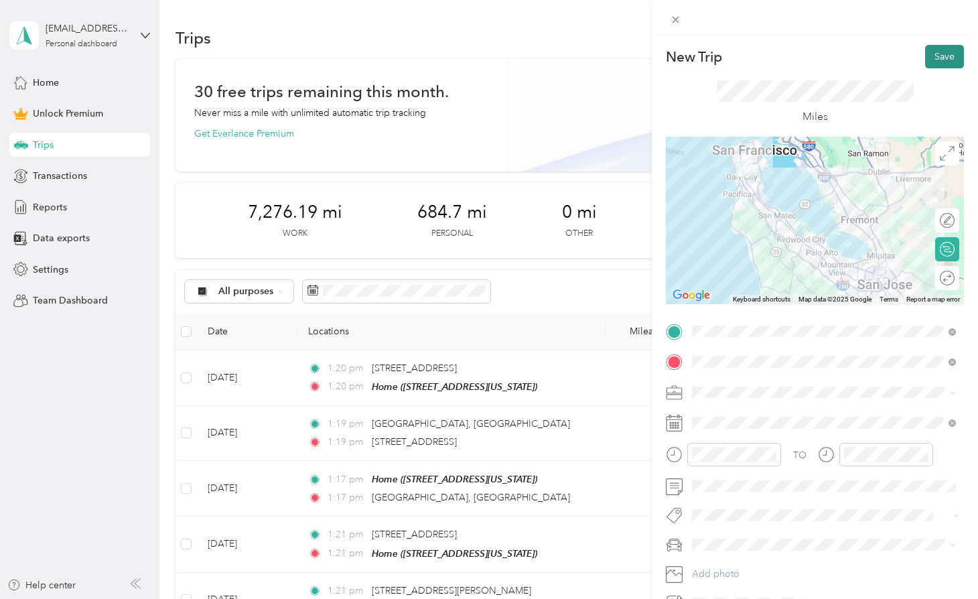
click at [945, 59] on button "Save" at bounding box center [944, 56] width 39 height 23
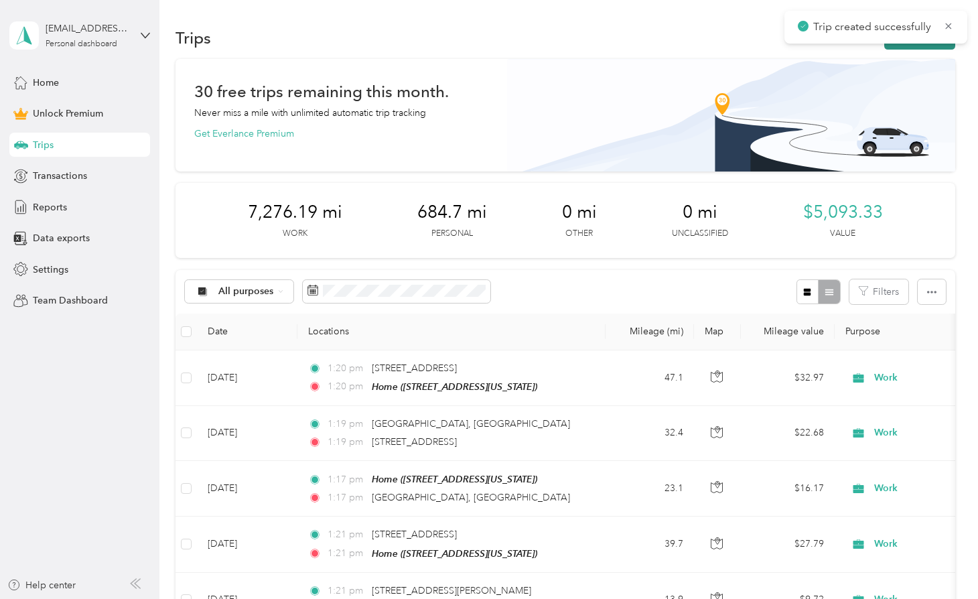
click at [925, 46] on button "New trip" at bounding box center [919, 37] width 71 height 23
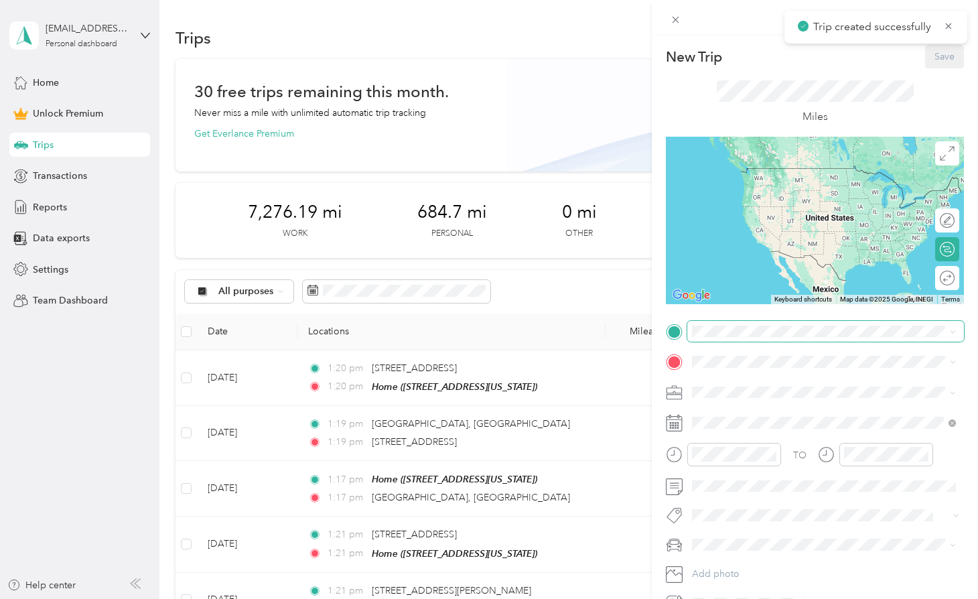
click at [734, 341] on span at bounding box center [825, 331] width 277 height 21
click at [734, 337] on span at bounding box center [825, 331] width 277 height 21
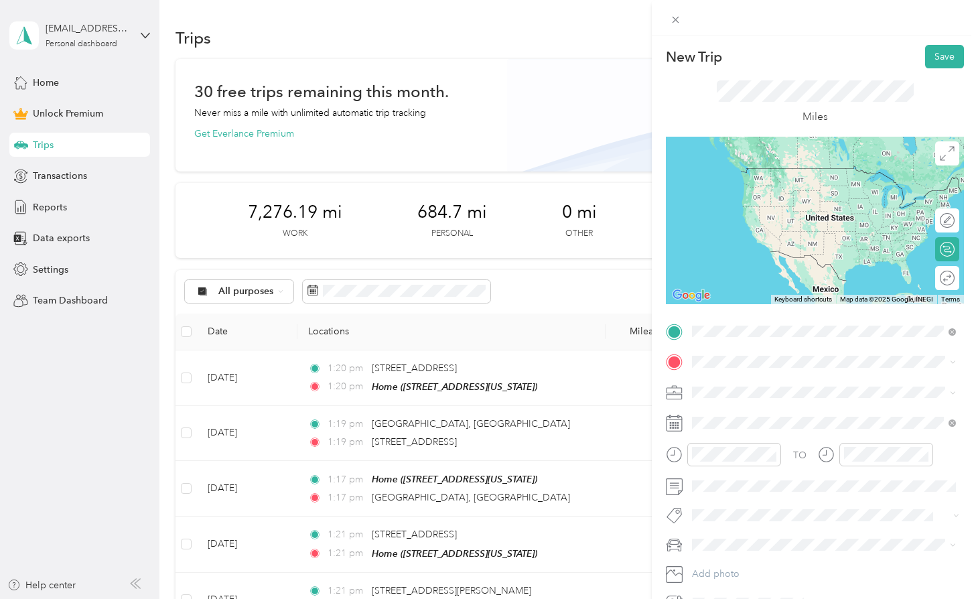
click at [740, 379] on span "[STREET_ADDRESS][PERSON_NAME][US_STATE]" at bounding box center [822, 379] width 208 height 12
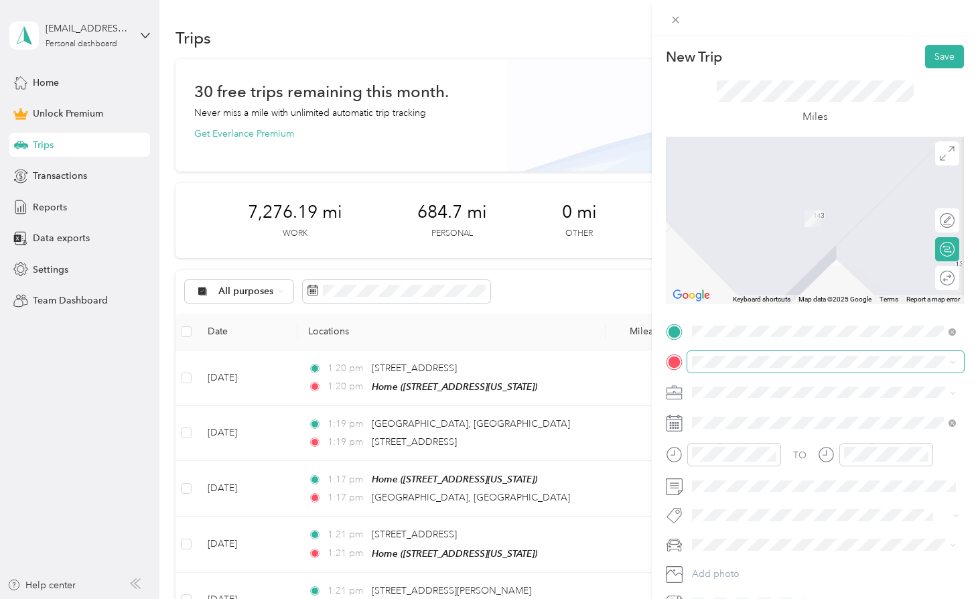
click at [738, 354] on span at bounding box center [825, 361] width 277 height 21
click at [734, 405] on li "Home [STREET_ADDRESS][US_STATE]" at bounding box center [823, 422] width 273 height 42
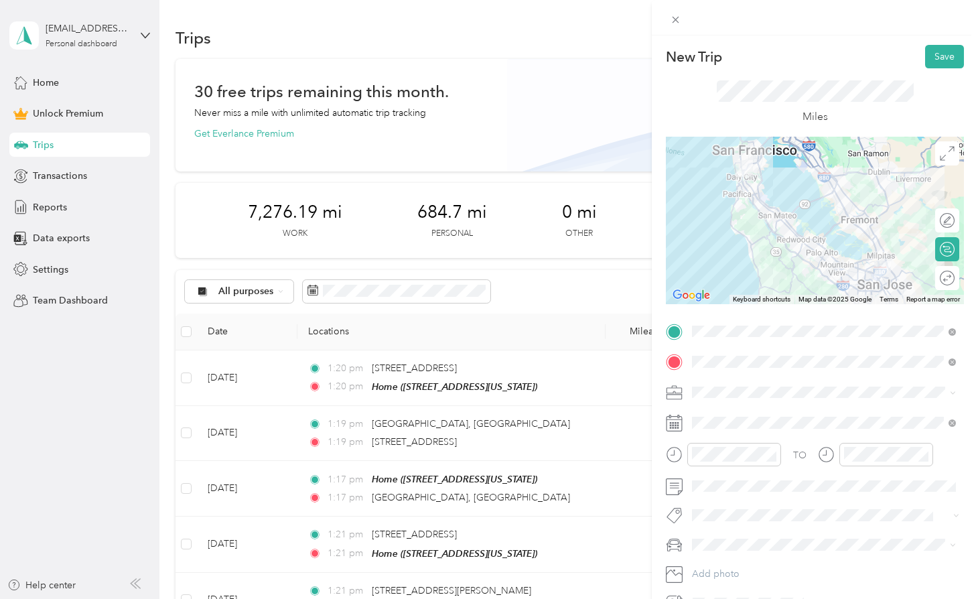
click at [723, 385] on span at bounding box center [825, 392] width 277 height 21
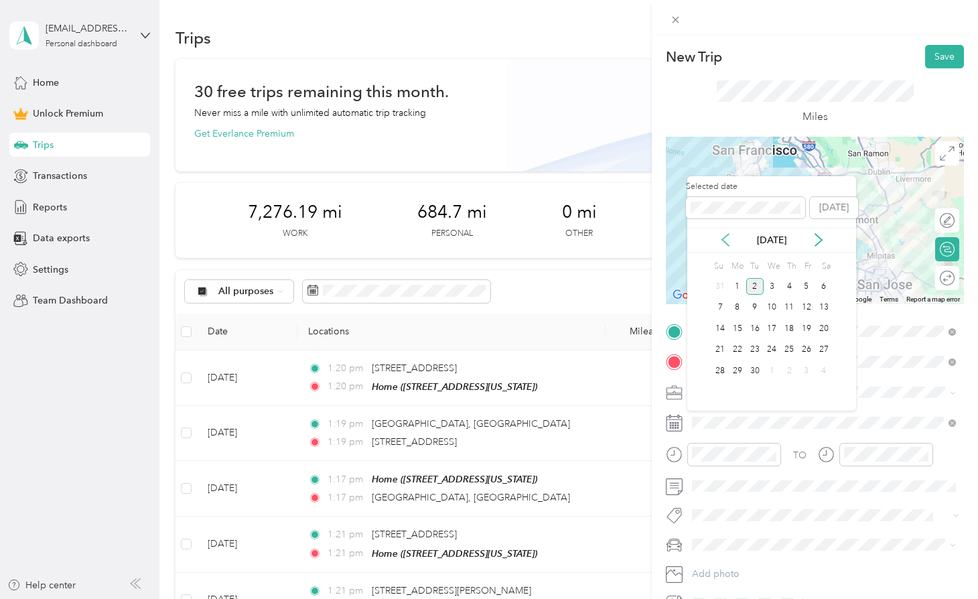
click at [723, 237] on icon at bounding box center [725, 239] width 13 height 13
click at [752, 330] on div "12" at bounding box center [754, 328] width 17 height 17
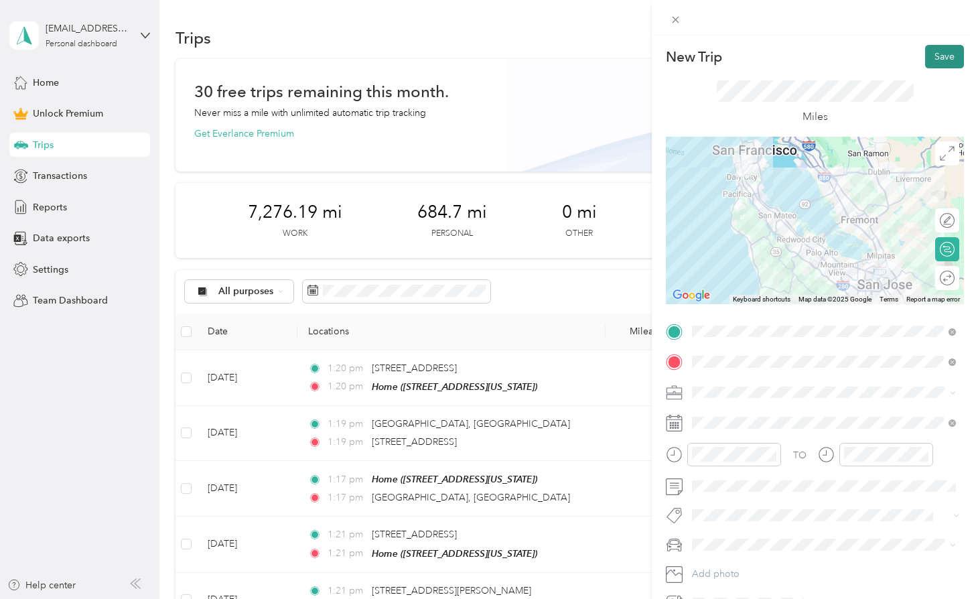
click at [933, 62] on button "Save" at bounding box center [944, 56] width 39 height 23
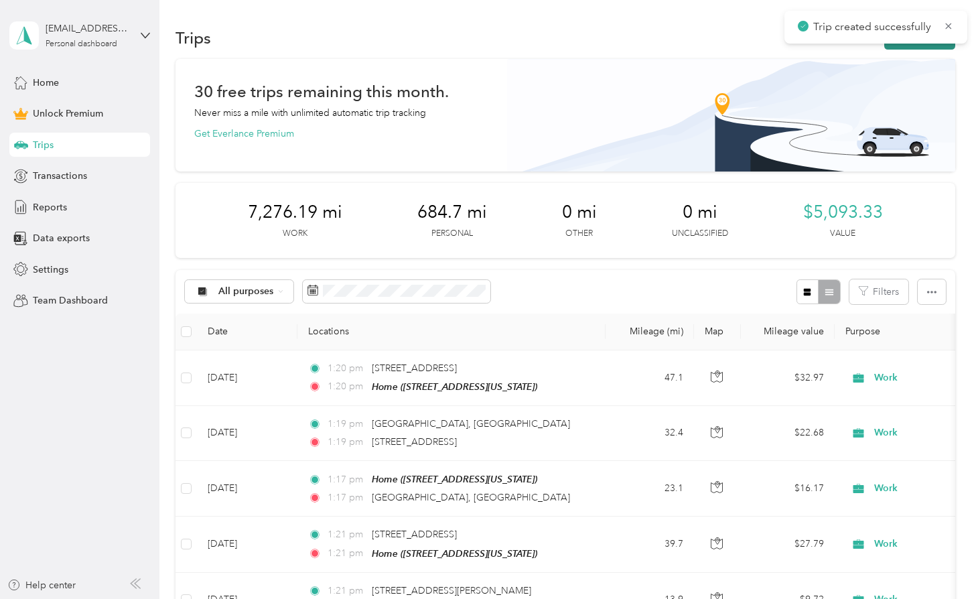
click at [927, 48] on button "New trip" at bounding box center [919, 37] width 71 height 23
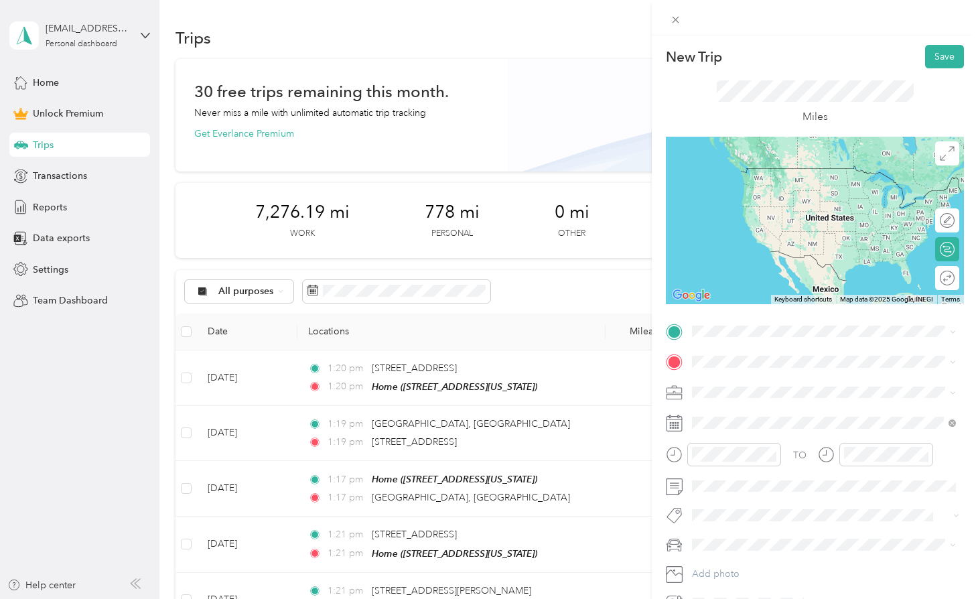
click at [738, 358] on span "From your Favorite places" at bounding box center [753, 357] width 113 height 12
click at [738, 316] on div "New Trip Save This trip cannot be edited because it is either under review, app…" at bounding box center [815, 329] width 298 height 569
click at [732, 387] on strong "Home" at bounding box center [731, 384] width 26 height 12
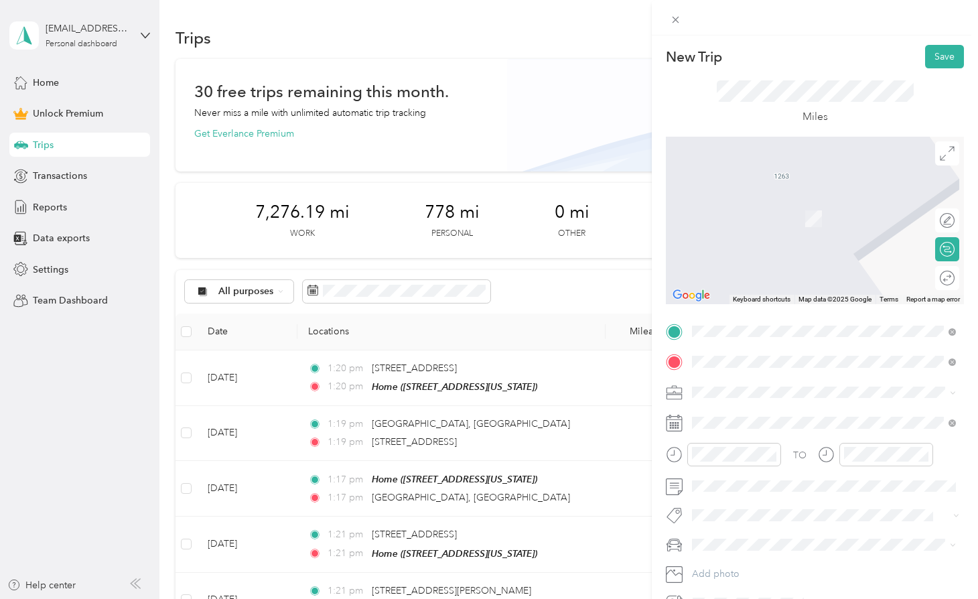
click at [777, 415] on span "[STREET_ADDRESS][US_STATE]" at bounding box center [785, 410] width 134 height 12
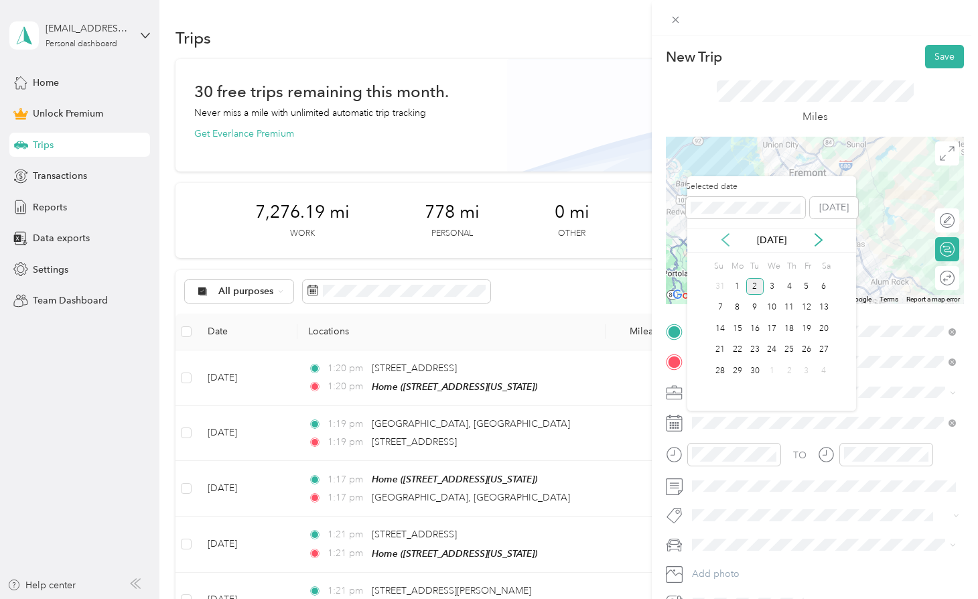
click at [731, 245] on icon at bounding box center [725, 239] width 13 height 13
click at [811, 306] on div "8" at bounding box center [806, 307] width 17 height 17
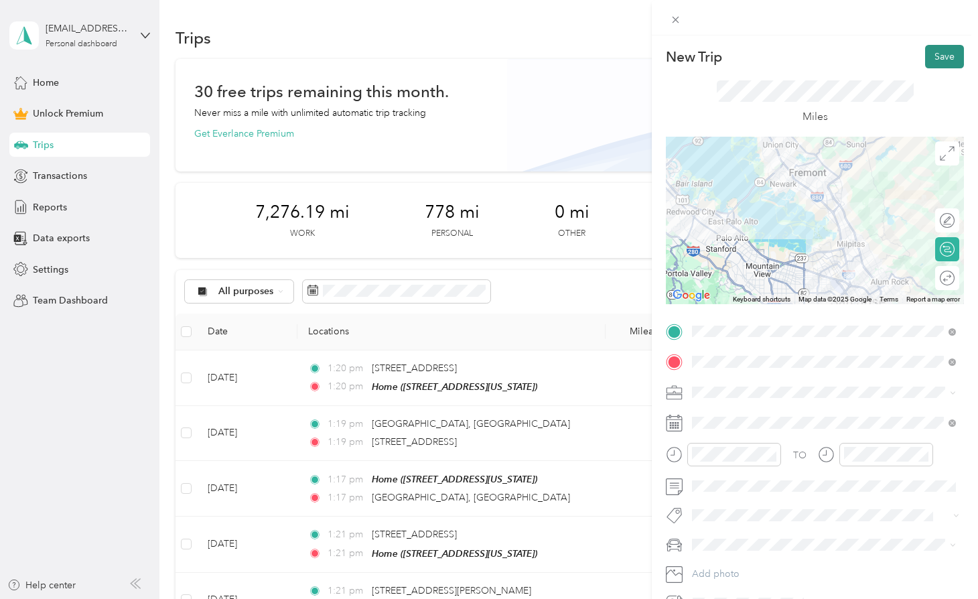
click at [937, 56] on button "Save" at bounding box center [944, 56] width 39 height 23
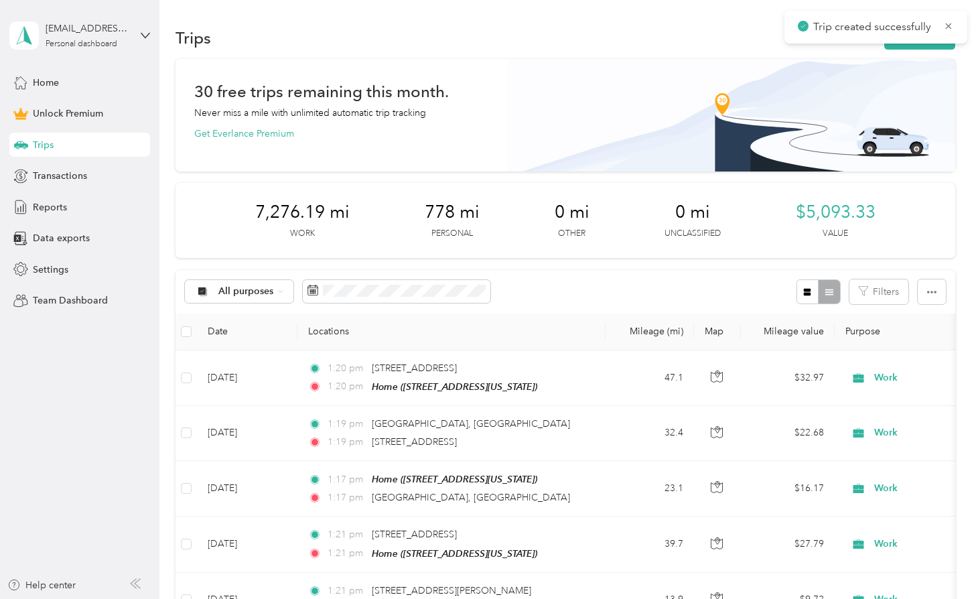
click at [915, 50] on div "Trips New trip" at bounding box center [565, 37] width 779 height 28
click at [908, 44] on button "New trip" at bounding box center [919, 37] width 71 height 23
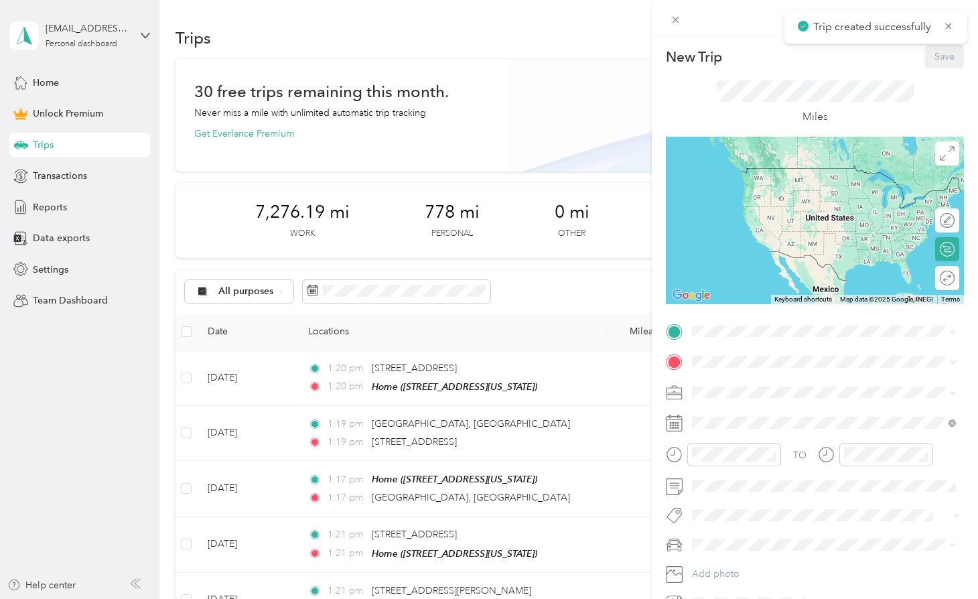
click at [720, 338] on span at bounding box center [825, 331] width 277 height 21
click at [722, 336] on span at bounding box center [825, 331] width 277 height 21
click at [728, 379] on span "[STREET_ADDRESS][US_STATE]" at bounding box center [785, 378] width 134 height 12
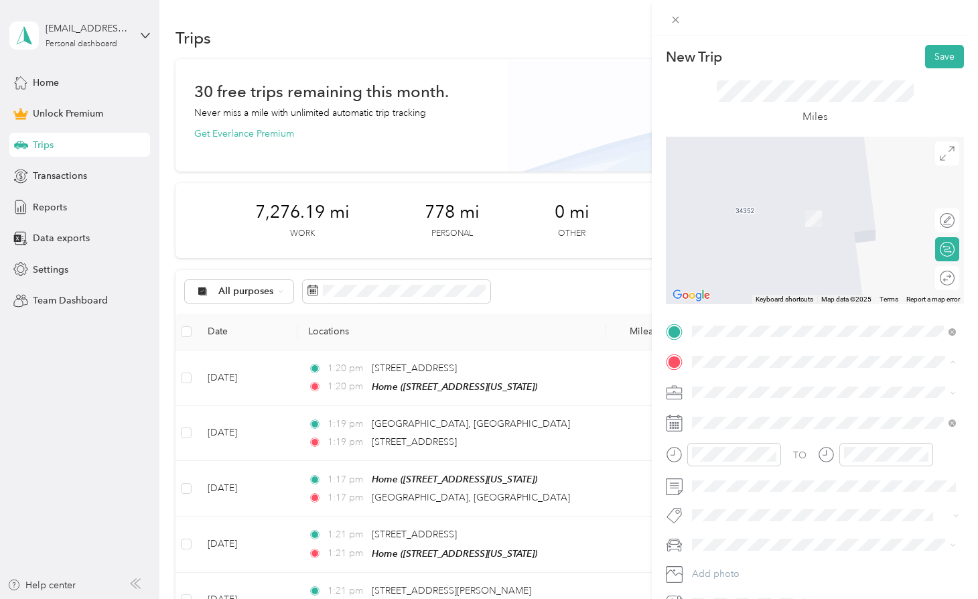
click at [726, 413] on strong "Home" at bounding box center [731, 415] width 26 height 12
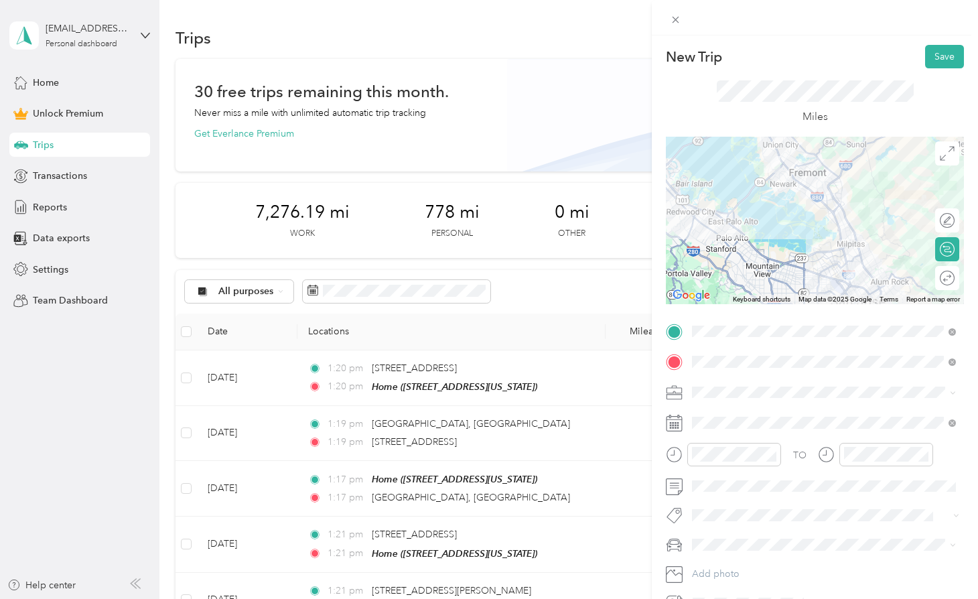
click at [725, 398] on span at bounding box center [825, 392] width 277 height 21
click at [720, 415] on span at bounding box center [825, 422] width 277 height 21
click at [725, 431] on span at bounding box center [825, 422] width 277 height 21
click at [705, 469] on div at bounding box center [723, 459] width 115 height 33
click at [714, 436] on div "TO Add photo" at bounding box center [815, 467] width 298 height 293
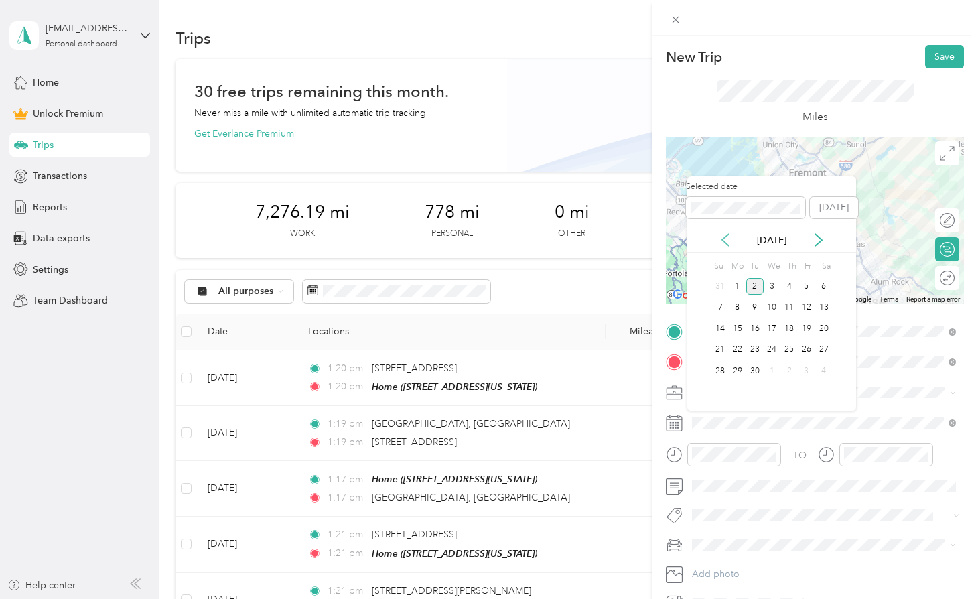
click at [722, 236] on icon at bounding box center [725, 239] width 13 height 13
click at [808, 304] on div "8" at bounding box center [806, 307] width 17 height 17
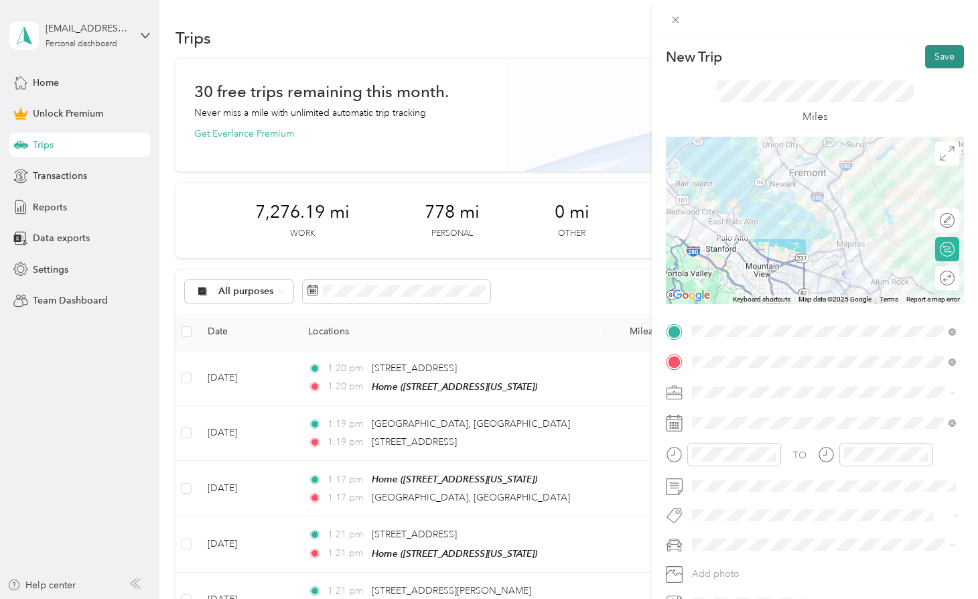
click at [944, 55] on button "Save" at bounding box center [944, 56] width 39 height 23
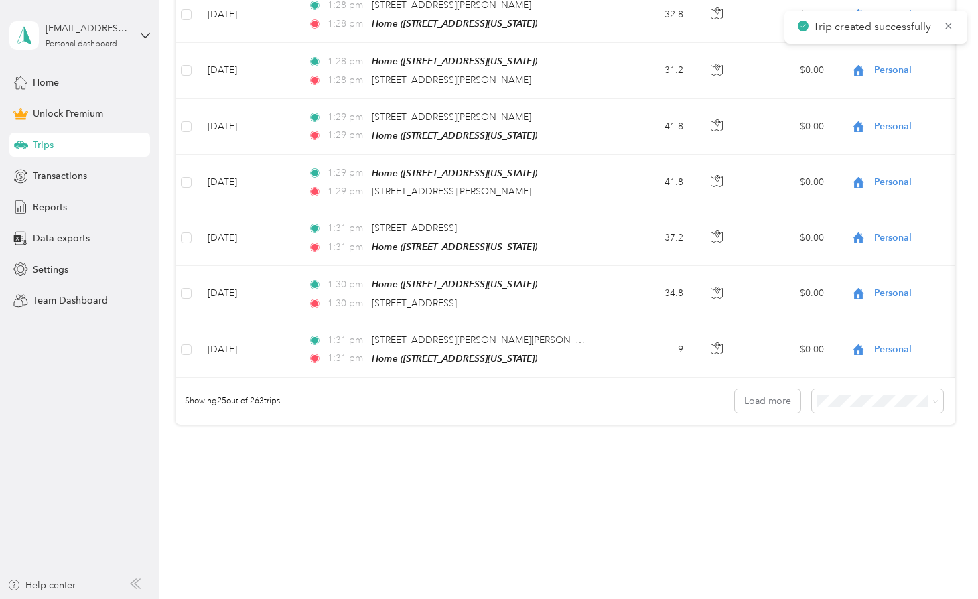
scroll to position [1363, 0]
click at [783, 398] on button "Load more" at bounding box center [768, 402] width 66 height 23
click at [774, 391] on button "Load more" at bounding box center [768, 402] width 66 height 23
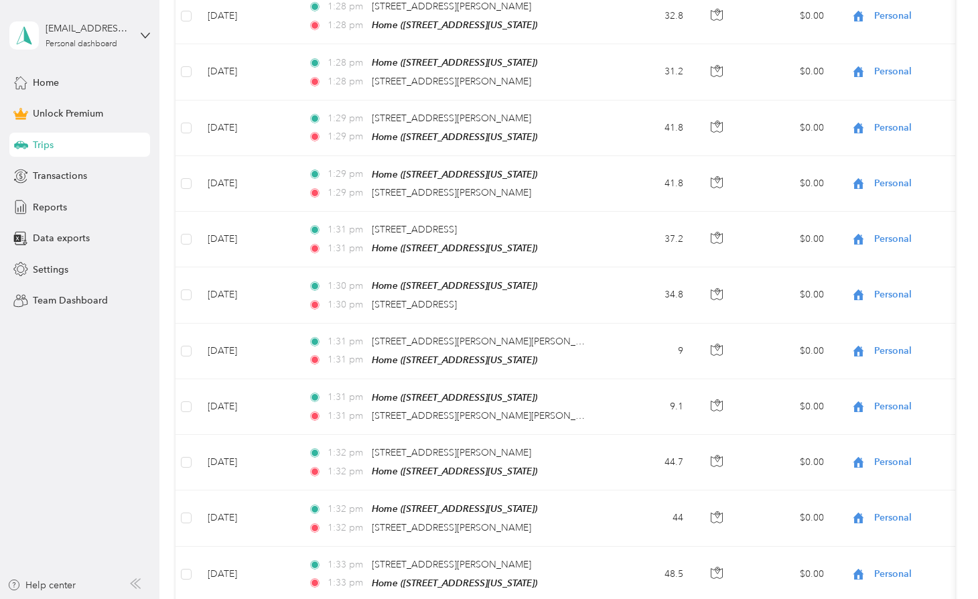
click at [758, 388] on div "All purposes Filters Date Locations Mileage (mi) Map Mileage value Purpose Trac…" at bounding box center [565, 363] width 779 height 2913
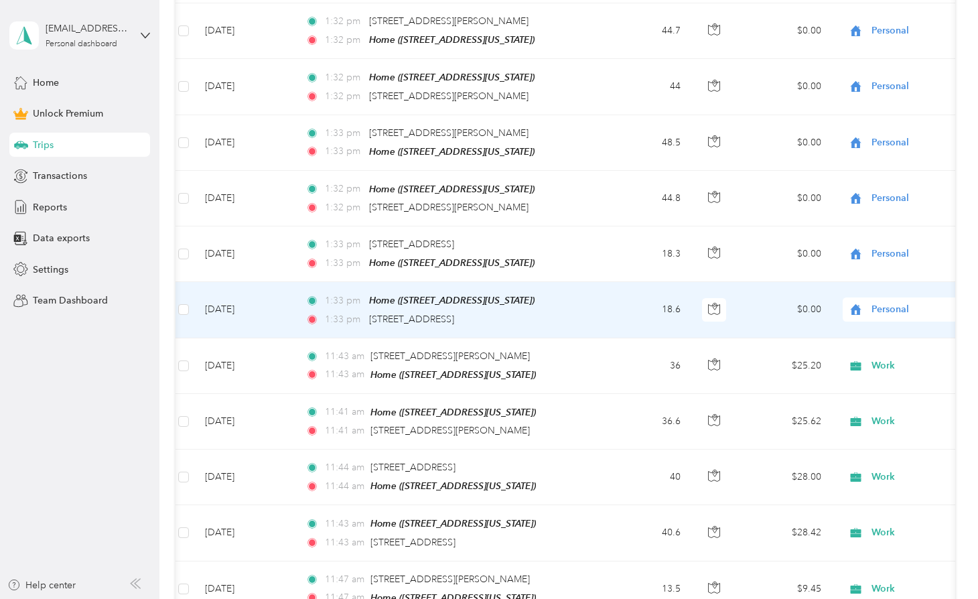
scroll to position [1802, 0]
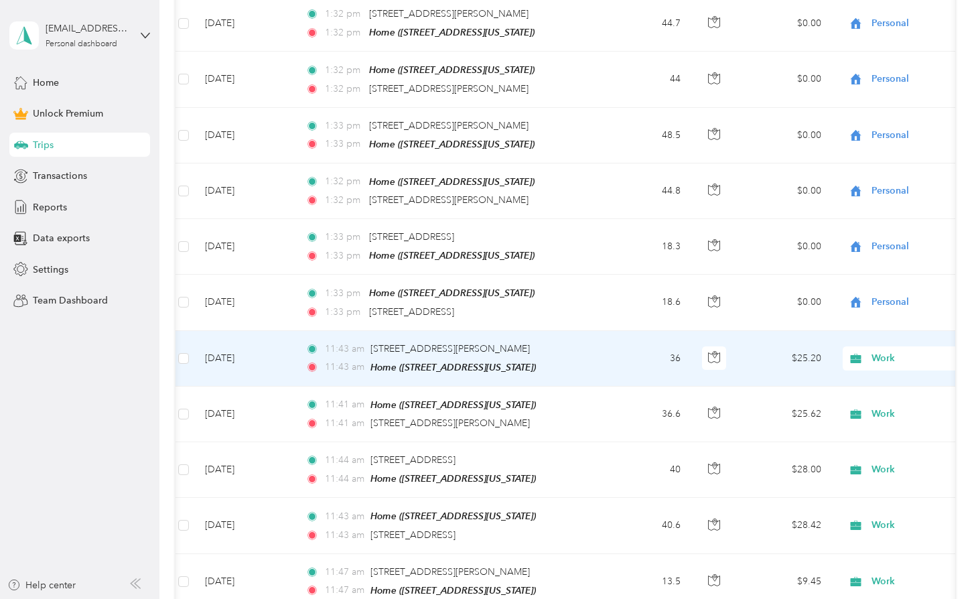
click at [514, 342] on div "11:43 [MEDICAL_DATA][STREET_ADDRESS][PERSON_NAME]" at bounding box center [446, 349] width 281 height 15
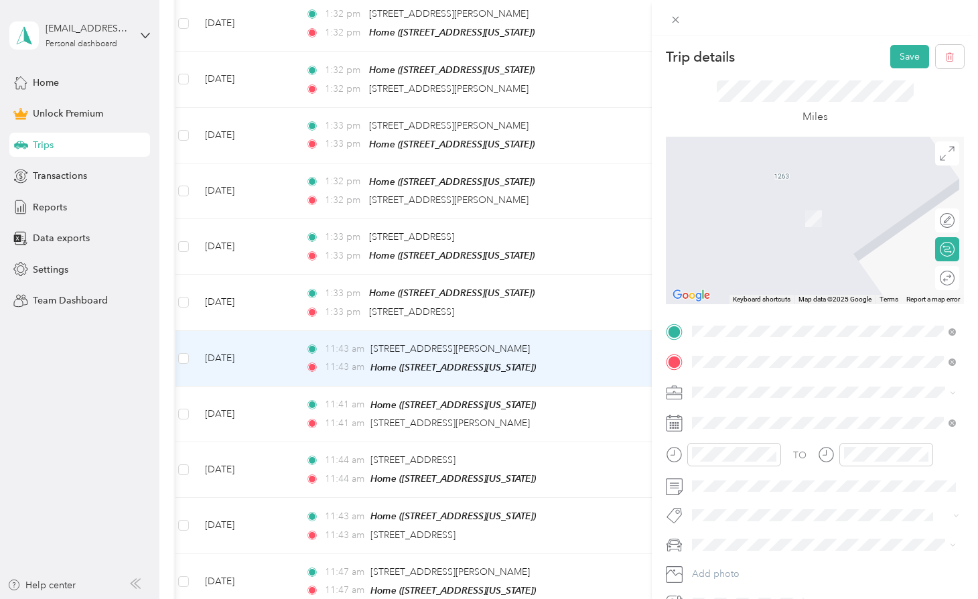
click at [821, 385] on span "[STREET_ADDRESS][US_STATE]" at bounding box center [785, 379] width 134 height 12
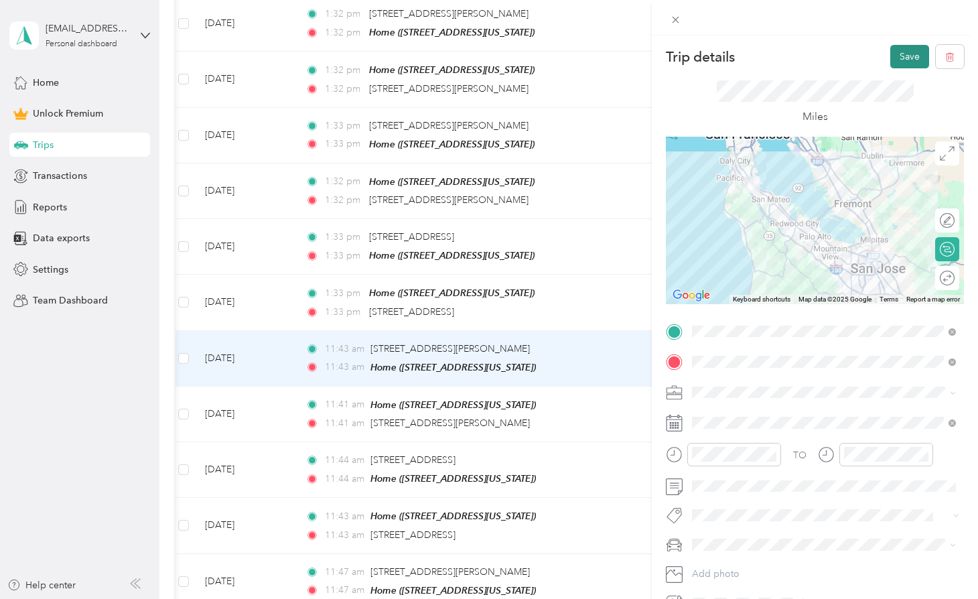
click at [912, 58] on button "Save" at bounding box center [909, 56] width 39 height 23
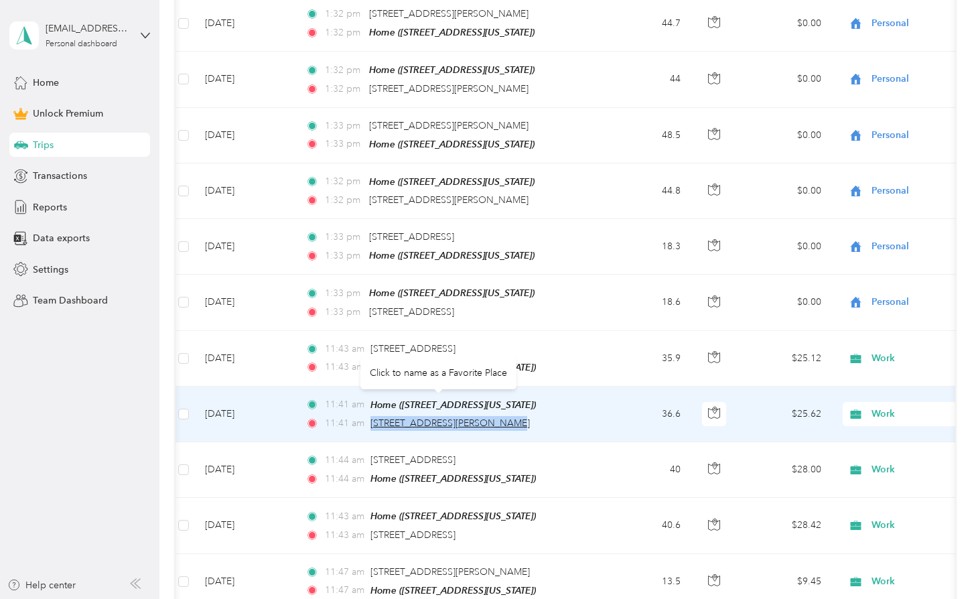
drag, startPoint x: 524, startPoint y: 398, endPoint x: 373, endPoint y: 398, distance: 151.4
click at [373, 416] on div "11:41 [MEDICAL_DATA][STREET_ADDRESS][PERSON_NAME]" at bounding box center [446, 423] width 281 height 15
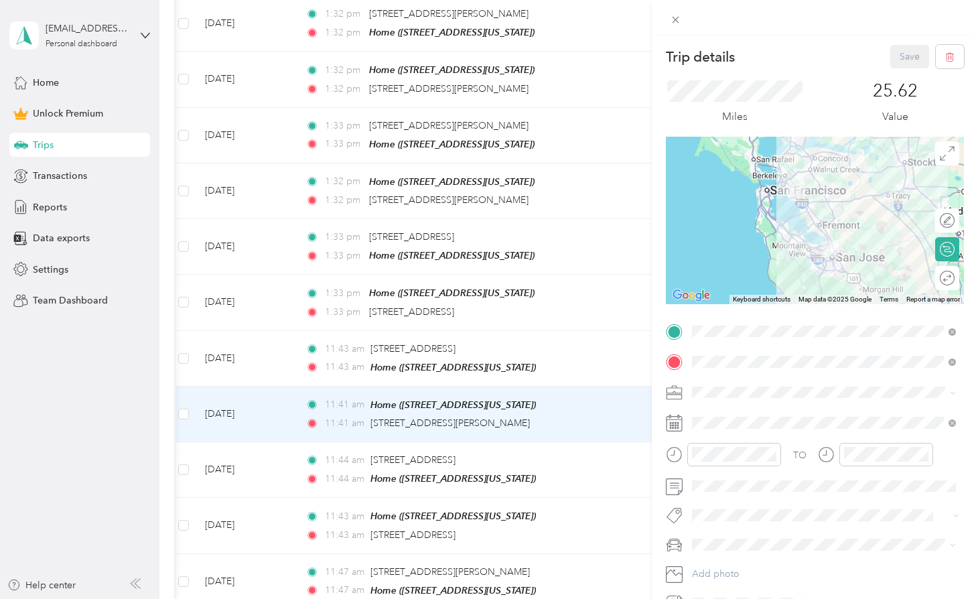
click at [526, 322] on div "Trip details Save This trip cannot be edited because it is either under review,…" at bounding box center [489, 299] width 978 height 599
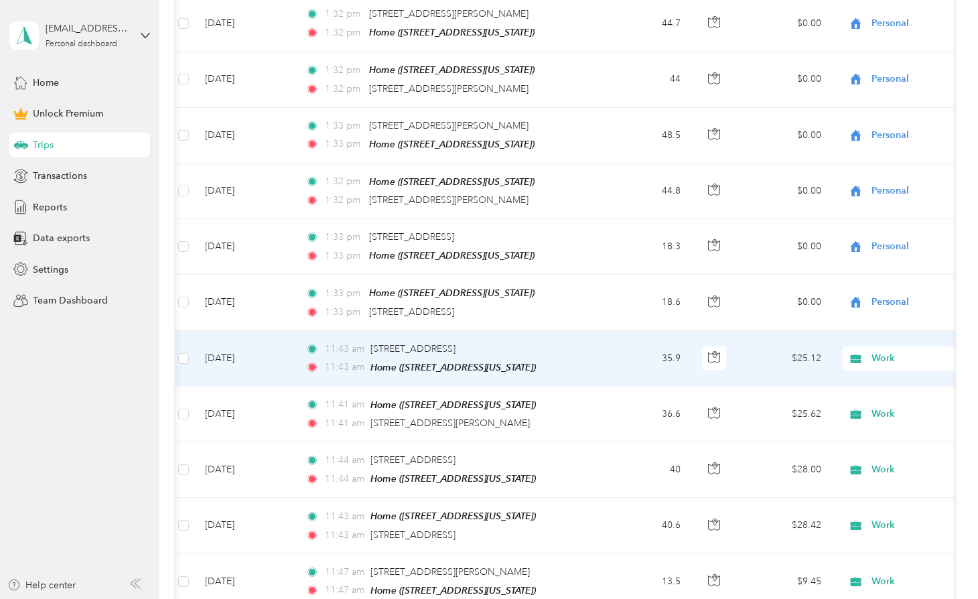
click at [506, 342] on div "11:43 am [STREET_ADDRESS]" at bounding box center [446, 349] width 281 height 15
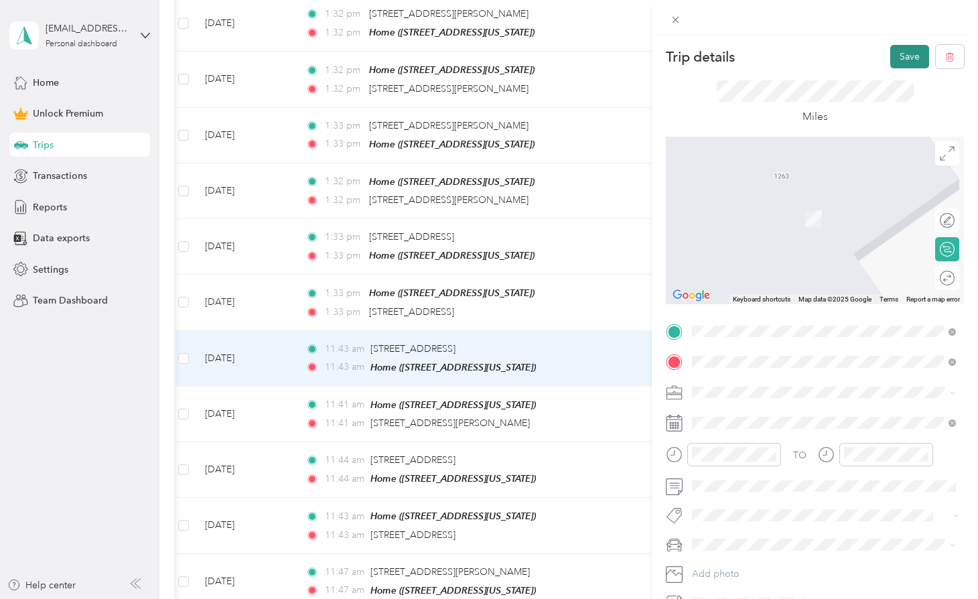
click at [906, 58] on button "Save" at bounding box center [909, 56] width 39 height 23
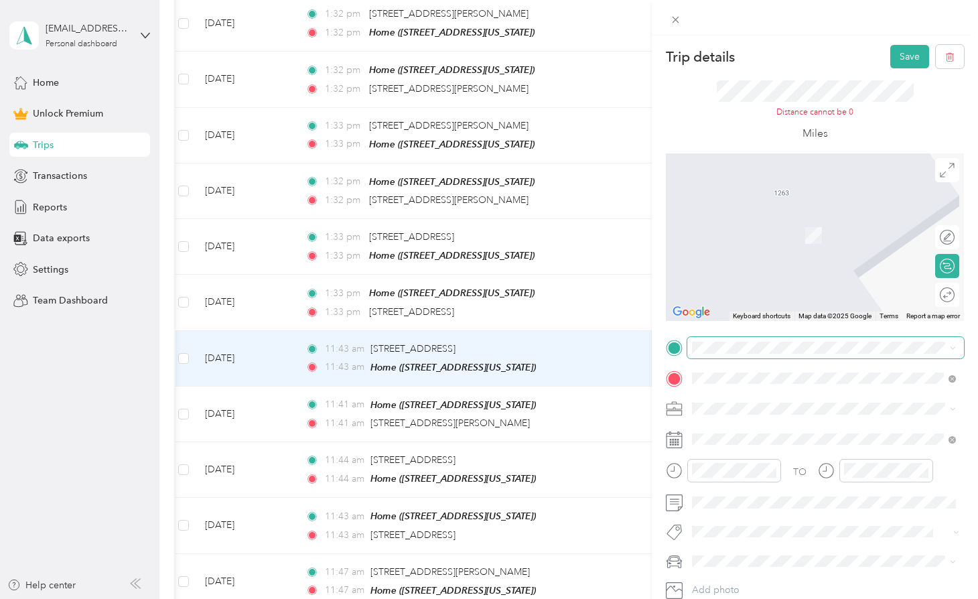
click at [744, 355] on span at bounding box center [825, 347] width 277 height 21
click at [756, 398] on span "[STREET_ADDRESS][PERSON_NAME][US_STATE]" at bounding box center [822, 395] width 208 height 12
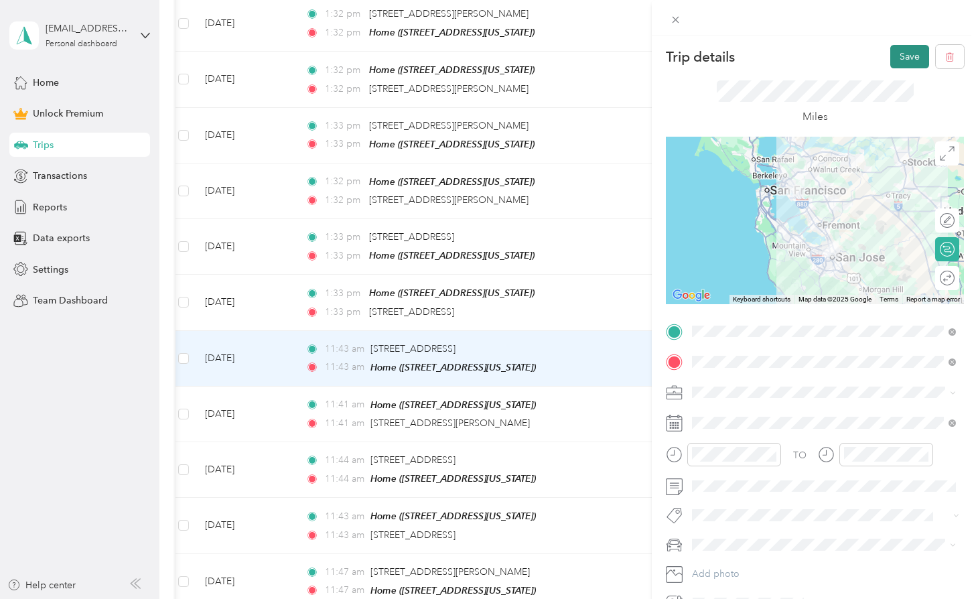
click at [899, 46] on button "Save" at bounding box center [909, 56] width 39 height 23
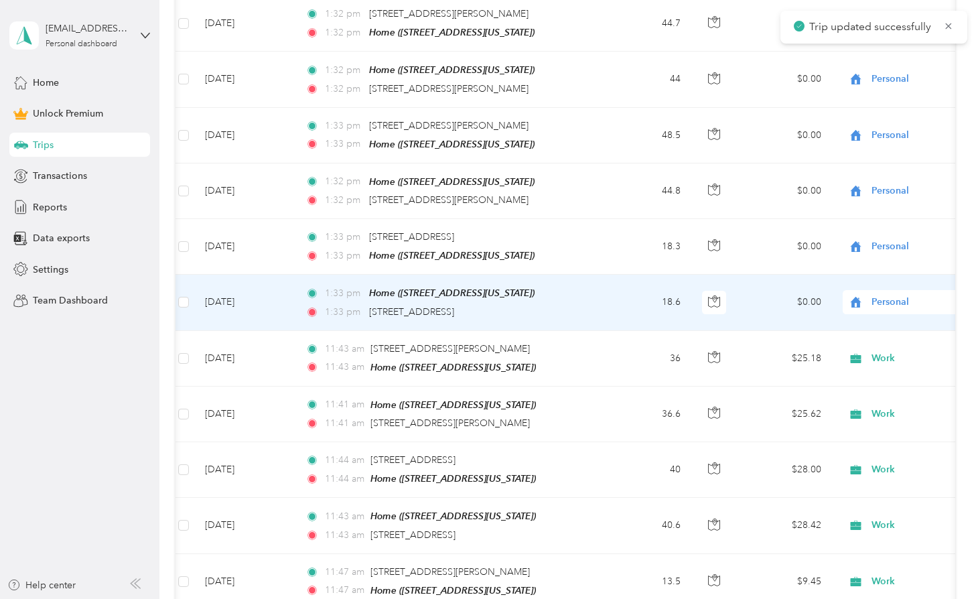
scroll to position [1767, 0]
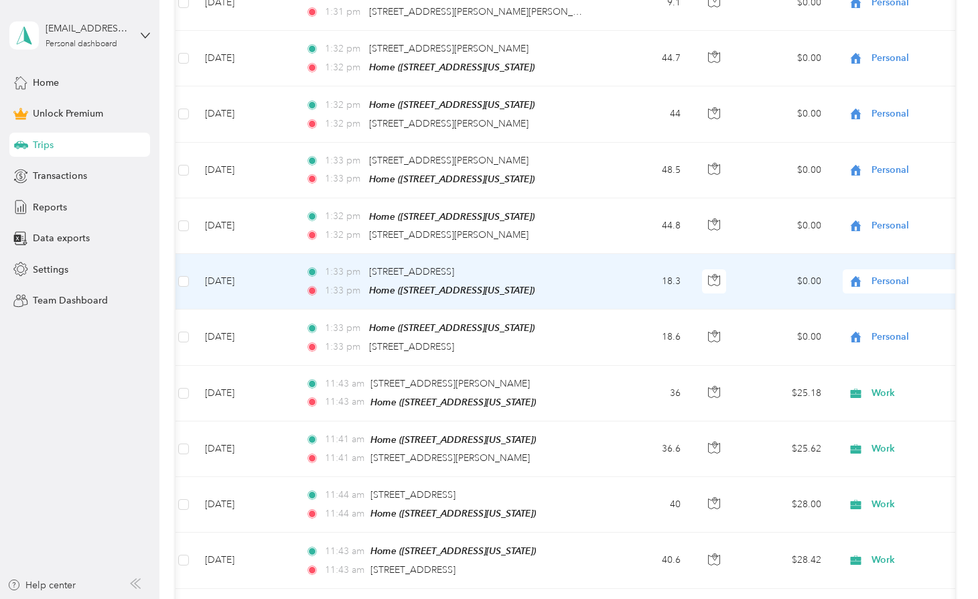
click at [616, 254] on td "18.3" at bounding box center [647, 282] width 88 height 56
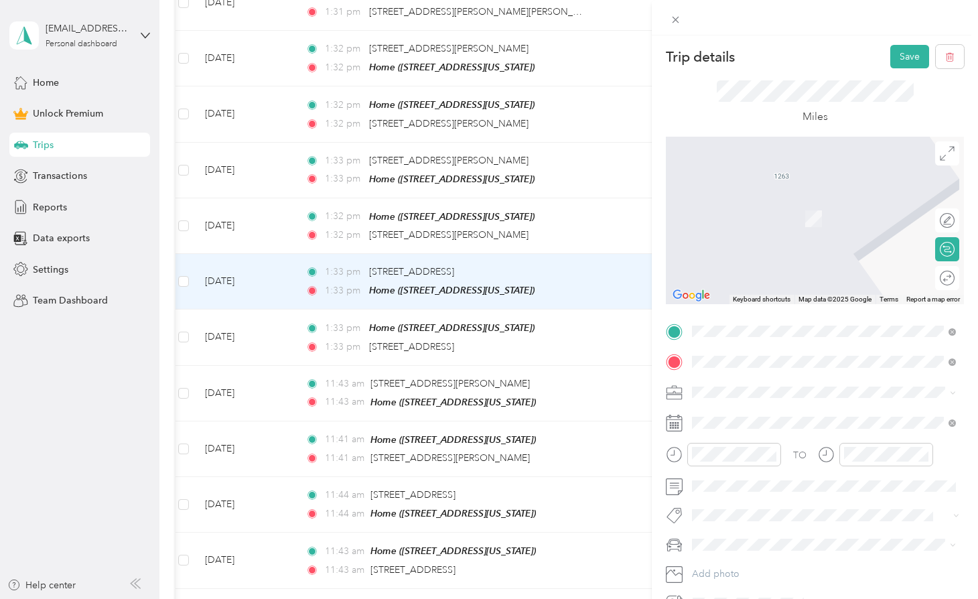
click at [837, 385] on span "[STREET_ADDRESS][US_STATE]" at bounding box center [785, 379] width 134 height 12
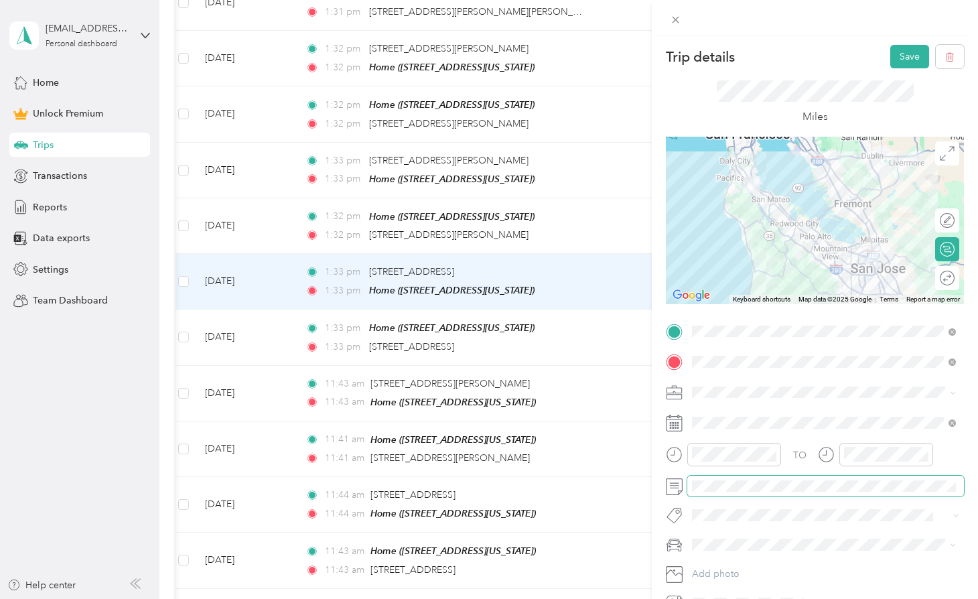
click at [744, 478] on span at bounding box center [825, 486] width 277 height 21
click at [741, 492] on span at bounding box center [825, 486] width 277 height 21
click at [908, 58] on button "Save" at bounding box center [909, 56] width 39 height 23
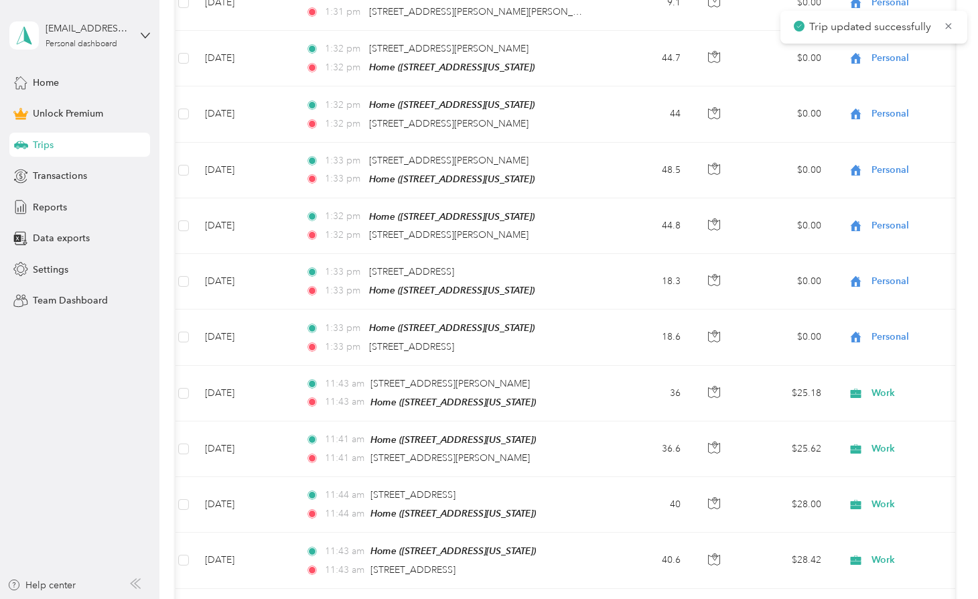
click at [904, 599] on div "Trip details Save This trip cannot be edited because it is either under review,…" at bounding box center [485, 599] width 971 height 0
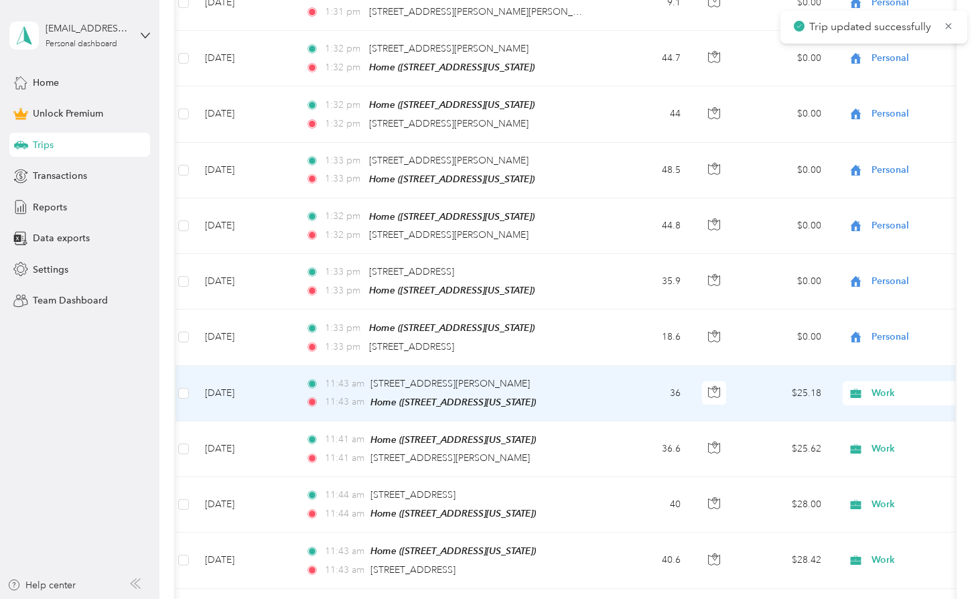
click at [638, 370] on td "36" at bounding box center [647, 394] width 88 height 56
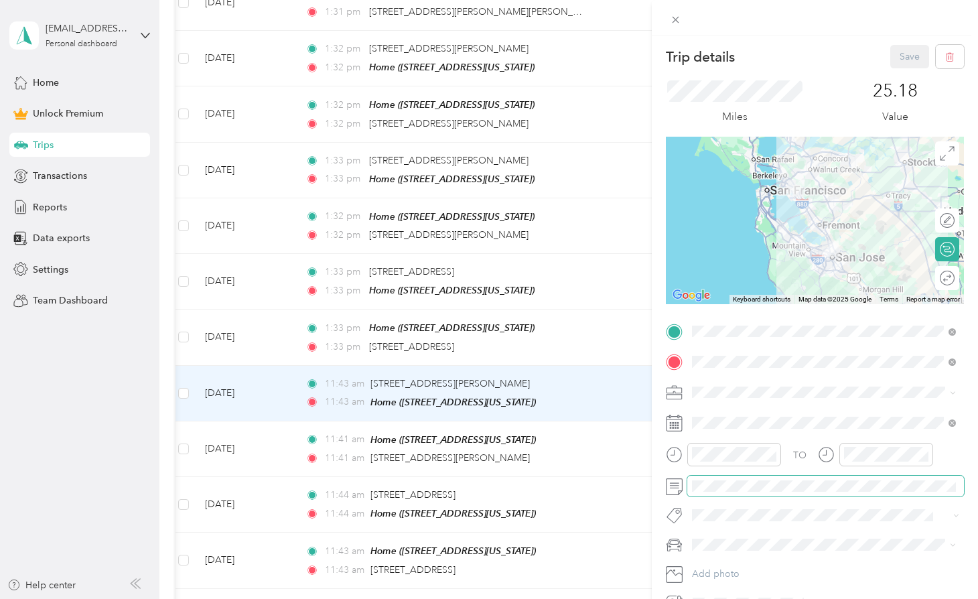
click at [722, 478] on span at bounding box center [825, 486] width 277 height 21
click at [917, 49] on button "Save" at bounding box center [909, 56] width 39 height 23
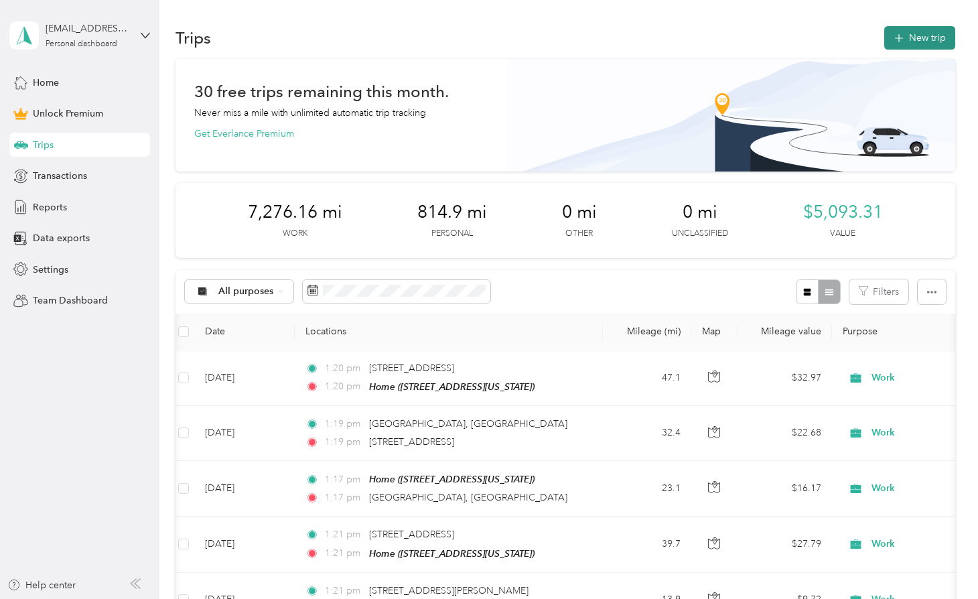
scroll to position [-1, 0]
click at [917, 42] on button "New trip" at bounding box center [919, 37] width 71 height 23
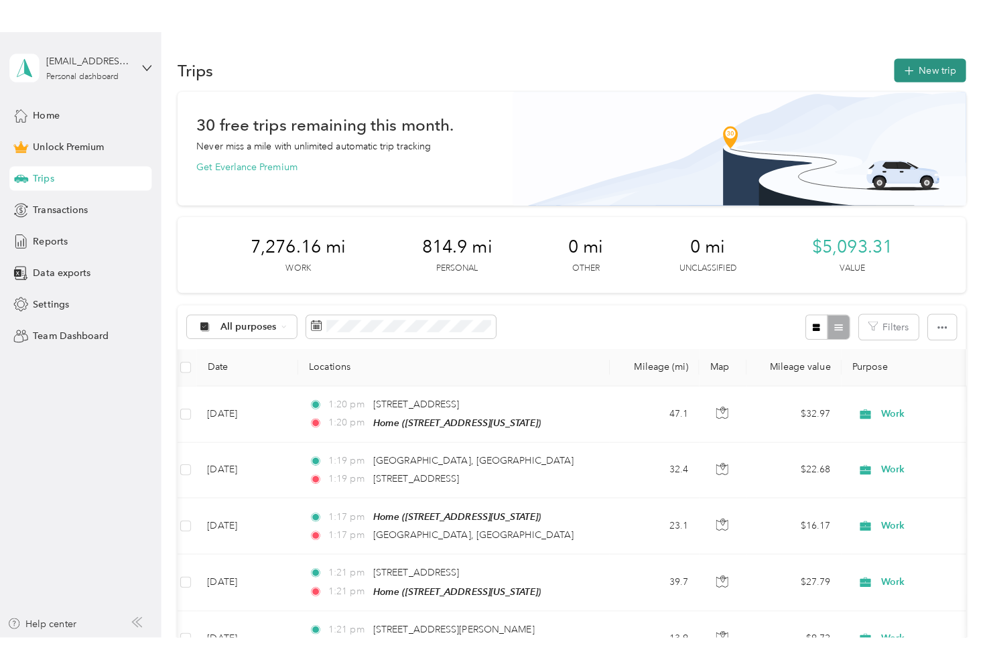
scroll to position [0, 0]
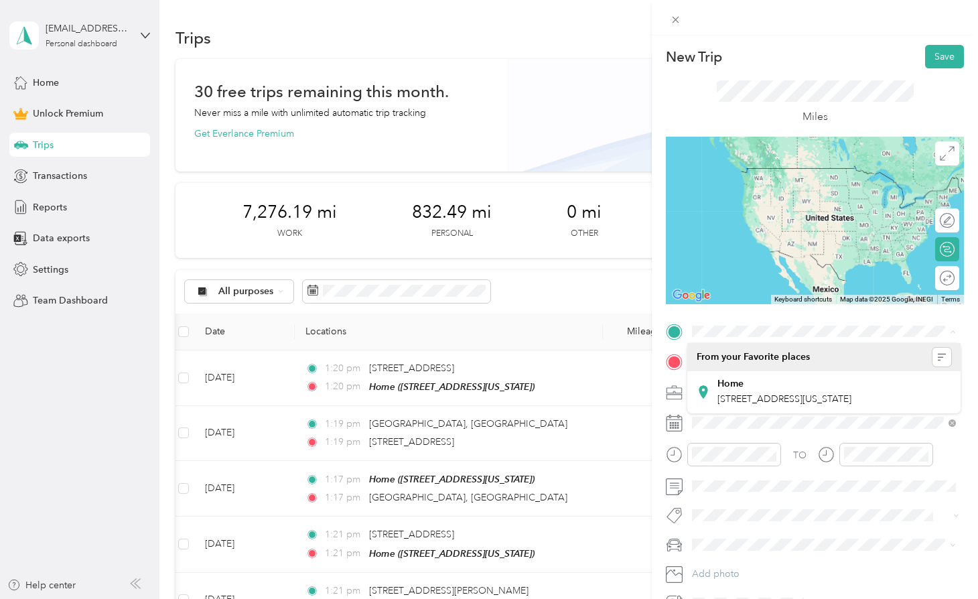
click at [910, 367] on li "From your Favorite places" at bounding box center [823, 357] width 273 height 28
click at [965, 330] on form "New Trip Save This trip cannot be edited because it is either under review, app…" at bounding box center [815, 329] width 326 height 569
click at [833, 411] on span "[STREET_ADDRESS][US_STATE]" at bounding box center [785, 410] width 134 height 12
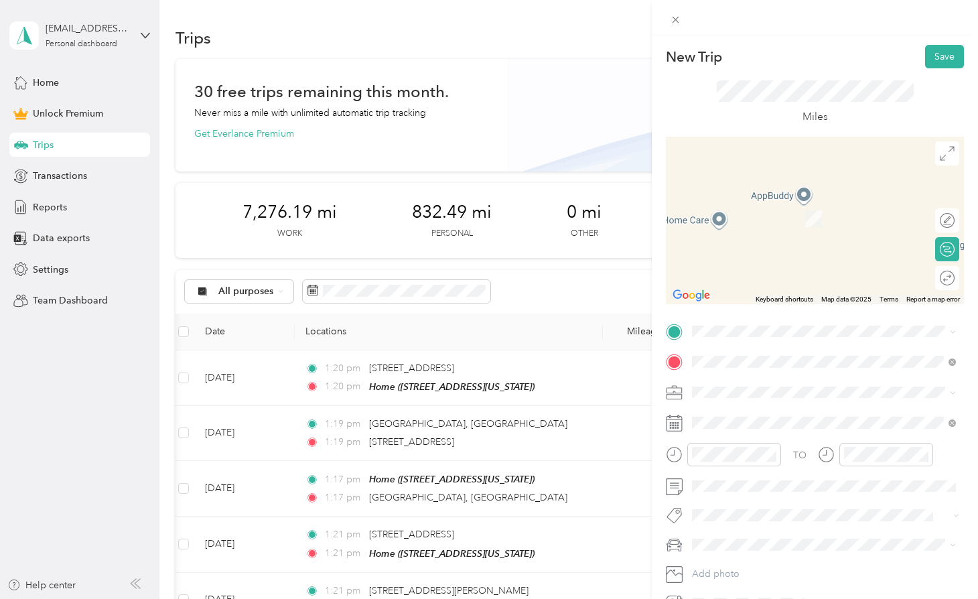
click at [778, 380] on span "[STREET_ADDRESS][US_STATE]" at bounding box center [785, 379] width 134 height 12
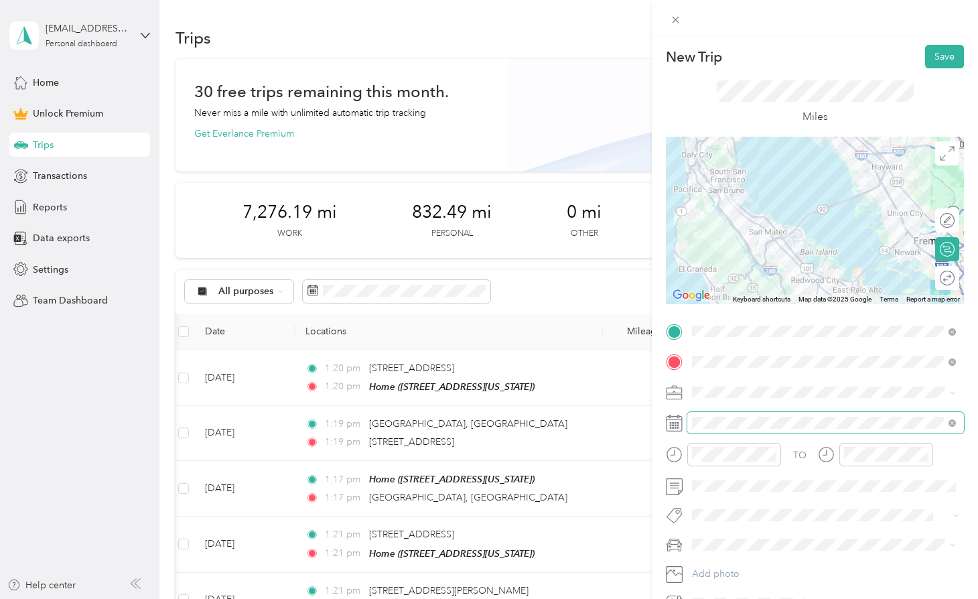
click at [714, 412] on span at bounding box center [825, 422] width 277 height 21
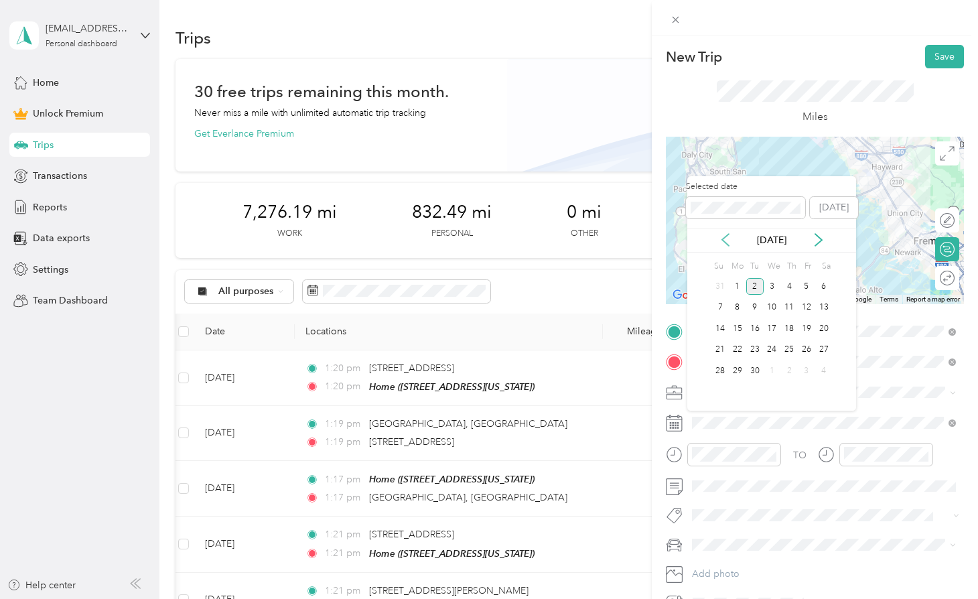
click at [725, 242] on icon at bounding box center [725, 240] width 7 height 12
click at [806, 308] on div "8" at bounding box center [806, 307] width 17 height 17
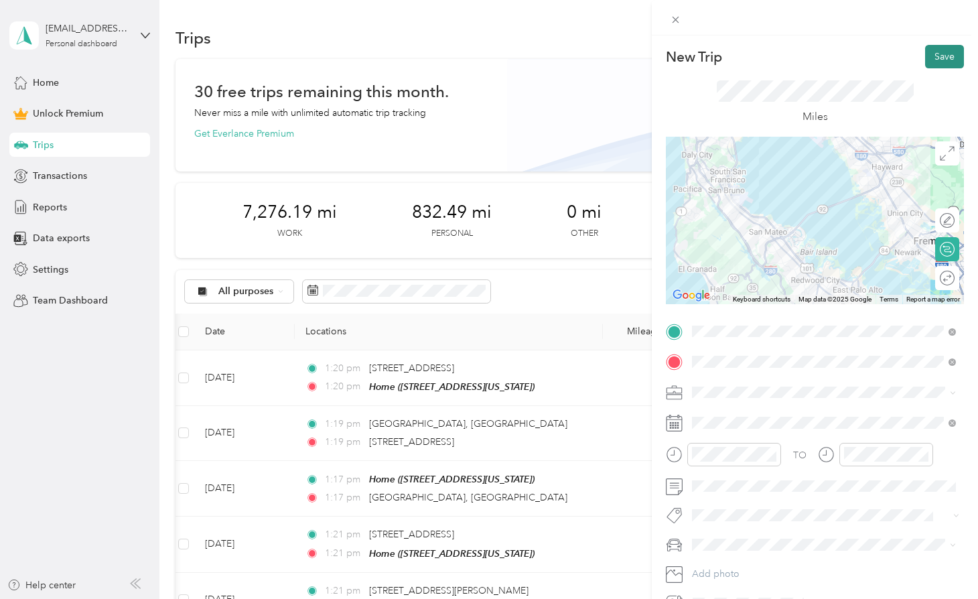
click at [936, 54] on button "Save" at bounding box center [944, 56] width 39 height 23
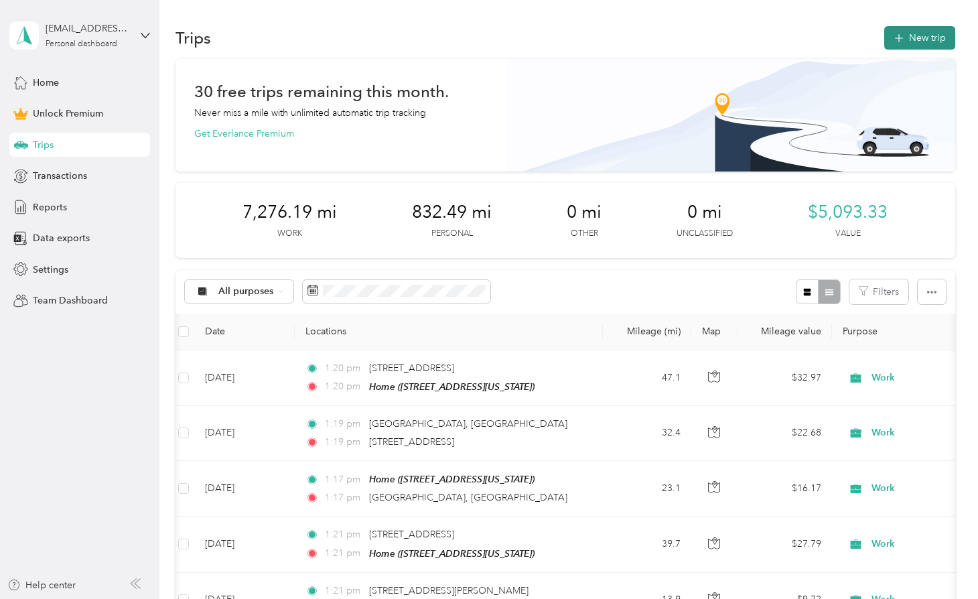
click at [908, 36] on button "New trip" at bounding box center [919, 37] width 71 height 23
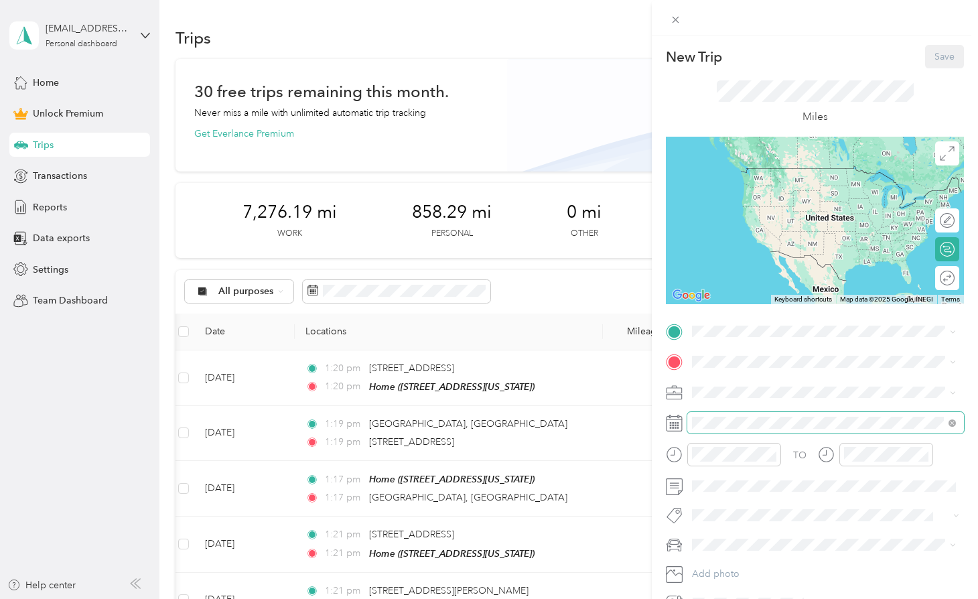
click at [728, 412] on span at bounding box center [825, 422] width 277 height 21
click at [720, 435] on div "TO Add photo" at bounding box center [815, 467] width 298 height 293
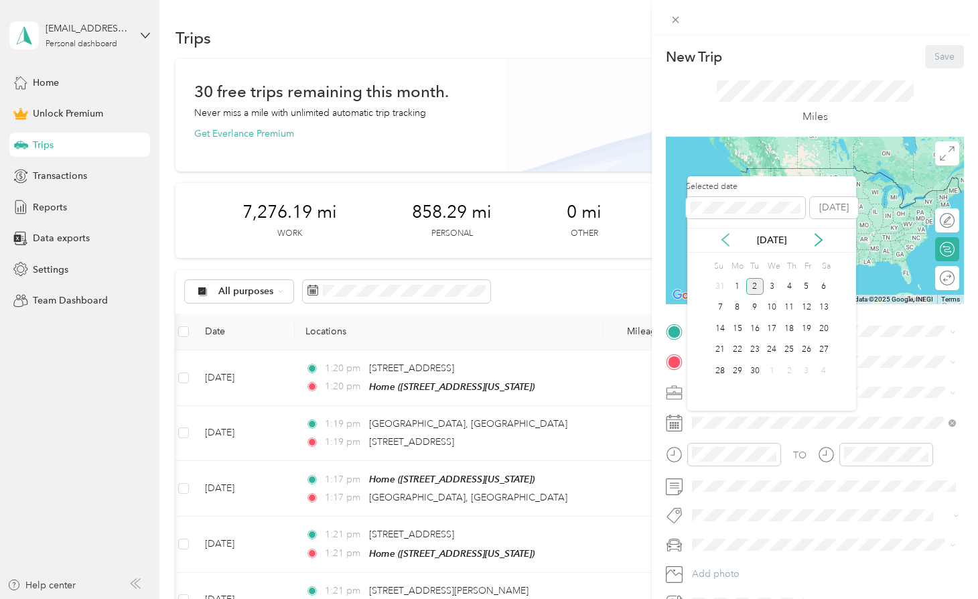
click at [727, 233] on icon at bounding box center [725, 239] width 13 height 13
click at [766, 305] on div "6" at bounding box center [772, 307] width 17 height 17
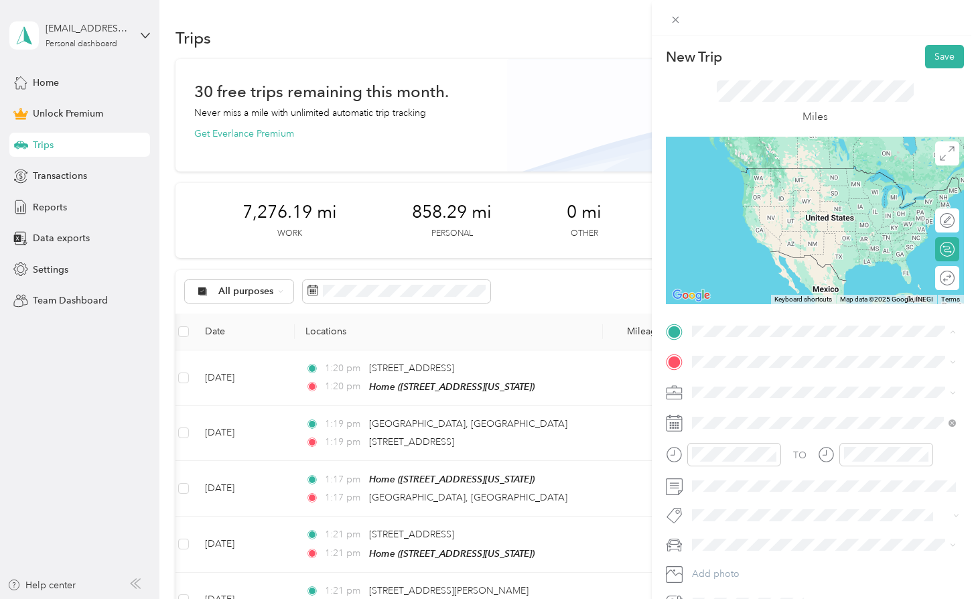
click at [733, 381] on strong "Home" at bounding box center [731, 384] width 26 height 12
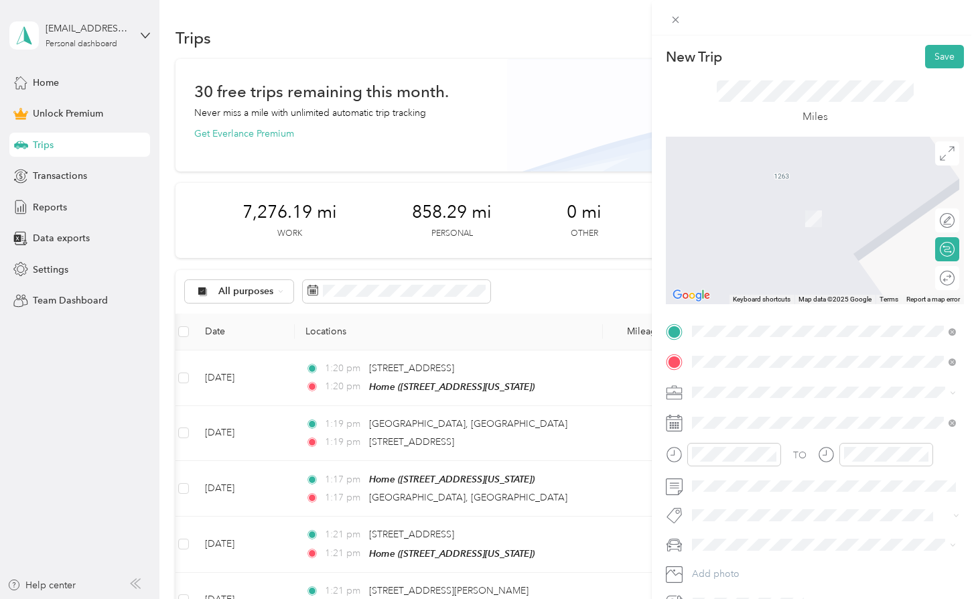
click at [755, 414] on span "[STREET_ADDRESS][US_STATE]" at bounding box center [785, 410] width 134 height 12
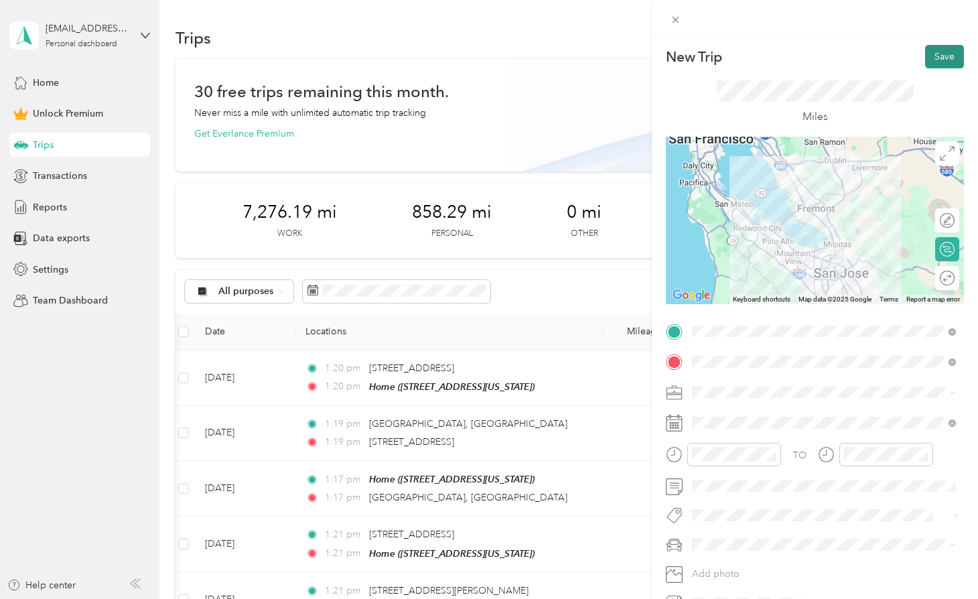
click at [942, 58] on button "Save" at bounding box center [944, 56] width 39 height 23
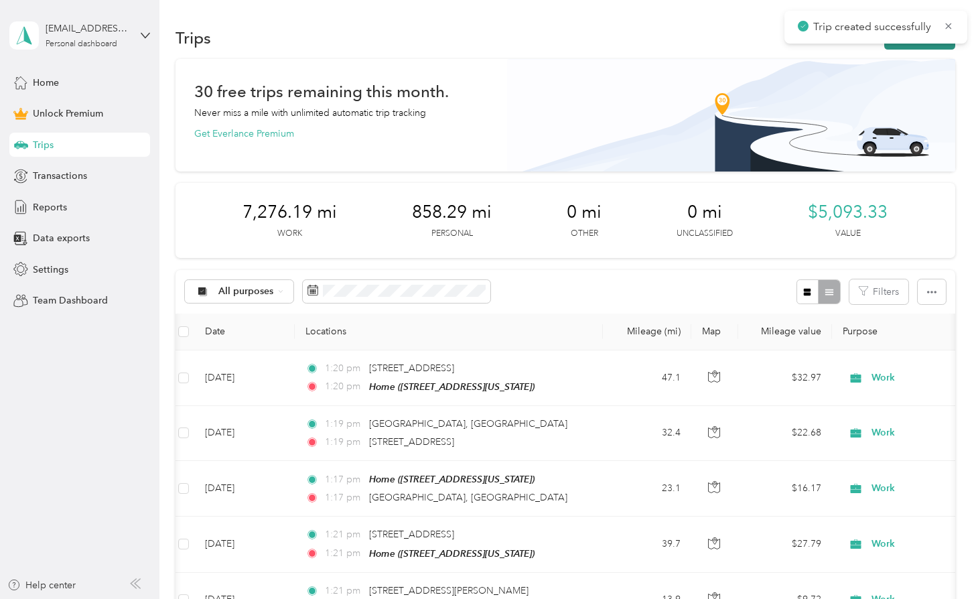
click at [931, 45] on button "New trip" at bounding box center [919, 37] width 71 height 23
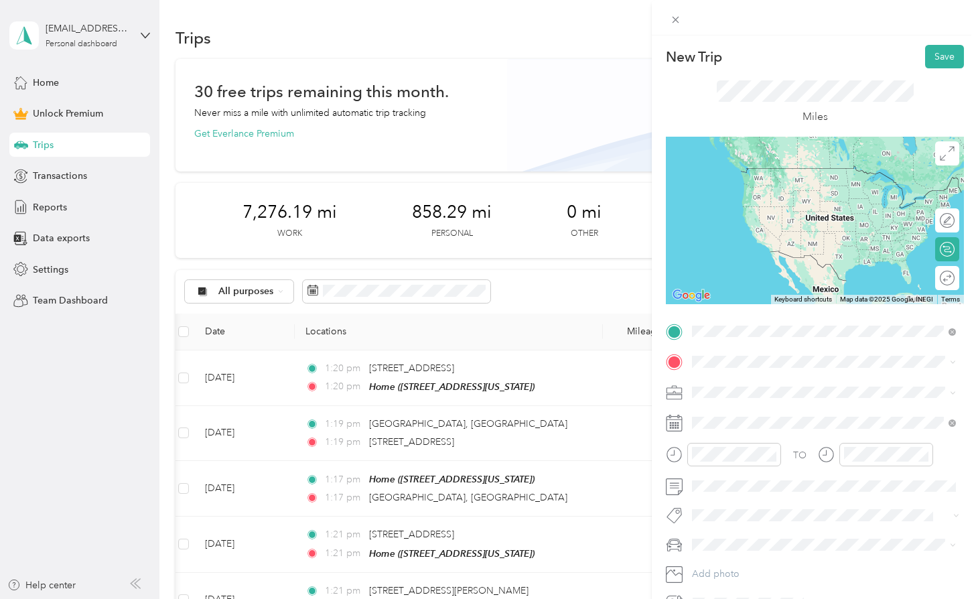
click at [744, 375] on span "[STREET_ADDRESS][US_STATE]" at bounding box center [785, 379] width 134 height 12
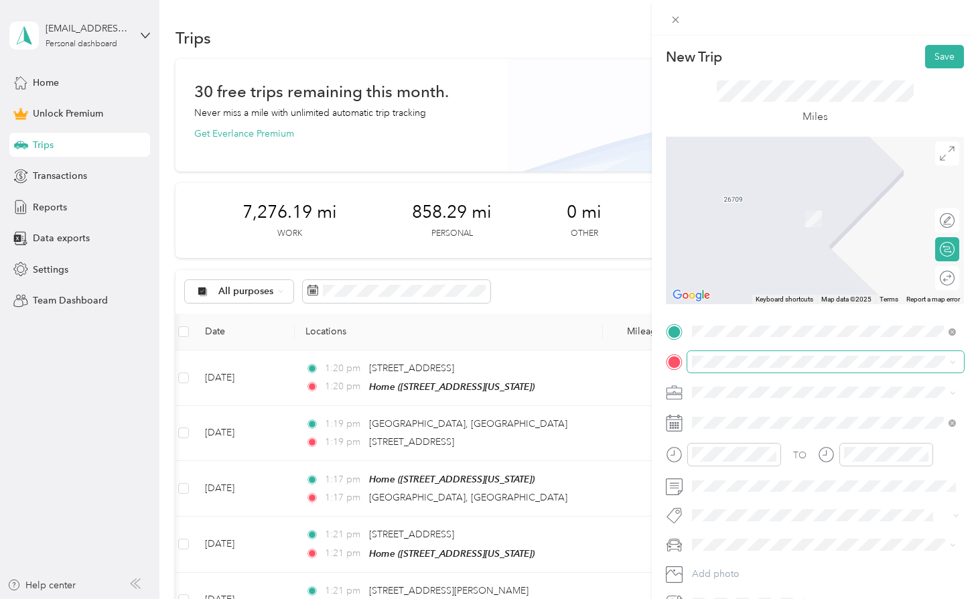
click at [726, 351] on span at bounding box center [825, 361] width 277 height 21
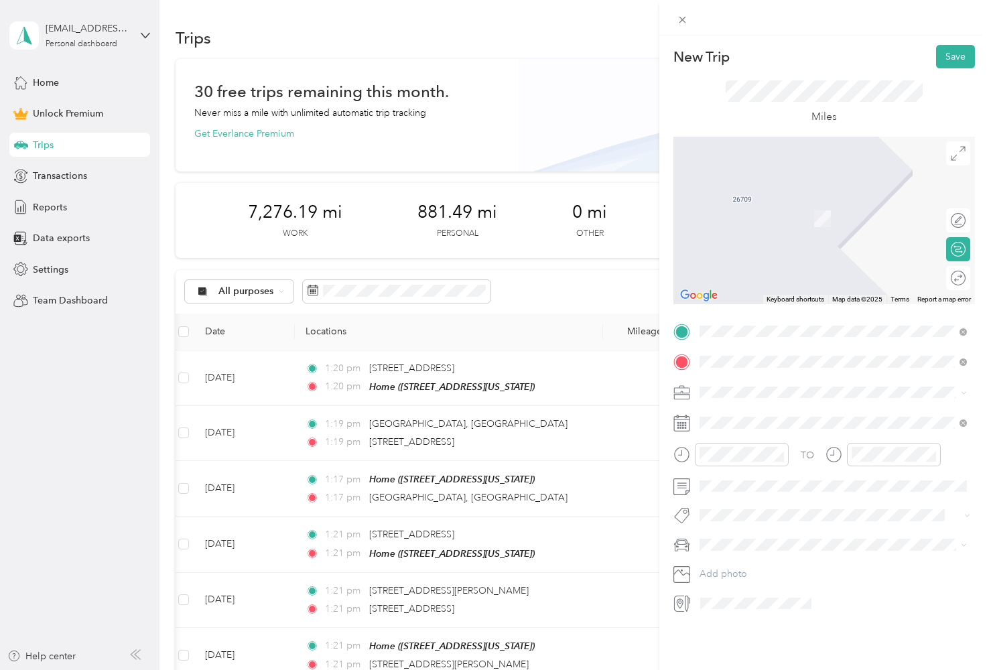
click at [768, 415] on span "[STREET_ADDRESS][US_STATE]" at bounding box center [792, 410] width 134 height 12
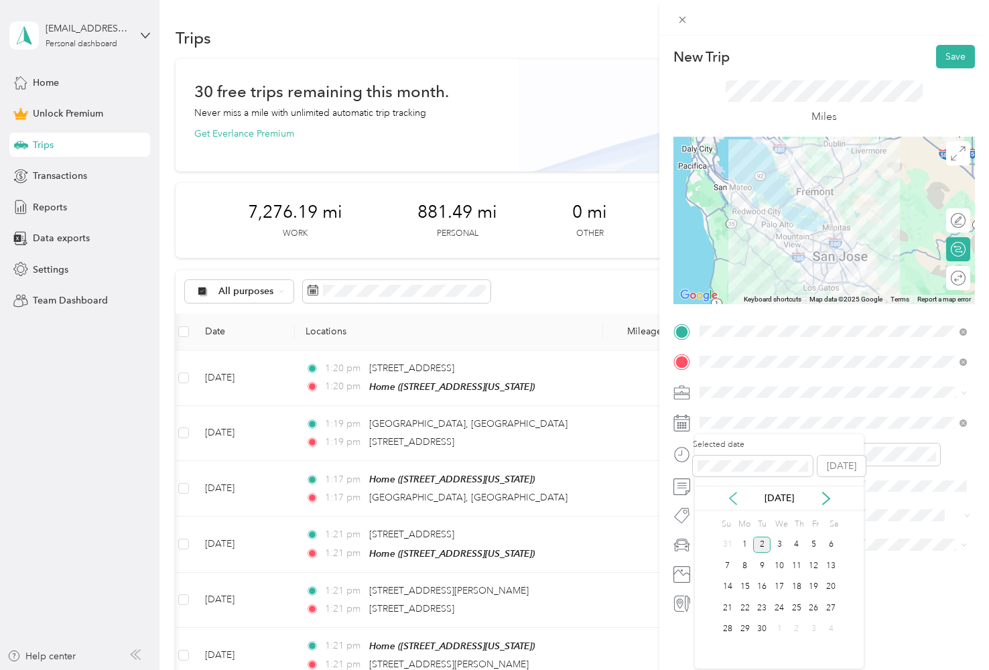
click at [736, 499] on icon at bounding box center [732, 498] width 13 height 13
click at [785, 566] on div "6" at bounding box center [778, 565] width 17 height 17
click at [760, 496] on div "TO Add photo" at bounding box center [823, 467] width 301 height 293
click at [947, 56] on button "Save" at bounding box center [955, 56] width 39 height 23
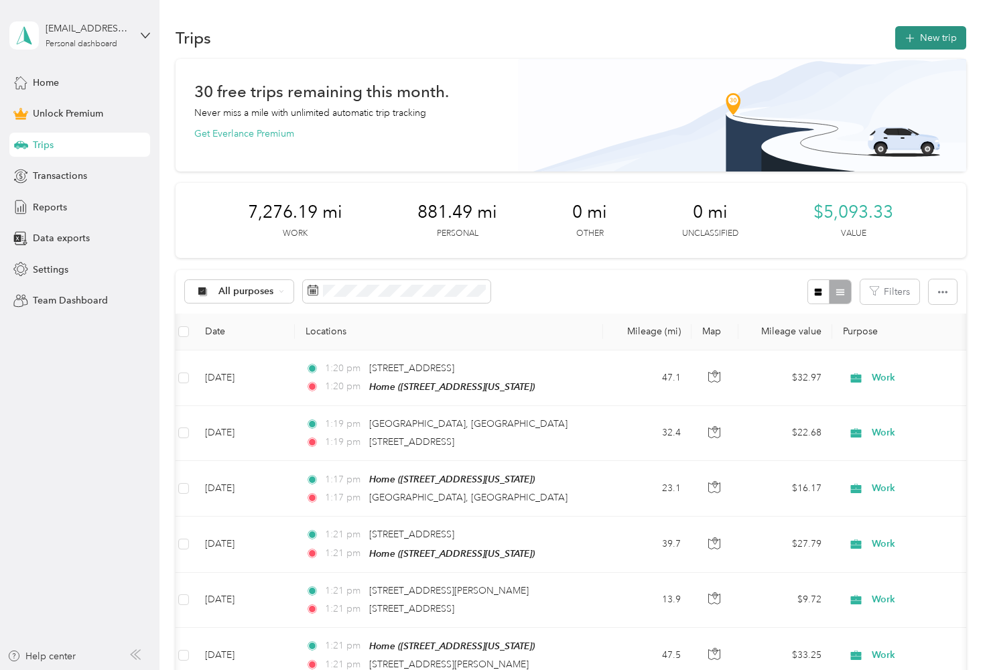
click at [931, 46] on button "New trip" at bounding box center [930, 37] width 71 height 23
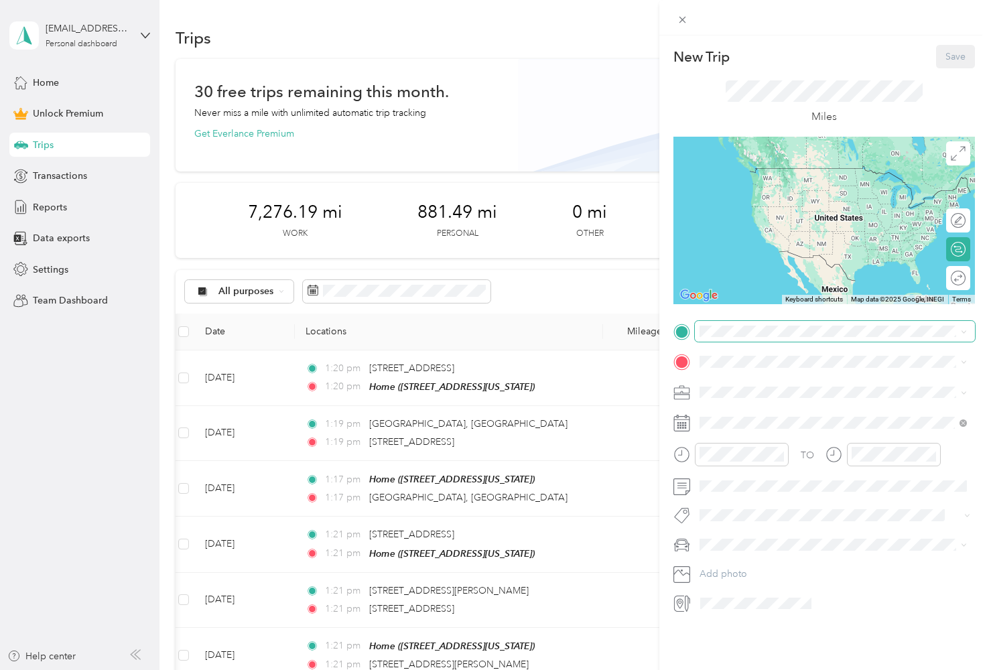
click at [748, 340] on span at bounding box center [835, 331] width 280 height 21
click at [742, 385] on span "[STREET_ADDRESS][US_STATE]" at bounding box center [792, 379] width 134 height 12
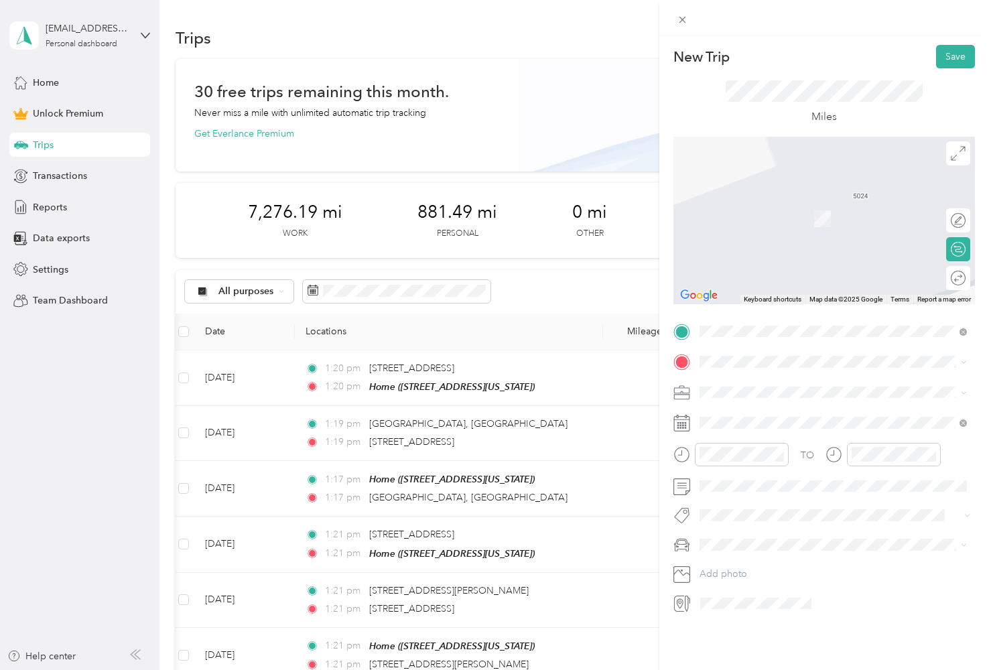
click at [730, 373] on div "TO Add photo" at bounding box center [823, 467] width 301 height 293
click at [728, 408] on strong "Home" at bounding box center [738, 413] width 26 height 12
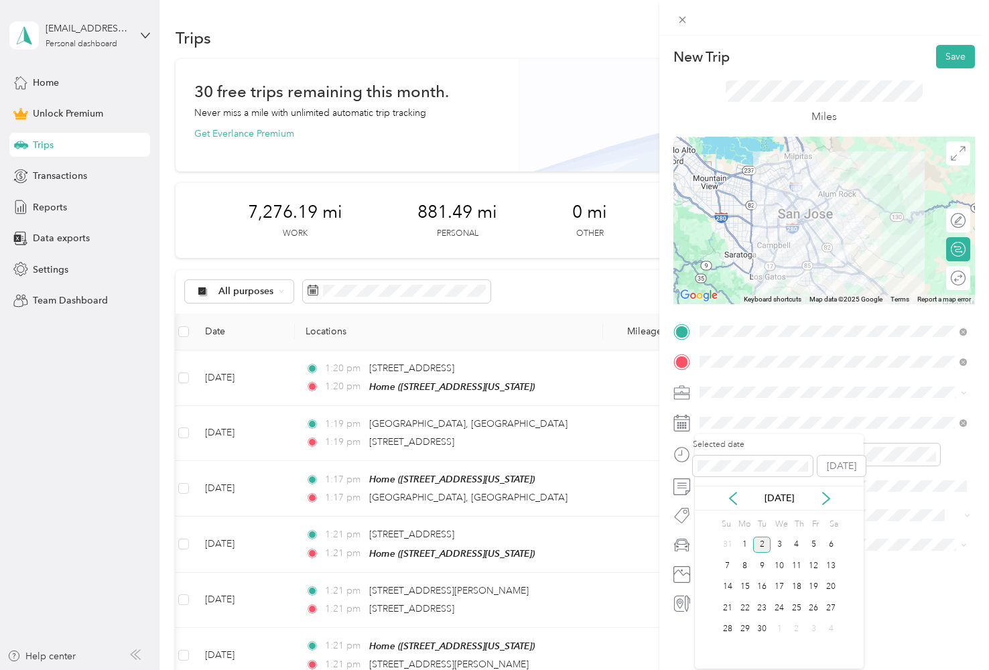
click at [736, 489] on div "[DATE]" at bounding box center [779, 498] width 169 height 25
click at [732, 498] on icon at bounding box center [732, 498] width 13 height 13
click at [772, 563] on div "6" at bounding box center [778, 565] width 17 height 17
click at [947, 52] on button "Save" at bounding box center [955, 56] width 39 height 23
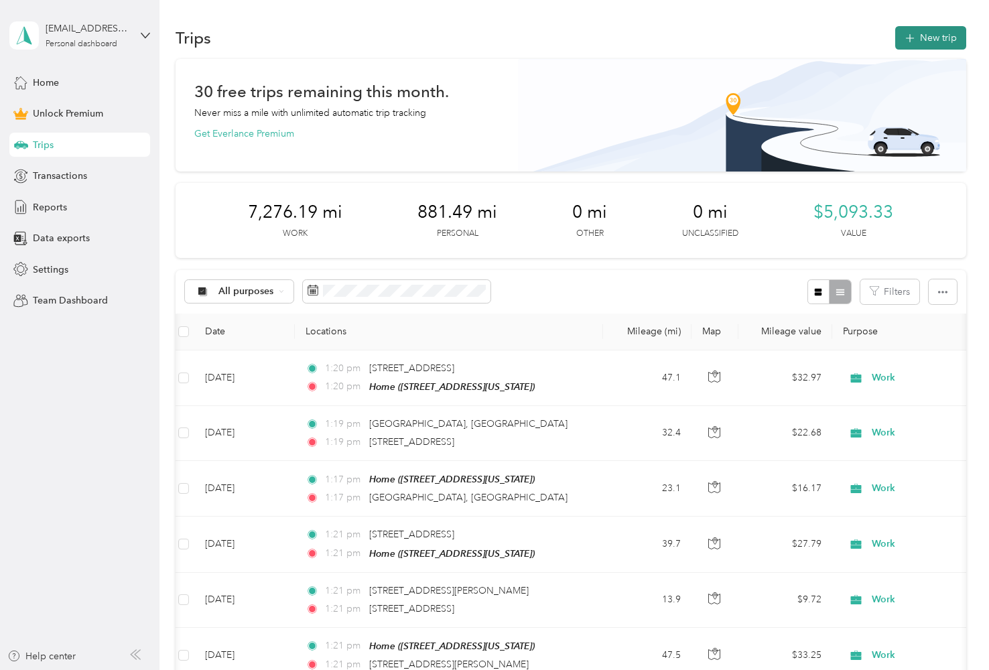
click at [923, 45] on button "New trip" at bounding box center [930, 37] width 71 height 23
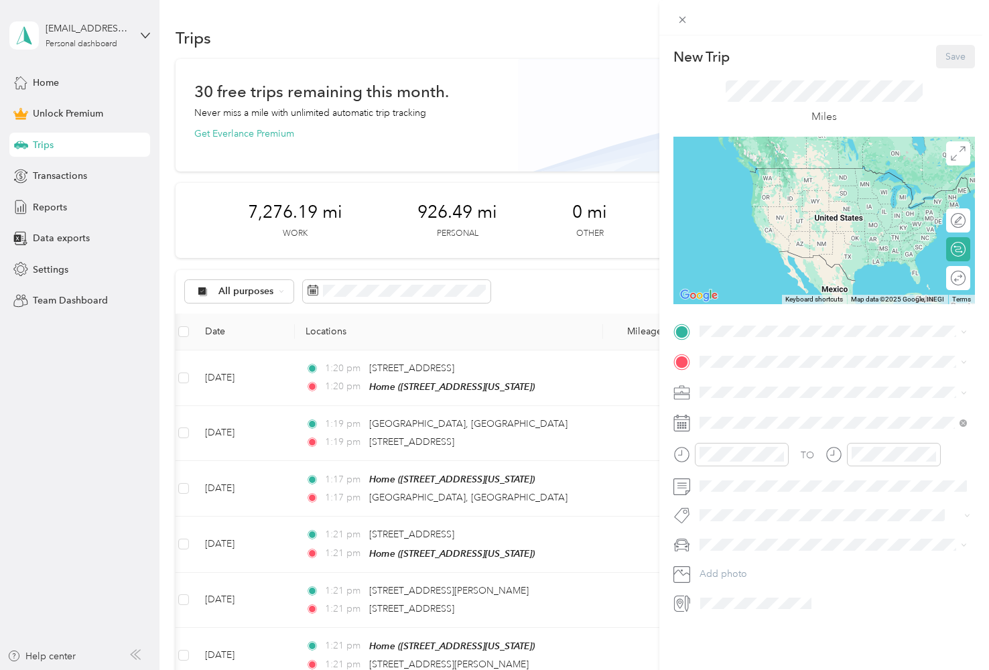
click at [736, 381] on strong "Home" at bounding box center [738, 383] width 26 height 12
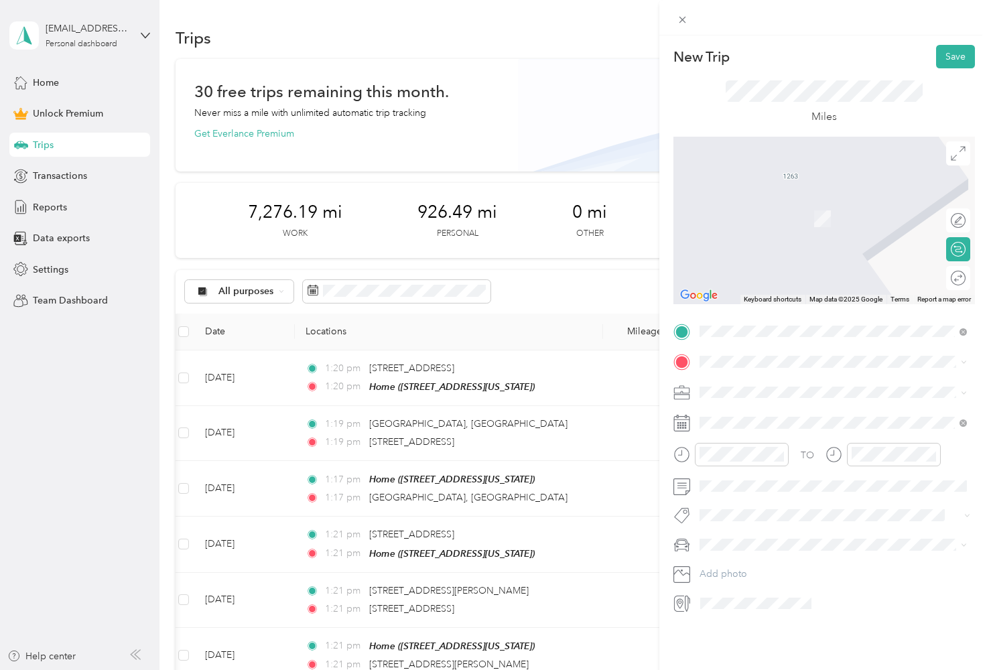
click at [744, 406] on span "1638 [GEOGRAPHIC_DATA][US_STATE], [GEOGRAPHIC_DATA]" at bounding box center [844, 414] width 238 height 23
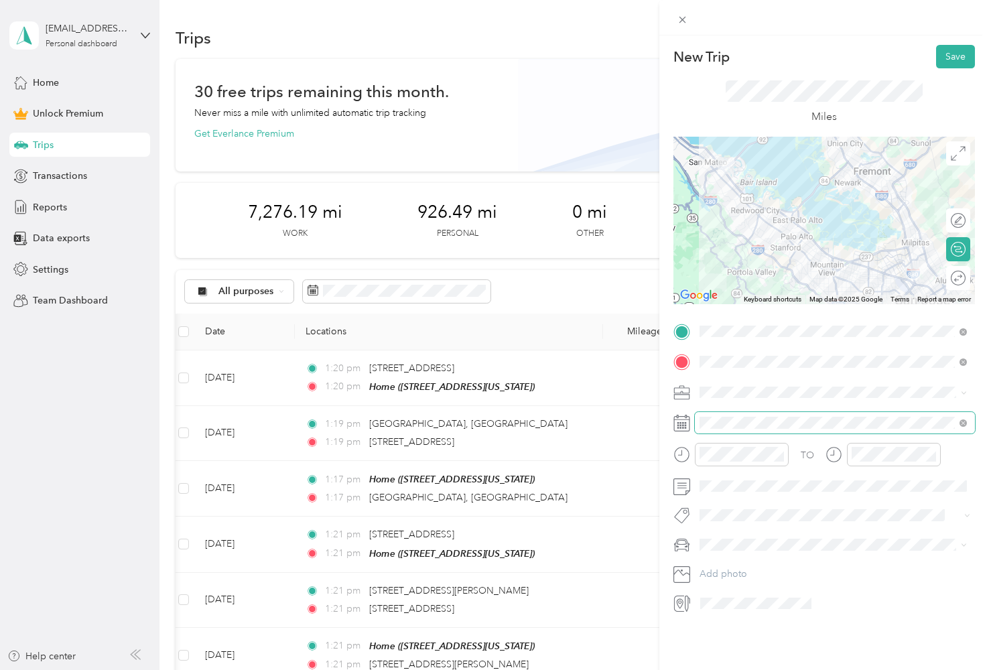
click at [722, 415] on span at bounding box center [835, 422] width 280 height 21
click at [732, 496] on icon at bounding box center [732, 498] width 13 height 13
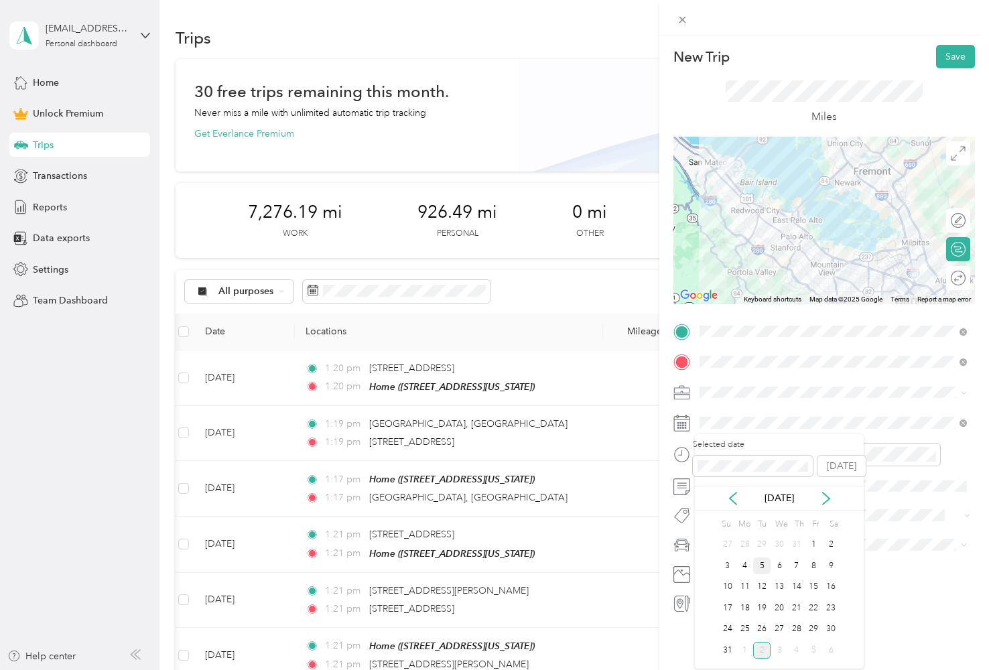
click at [763, 567] on div "5" at bounding box center [761, 565] width 17 height 17
click at [954, 52] on button "Save" at bounding box center [955, 56] width 39 height 23
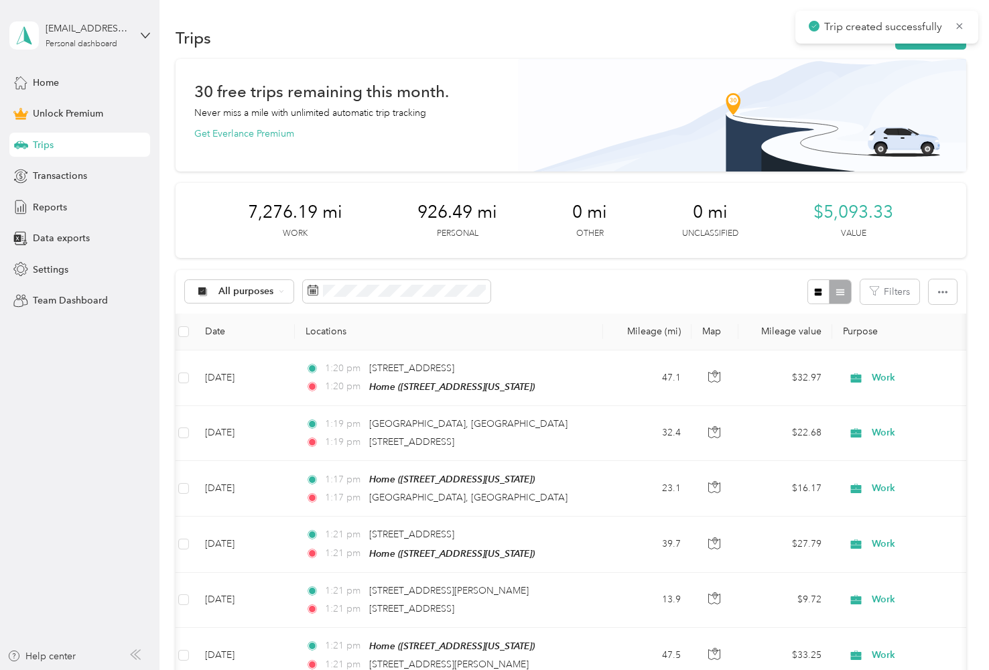
click at [937, 48] on button "New trip" at bounding box center [930, 37] width 71 height 23
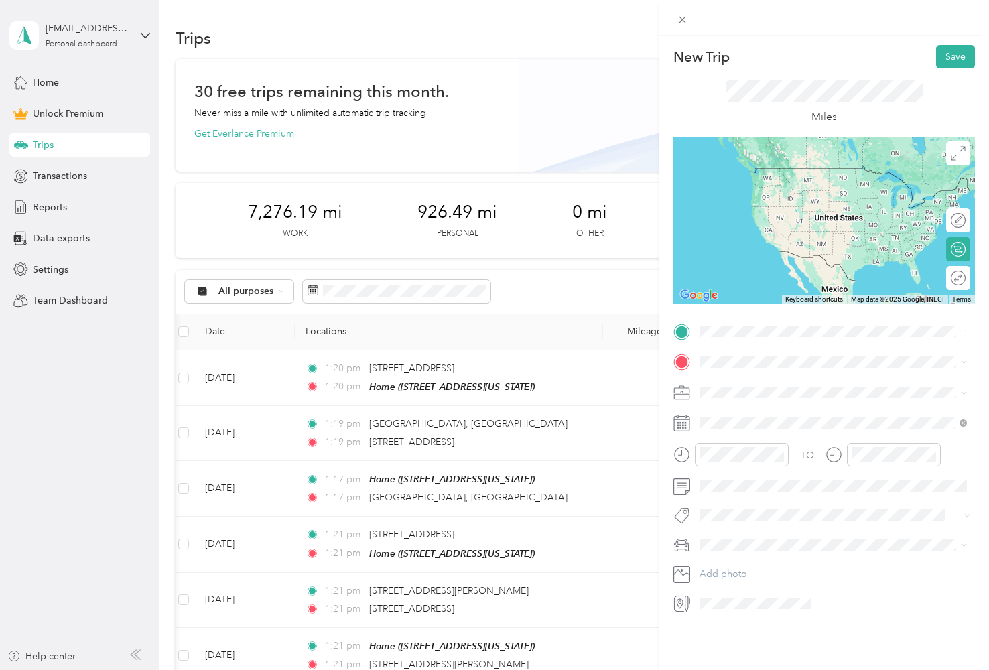
click at [738, 386] on span "1638 [GEOGRAPHIC_DATA][US_STATE], [GEOGRAPHIC_DATA]" at bounding box center [844, 384] width 238 height 23
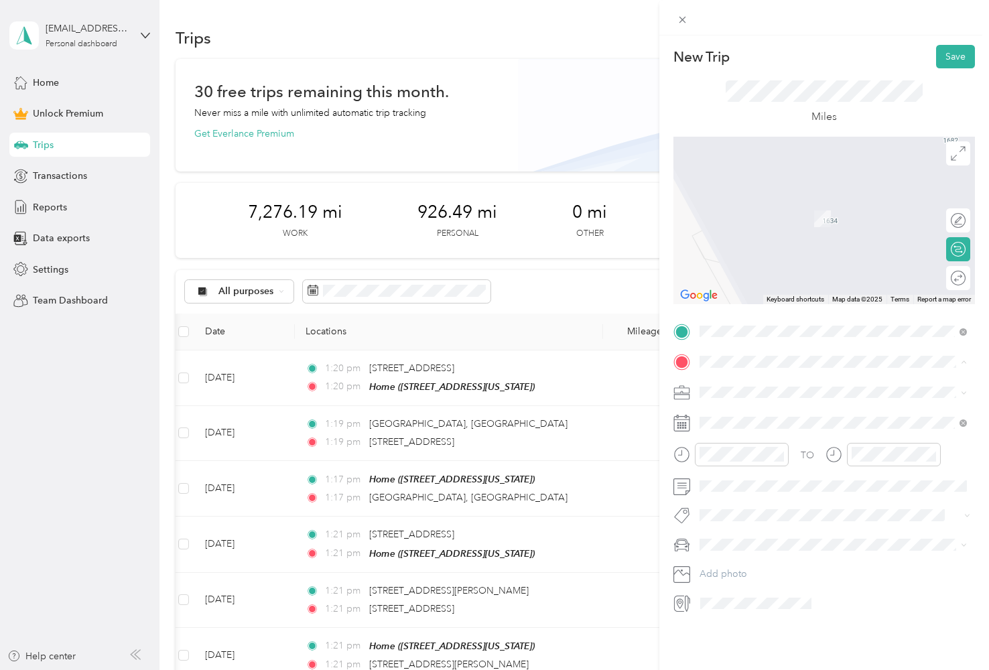
click at [726, 416] on strong "Home" at bounding box center [738, 415] width 26 height 12
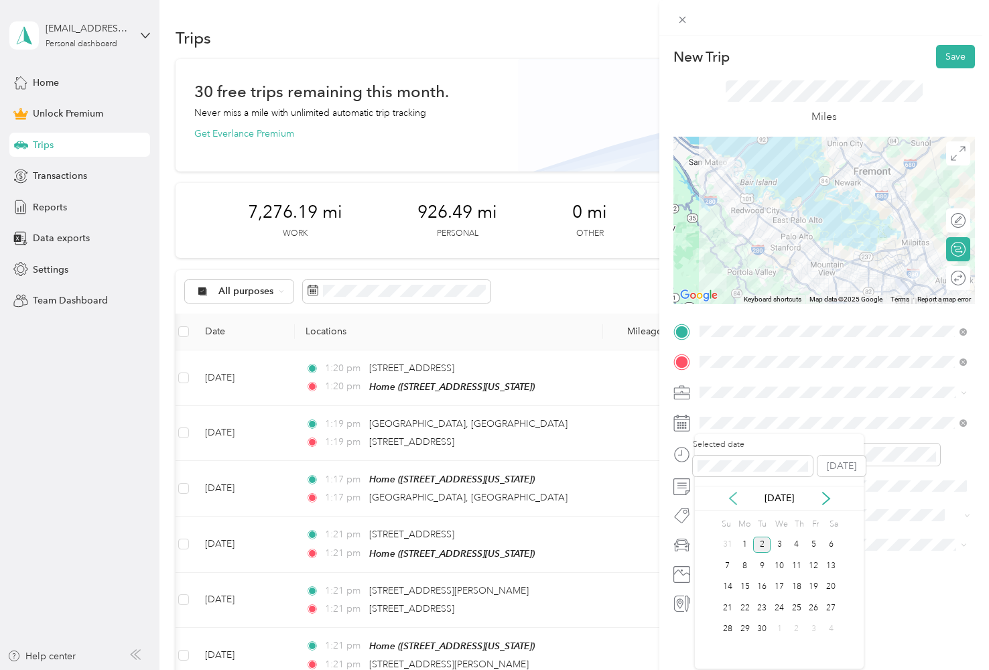
click at [738, 492] on icon at bounding box center [732, 498] width 13 height 13
click at [764, 566] on div "5" at bounding box center [761, 565] width 17 height 17
click at [750, 493] on span at bounding box center [835, 486] width 280 height 21
click at [745, 471] on div at bounding box center [730, 459] width 115 height 33
click at [943, 54] on button "Save" at bounding box center [955, 56] width 39 height 23
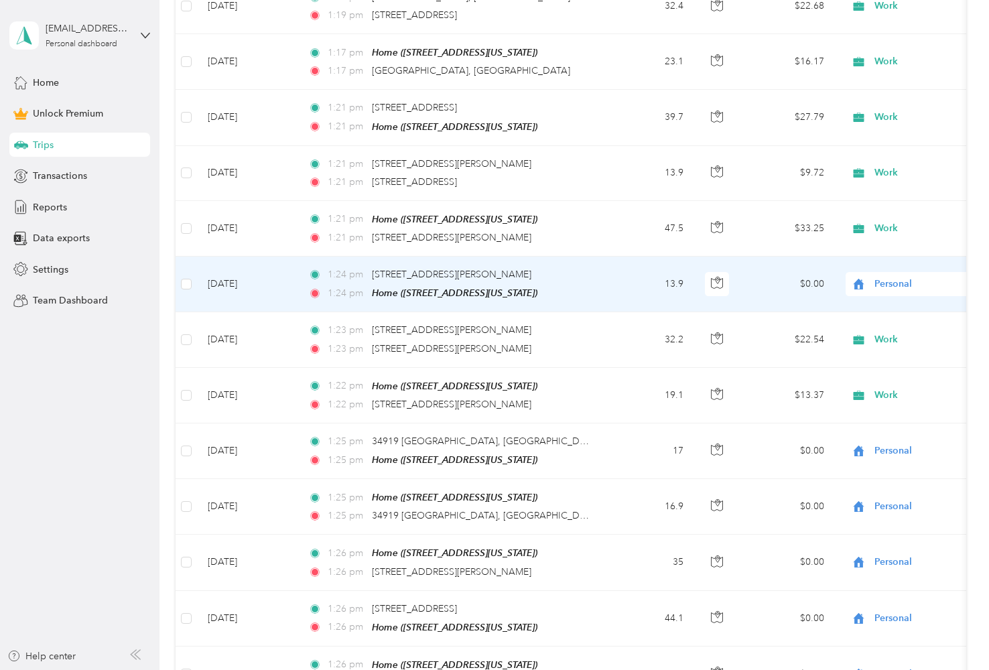
click at [890, 283] on span "Personal" at bounding box center [935, 284] width 123 height 15
click at [879, 308] on span "Work" at bounding box center [918, 306] width 124 height 14
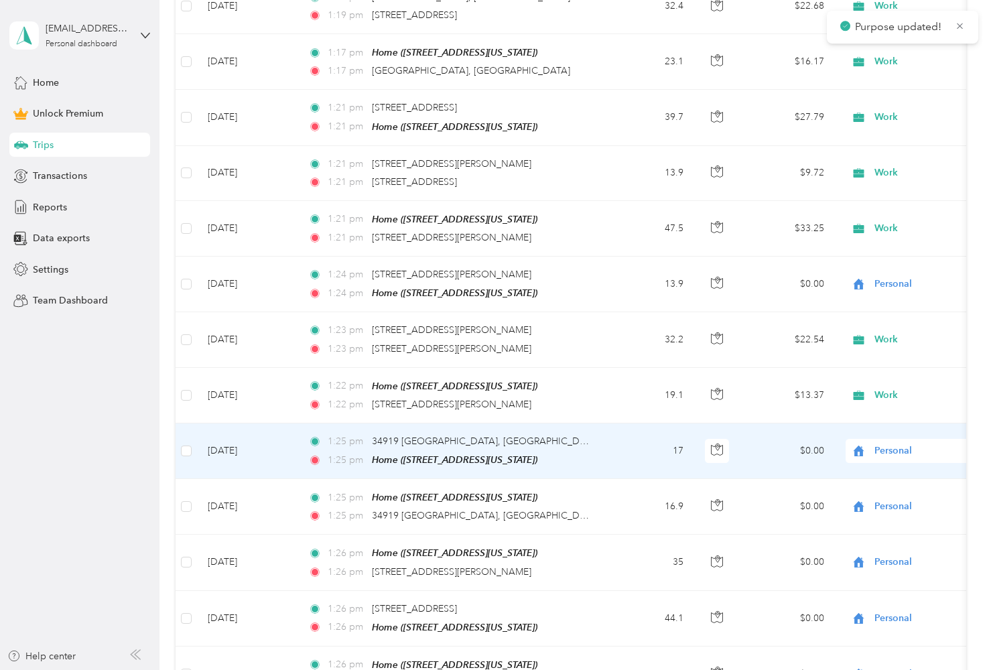
click at [884, 446] on span "Personal" at bounding box center [935, 451] width 123 height 15
click at [876, 469] on span "Work" at bounding box center [918, 471] width 124 height 14
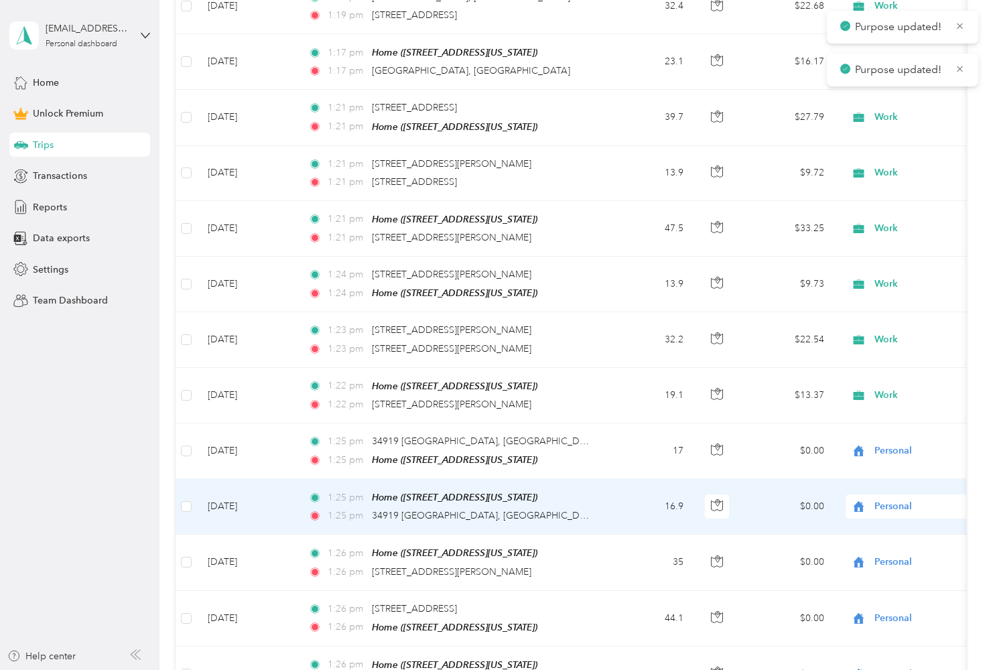
click at [888, 507] on span "Personal" at bounding box center [935, 506] width 123 height 15
click at [878, 309] on span "Work" at bounding box center [918, 312] width 124 height 14
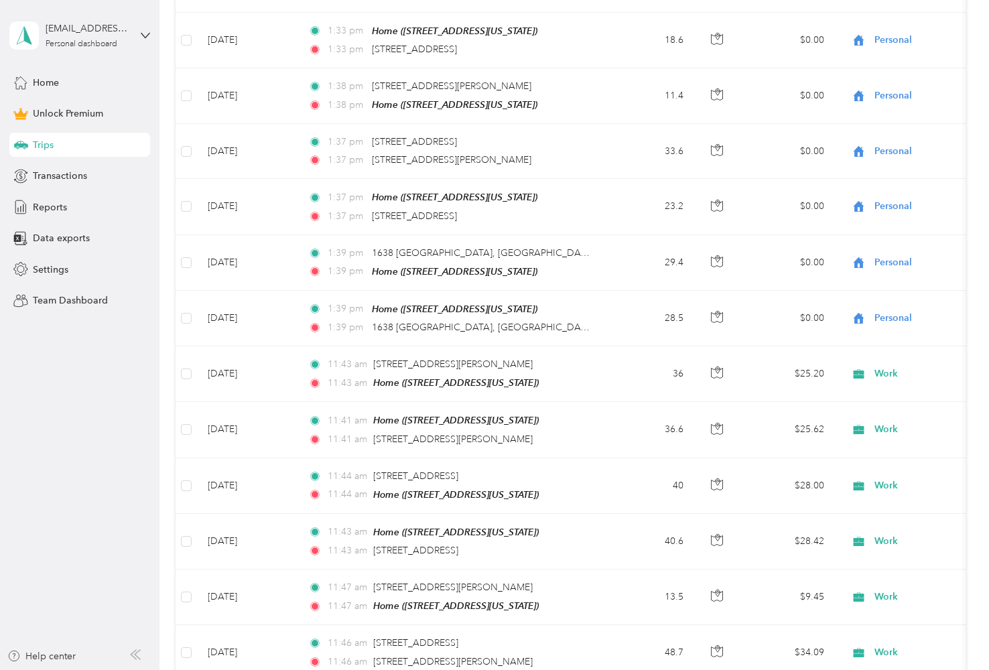
scroll to position [2106, 0]
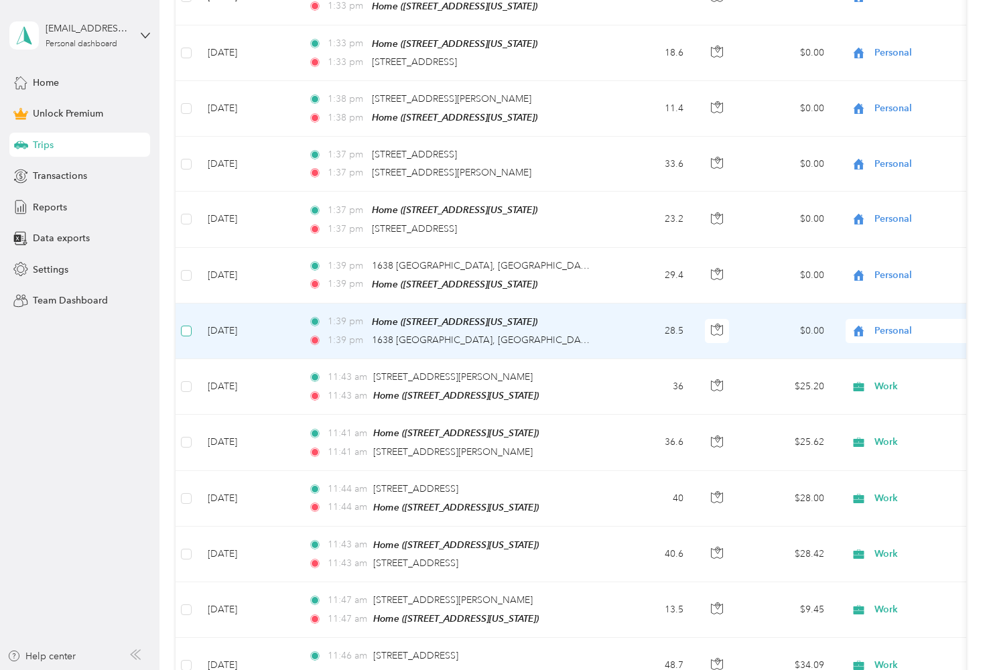
click at [186, 326] on span at bounding box center [186, 331] width 11 height 11
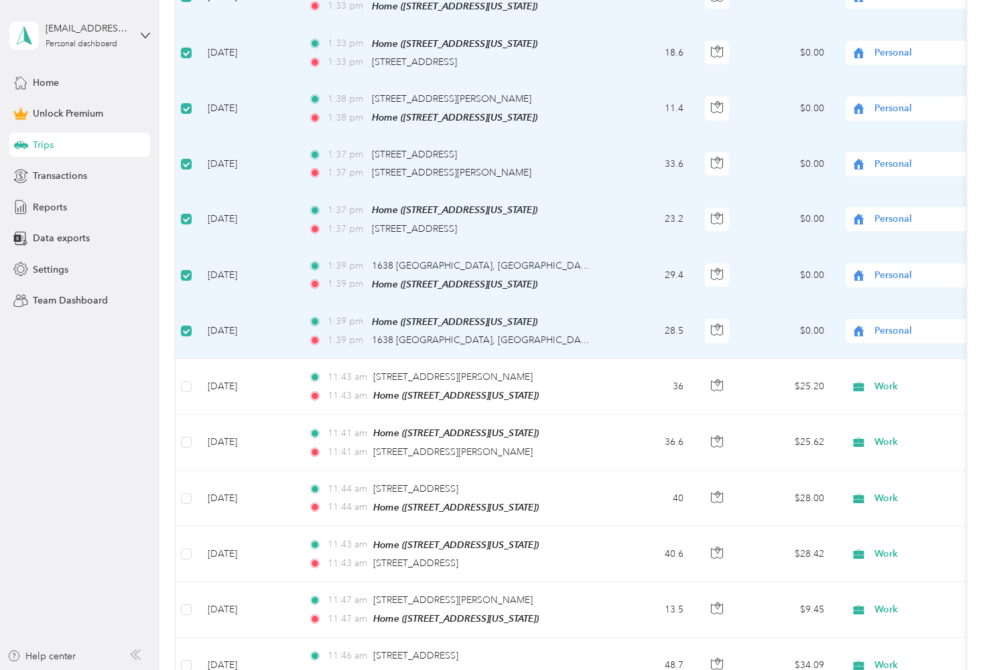
click at [881, 324] on span "Personal" at bounding box center [935, 331] width 123 height 15
click at [884, 334] on span "Work" at bounding box center [918, 333] width 124 height 14
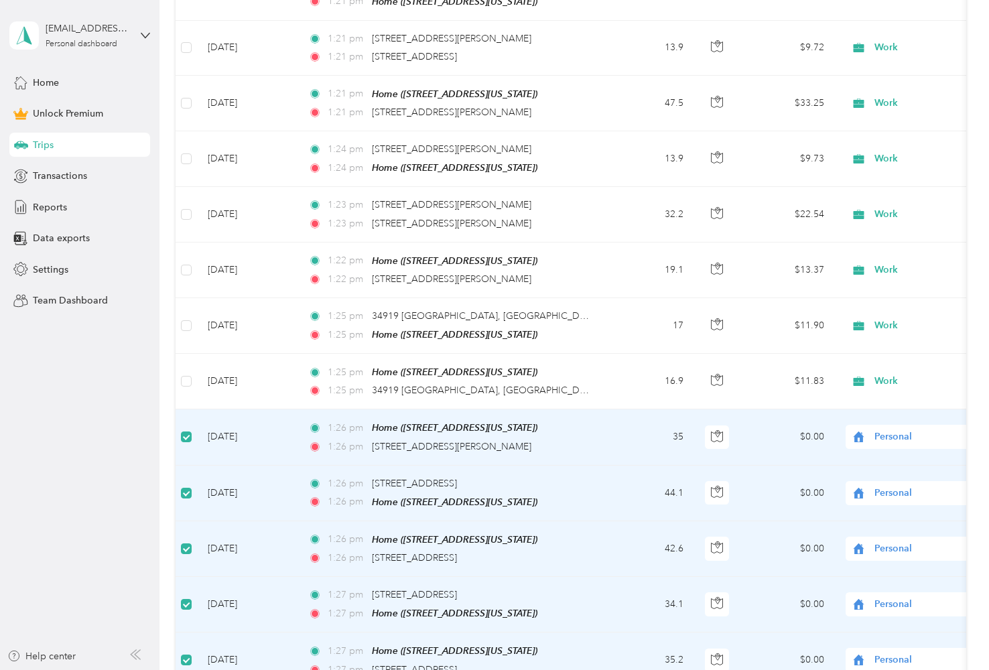
scroll to position [557, 0]
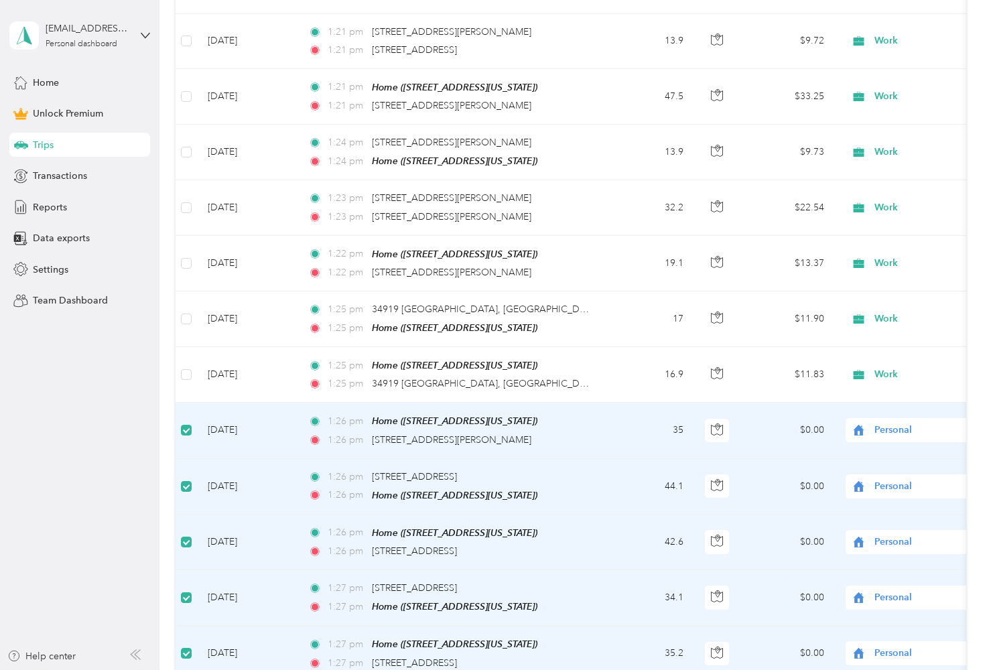
click at [907, 423] on span "Personal" at bounding box center [935, 430] width 123 height 15
click at [898, 448] on span "Work" at bounding box center [918, 449] width 124 height 14
click at [890, 480] on span "Personal" at bounding box center [935, 486] width 123 height 15
click at [891, 298] on li "Work" at bounding box center [906, 289] width 166 height 23
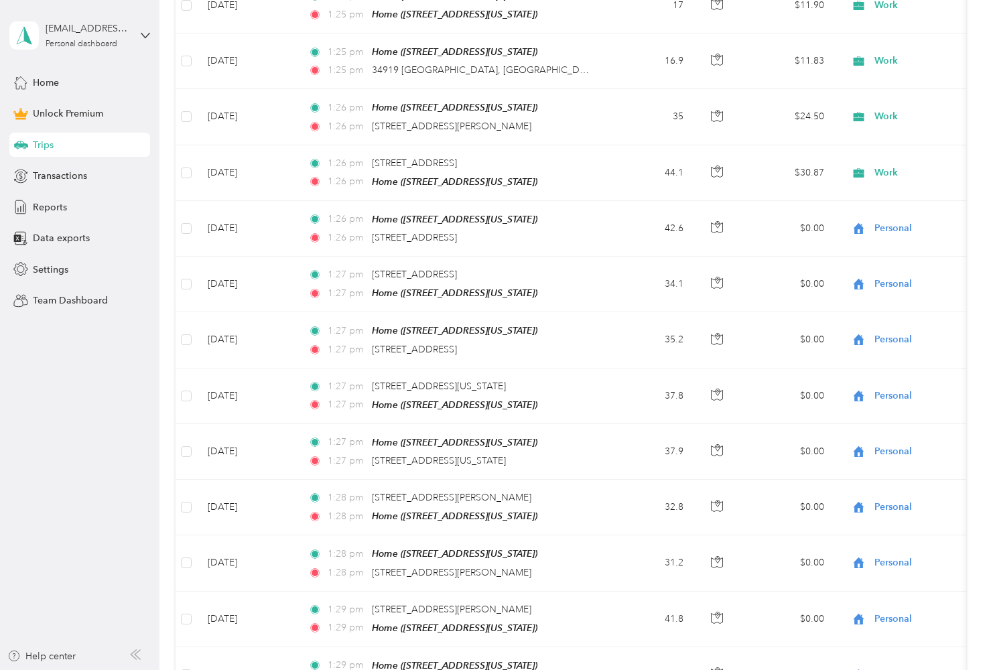
scroll to position [876, 0]
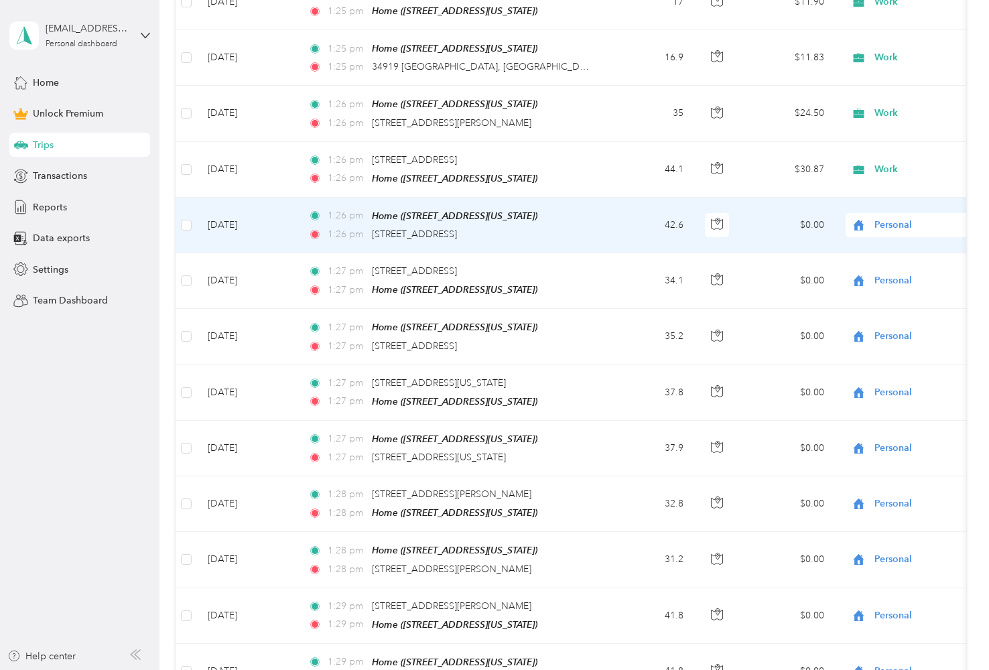
click at [923, 218] on span "Personal" at bounding box center [935, 225] width 123 height 15
click at [914, 245] on span "Work" at bounding box center [918, 242] width 124 height 14
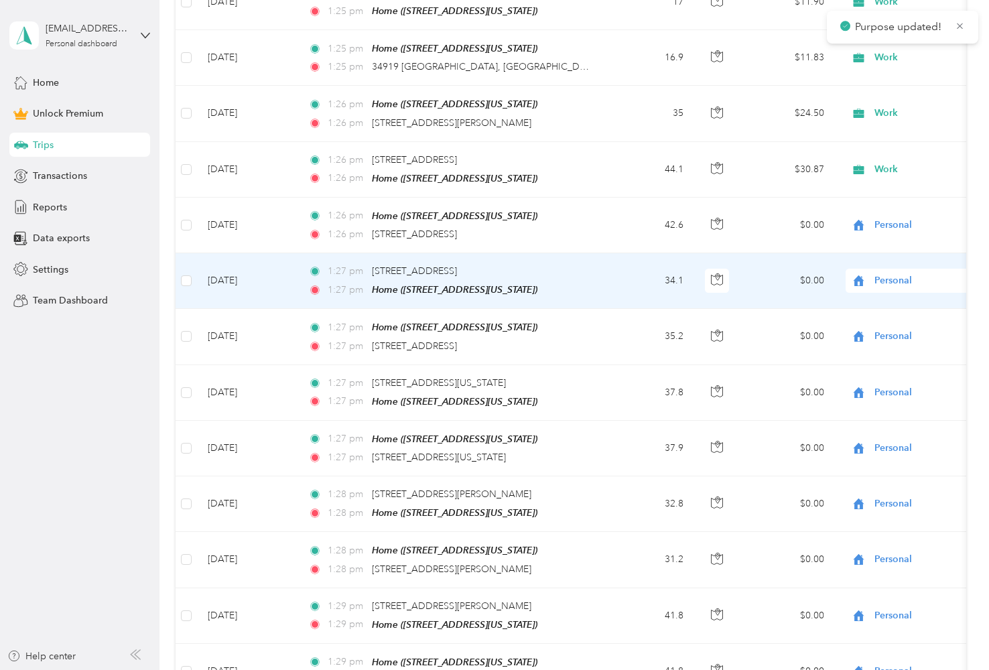
click at [895, 273] on span "Personal" at bounding box center [935, 280] width 123 height 15
click at [885, 294] on span "Work" at bounding box center [918, 296] width 124 height 14
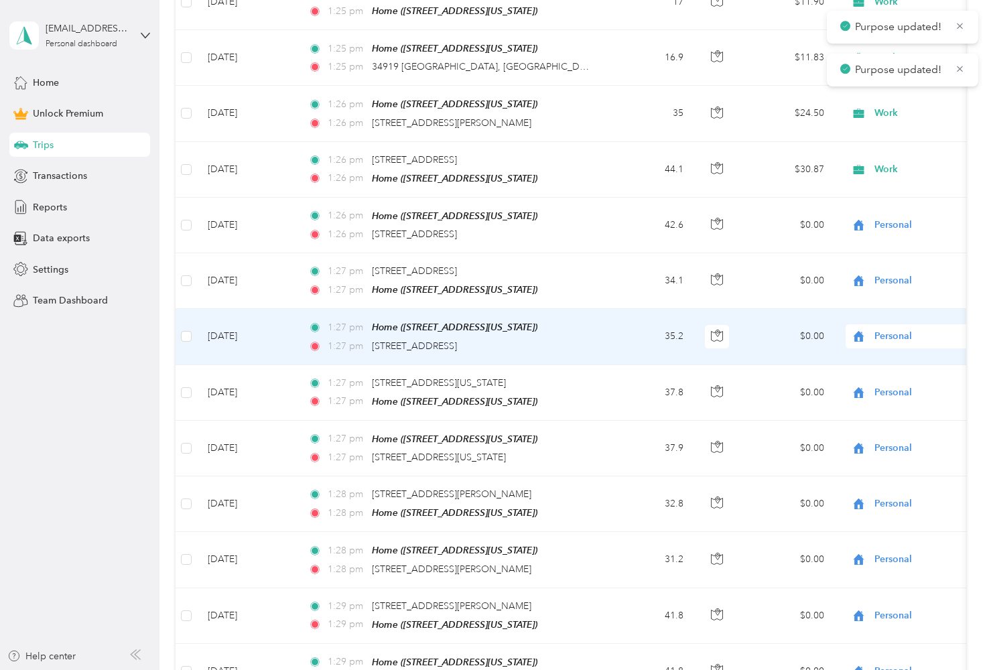
click at [886, 329] on span "Personal" at bounding box center [935, 336] width 123 height 15
click at [878, 350] on span "Work" at bounding box center [918, 353] width 124 height 14
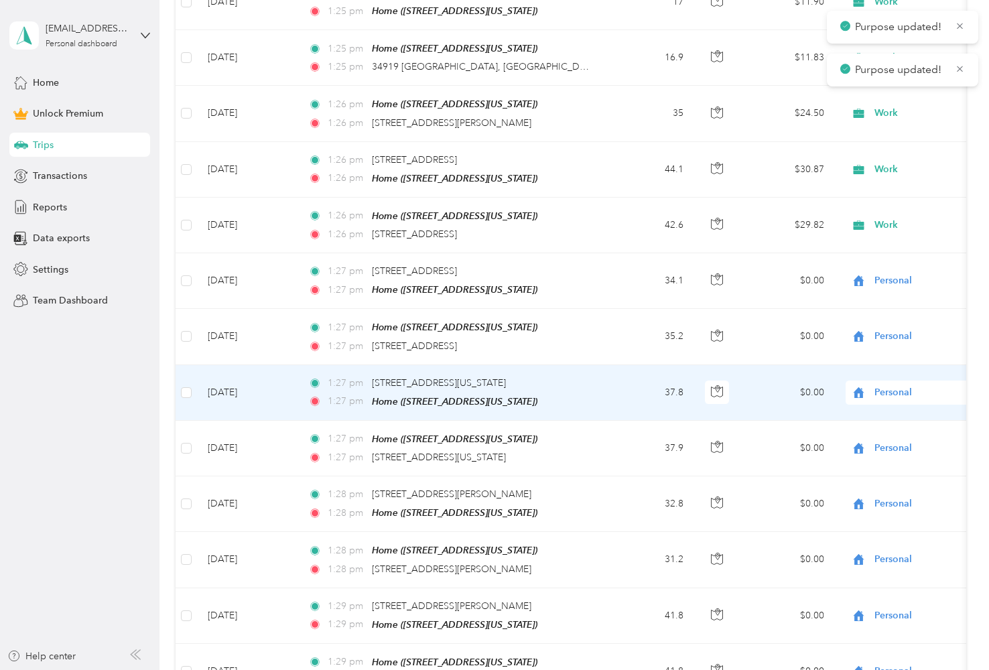
click at [884, 387] on span "Personal" at bounding box center [935, 392] width 123 height 15
click at [882, 420] on li "Personal" at bounding box center [906, 430] width 166 height 23
click at [892, 385] on span "Personal" at bounding box center [935, 392] width 123 height 15
click at [885, 409] on span "Work" at bounding box center [918, 408] width 124 height 14
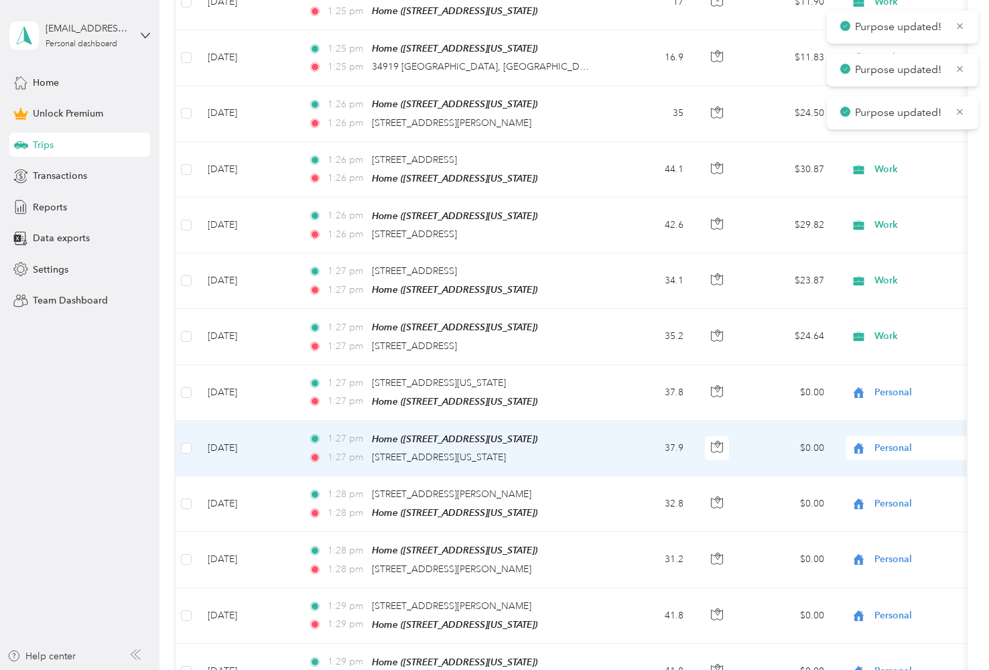
click at [887, 441] on span "Personal" at bounding box center [935, 448] width 123 height 15
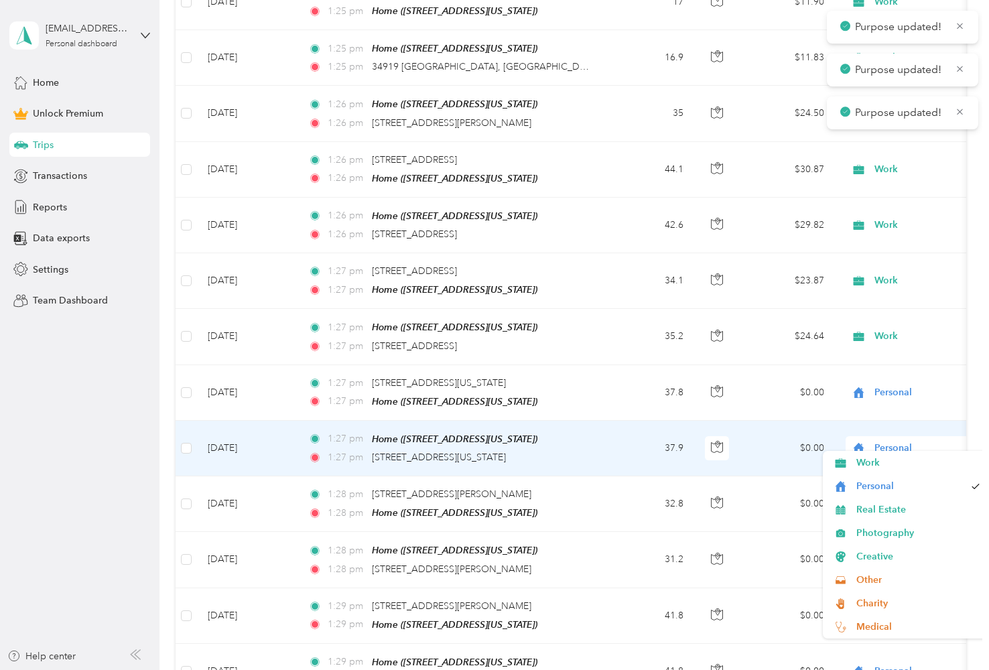
click at [882, 449] on div "Personal" at bounding box center [929, 448] width 166 height 24
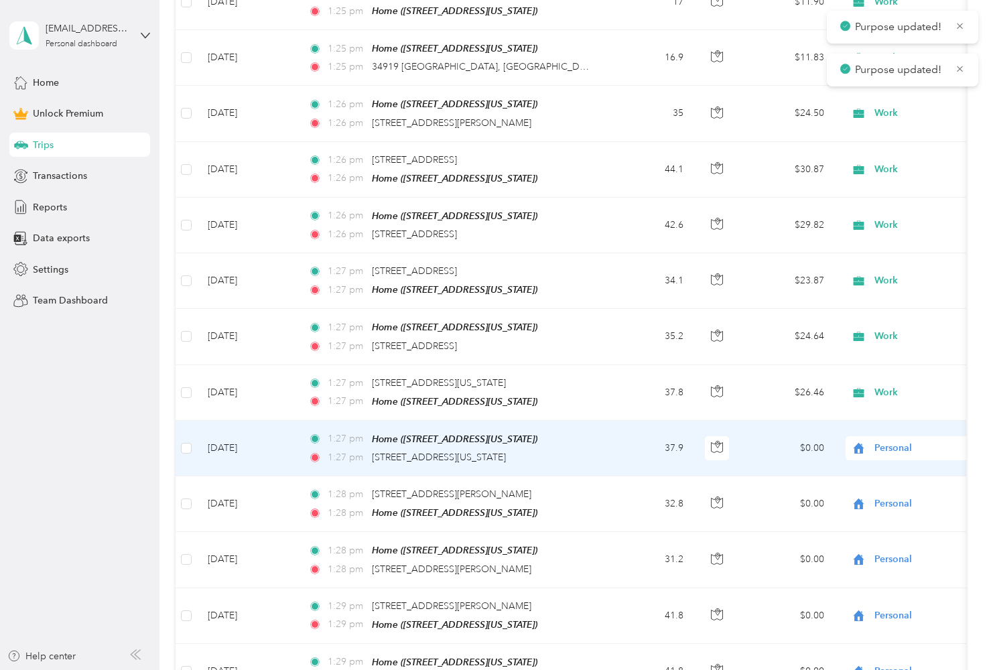
click at [875, 464] on span "Work" at bounding box center [918, 461] width 124 height 14
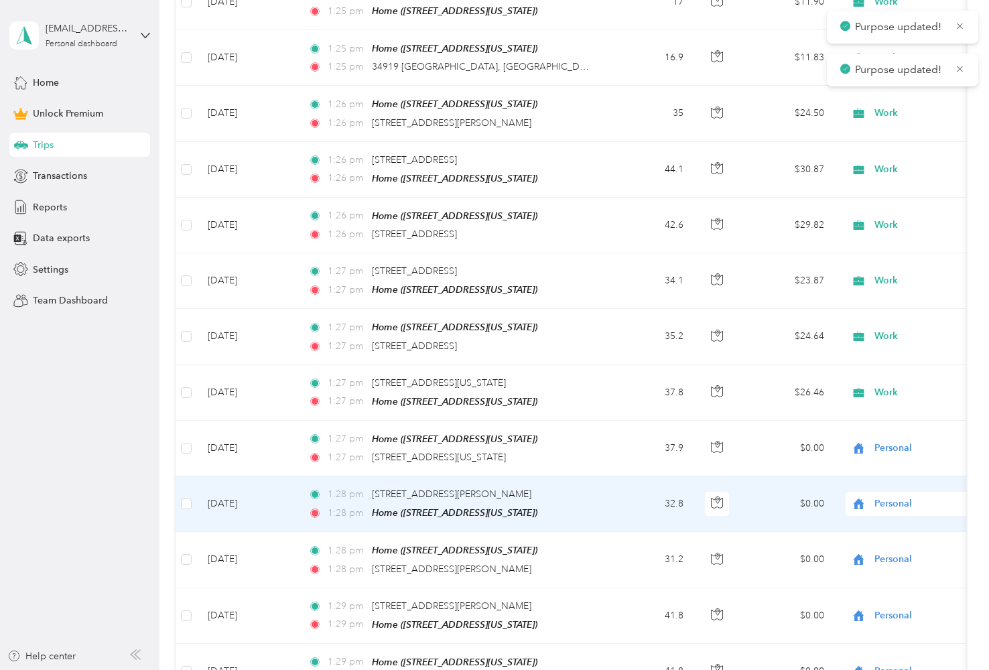
click at [876, 496] on span "Personal" at bounding box center [935, 503] width 123 height 15
click at [883, 311] on li "Work" at bounding box center [906, 302] width 166 height 23
click at [882, 500] on div "Personal" at bounding box center [929, 504] width 166 height 24
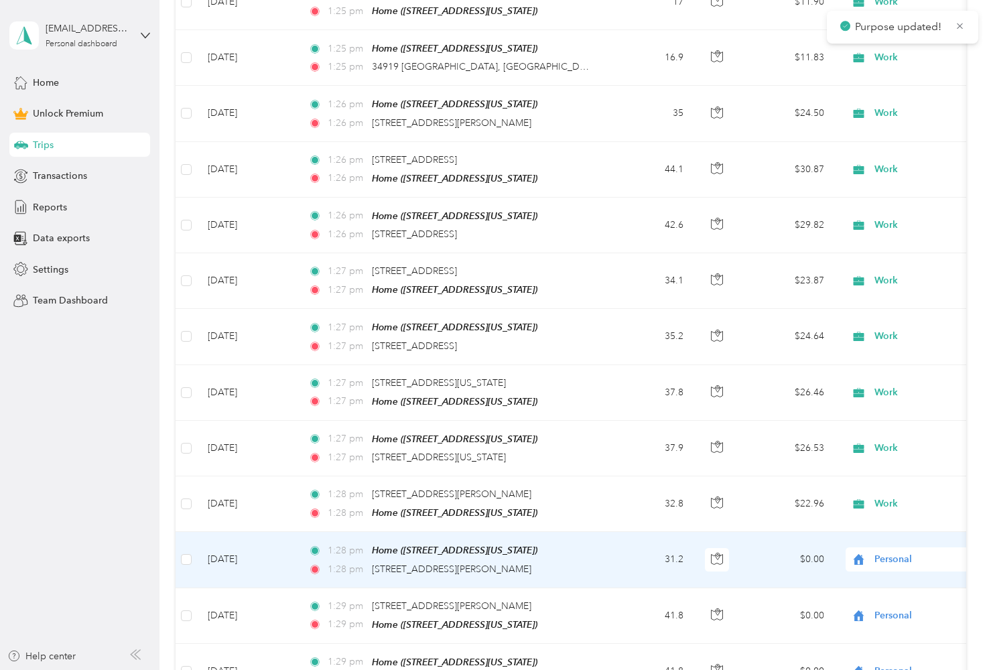
click at [882, 552] on span "Personal" at bounding box center [935, 559] width 123 height 15
click at [890, 362] on span "Work" at bounding box center [918, 359] width 124 height 14
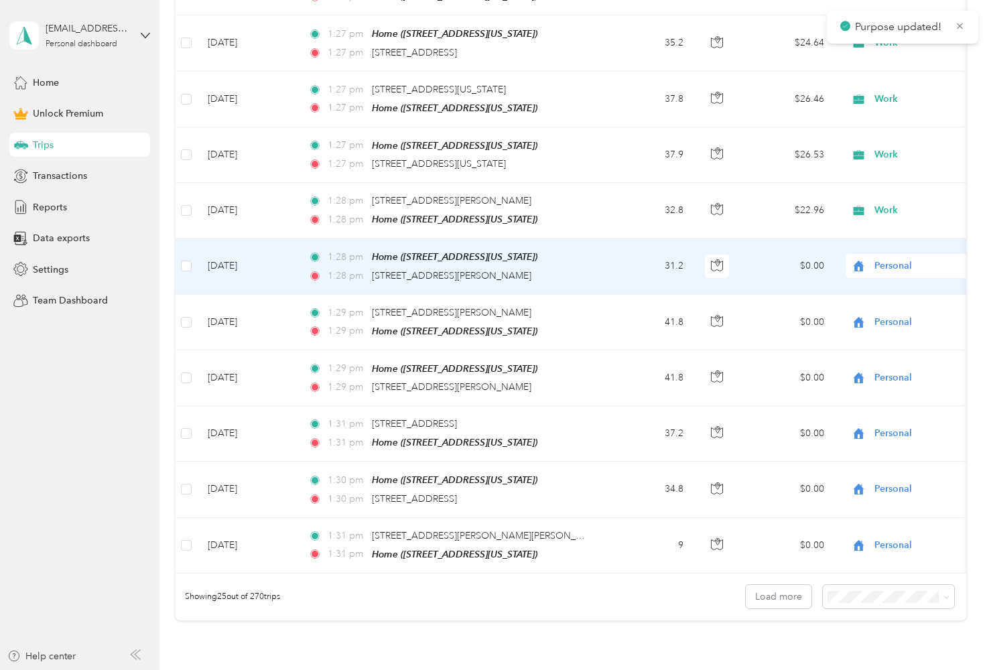
scroll to position [1170, 0]
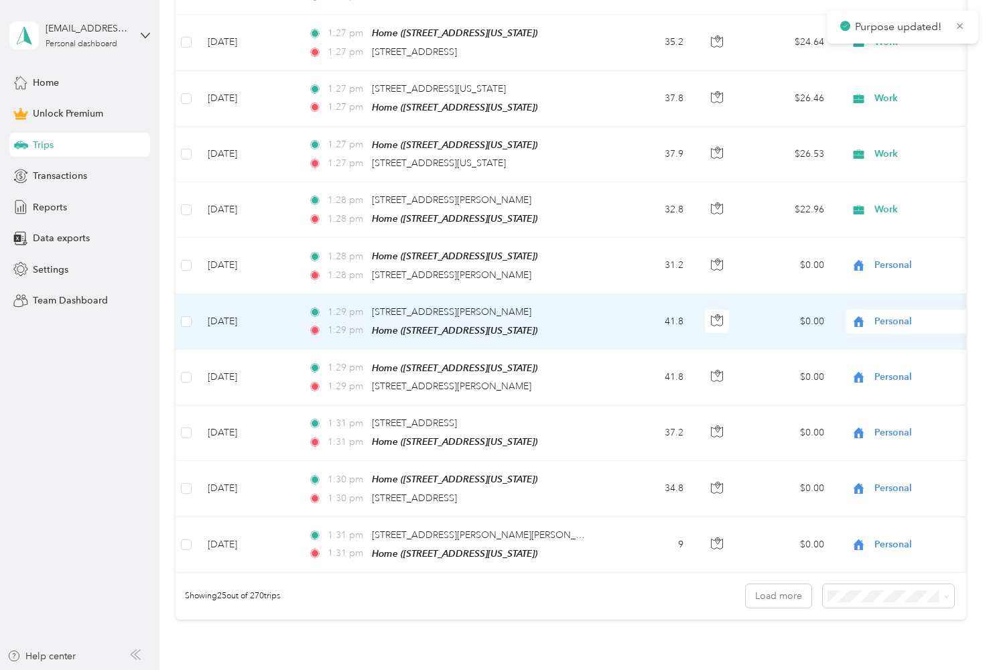
click at [902, 314] on span "Personal" at bounding box center [935, 321] width 123 height 15
click at [888, 330] on span "Work" at bounding box center [918, 334] width 124 height 14
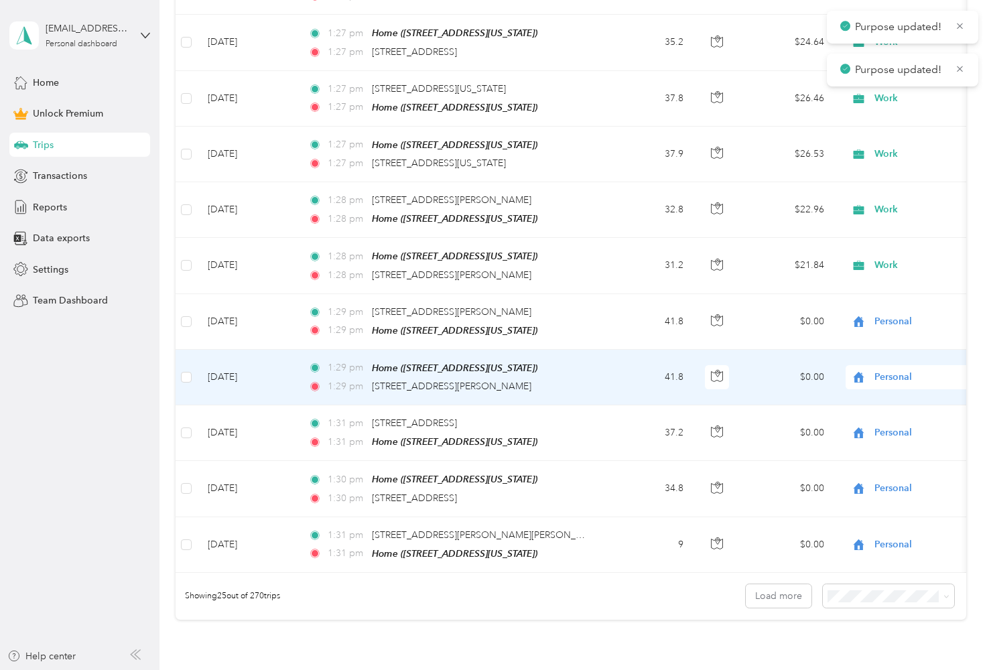
click at [883, 370] on span "Personal" at bounding box center [935, 377] width 123 height 15
click at [880, 390] on span "Work" at bounding box center [918, 389] width 124 height 14
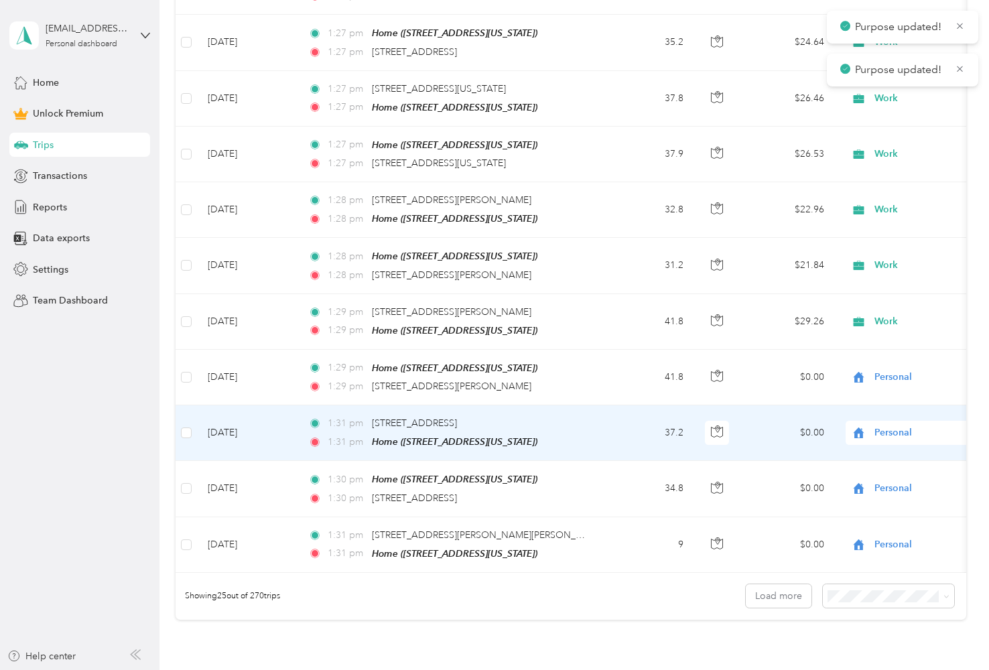
click at [878, 425] on span "Personal" at bounding box center [935, 432] width 123 height 15
click at [872, 437] on span "Work" at bounding box center [918, 444] width 124 height 14
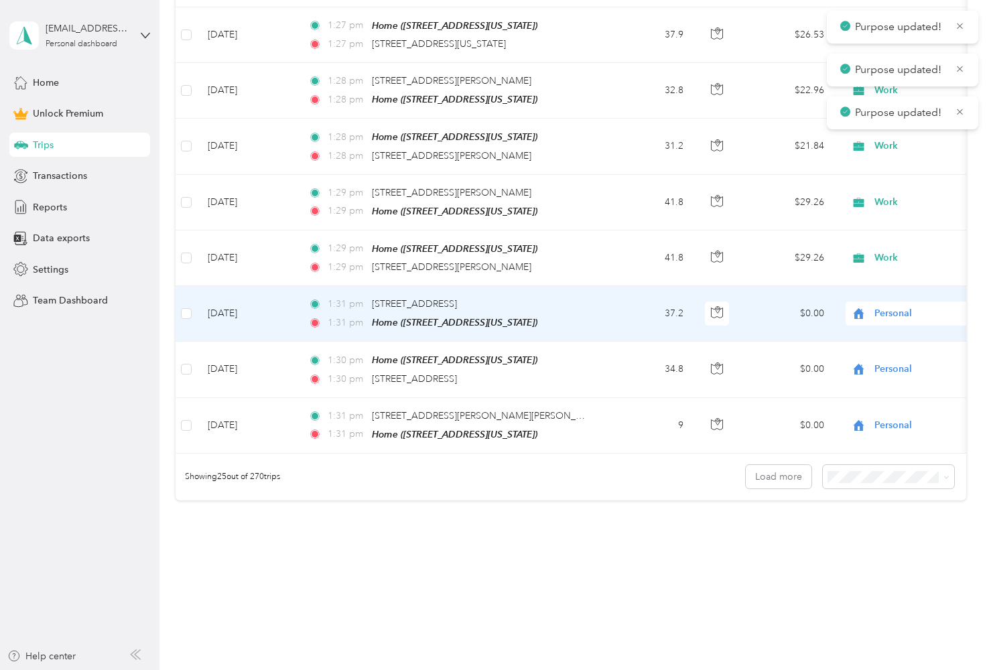
scroll to position [1292, 0]
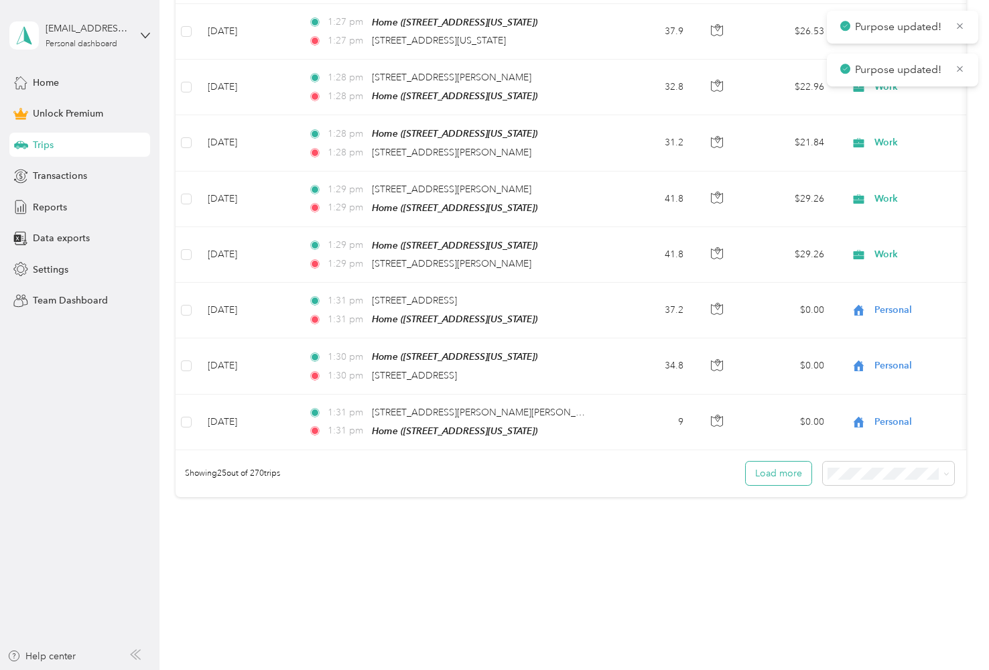
click at [785, 462] on button "Load more" at bounding box center [779, 473] width 66 height 23
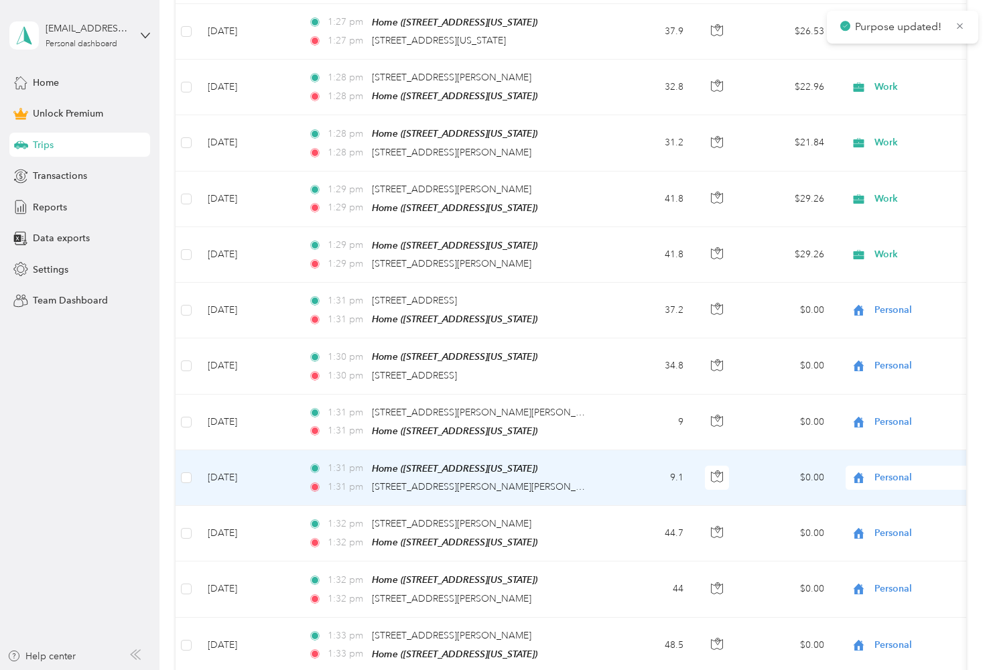
click at [793, 465] on td "$0.00" at bounding box center [788, 478] width 94 height 56
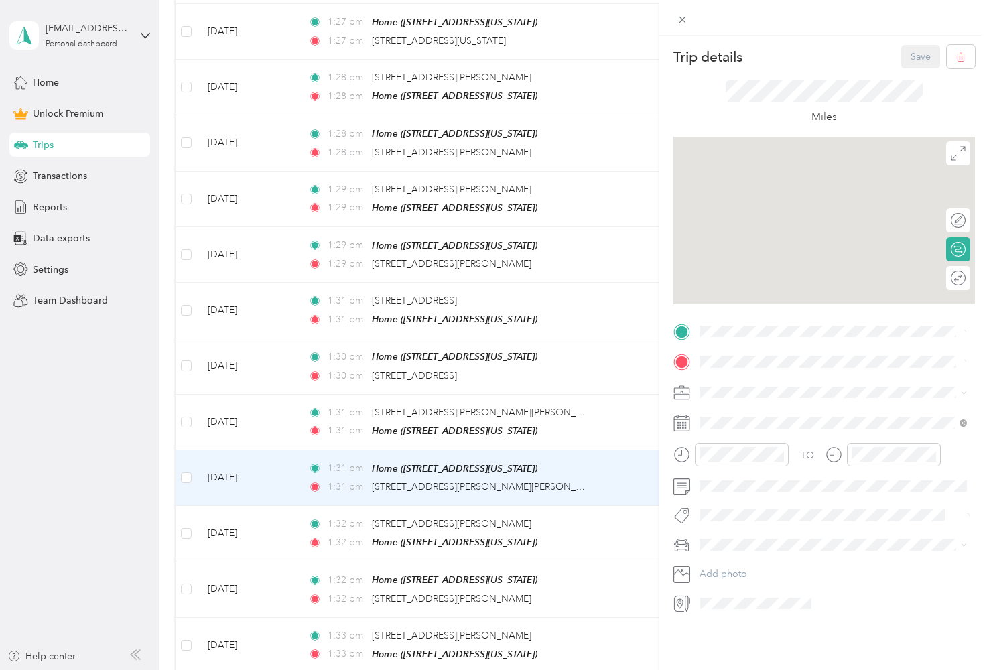
click at [602, 234] on div "Trip details Save This trip cannot be edited because it is either under review,…" at bounding box center [494, 335] width 989 height 670
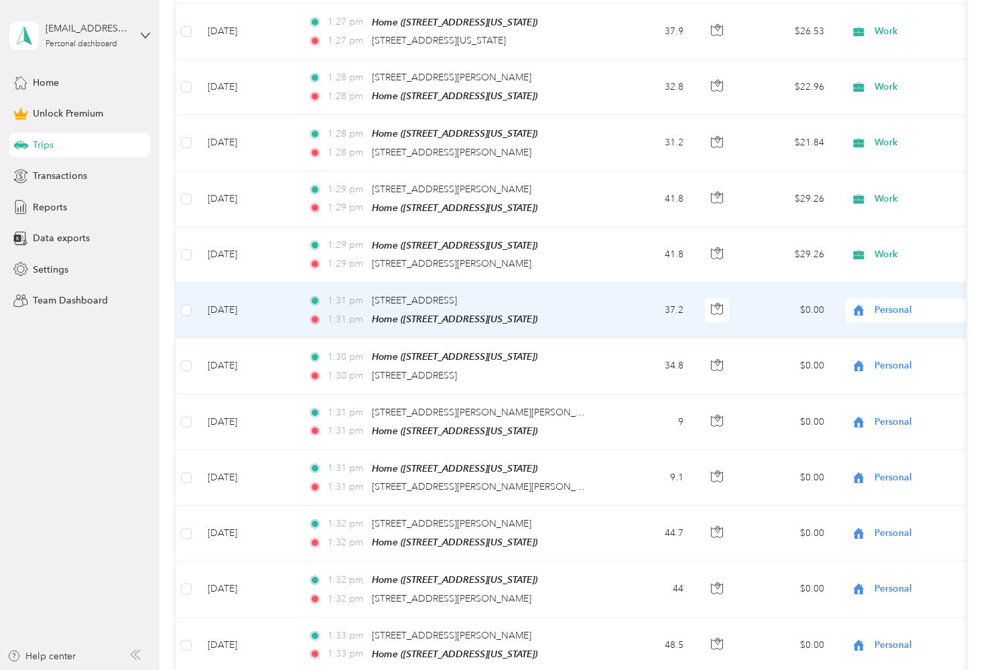
click at [883, 298] on div "Personal" at bounding box center [929, 310] width 166 height 24
click at [874, 335] on li "Personal" at bounding box center [906, 345] width 166 height 23
click at [884, 298] on div "Personal" at bounding box center [929, 310] width 166 height 24
click at [878, 328] on li "Work" at bounding box center [906, 319] width 166 height 23
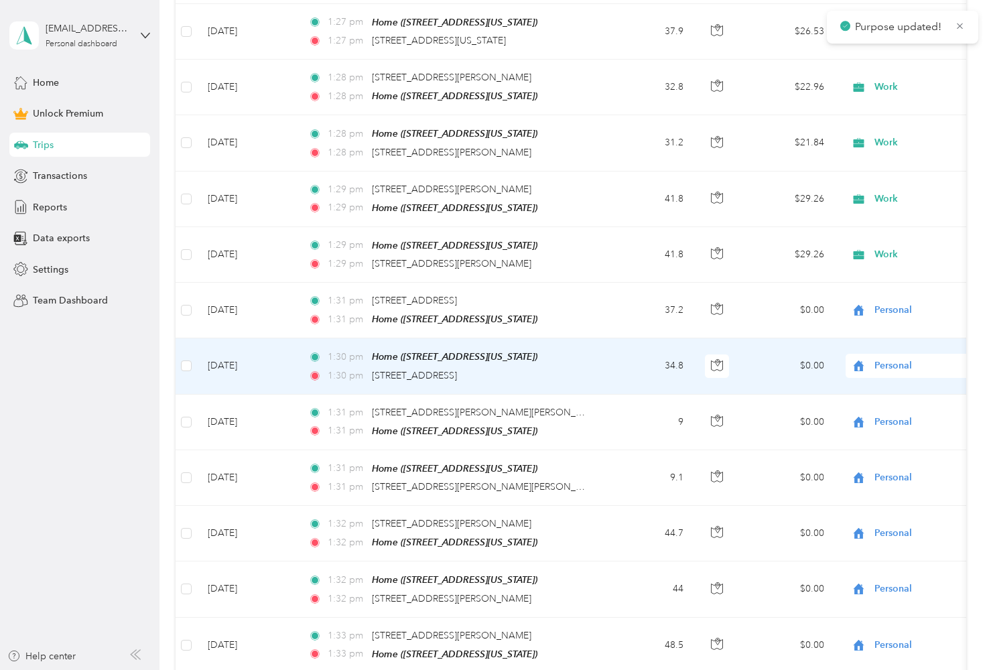
click at [883, 358] on span "Personal" at bounding box center [935, 365] width 123 height 15
click at [885, 383] on li "Work" at bounding box center [906, 377] width 166 height 23
click at [884, 415] on span "Personal" at bounding box center [935, 422] width 123 height 15
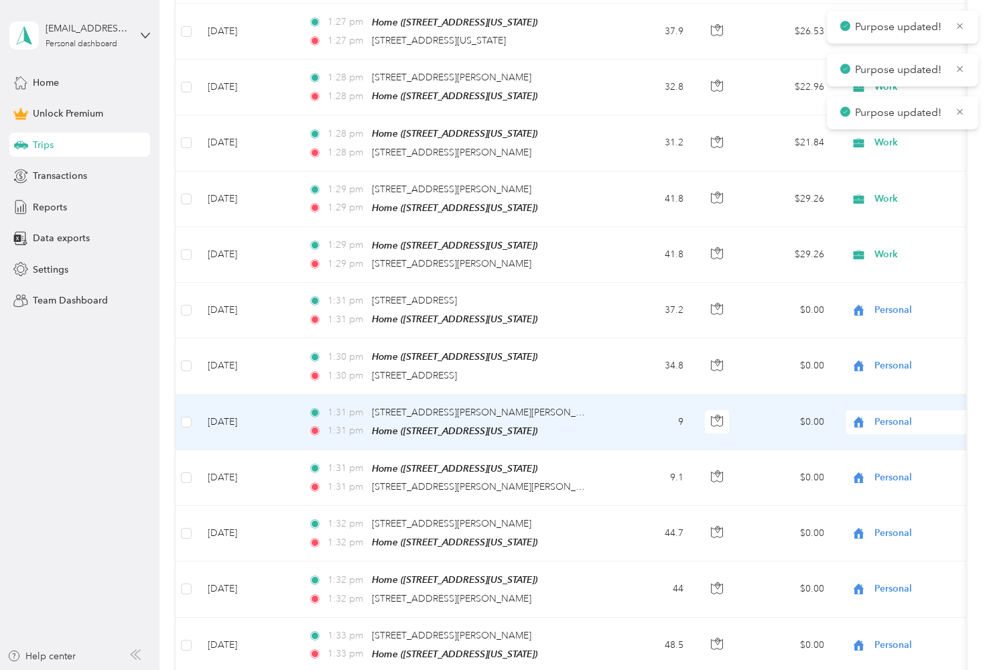
click at [886, 441] on ol "Work Personal Real Estate Photography Creative Other Charity Medical Moving Com…" at bounding box center [906, 514] width 166 height 188
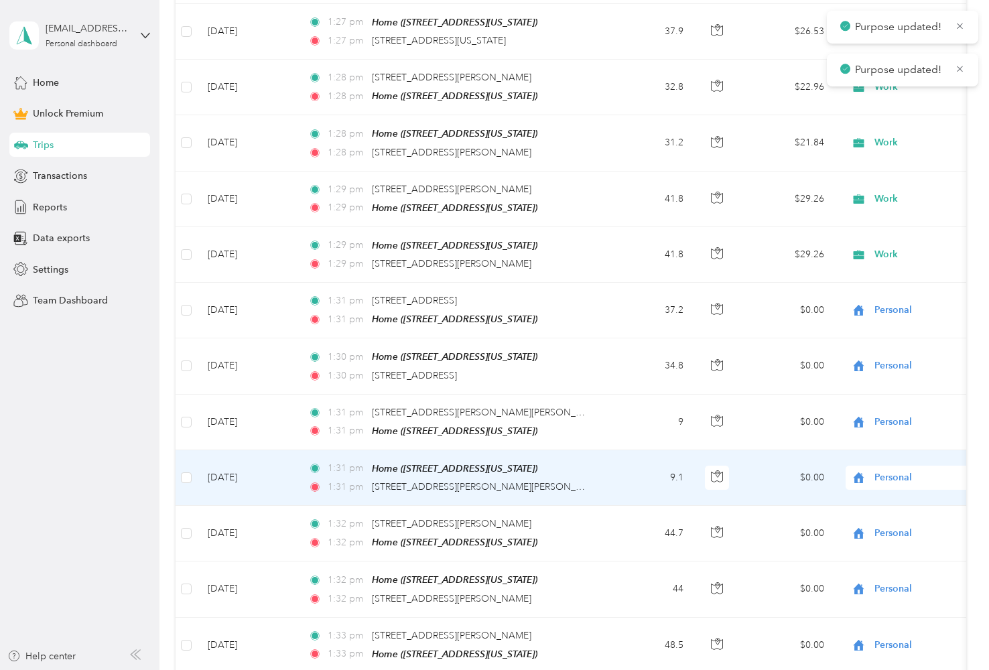
click at [886, 470] on span "Personal" at bounding box center [935, 477] width 123 height 15
click at [884, 486] on span "Work" at bounding box center [918, 487] width 124 height 14
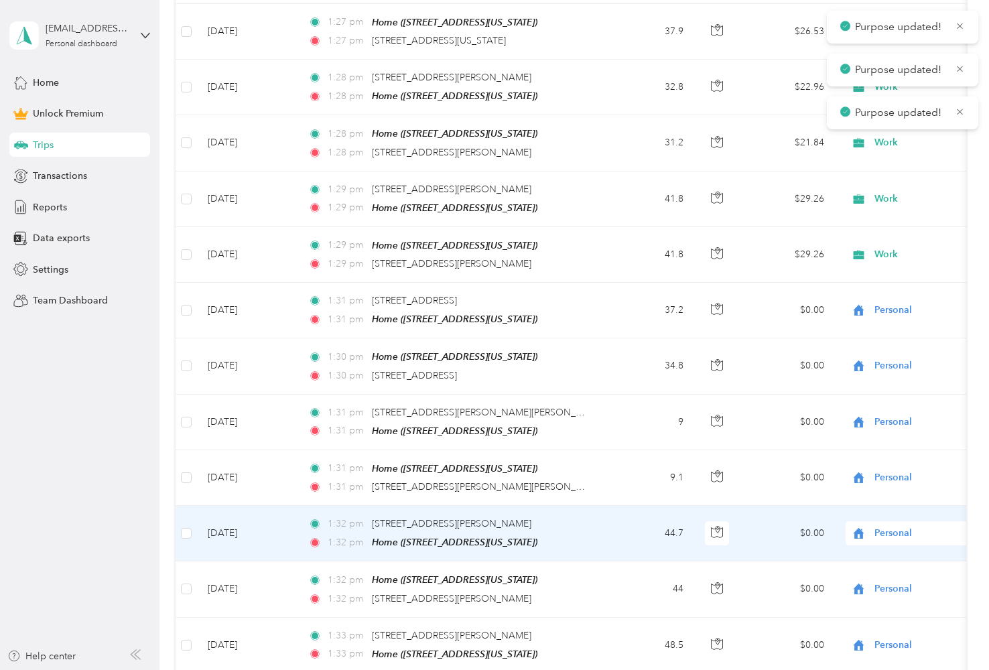
click at [878, 526] on span "Personal" at bounding box center [935, 533] width 123 height 15
click at [893, 334] on li "Work" at bounding box center [906, 327] width 166 height 23
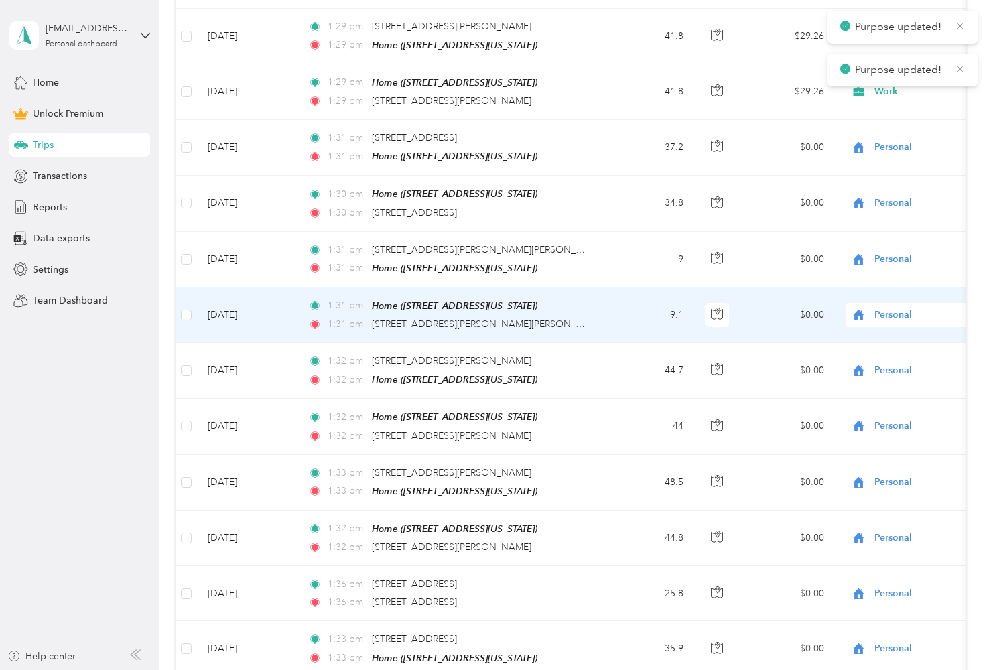
scroll to position [1472, 0]
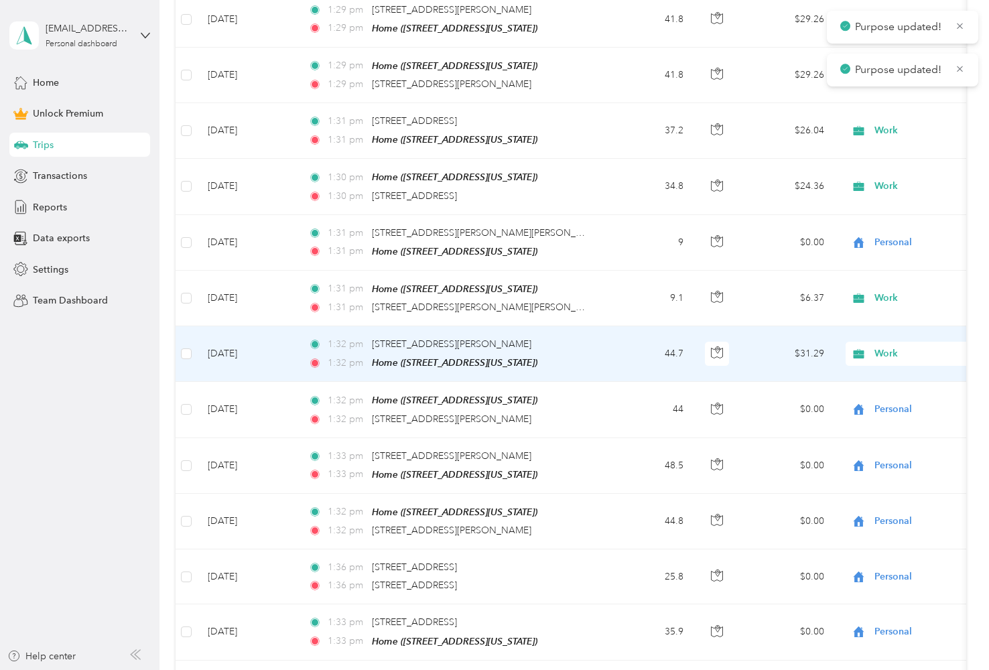
click at [890, 346] on span "Work" at bounding box center [935, 353] width 123 height 15
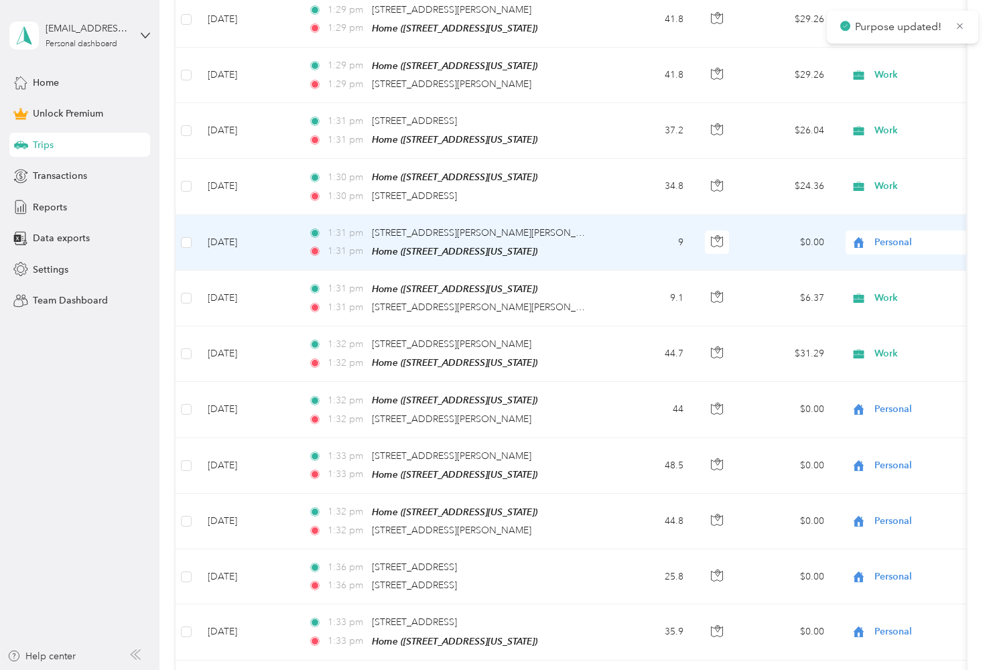
click at [884, 215] on td "Personal" at bounding box center [929, 243] width 188 height 56
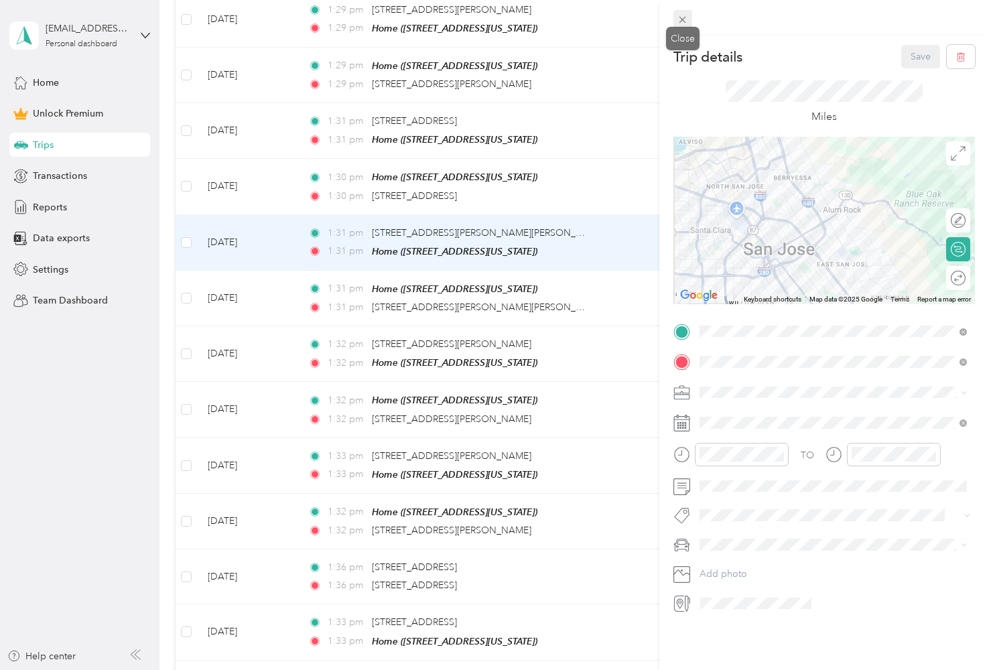
click at [682, 22] on icon at bounding box center [682, 19] width 11 height 11
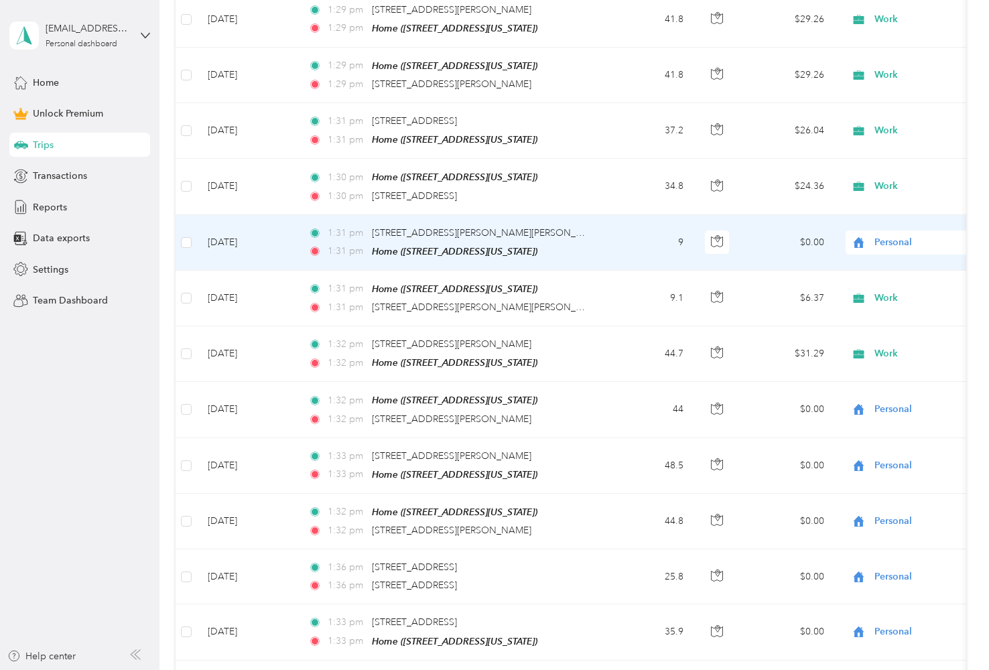
click at [888, 235] on span "Personal" at bounding box center [935, 242] width 123 height 15
click at [895, 253] on span "Work" at bounding box center [918, 252] width 124 height 14
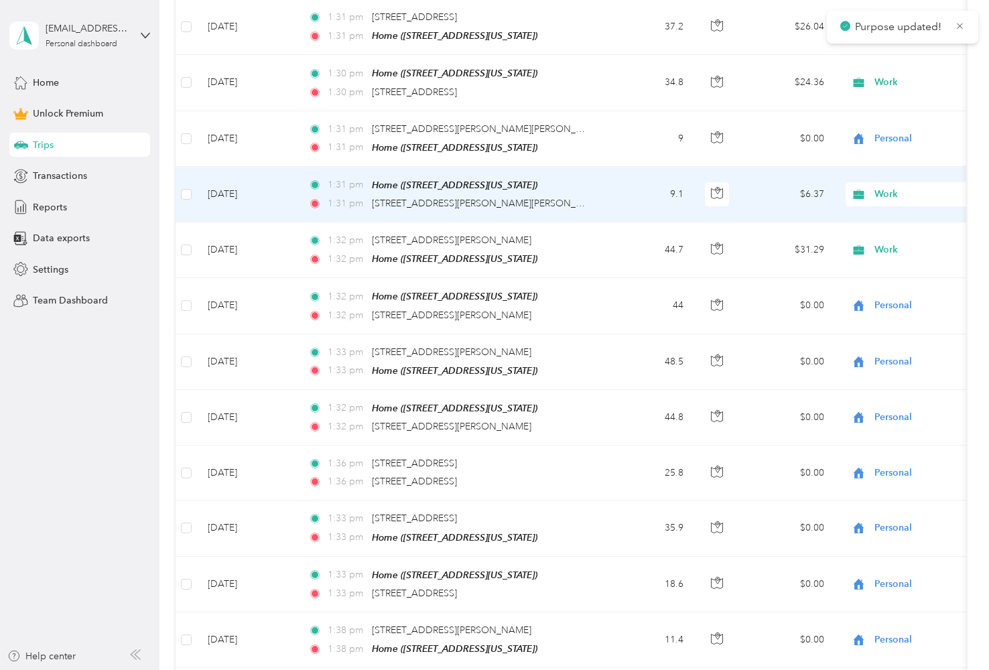
scroll to position [1580, 0]
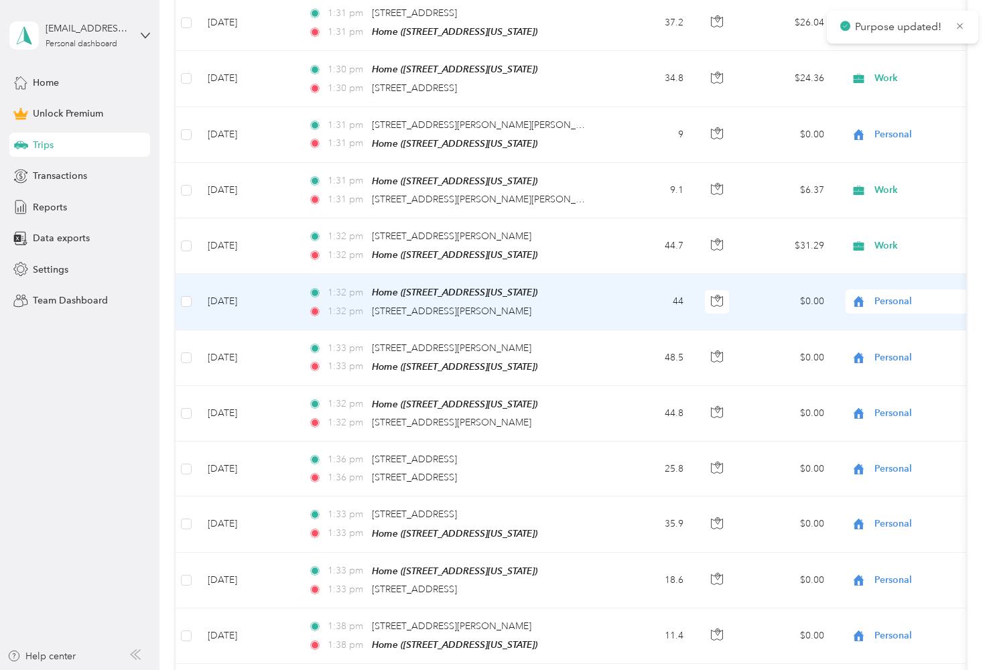
click at [881, 294] on span "Personal" at bounding box center [935, 301] width 123 height 15
click at [882, 312] on span "Work" at bounding box center [918, 309] width 124 height 14
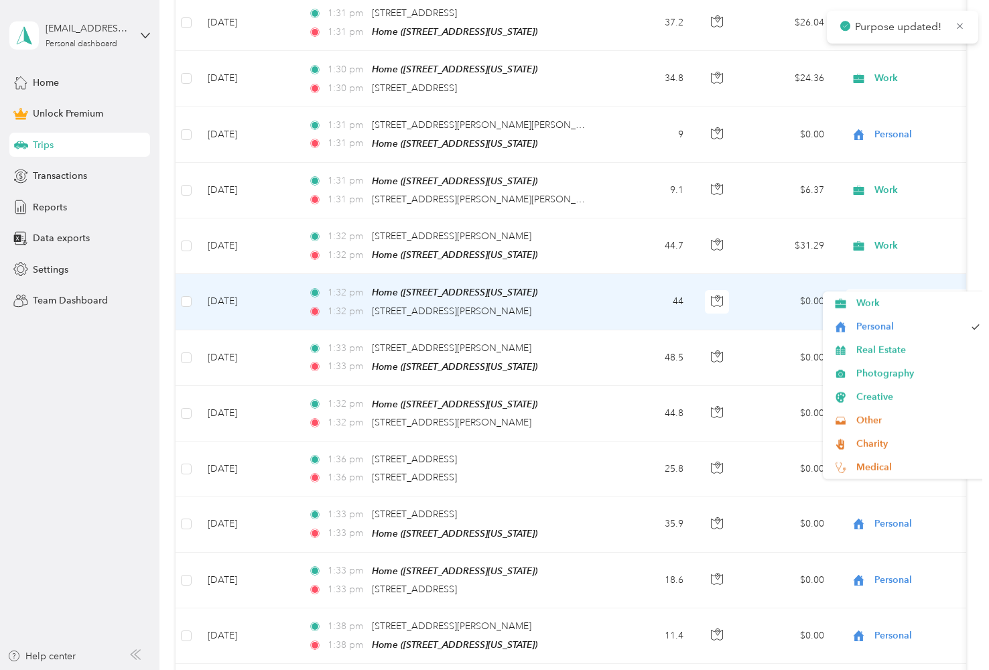
click at [880, 350] on span "Personal" at bounding box center [935, 357] width 123 height 15
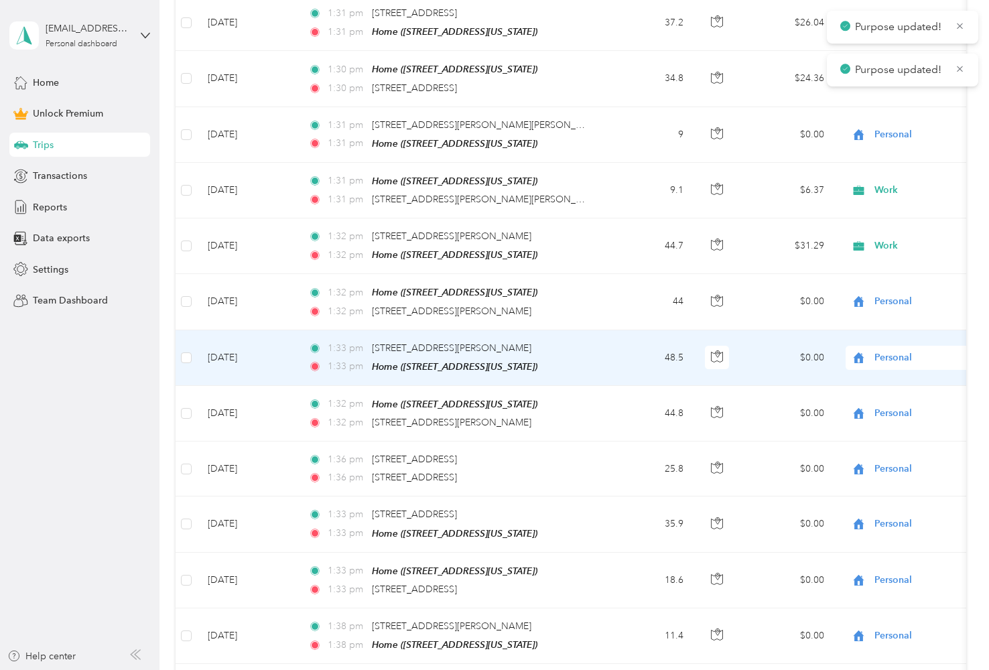
click at [881, 362] on span "Work" at bounding box center [918, 363] width 124 height 14
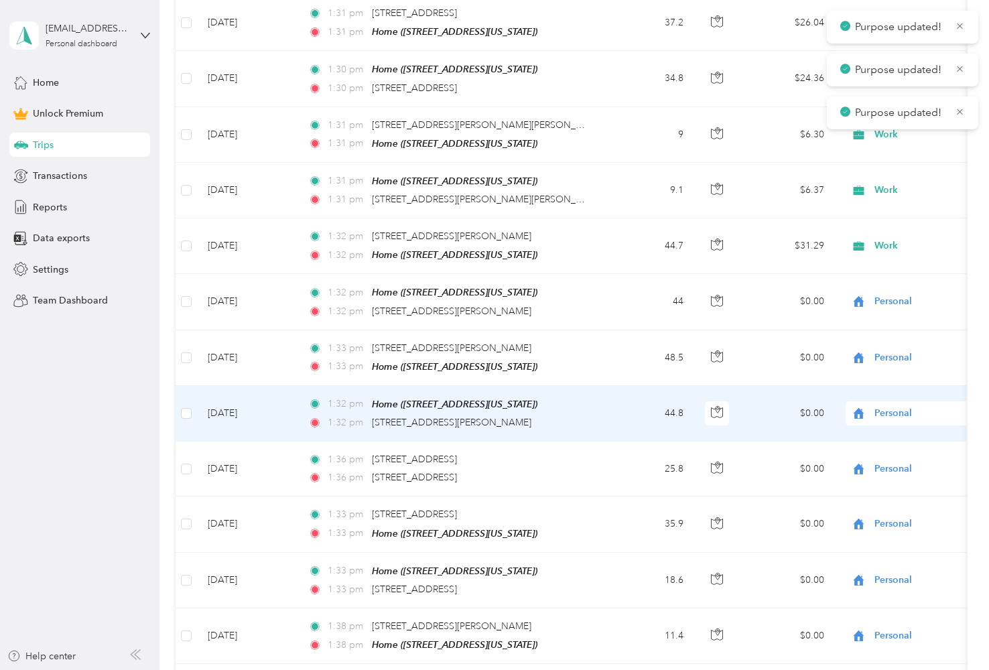
click at [881, 406] on span "Personal" at bounding box center [935, 413] width 123 height 15
click at [881, 415] on span "Work" at bounding box center [918, 420] width 124 height 14
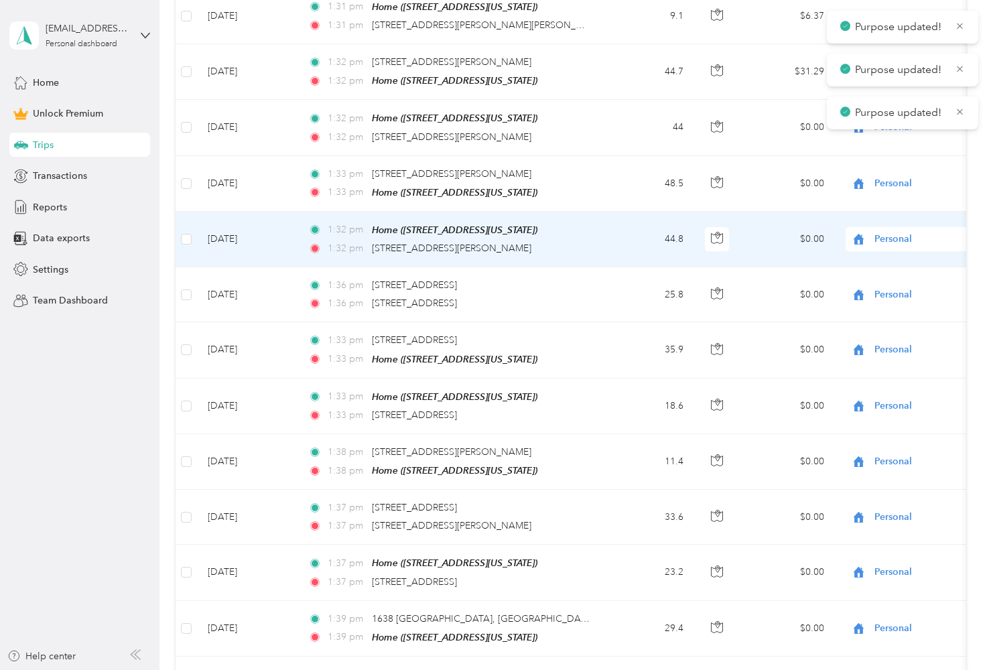
scroll to position [1765, 0]
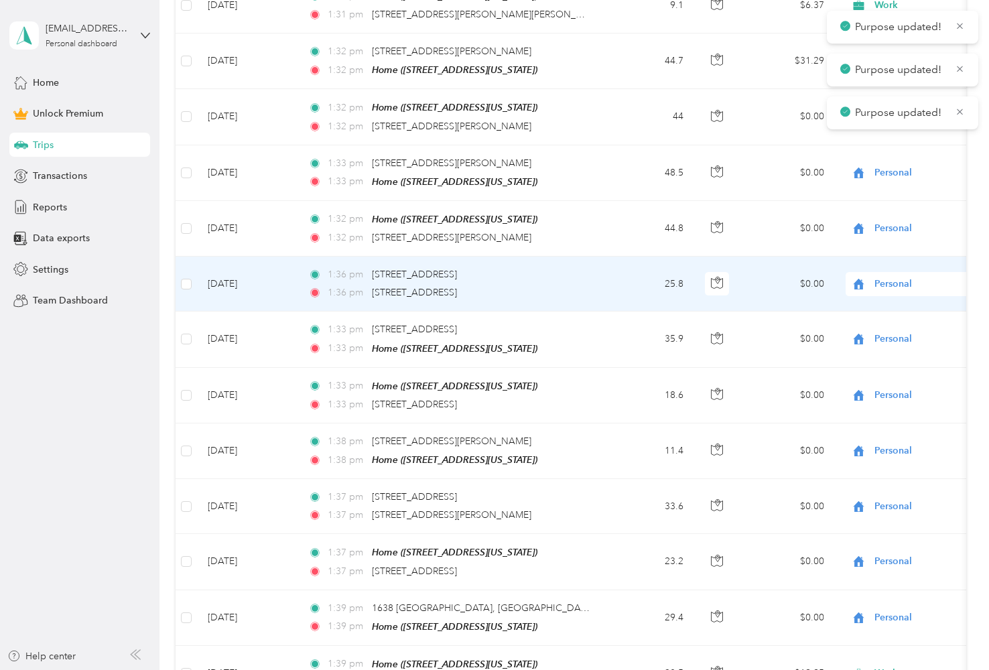
click at [888, 277] on span "Personal" at bounding box center [935, 284] width 123 height 15
click at [887, 287] on span "Work" at bounding box center [918, 290] width 124 height 14
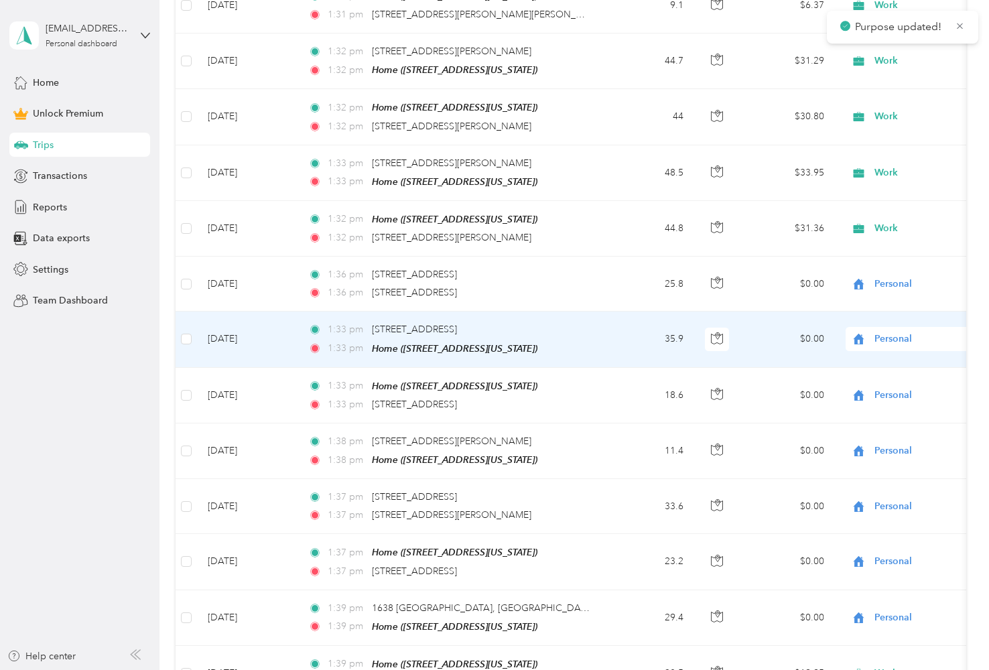
click at [883, 332] on span "Personal" at bounding box center [935, 339] width 123 height 15
click at [879, 336] on li "Work" at bounding box center [906, 345] width 166 height 23
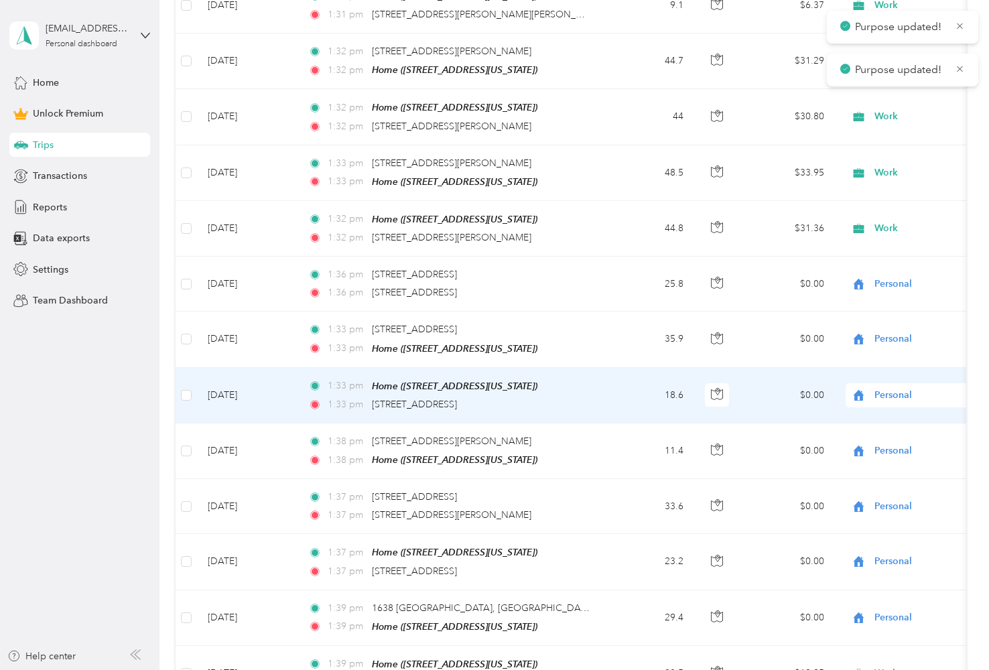
click at [881, 388] on span "Personal" at bounding box center [935, 395] width 123 height 15
click at [882, 401] on span "Work" at bounding box center [918, 400] width 124 height 14
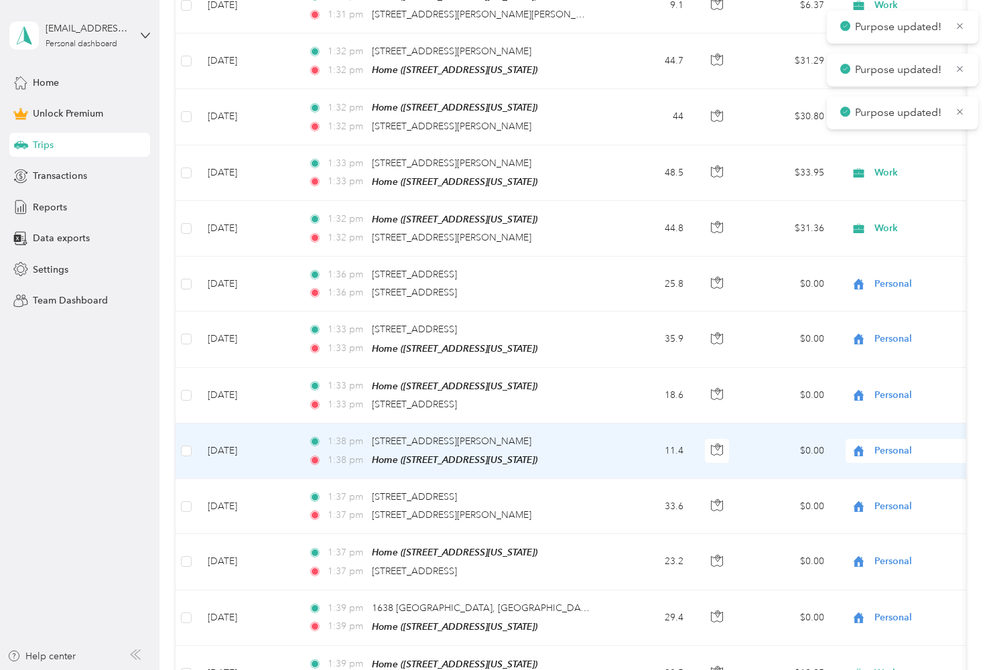
click at [883, 444] on span "Personal" at bounding box center [935, 451] width 123 height 15
click at [879, 450] on span "Work" at bounding box center [918, 455] width 124 height 14
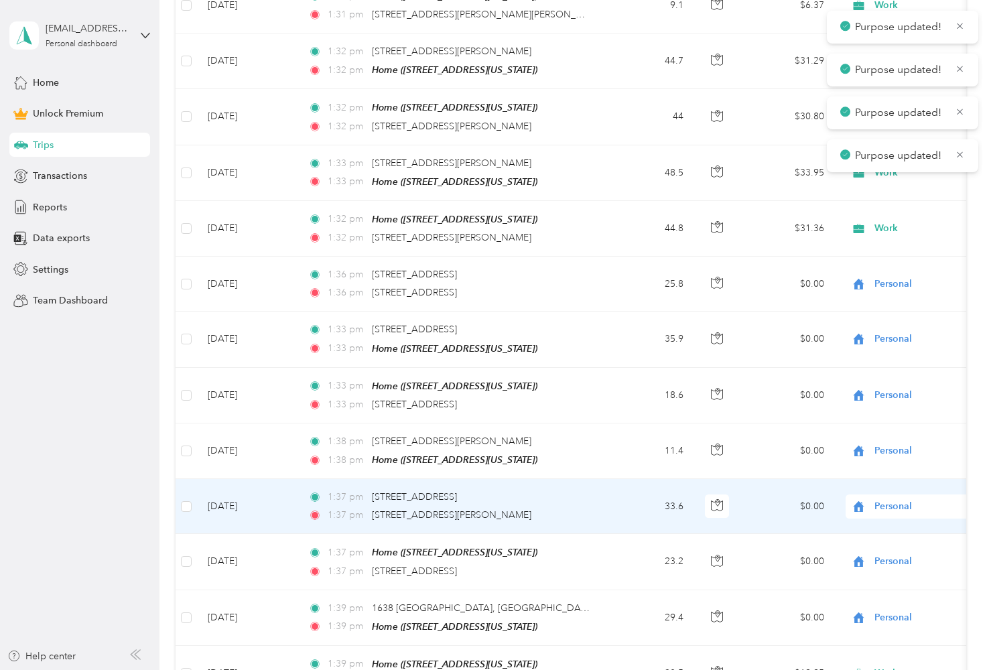
click at [879, 499] on span "Personal" at bounding box center [935, 506] width 123 height 15
click at [876, 299] on li "Work" at bounding box center [906, 296] width 166 height 23
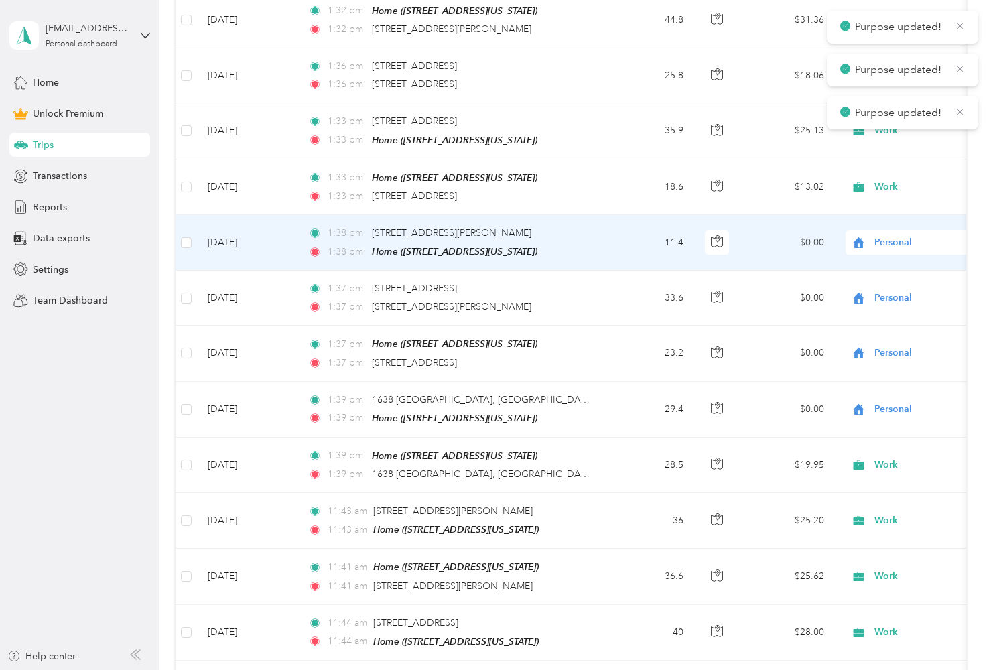
scroll to position [1995, 0]
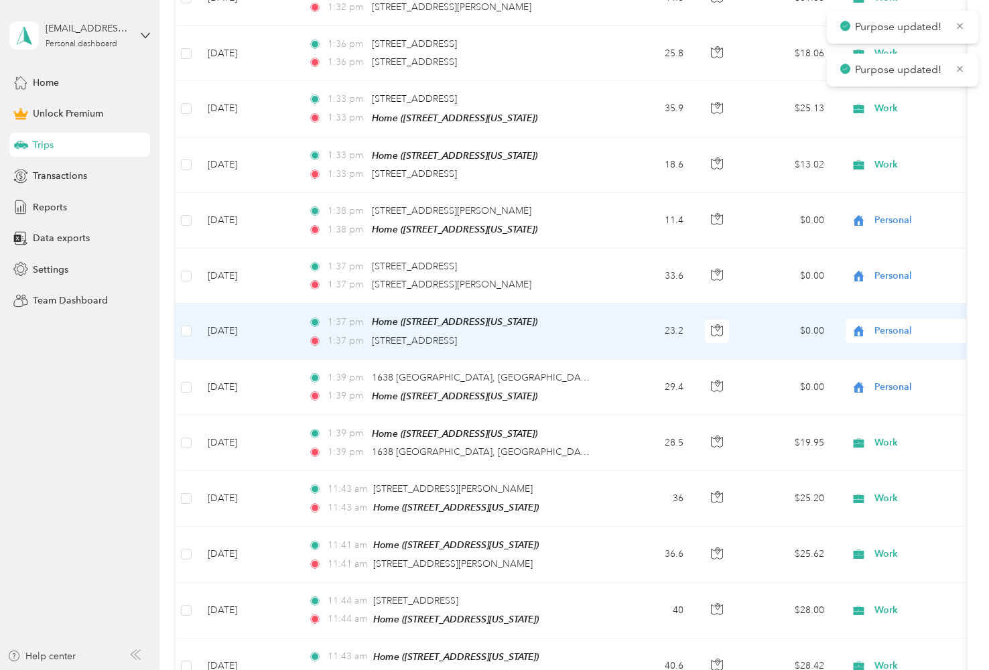
click at [886, 324] on span "Personal" at bounding box center [935, 331] width 123 height 15
click at [884, 335] on span "Work" at bounding box center [918, 335] width 124 height 14
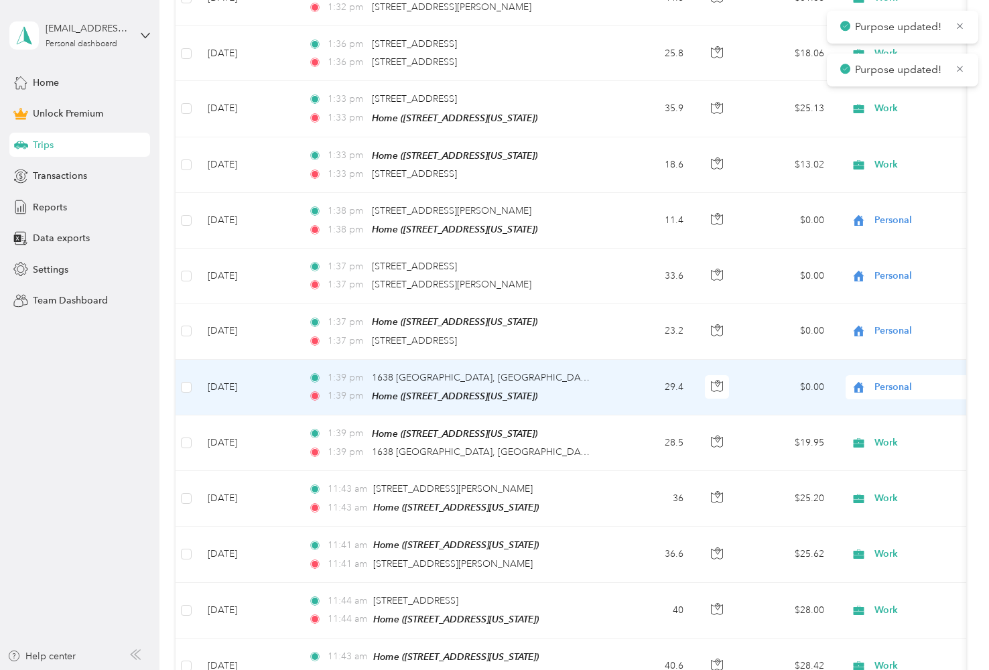
click at [884, 380] on span "Personal" at bounding box center [935, 387] width 123 height 15
click at [876, 384] on span "Work" at bounding box center [918, 390] width 124 height 14
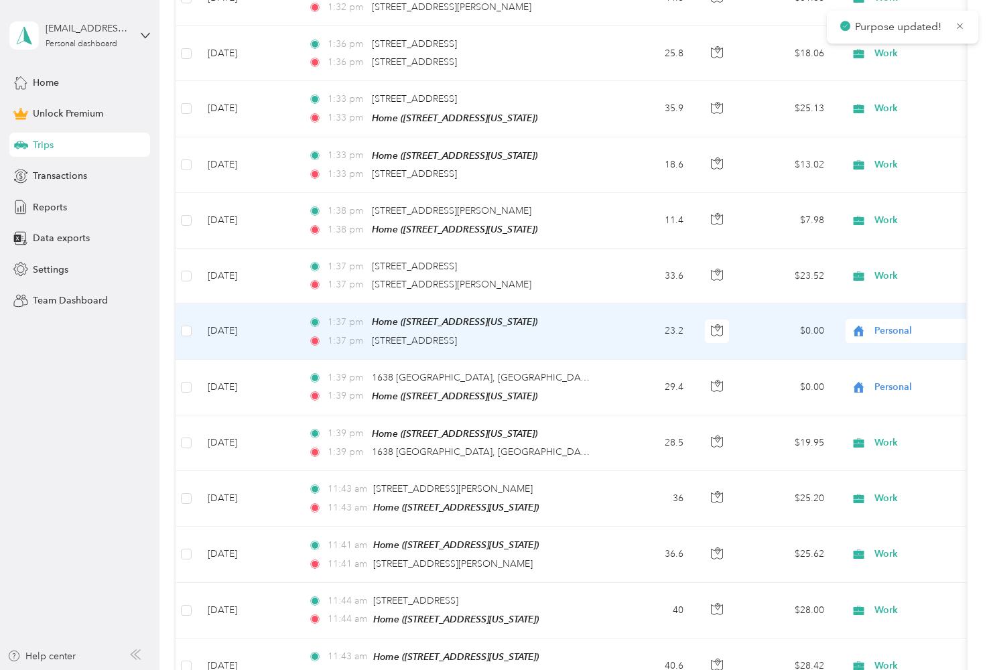
click at [883, 320] on div "Personal" at bounding box center [929, 331] width 166 height 24
click at [877, 337] on span "Work" at bounding box center [918, 335] width 124 height 14
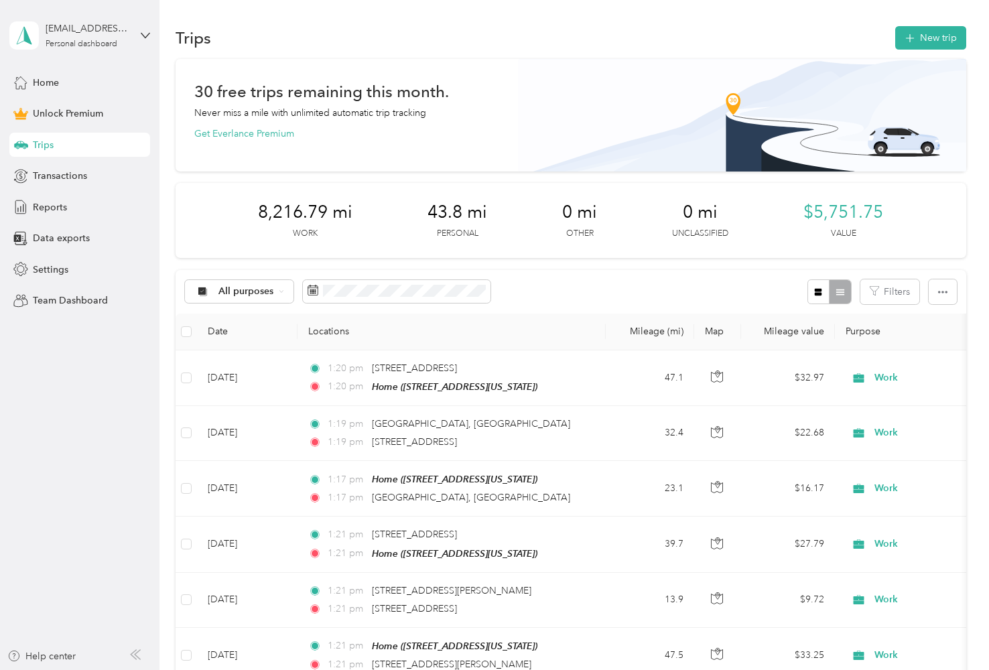
scroll to position [0, 0]
click at [937, 31] on button "New trip" at bounding box center [930, 37] width 71 height 23
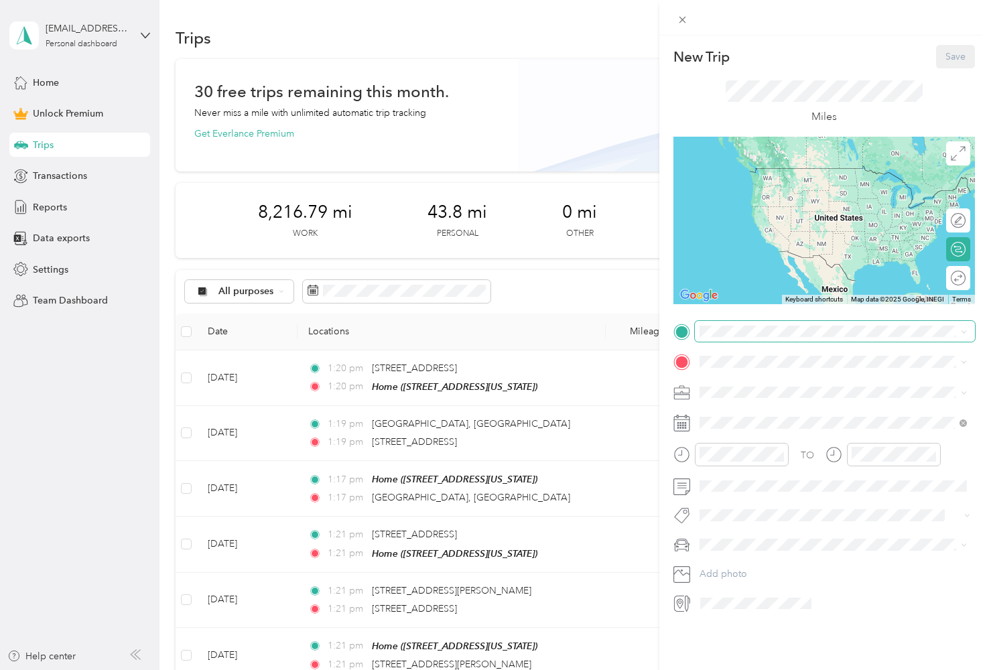
click at [740, 338] on span at bounding box center [835, 331] width 280 height 21
click at [748, 380] on span "[STREET_ADDRESS][PERSON_NAME][US_STATE]" at bounding box center [829, 379] width 208 height 12
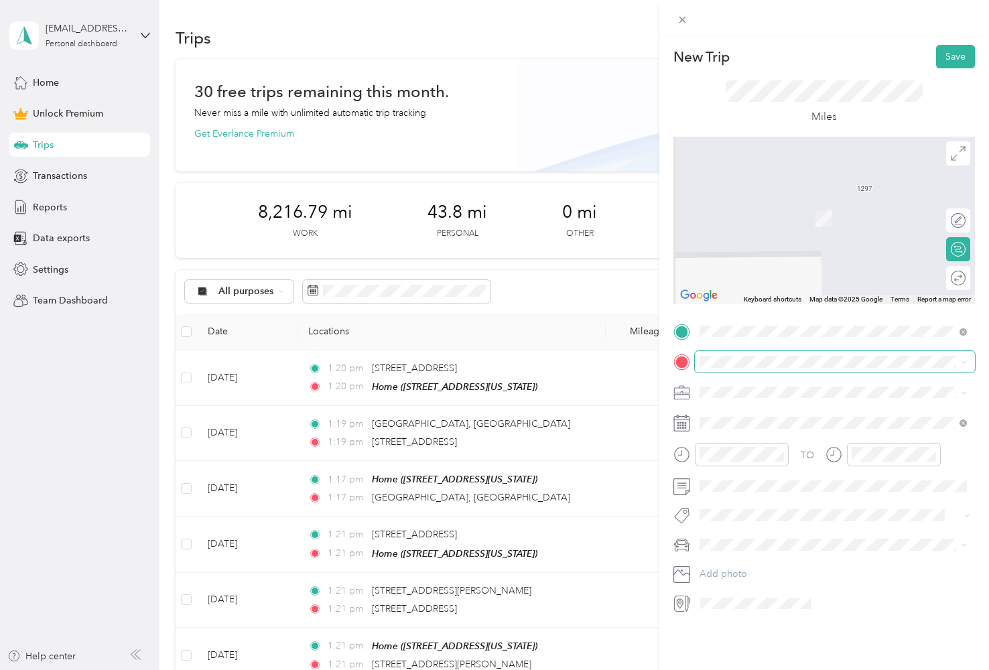
click at [745, 368] on span at bounding box center [835, 361] width 280 height 21
click at [741, 395] on li "From your Favorite places" at bounding box center [833, 387] width 277 height 28
click at [744, 415] on strong "Home" at bounding box center [738, 414] width 26 height 12
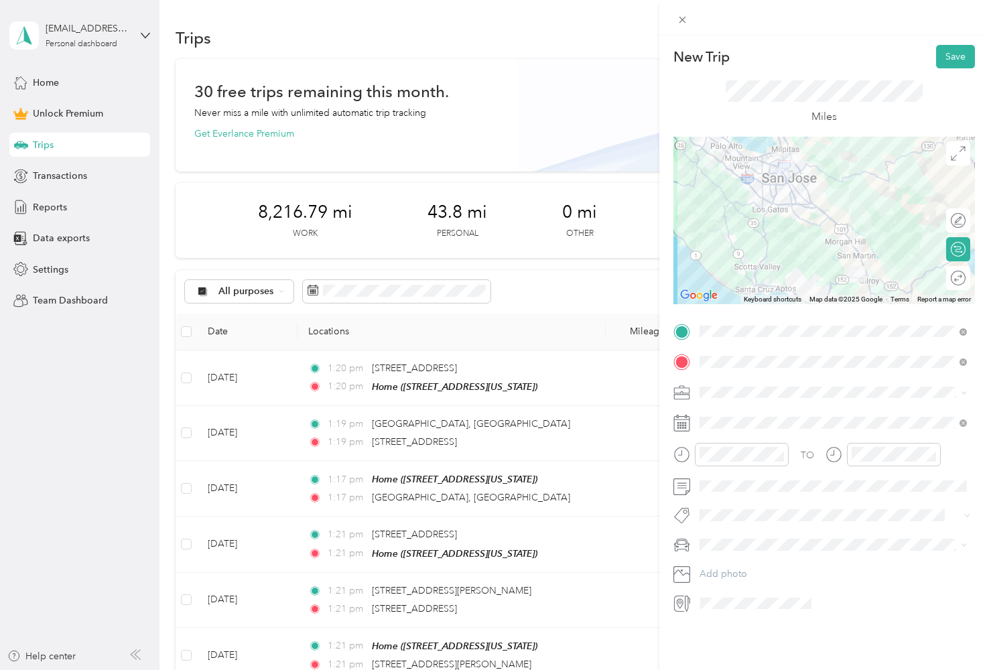
click at [744, 401] on span at bounding box center [835, 392] width 280 height 21
click at [738, 421] on ol "Work Personal Real Estate Photography Creative Other Charity Medical Moving Com…" at bounding box center [833, 492] width 277 height 188
click at [732, 495] on icon at bounding box center [733, 498] width 7 height 12
click at [783, 633] on div "27" at bounding box center [778, 629] width 17 height 17
click at [723, 415] on span "Work" at bounding box center [715, 415] width 23 height 11
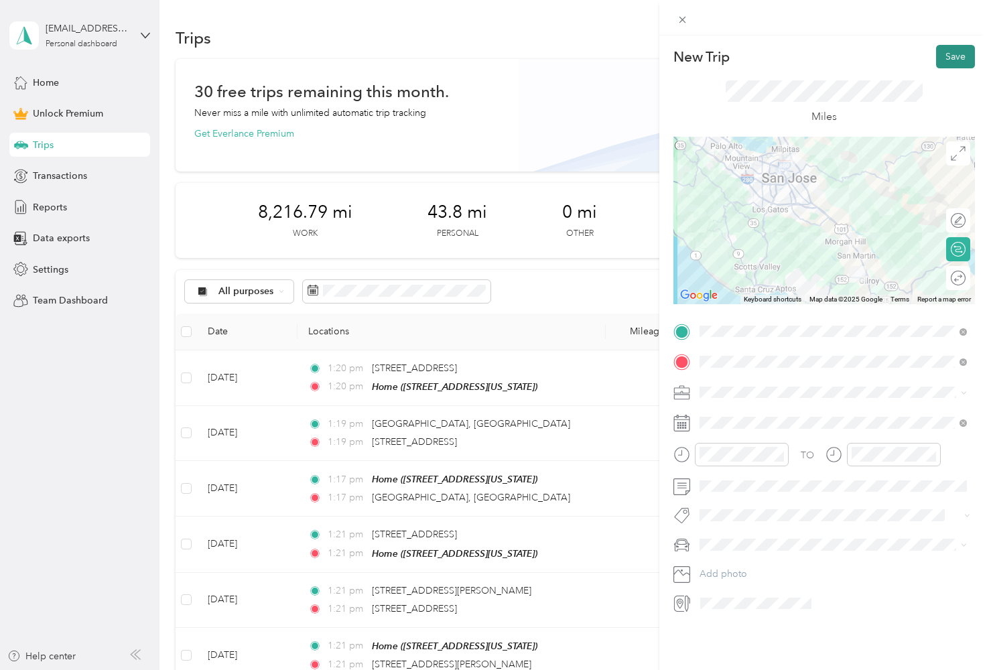
click at [941, 54] on button "Save" at bounding box center [955, 56] width 39 height 23
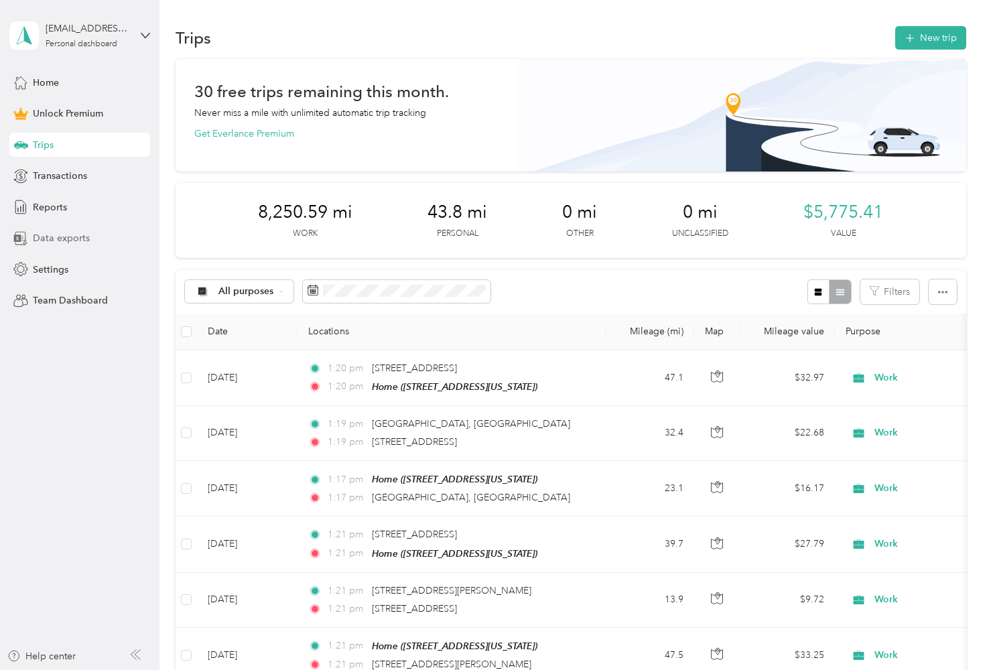
click at [84, 244] on span "Data exports" at bounding box center [61, 238] width 57 height 14
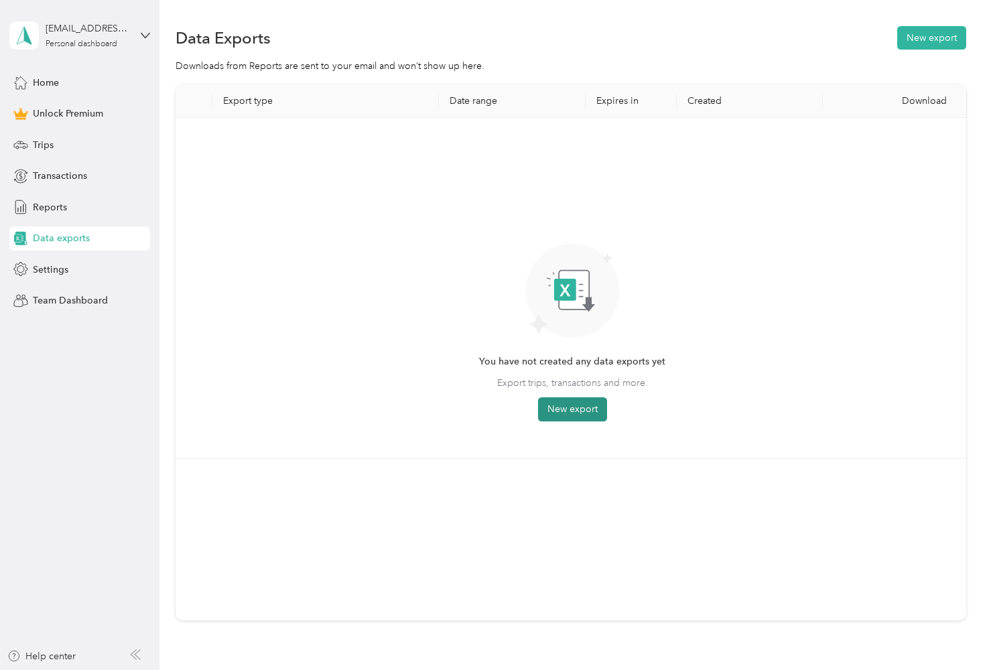
click at [562, 415] on button "New export" at bounding box center [572, 409] width 69 height 24
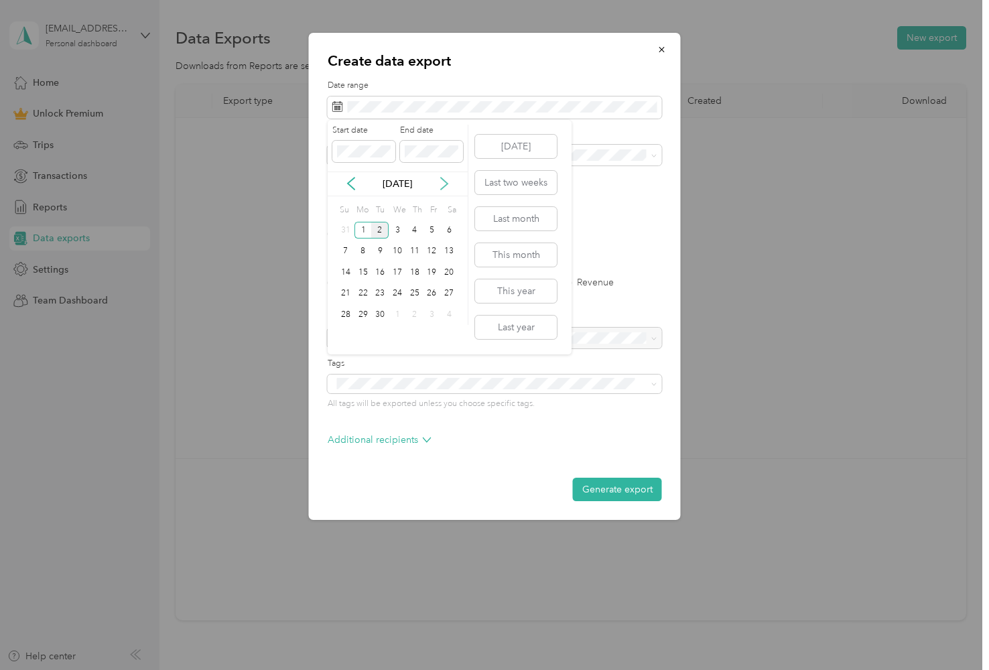
click at [440, 186] on icon at bounding box center [443, 183] width 13 height 13
click at [454, 182] on div "Oct 2025" at bounding box center [398, 184] width 140 height 14
click at [349, 187] on icon at bounding box center [350, 183] width 13 height 13
click at [382, 253] on div "5" at bounding box center [379, 251] width 17 height 17
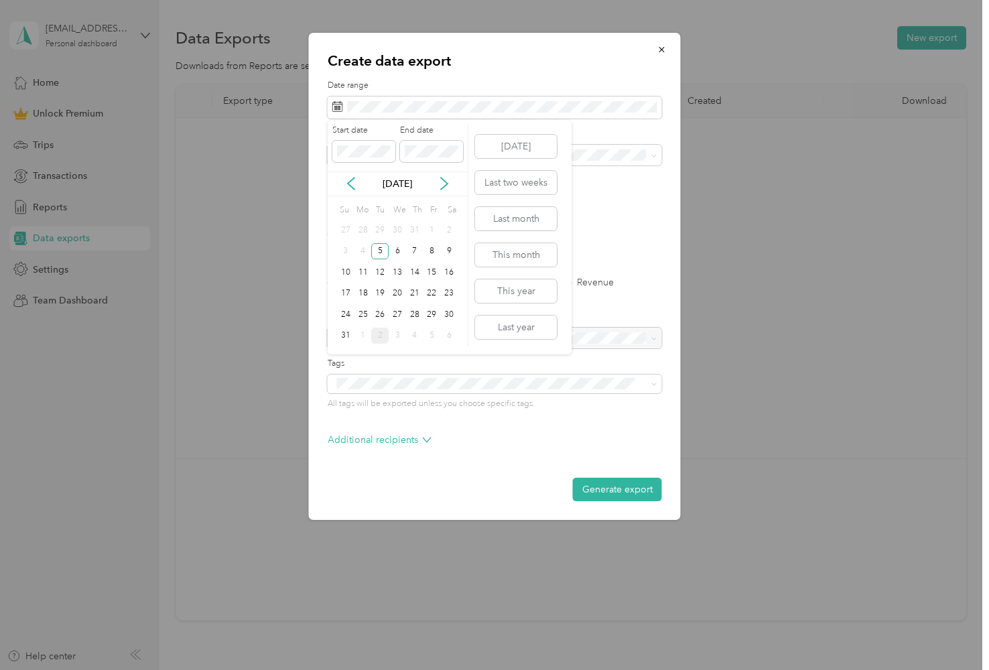
click at [378, 340] on div "2" at bounding box center [379, 336] width 17 height 17
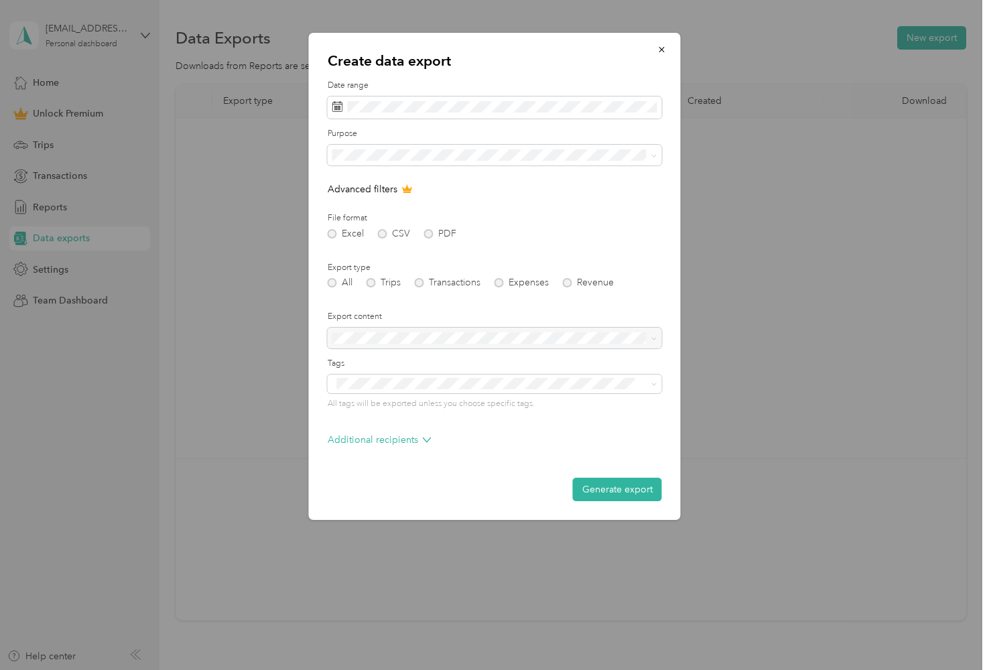
click at [423, 232] on div "Excel CSV PDF" at bounding box center [495, 233] width 334 height 9
click at [350, 230] on div "Excel CSV PDF" at bounding box center [495, 233] width 334 height 9
click at [429, 223] on div "File format Excel CSV PDF" at bounding box center [495, 225] width 334 height 26
click at [427, 226] on div "File format Excel CSV PDF" at bounding box center [495, 225] width 334 height 26
click at [427, 230] on div "Excel CSV PDF" at bounding box center [495, 233] width 334 height 9
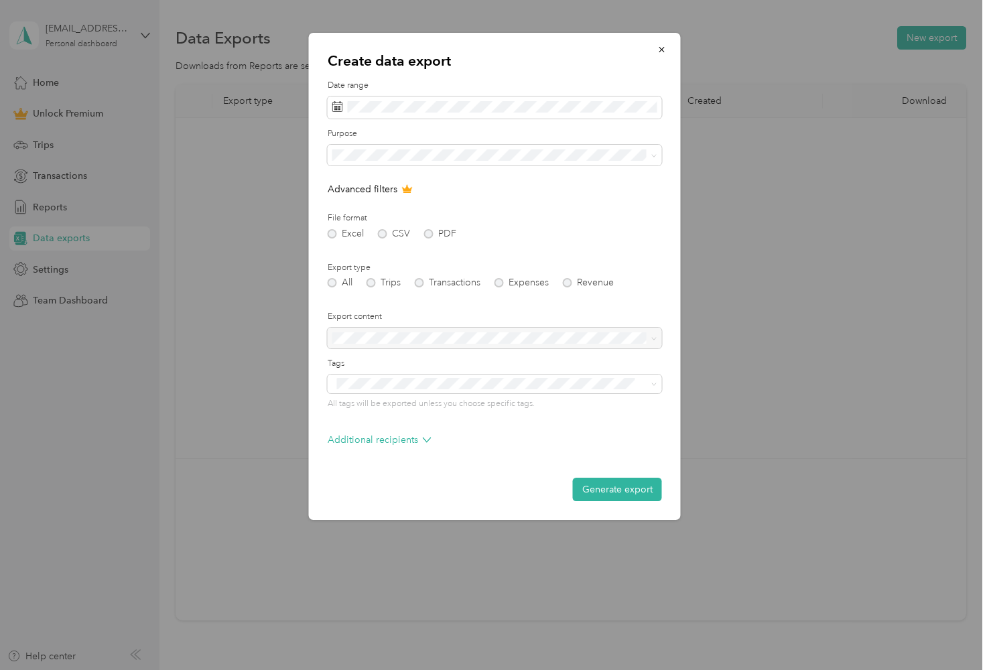
click at [428, 234] on div "Excel CSV PDF" at bounding box center [495, 233] width 334 height 9
click at [443, 234] on div "Excel CSV PDF" at bounding box center [495, 233] width 334 height 9
click at [431, 232] on div "Excel CSV PDF" at bounding box center [495, 233] width 334 height 9
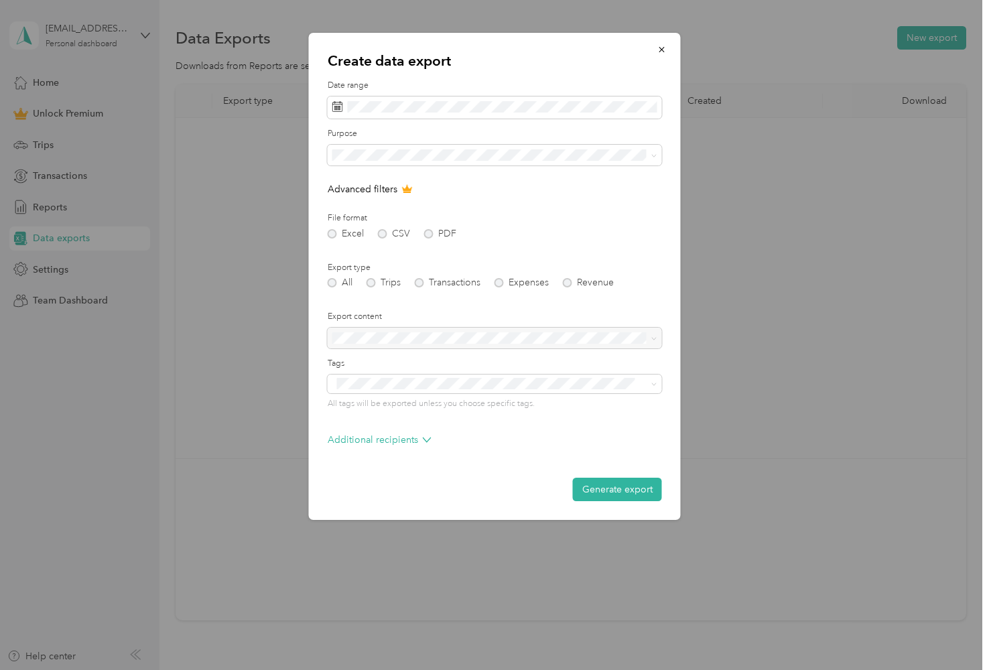
click at [431, 226] on div "File format Excel CSV PDF" at bounding box center [495, 225] width 334 height 26
click at [431, 230] on div "Excel CSV PDF" at bounding box center [495, 233] width 334 height 9
click at [616, 489] on button "Generate export" at bounding box center [617, 489] width 89 height 23
